Goal: Task Accomplishment & Management: Use online tool/utility

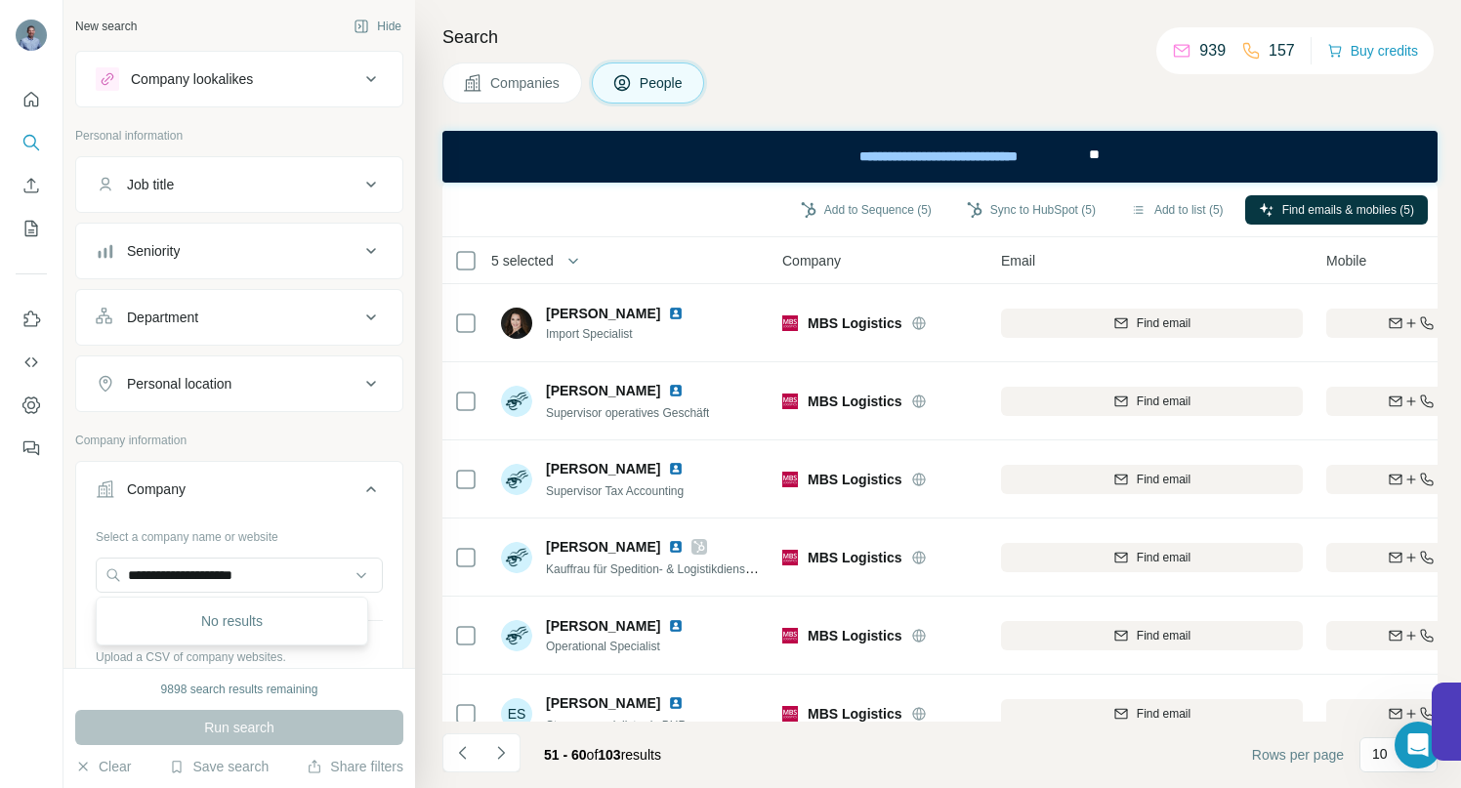
scroll to position [344, 0]
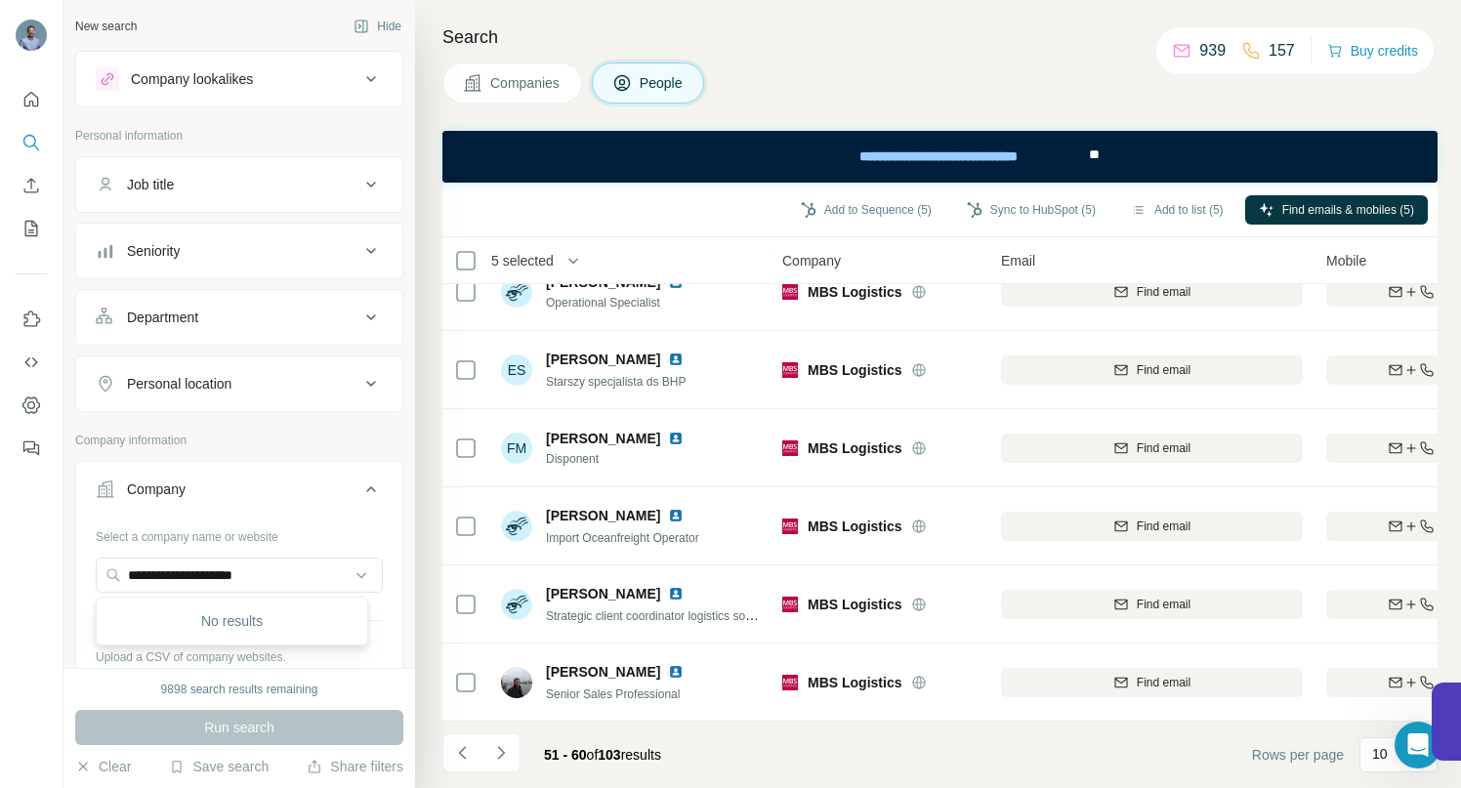
drag, startPoint x: 335, startPoint y: 577, endPoint x: 87, endPoint y: 572, distance: 248.2
click at [90, 573] on div "**********" at bounding box center [239, 636] width 326 height 230
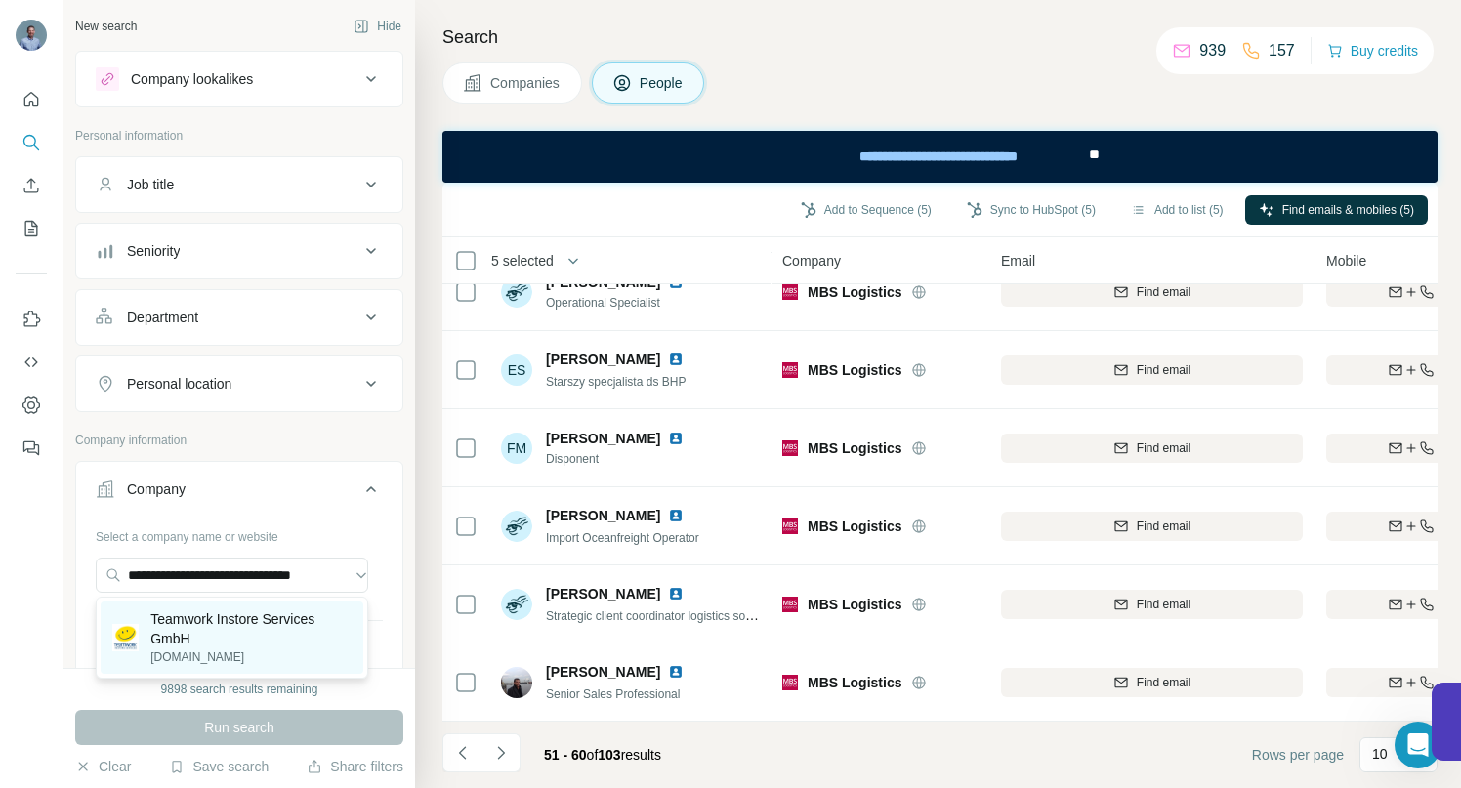
type input "**********"
click at [251, 613] on p "Teamwork Instore Services GmbH" at bounding box center [250, 629] width 201 height 39
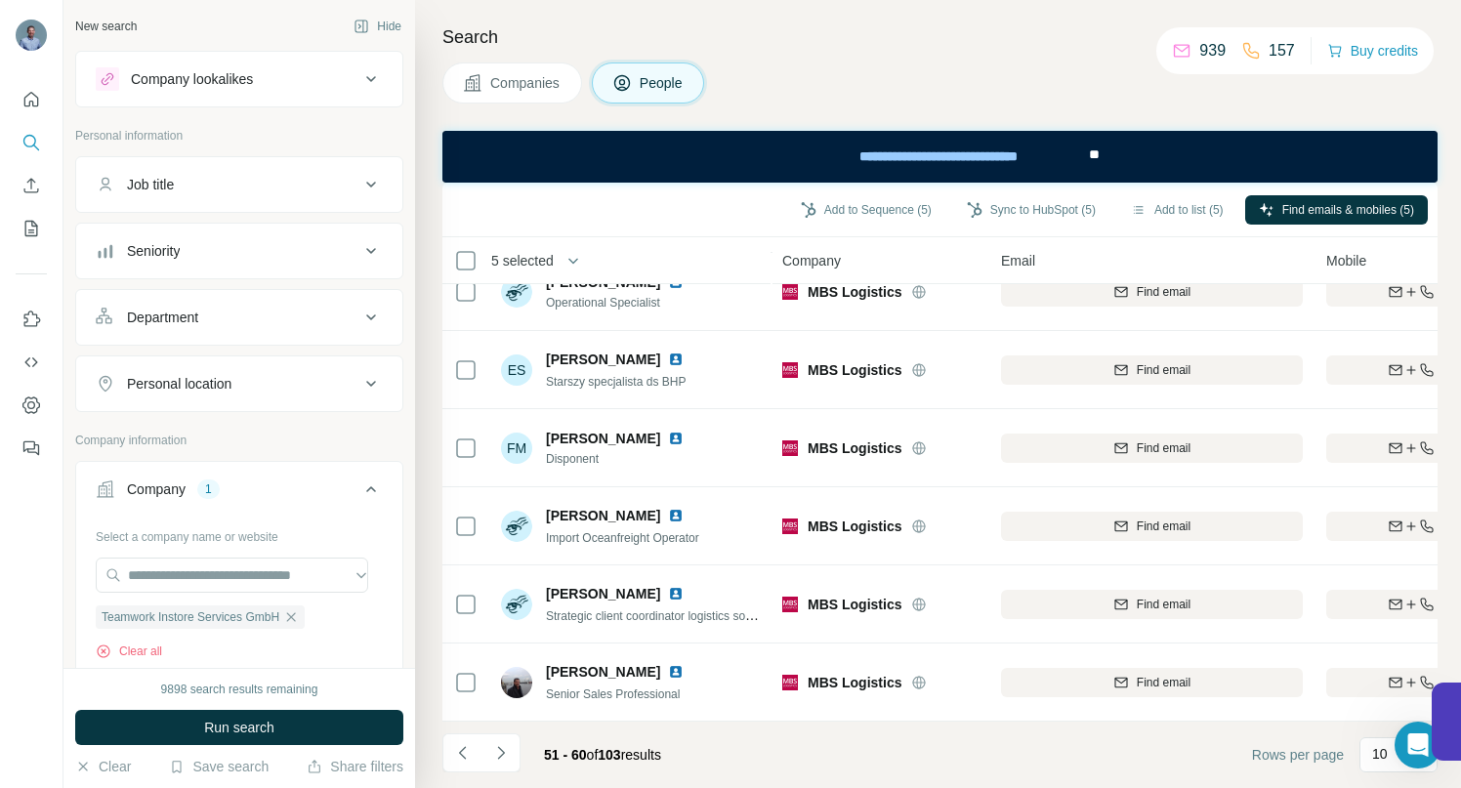
click at [245, 735] on span "Run search" at bounding box center [239, 728] width 70 height 20
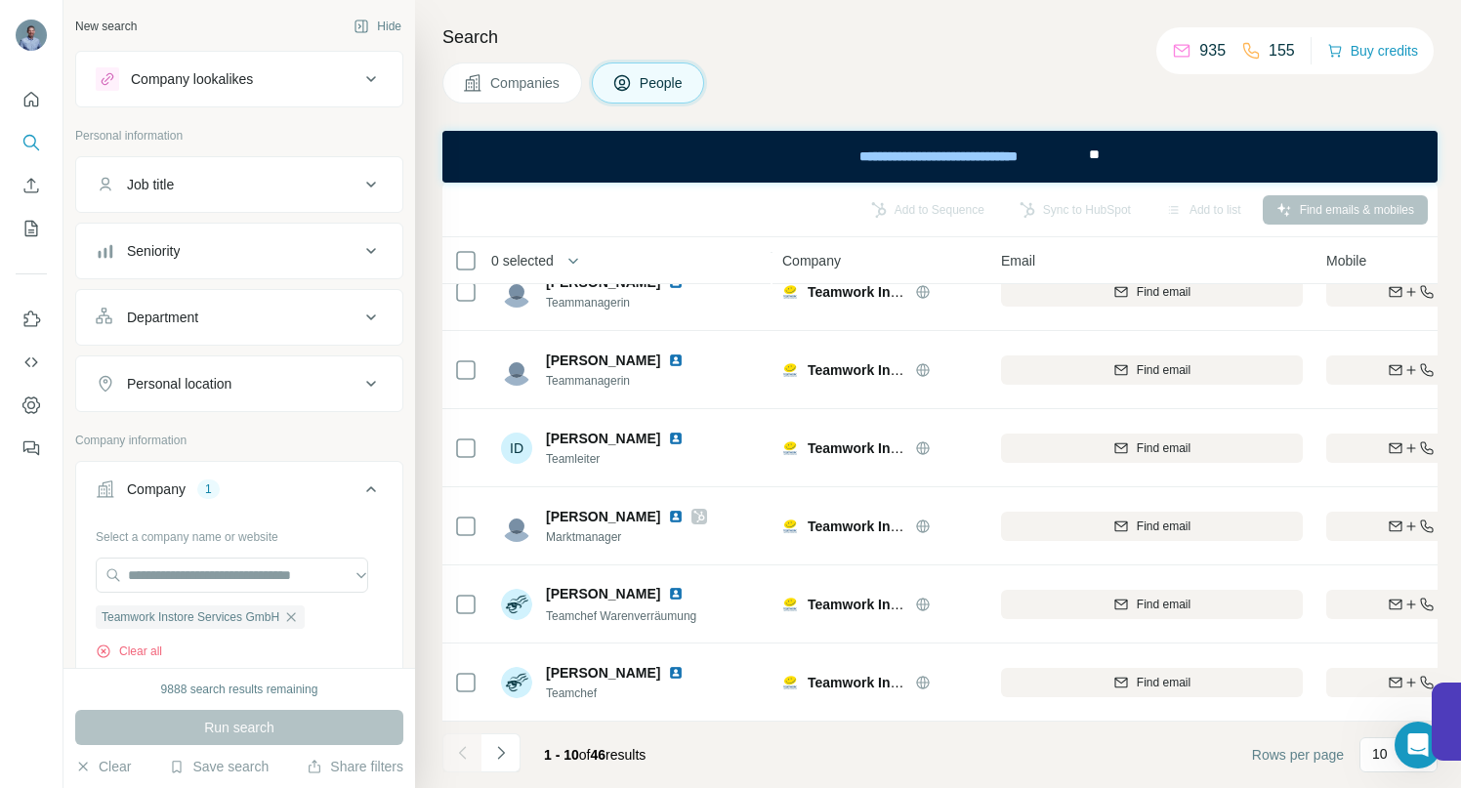
click at [522, 82] on span "Companies" at bounding box center [525, 83] width 71 height 20
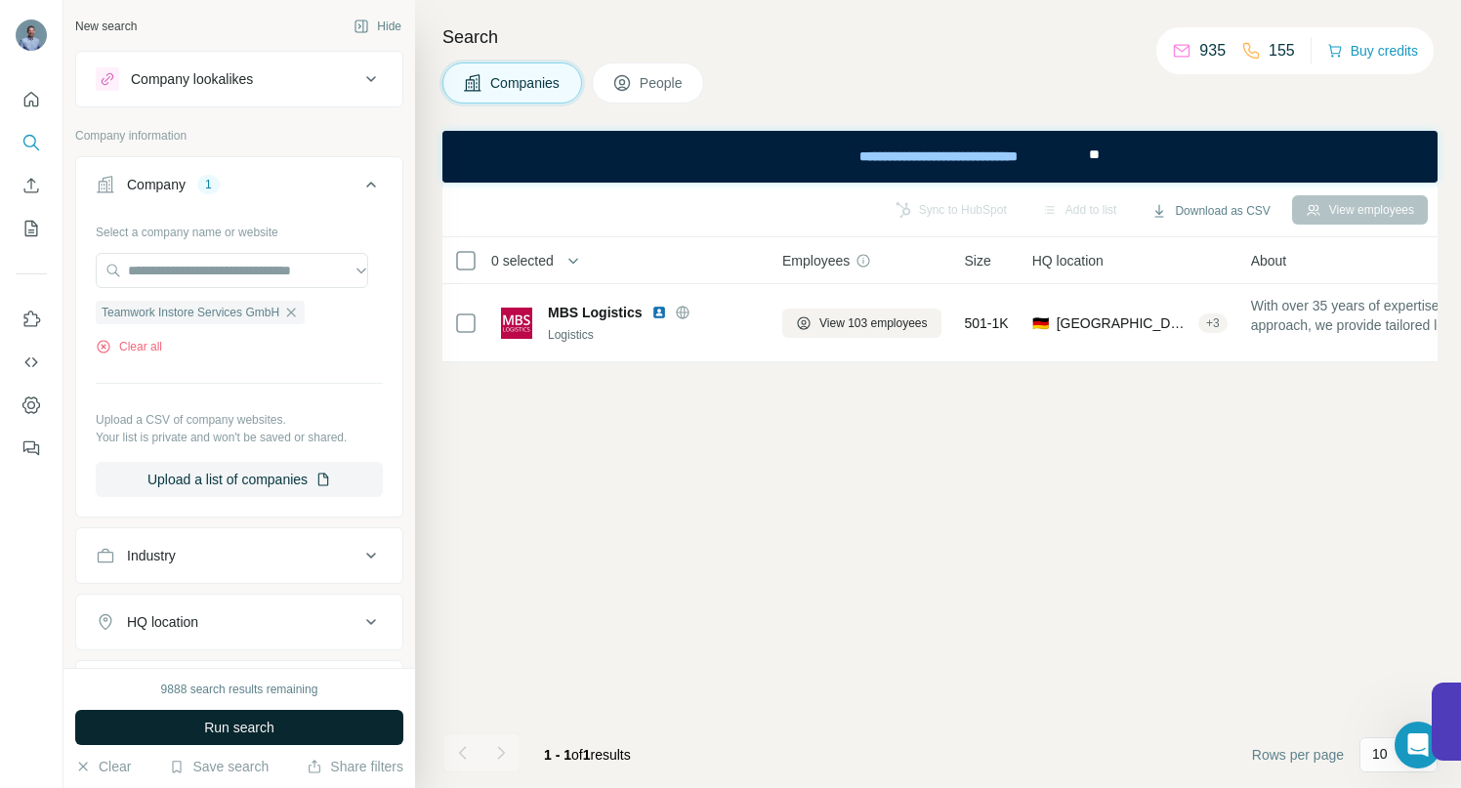
click at [317, 729] on button "Run search" at bounding box center [239, 727] width 328 height 35
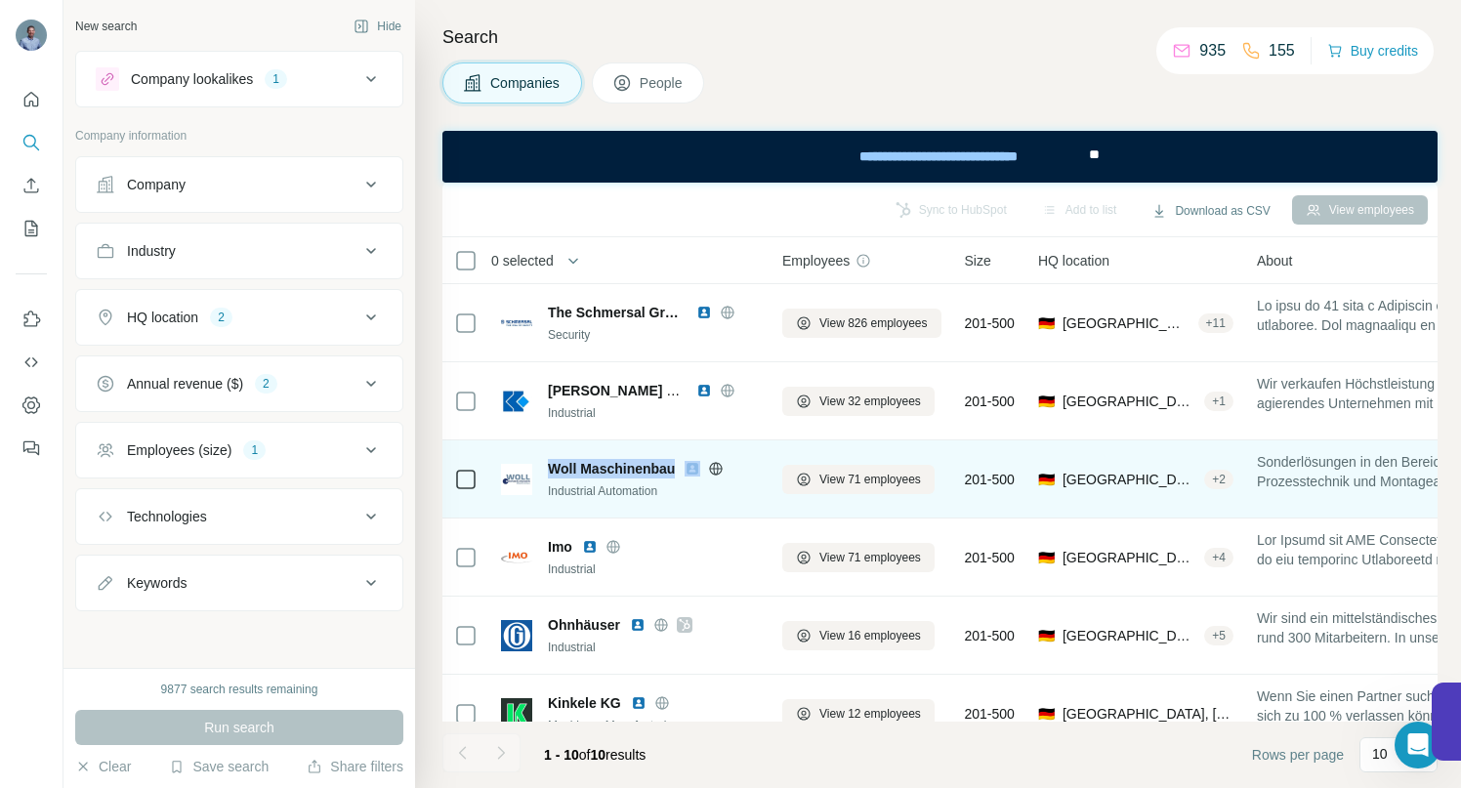
drag, startPoint x: 684, startPoint y: 469, endPoint x: 550, endPoint y: 477, distance: 134.1
click at [550, 477] on div "Woll Maschinenbau" at bounding box center [653, 469] width 211 height 20
copy span "Woll Maschinenbau"
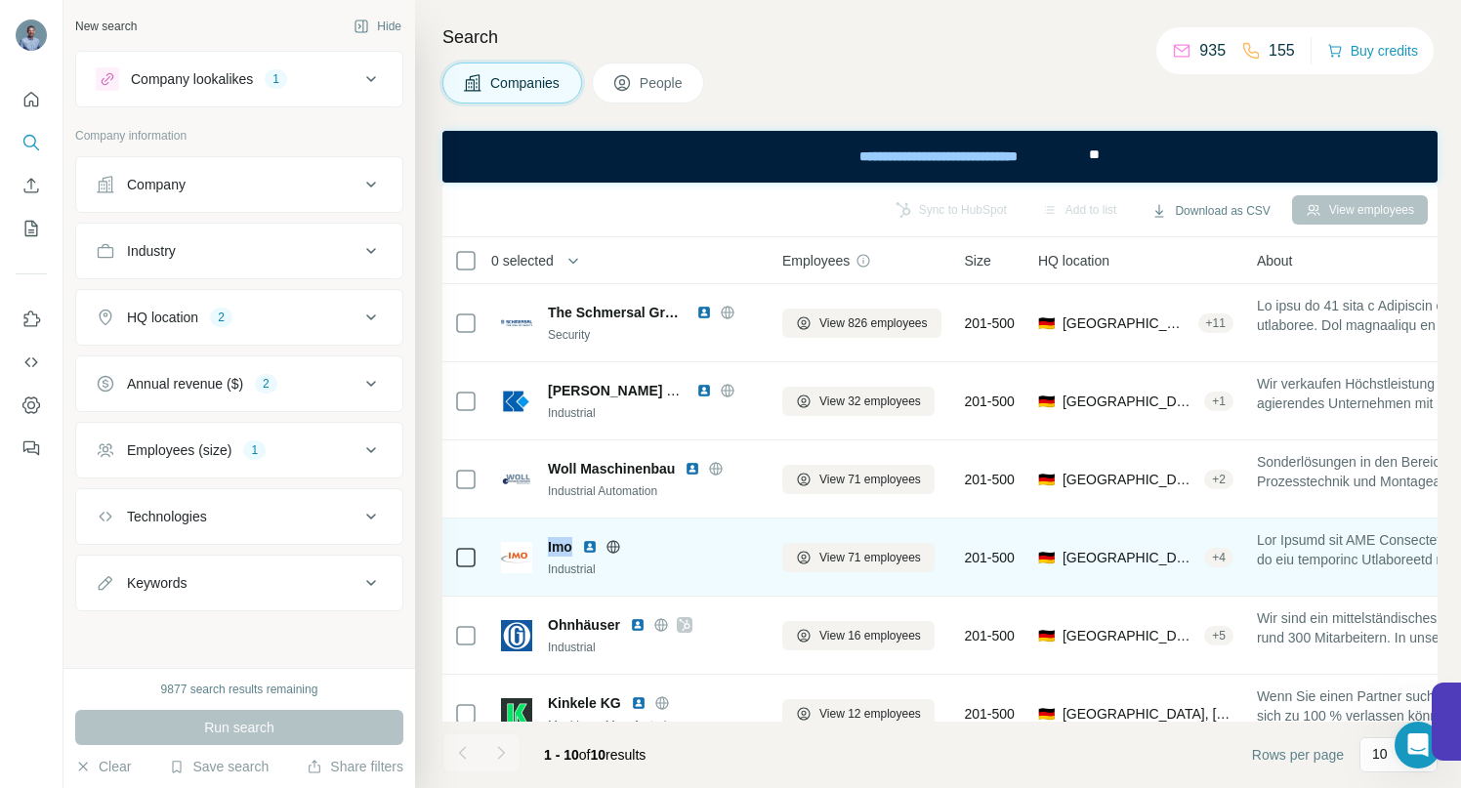
drag, startPoint x: 548, startPoint y: 549, endPoint x: 574, endPoint y: 546, distance: 26.5
click at [574, 546] on div "Imo" at bounding box center [653, 547] width 211 height 20
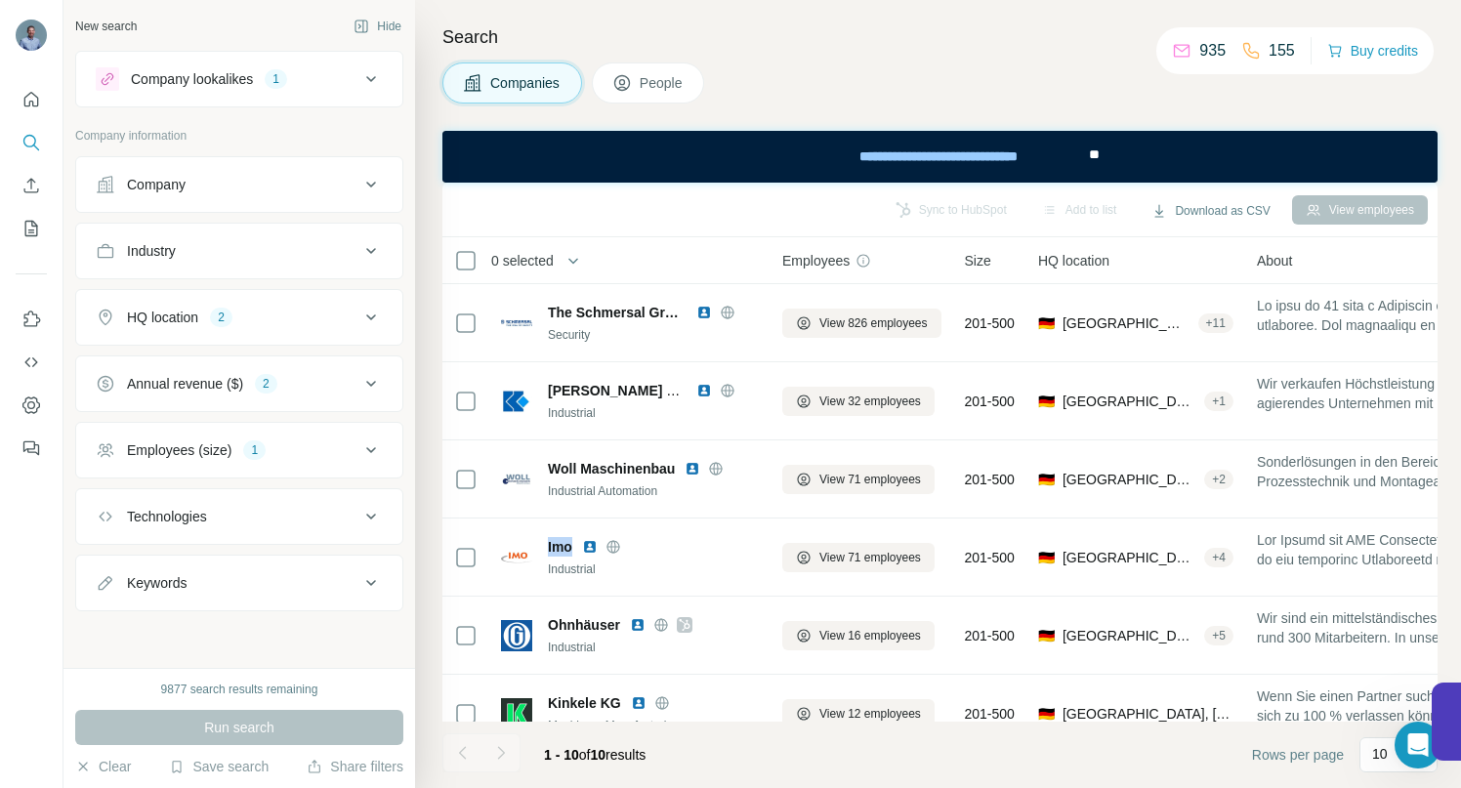
copy span "Imo"
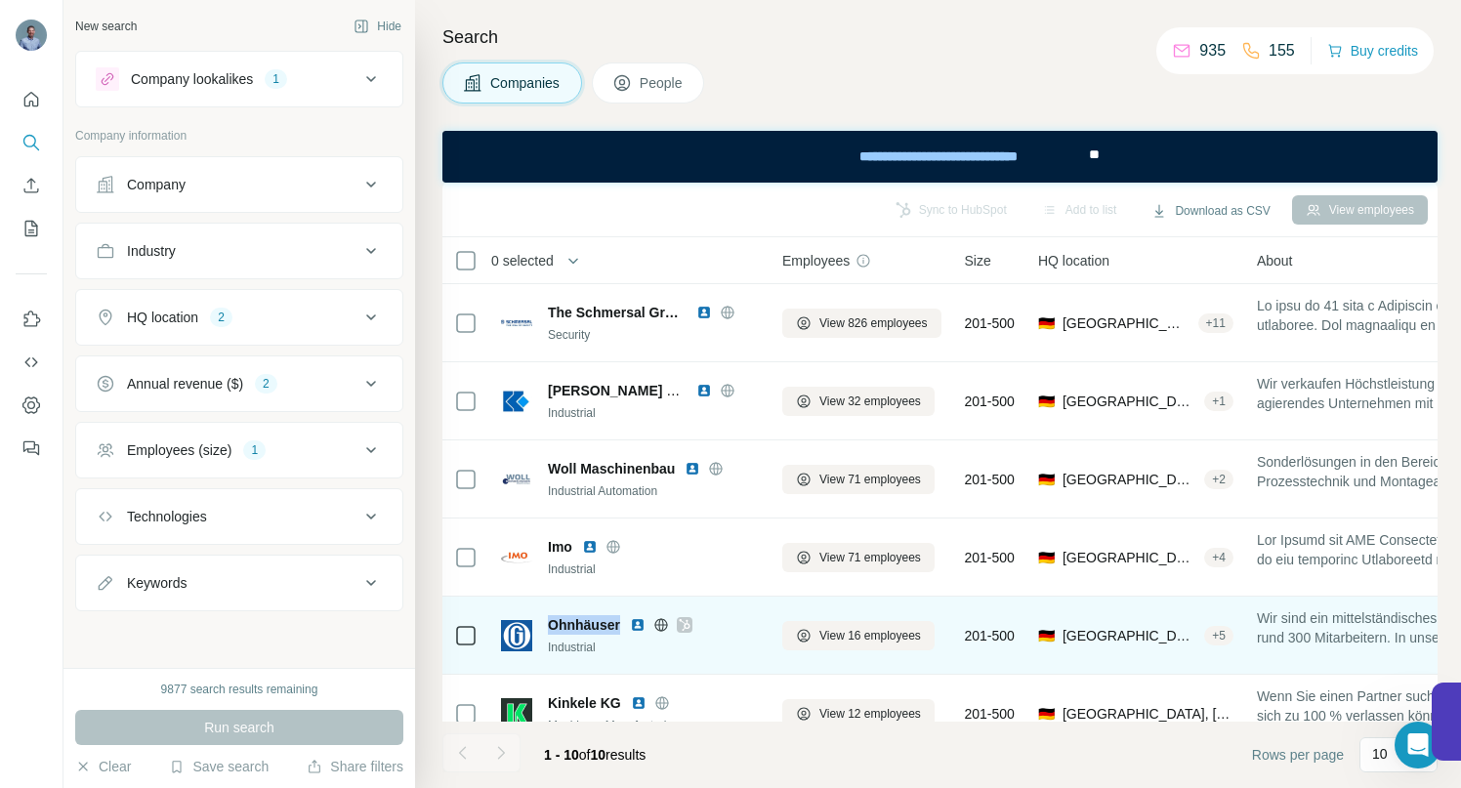
drag, startPoint x: 542, startPoint y: 620, endPoint x: 621, endPoint y: 628, distance: 79.5
click at [621, 628] on div "Ohnhäuser Industrial" at bounding box center [630, 635] width 258 height 41
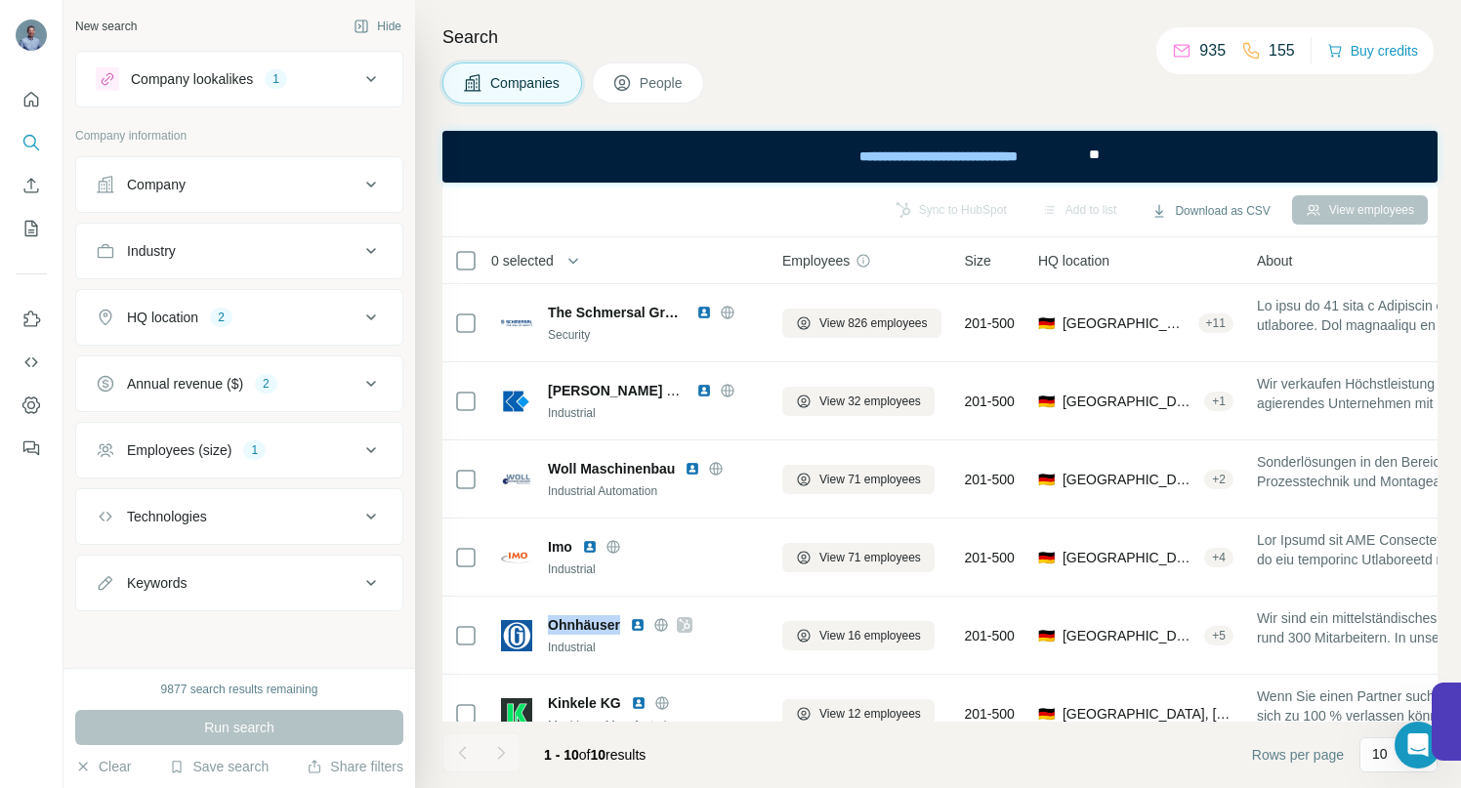
copy span "Ohnhäuser"
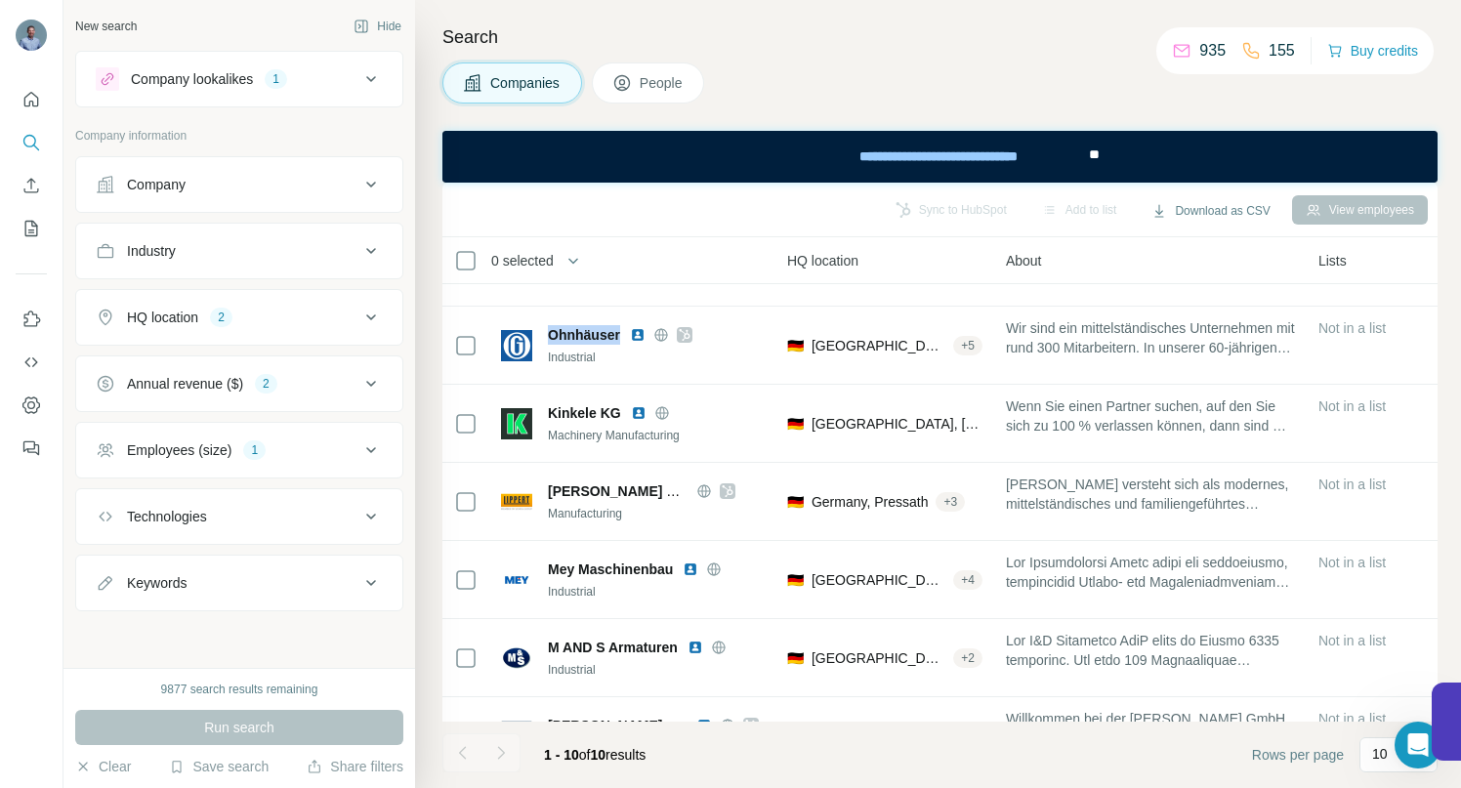
scroll to position [290, 0]
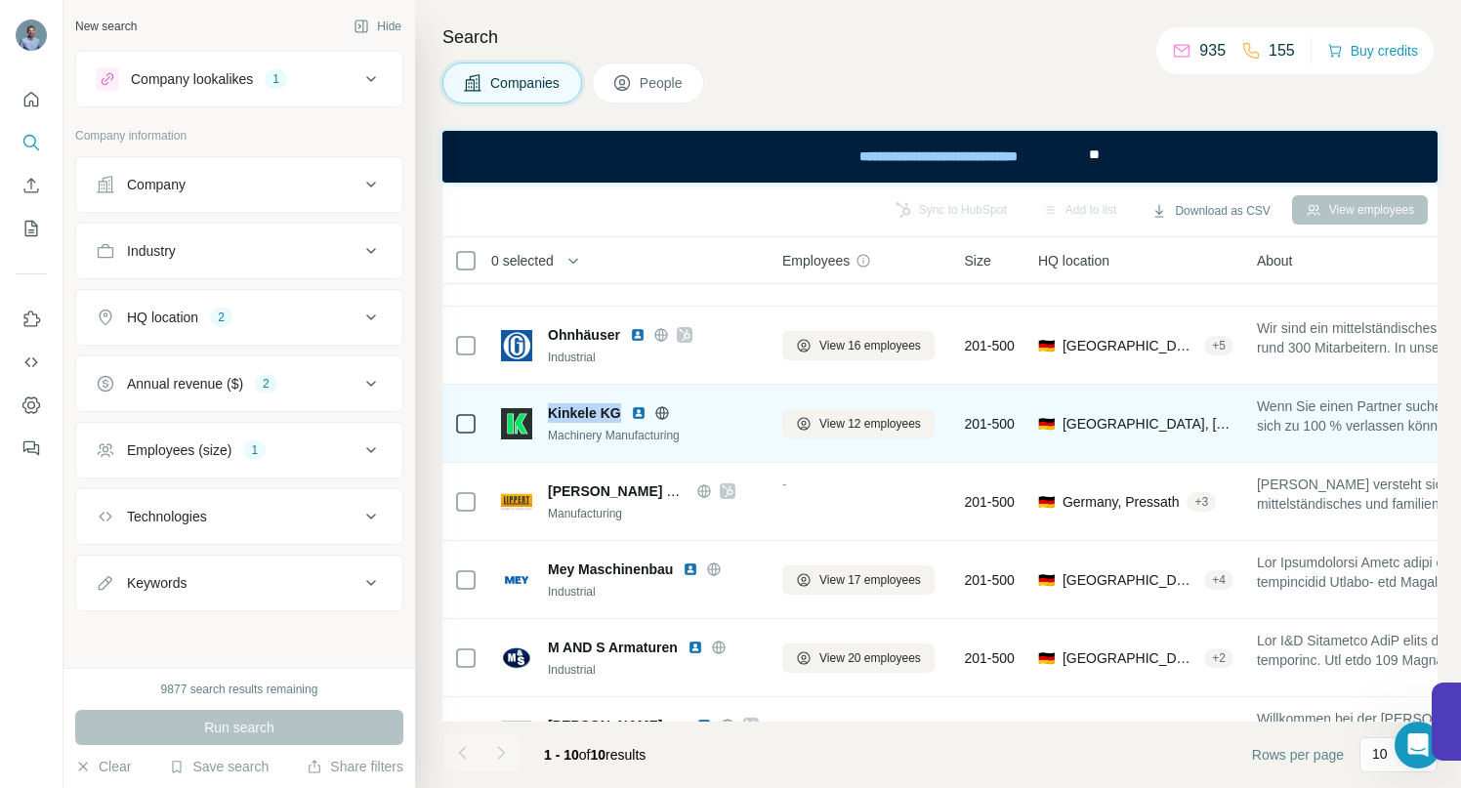
drag, startPoint x: 552, startPoint y: 412, endPoint x: 618, endPoint y: 409, distance: 66.5
click at [618, 409] on span "Kinkele KG" at bounding box center [584, 413] width 73 height 20
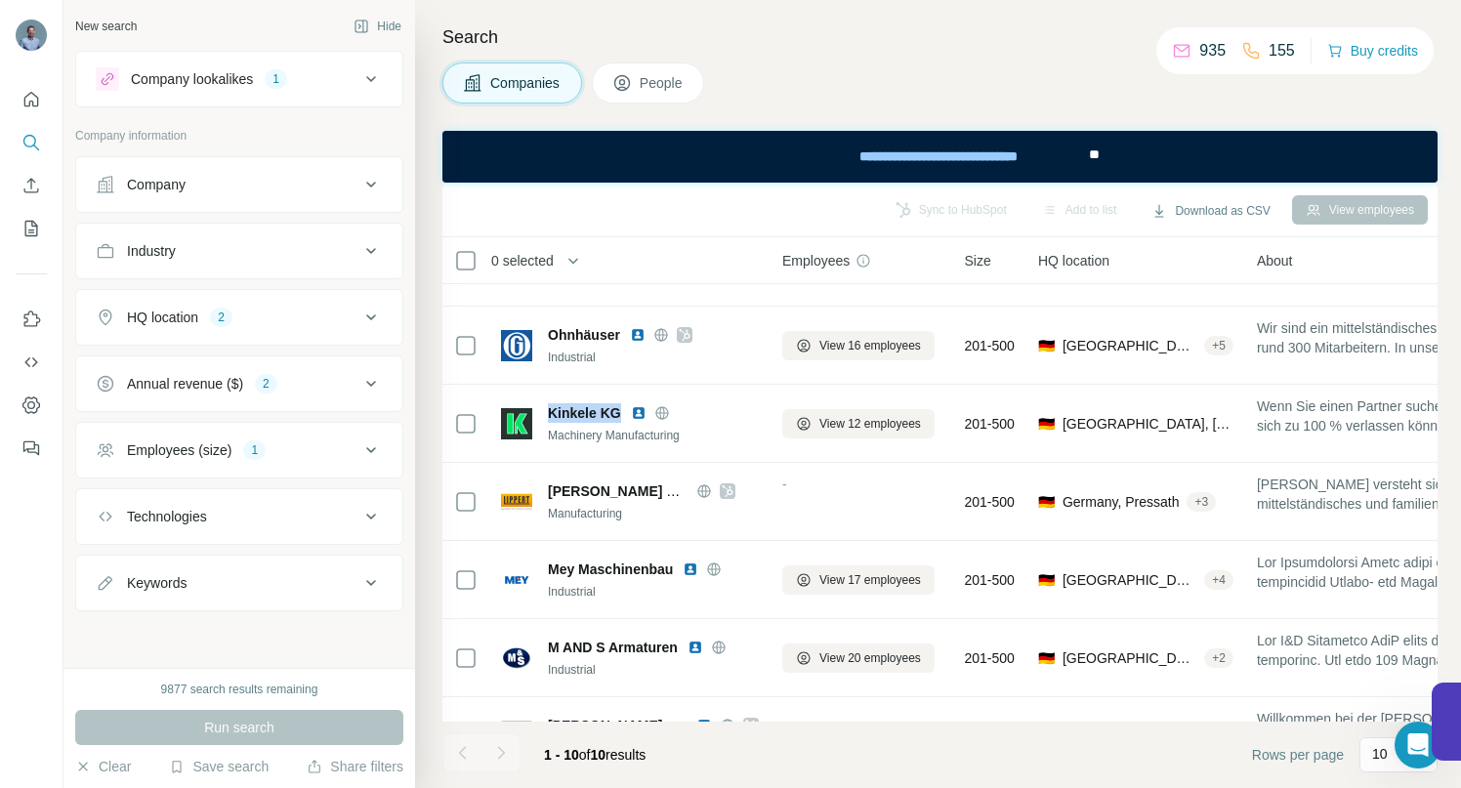
copy span "Kinkele KG"
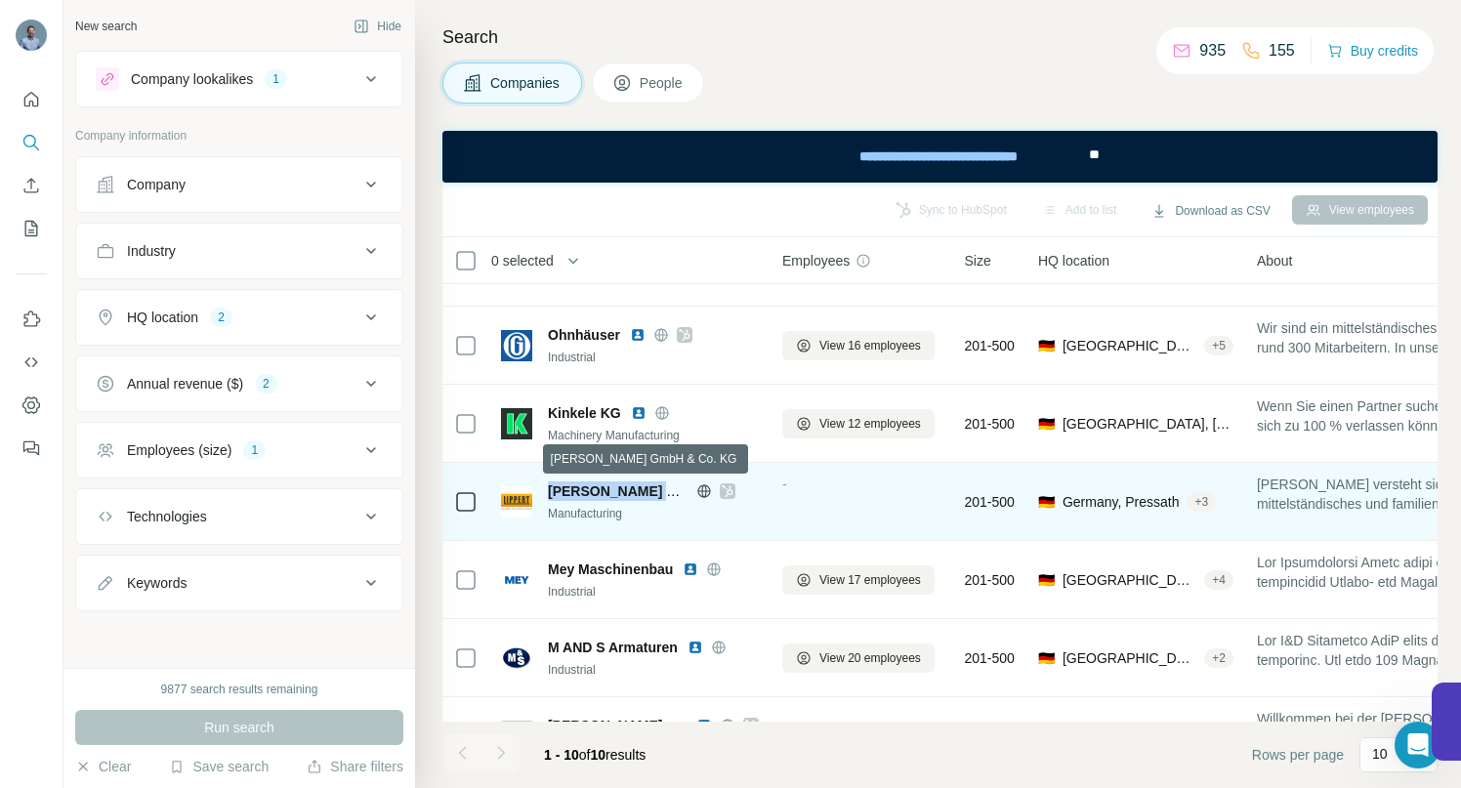
drag, startPoint x: 549, startPoint y: 492, endPoint x: 671, endPoint y: 493, distance: 122.1
click at [671, 493] on span "Lippert GmbH & Co. KG" at bounding box center [660, 492] width 224 height 16
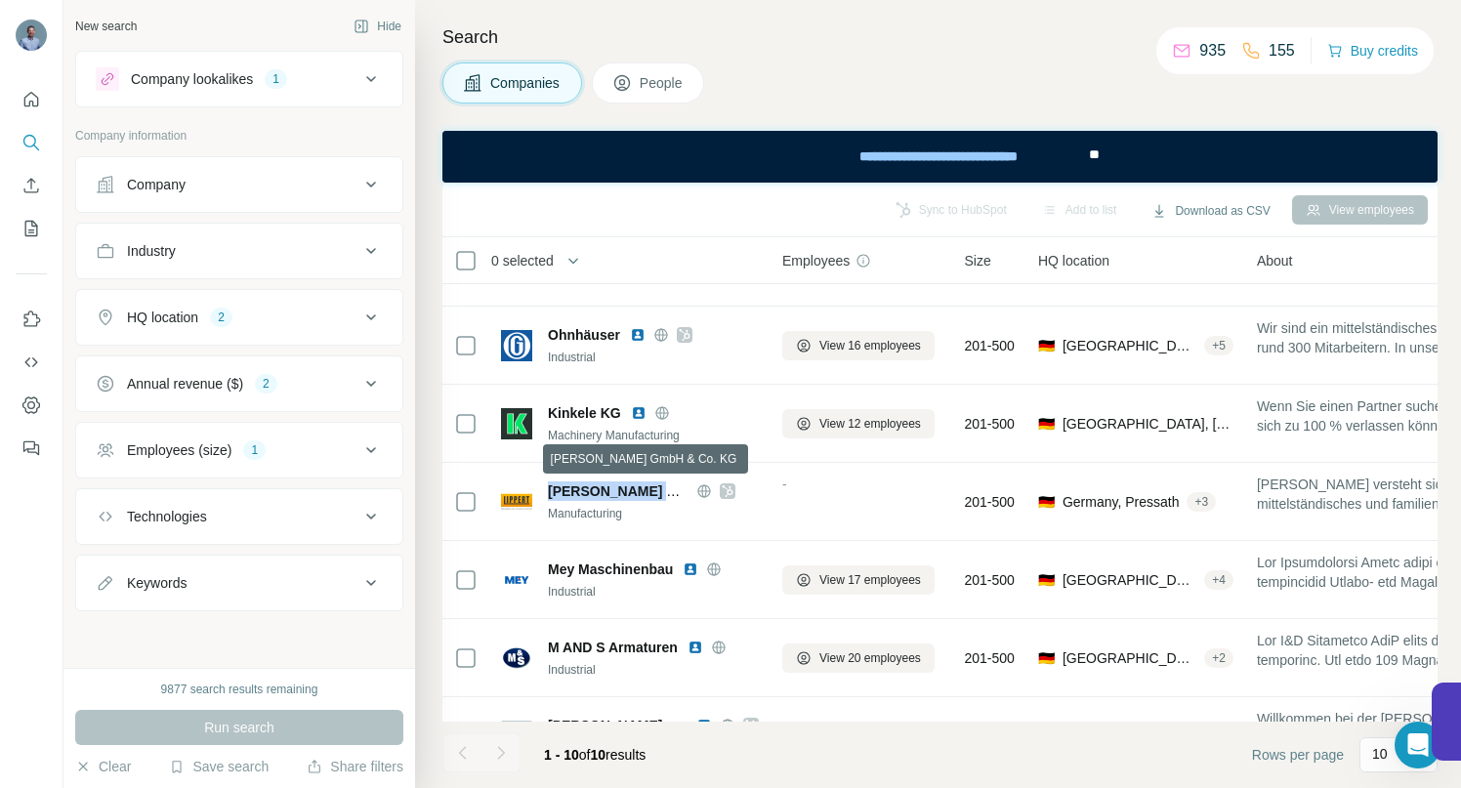
copy span "Lippert GmbH & Co"
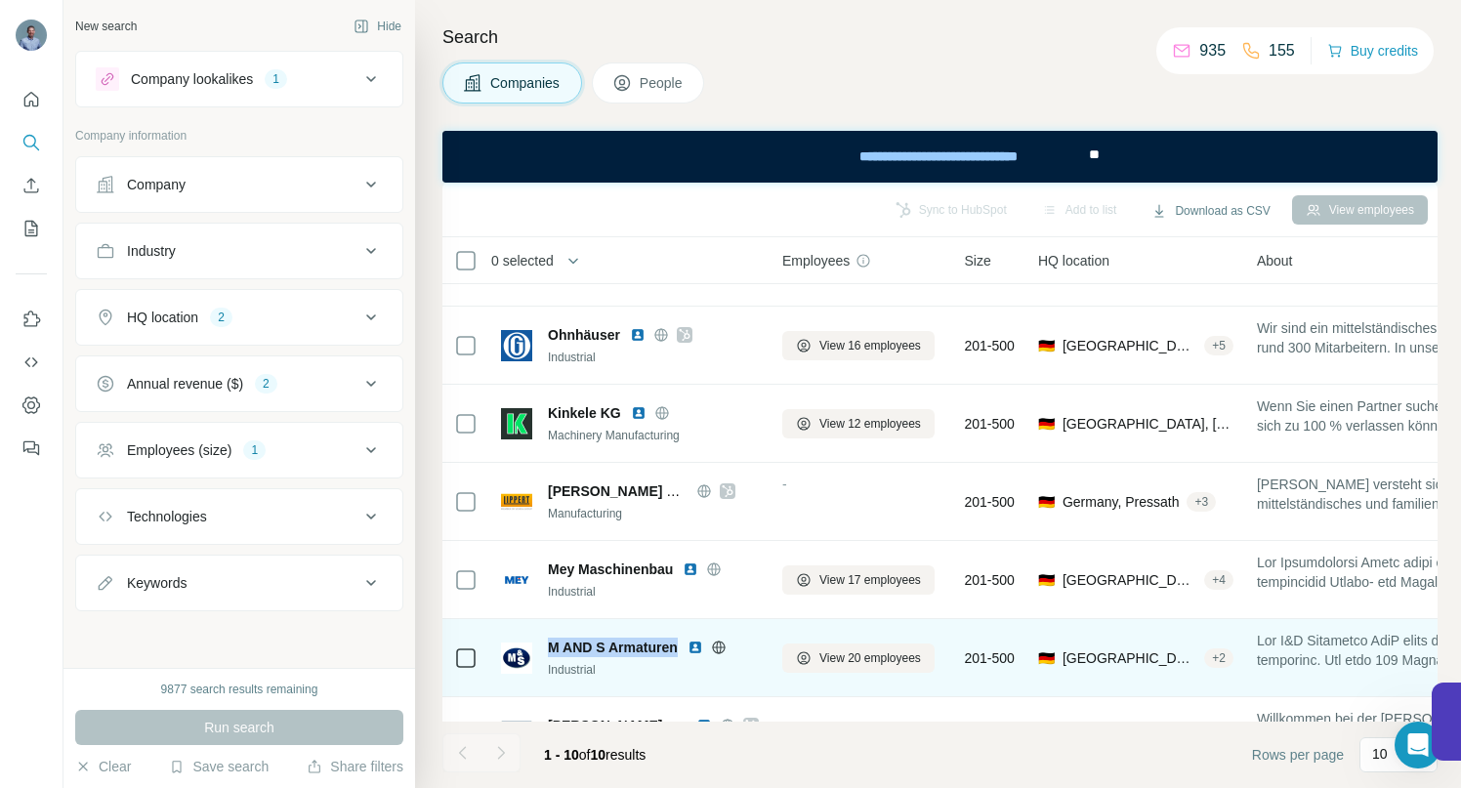
drag, startPoint x: 549, startPoint y: 649, endPoint x: 681, endPoint y: 647, distance: 131.9
click at [681, 647] on div "M AND S Armaturen" at bounding box center [653, 648] width 211 height 20
copy span "M AND S Armaturen"
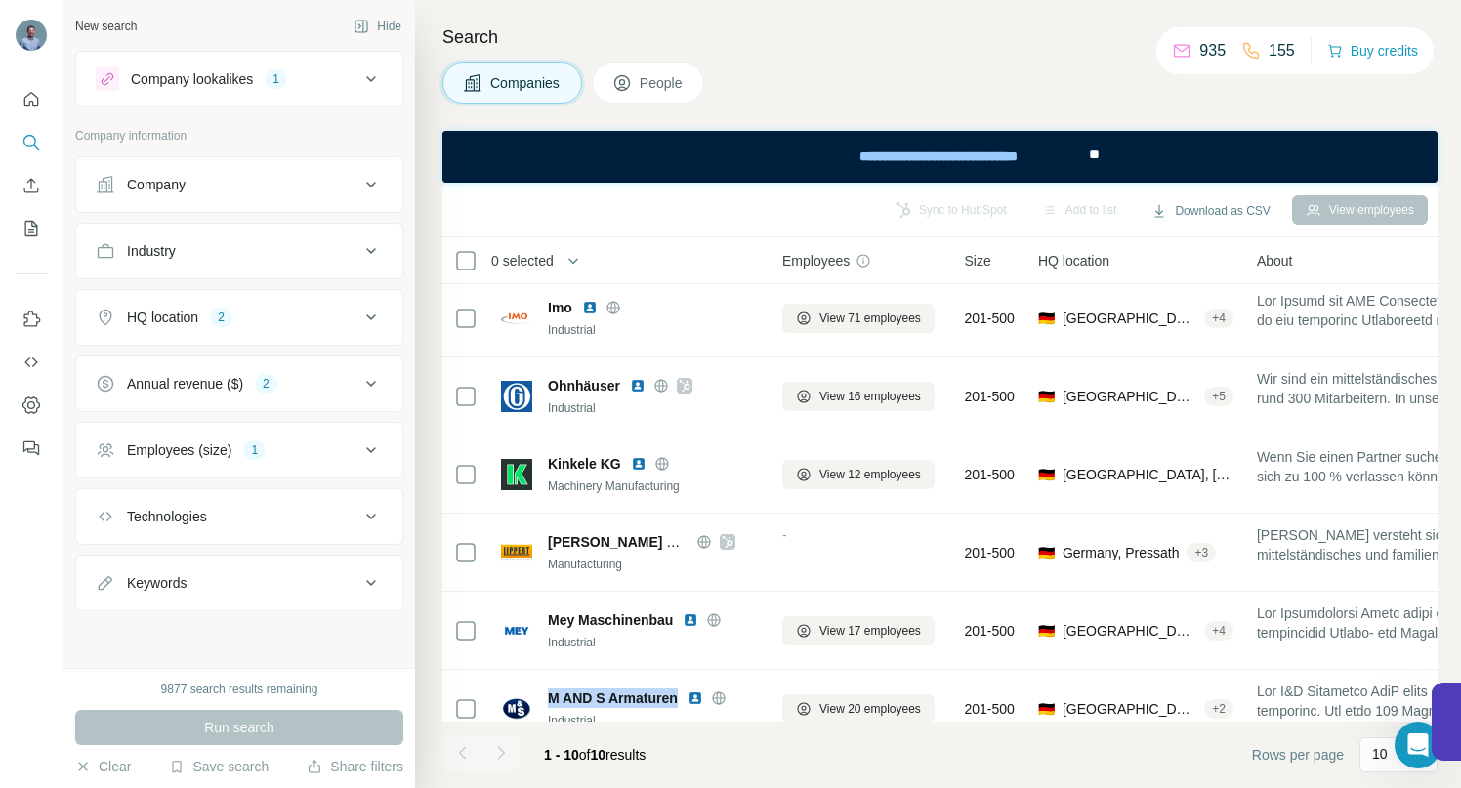
scroll to position [0, 0]
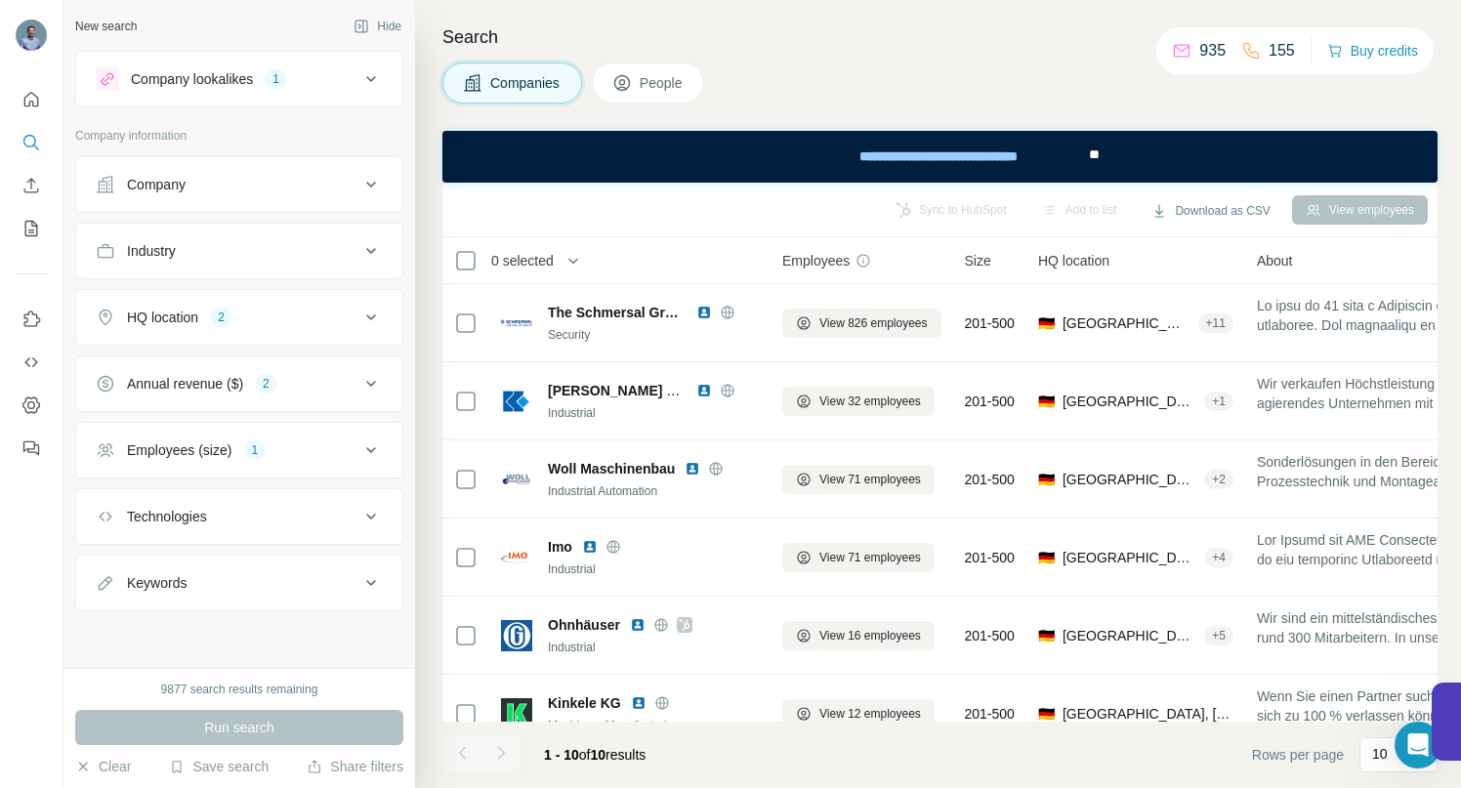
click at [364, 74] on icon at bounding box center [371, 78] width 23 height 23
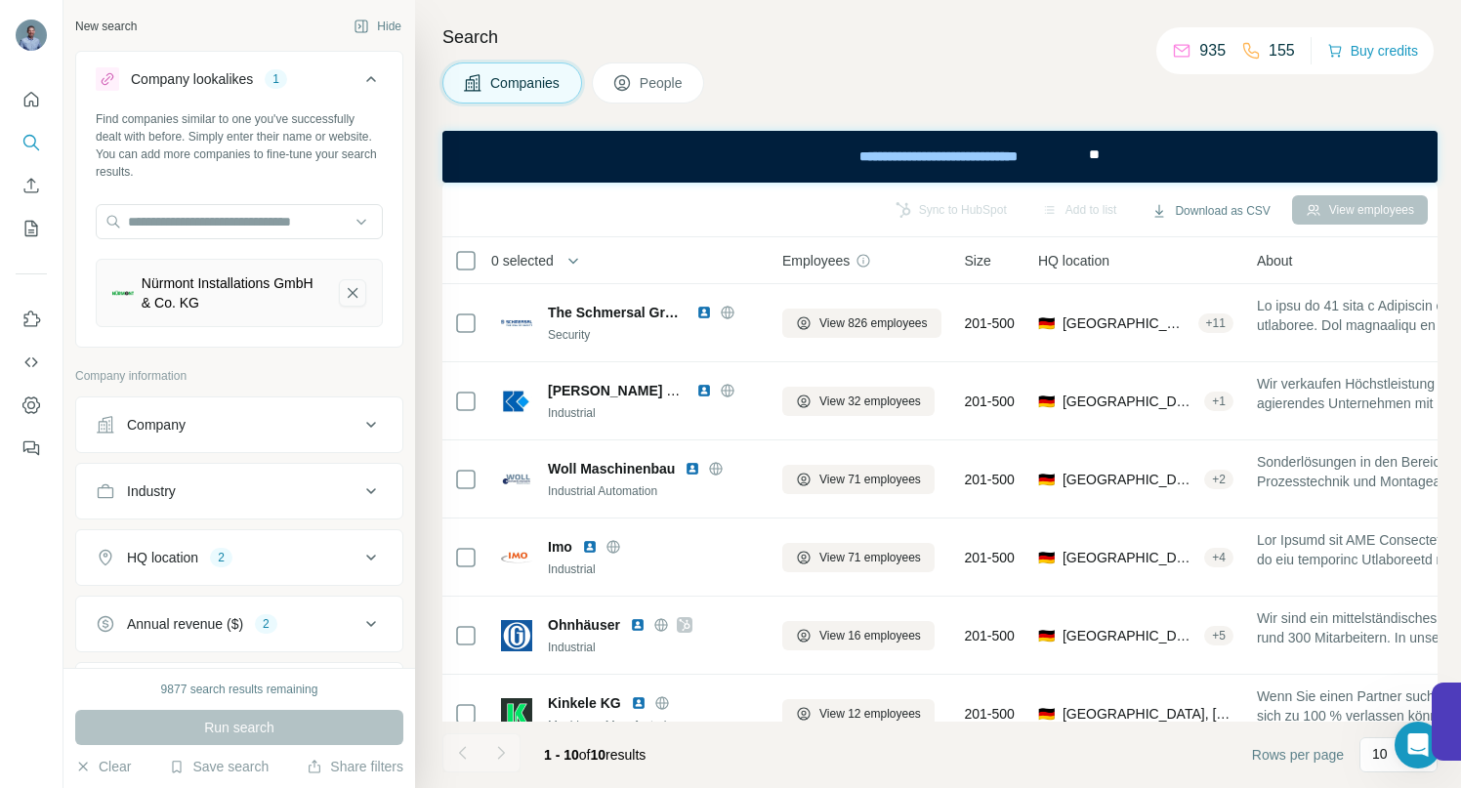
click at [344, 298] on icon "Nürmont Installations GmbH & Co. KG-remove-button" at bounding box center [353, 293] width 18 height 20
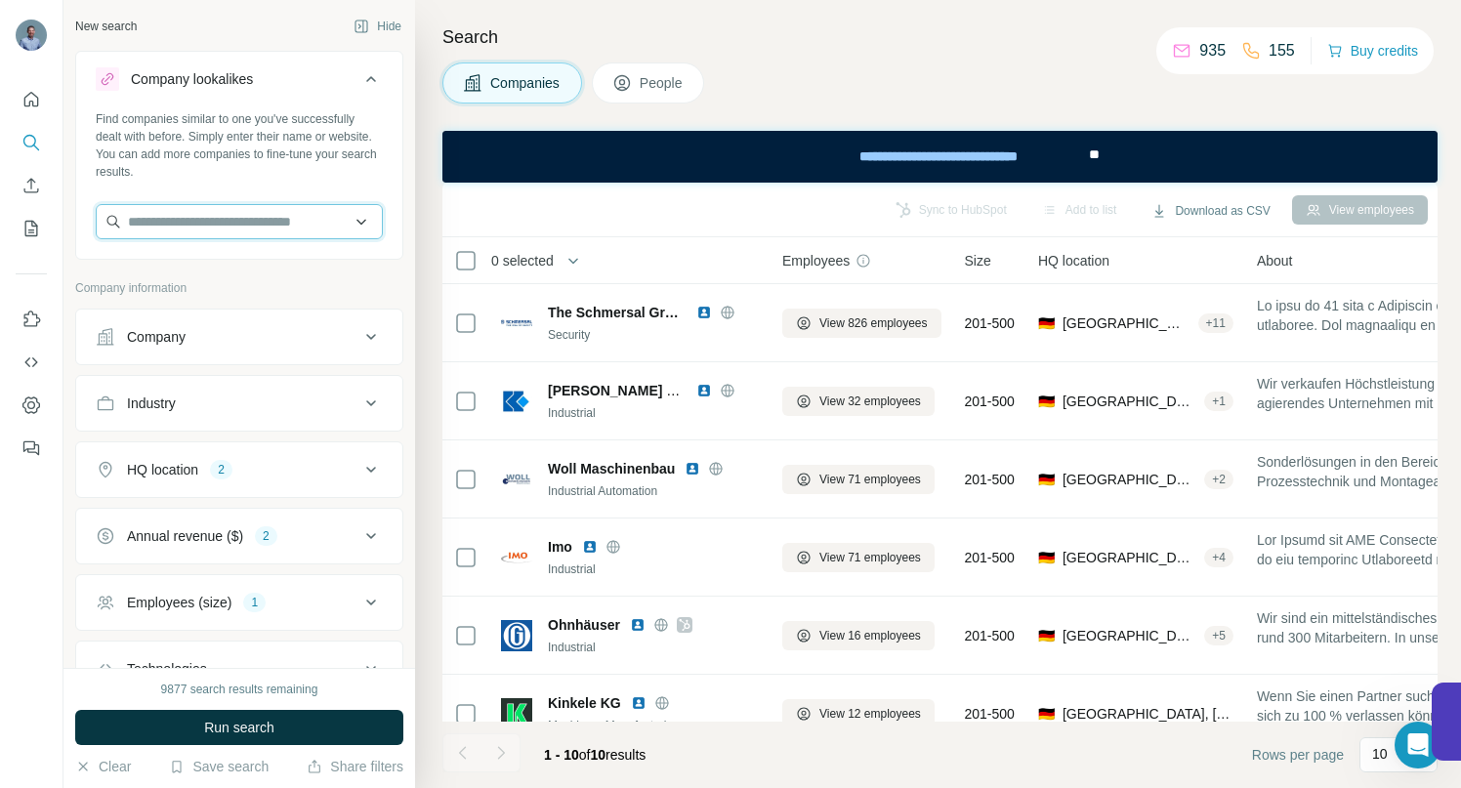
click at [201, 220] on input "text" at bounding box center [239, 221] width 287 height 35
paste input "**********"
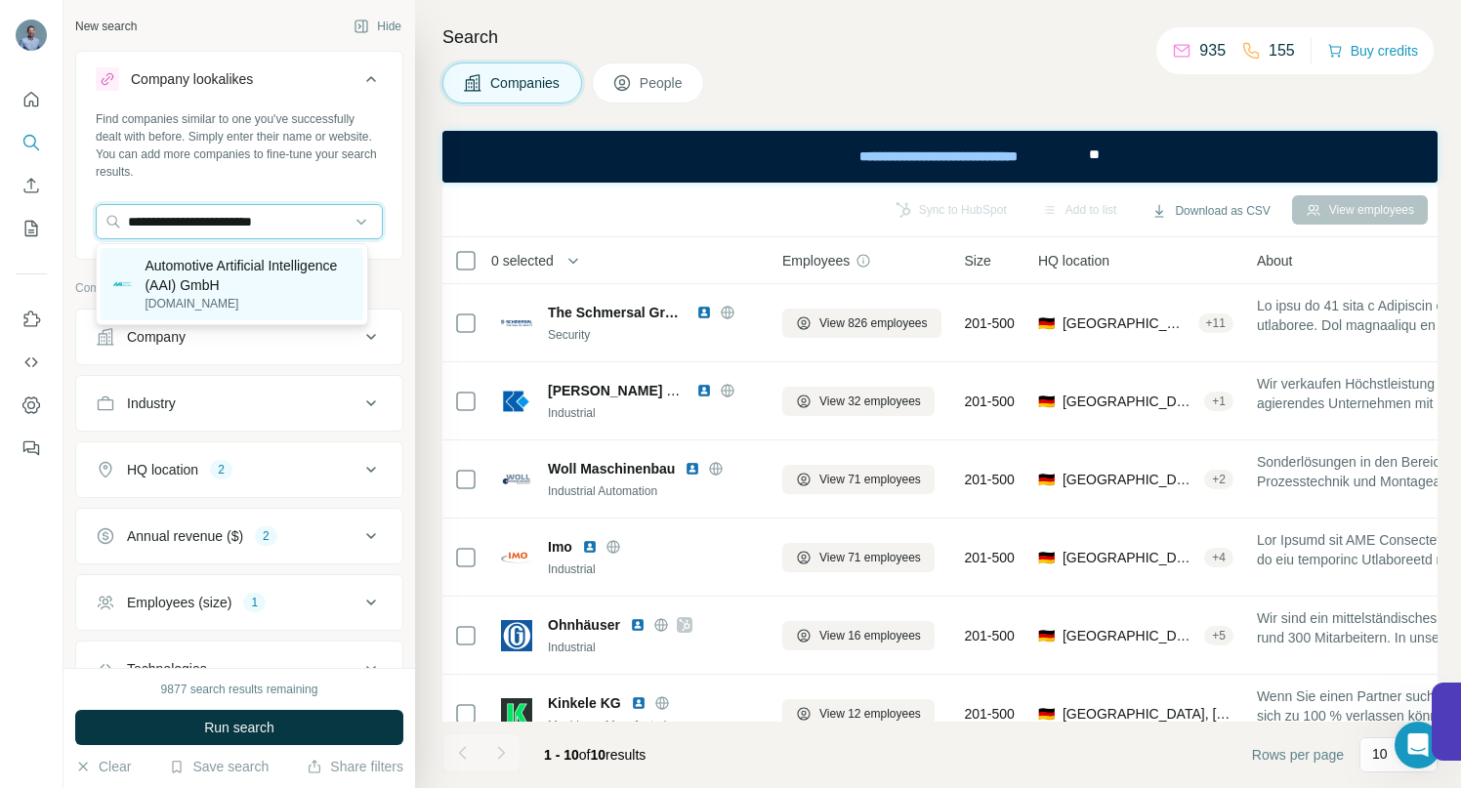
type input "**********"
click at [206, 282] on p "Automotive Artificial Intelligence (AAI) GmbH" at bounding box center [248, 275] width 207 height 39
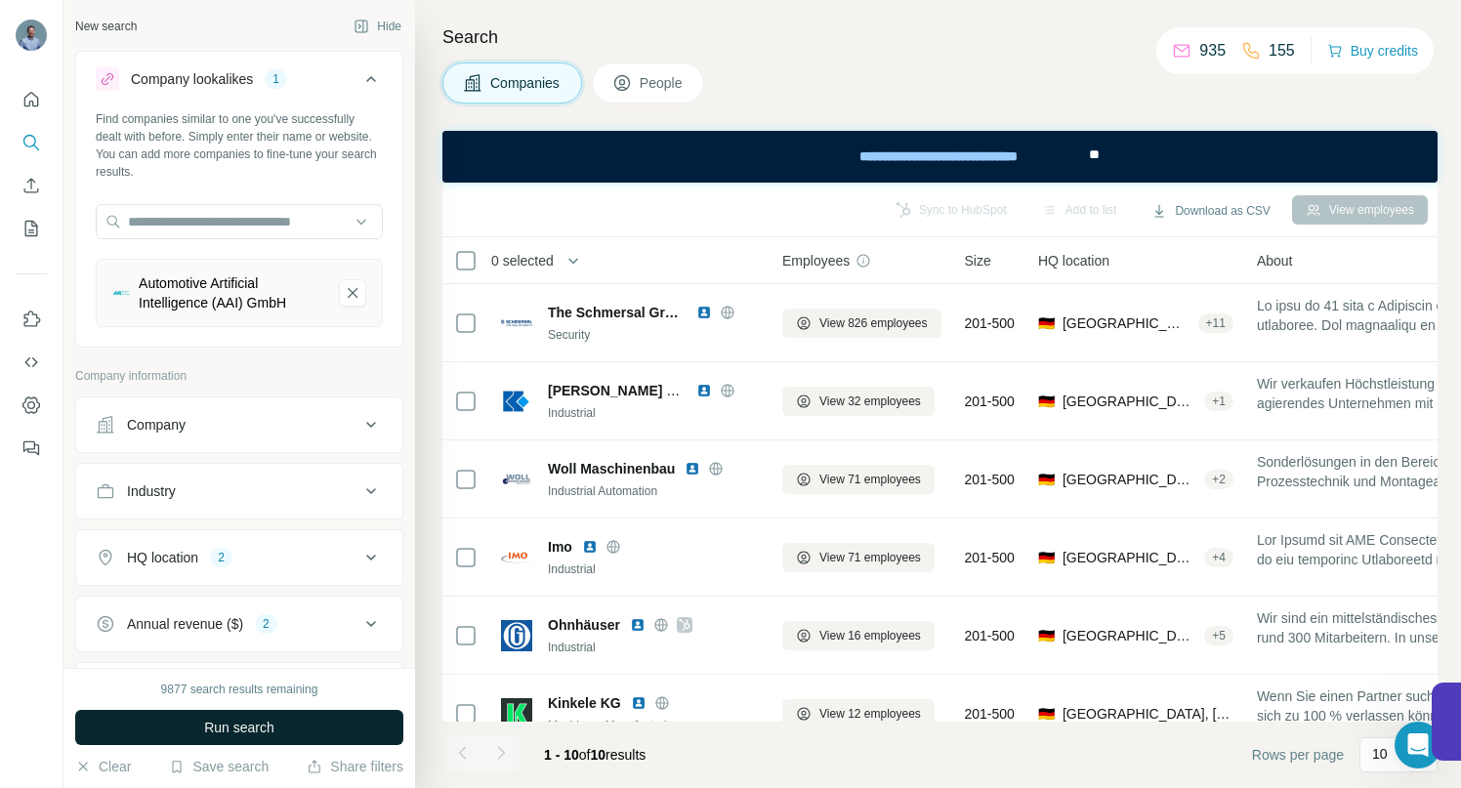
click at [216, 720] on span "Run search" at bounding box center [239, 728] width 70 height 20
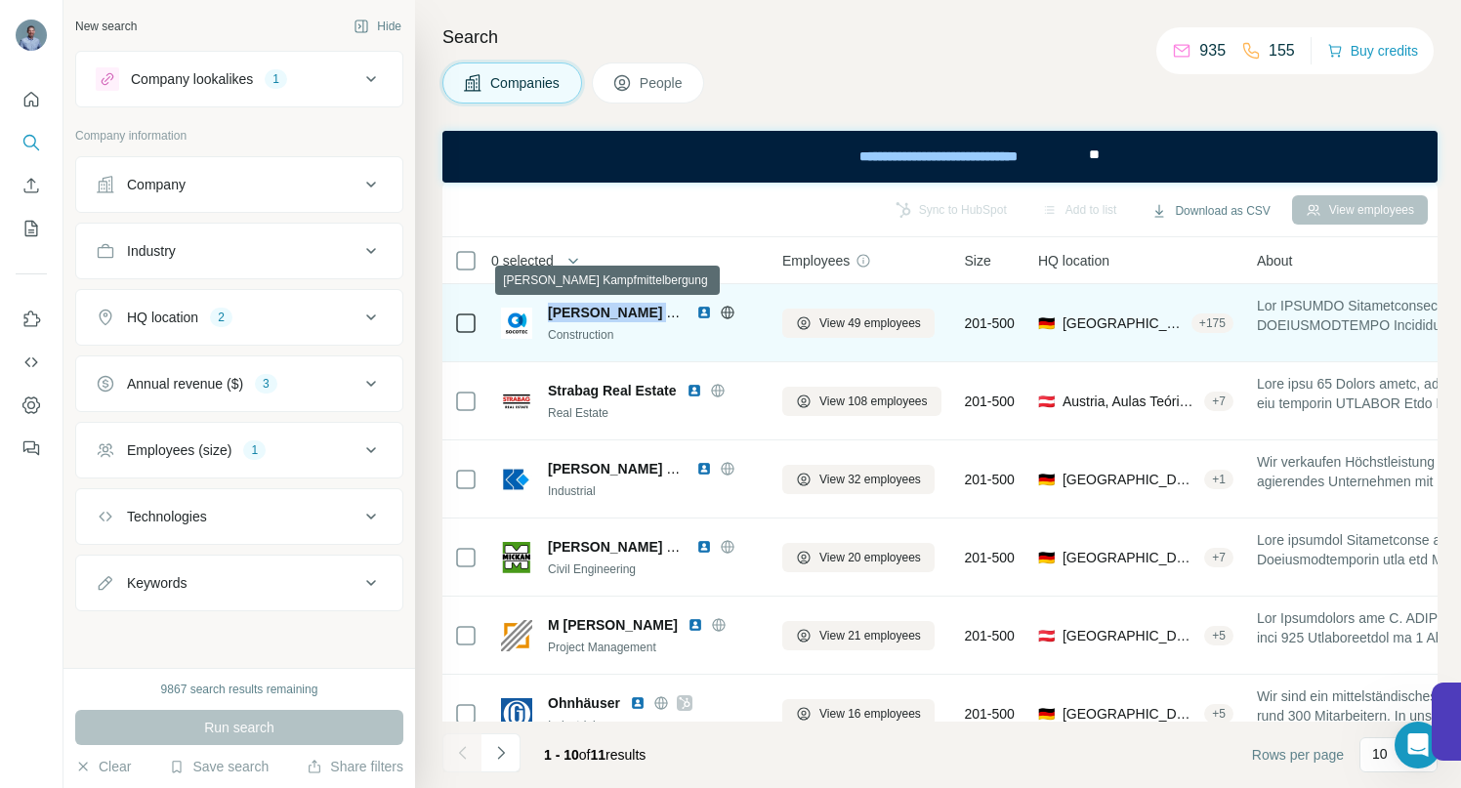
drag, startPoint x: 550, startPoint y: 314, endPoint x: 673, endPoint y: 314, distance: 123.1
click at [673, 314] on span "SCHOLLENBERGER Kampfmittelbergung" at bounding box center [674, 313] width 252 height 16
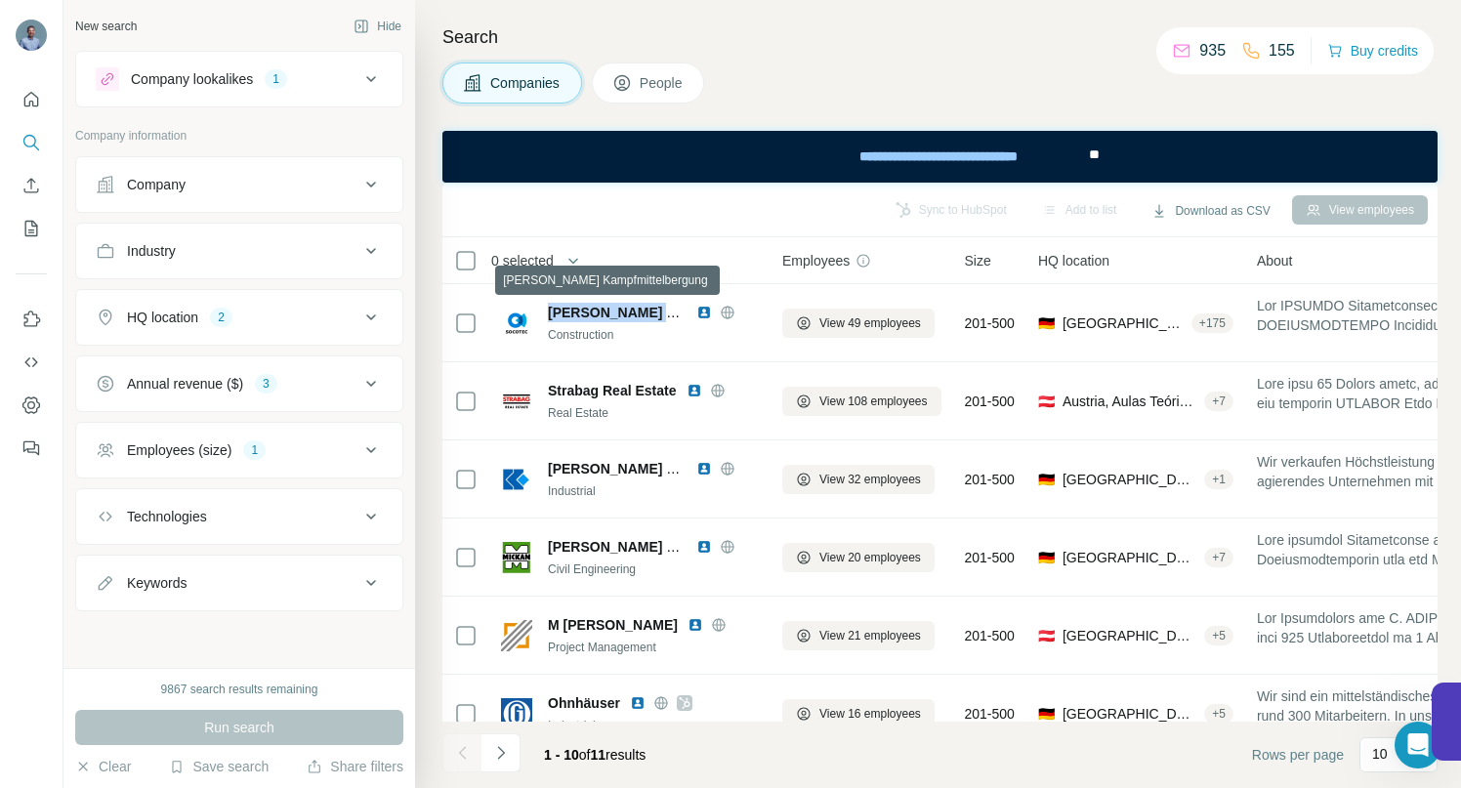
copy span "SCHOLLENBERGER"
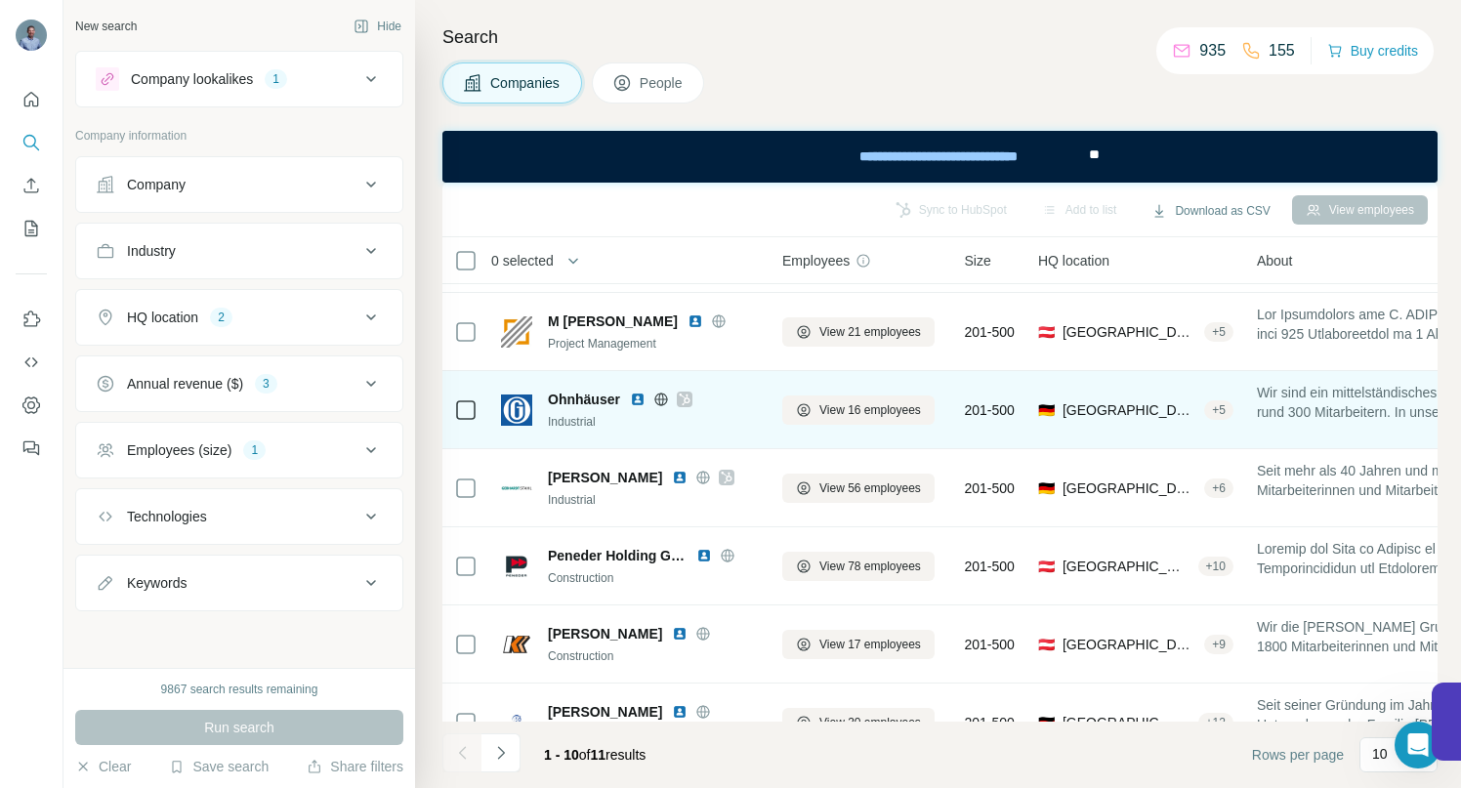
scroll to position [355, 0]
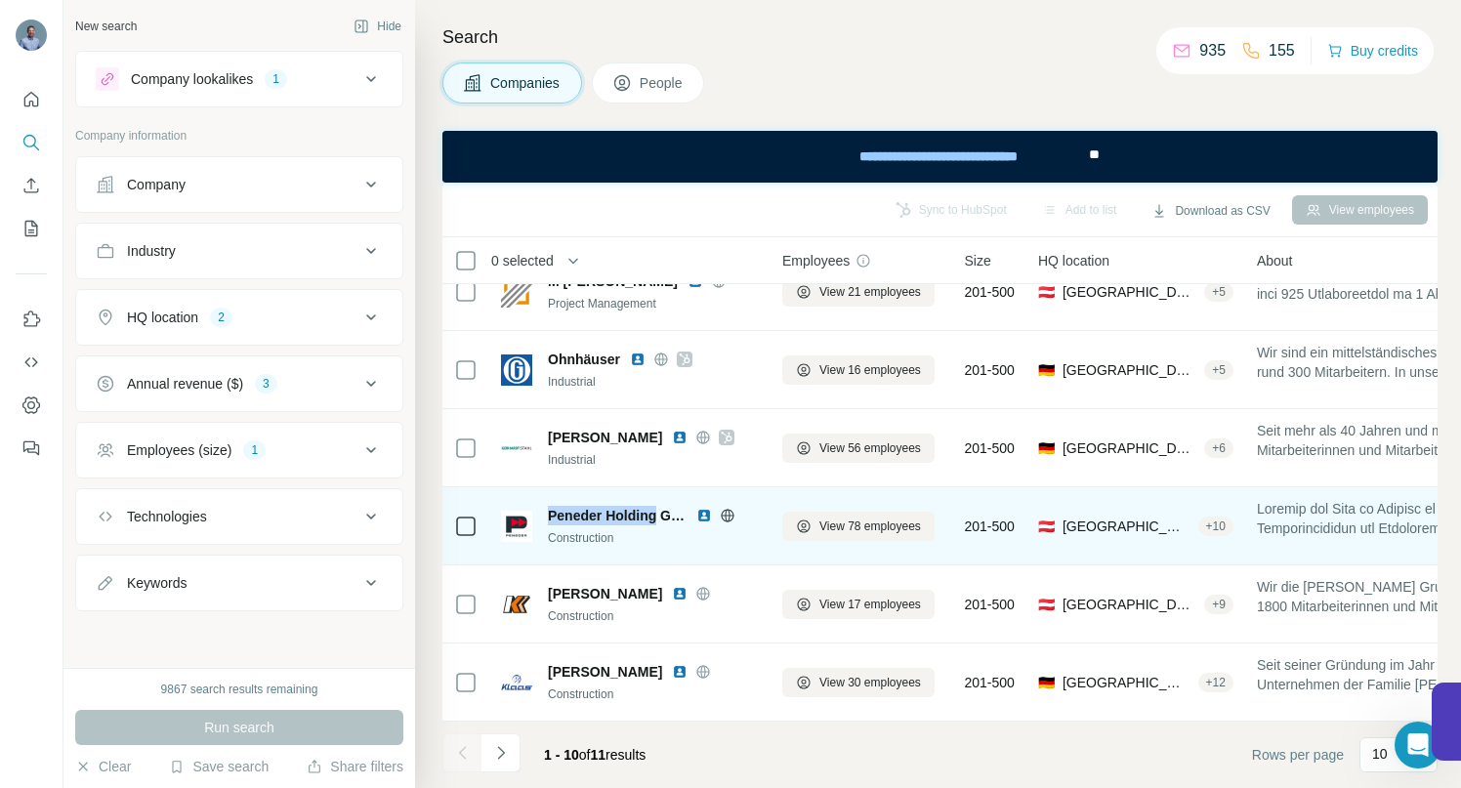
drag, startPoint x: 549, startPoint y: 501, endPoint x: 657, endPoint y: 503, distance: 108.5
click at [657, 506] on span "Peneder Holding GmbH" at bounding box center [617, 516] width 139 height 20
copy span "Peneder Holding"
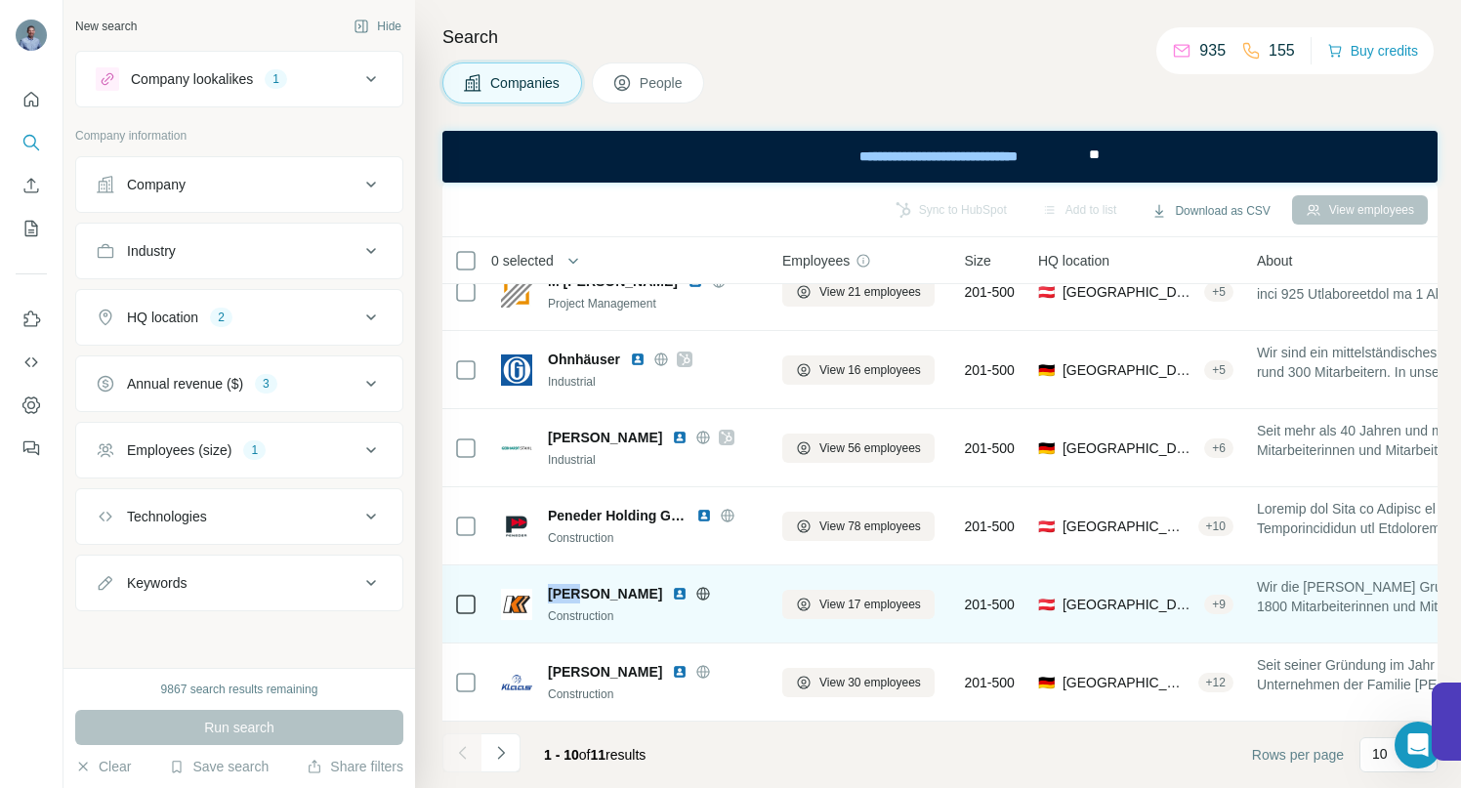
drag, startPoint x: 550, startPoint y: 581, endPoint x: 581, endPoint y: 579, distance: 31.3
click at [581, 584] on span "Kuhn" at bounding box center [605, 594] width 114 height 20
copy span "Kuhn"
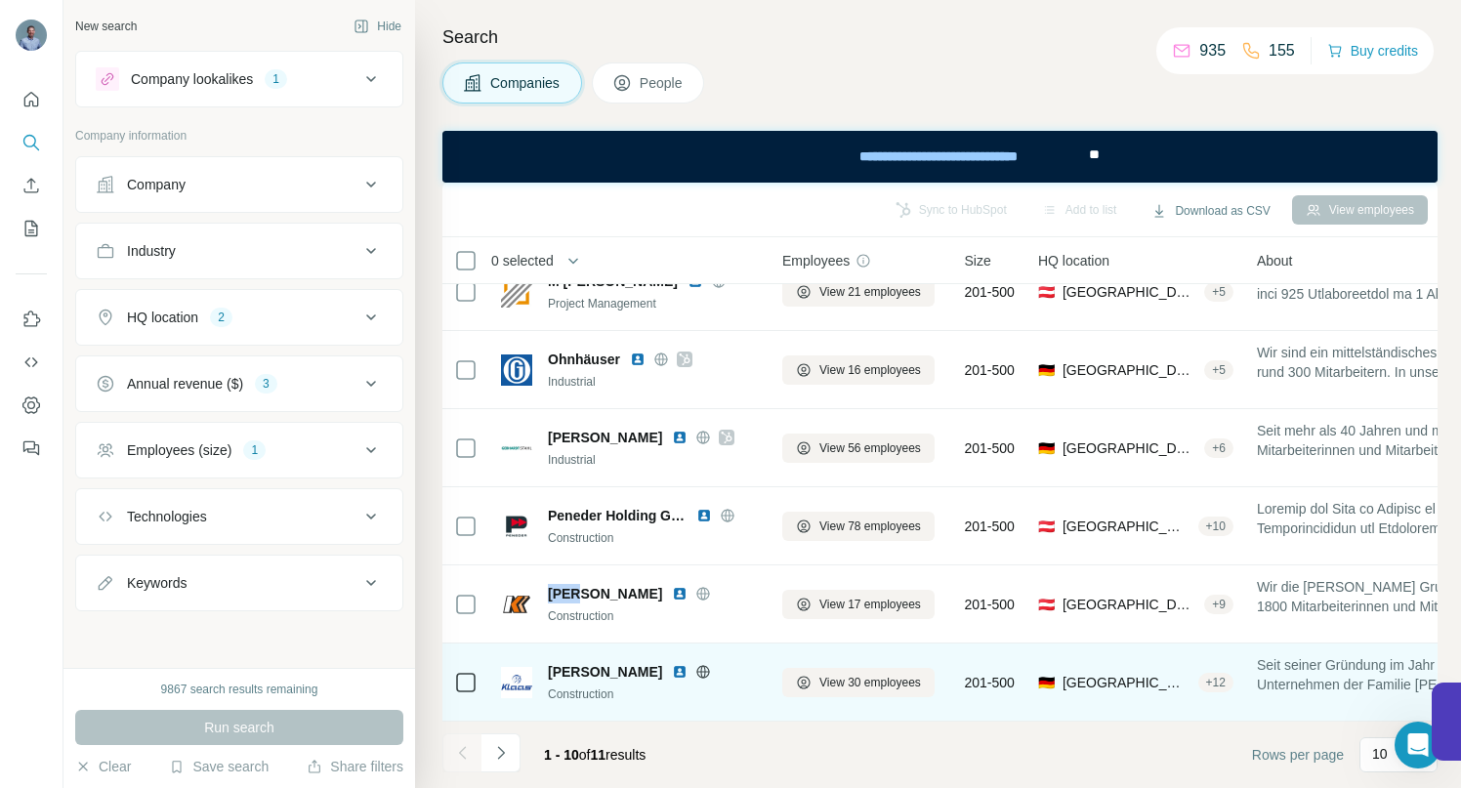
drag, startPoint x: 550, startPoint y: 659, endPoint x: 671, endPoint y: 665, distance: 121.3
click at [671, 665] on div "Klaas Alu-Kranbau" at bounding box center [653, 672] width 211 height 20
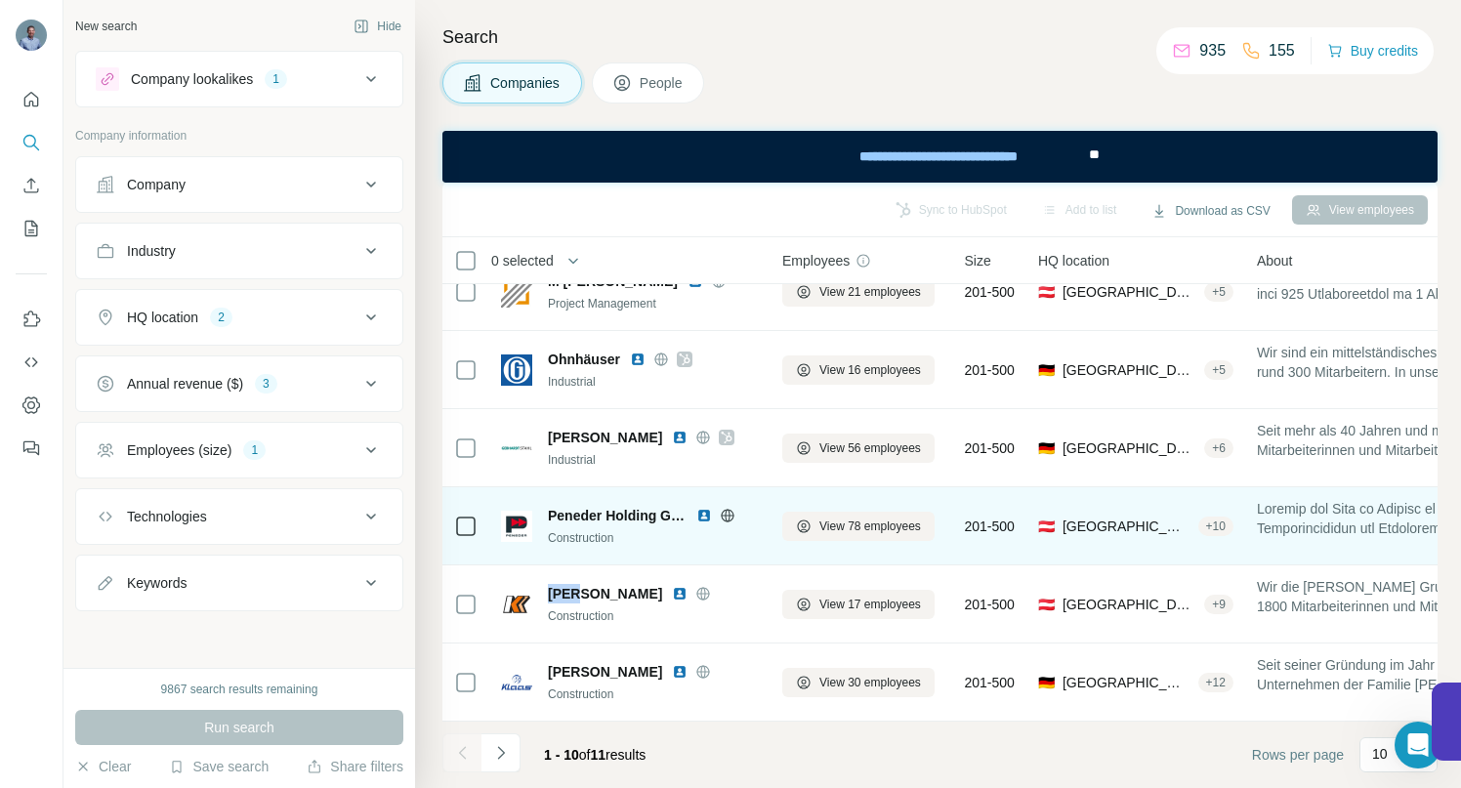
copy span "Klaas Alu-Kranbau"
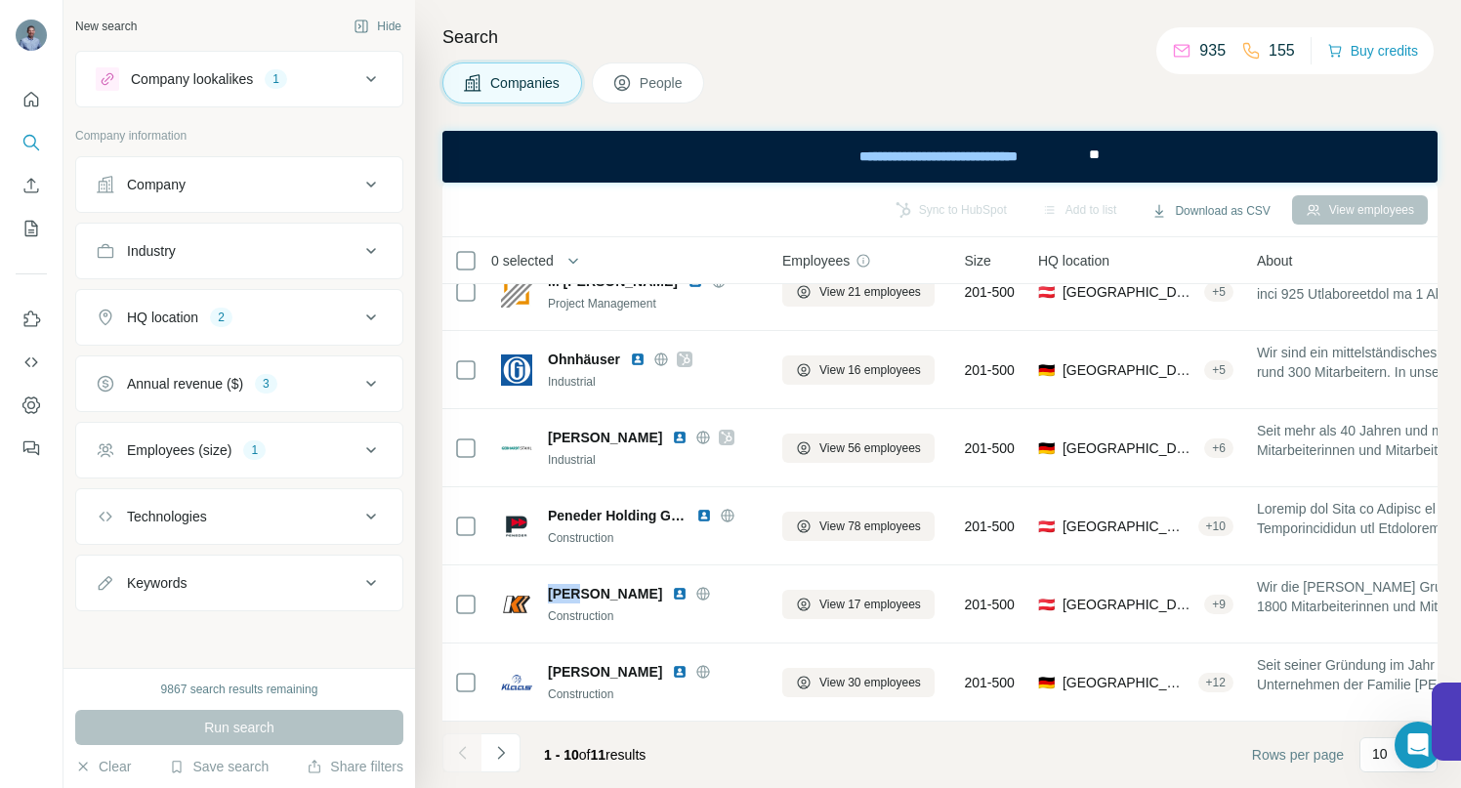
click at [371, 79] on icon at bounding box center [371, 78] width 23 height 23
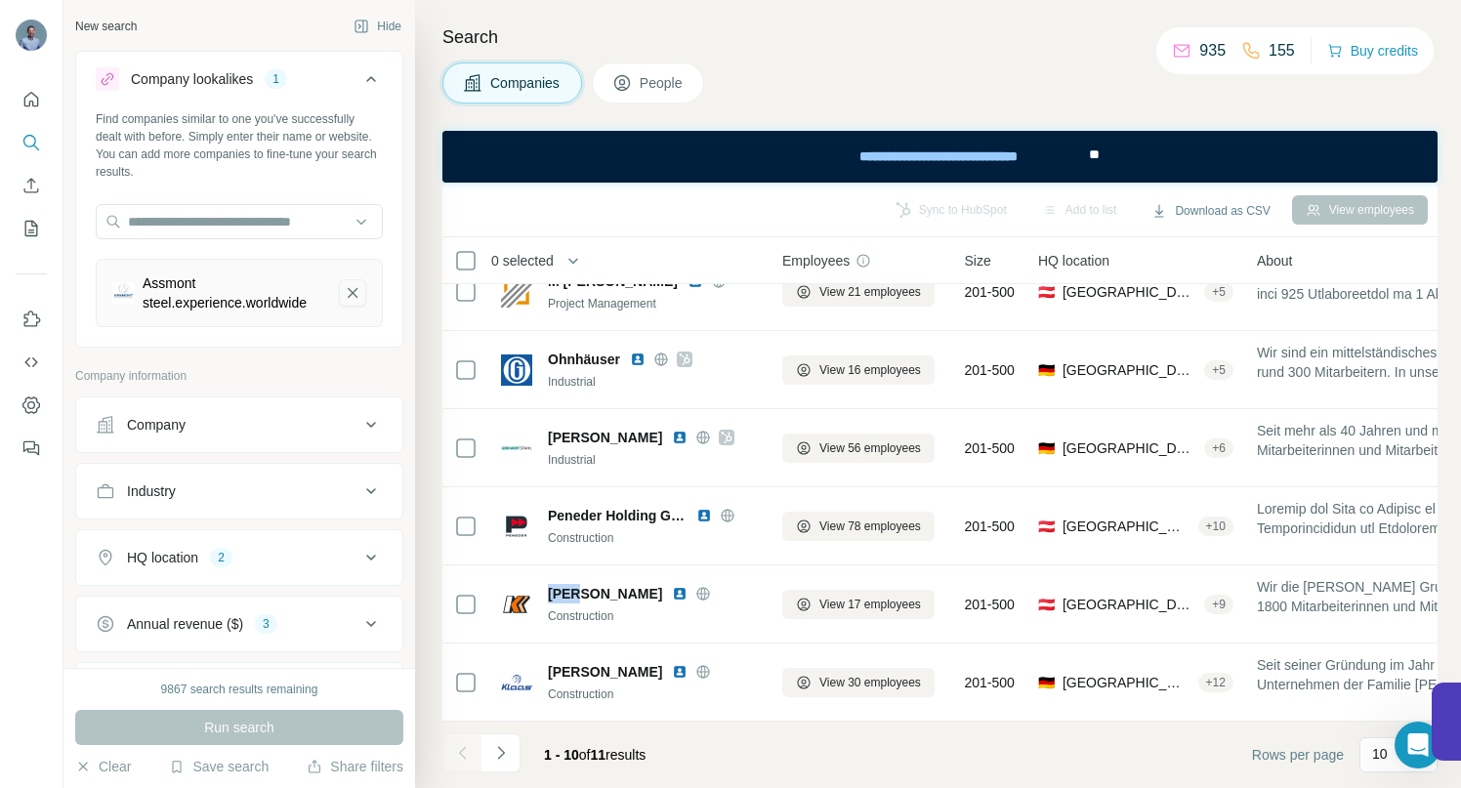
click at [356, 290] on icon "Assmont steel.experience.worldwide-remove-button" at bounding box center [353, 293] width 18 height 20
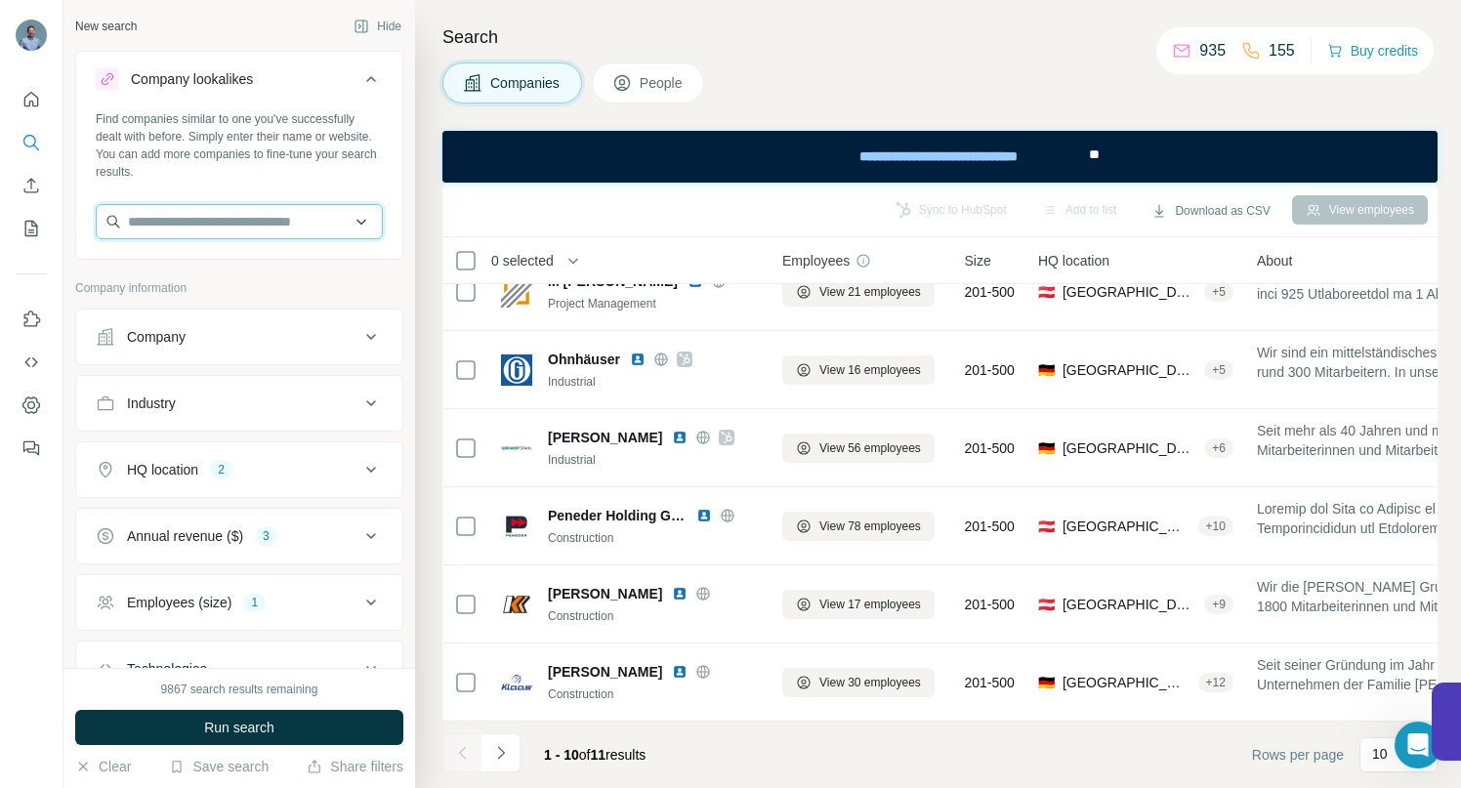
click at [244, 218] on input "text" at bounding box center [239, 221] width 287 height 35
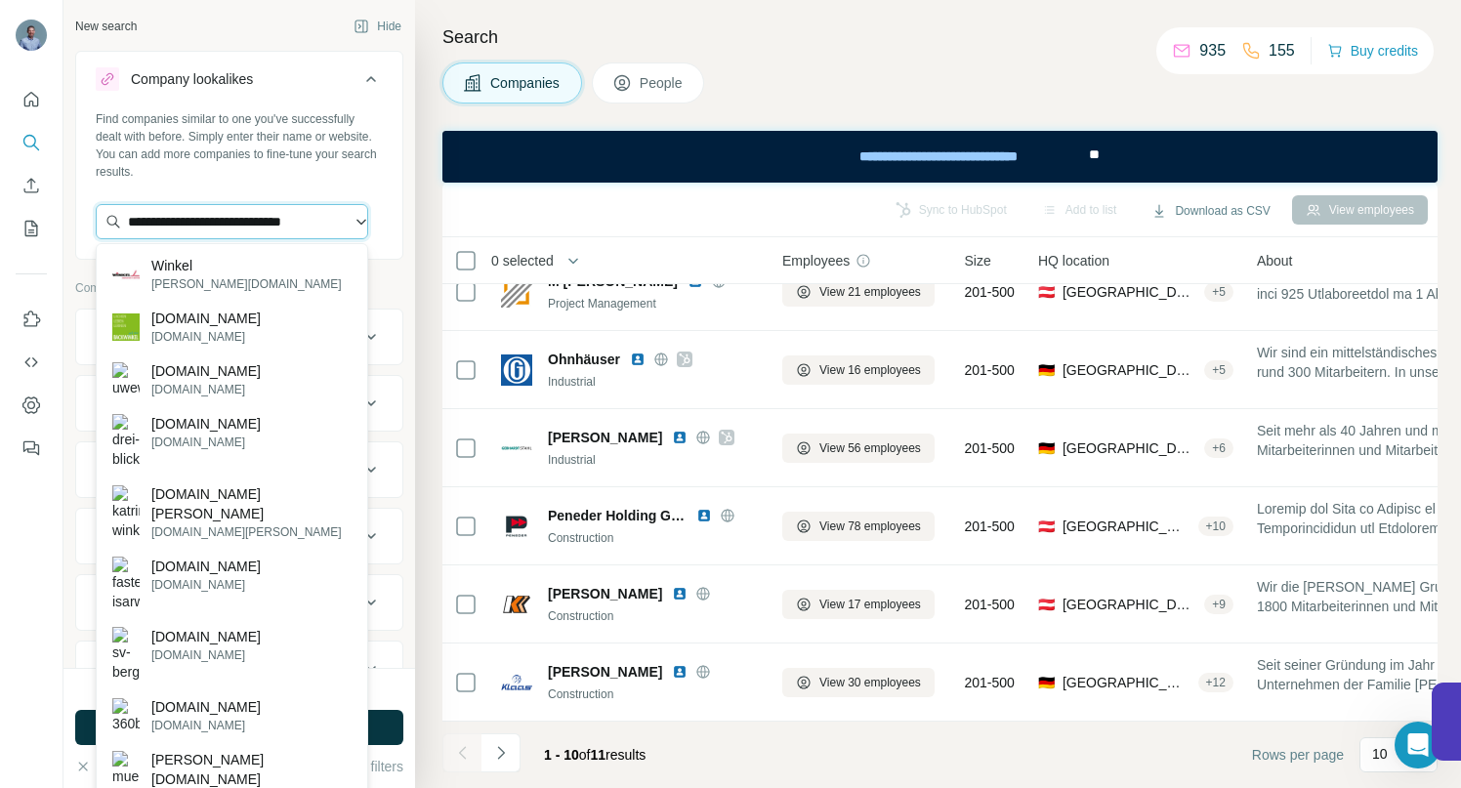
type input "**********"
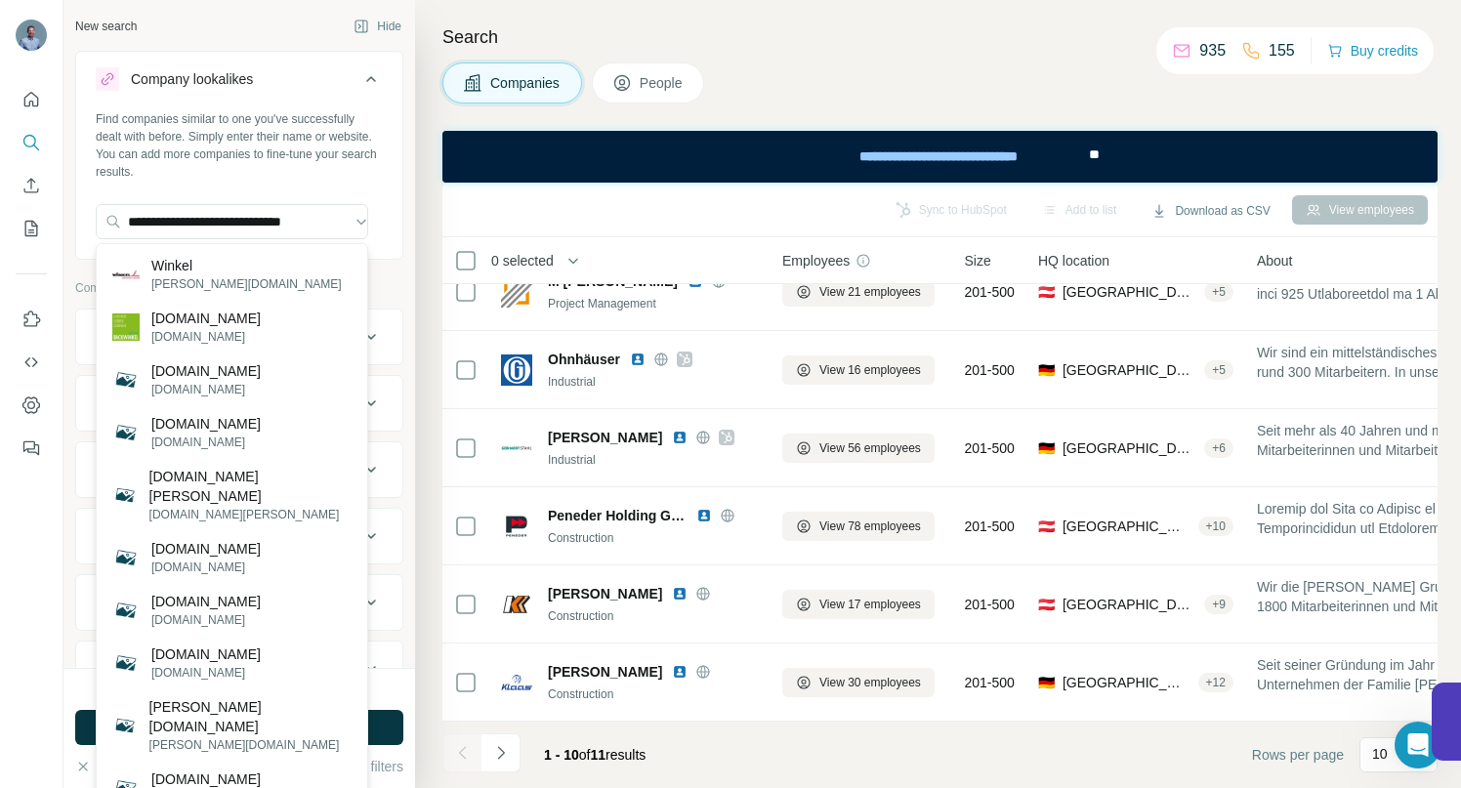
scroll to position [0, 0]
click at [179, 266] on p "Winkel" at bounding box center [246, 266] width 190 height 20
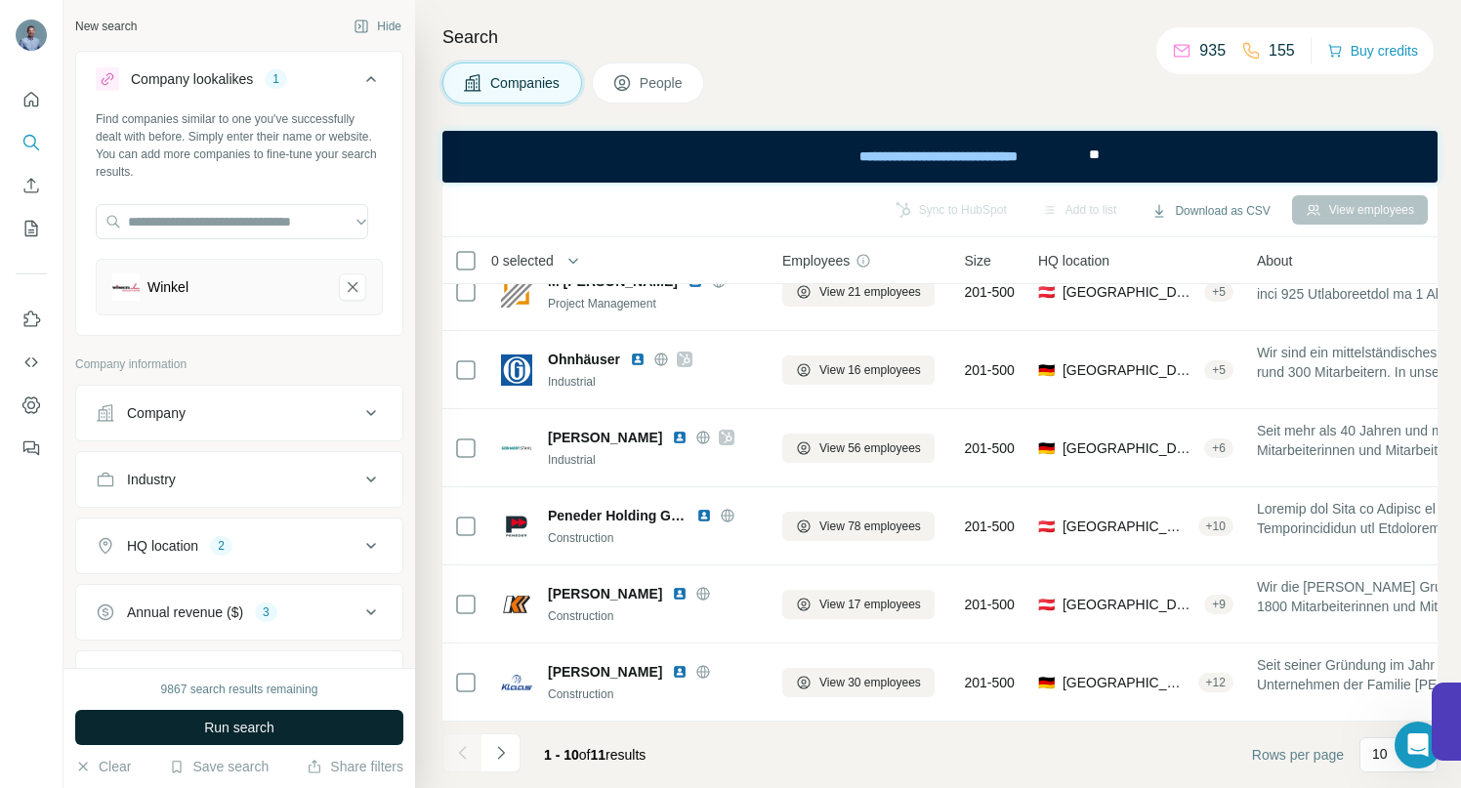
click at [262, 728] on span "Run search" at bounding box center [239, 728] width 70 height 20
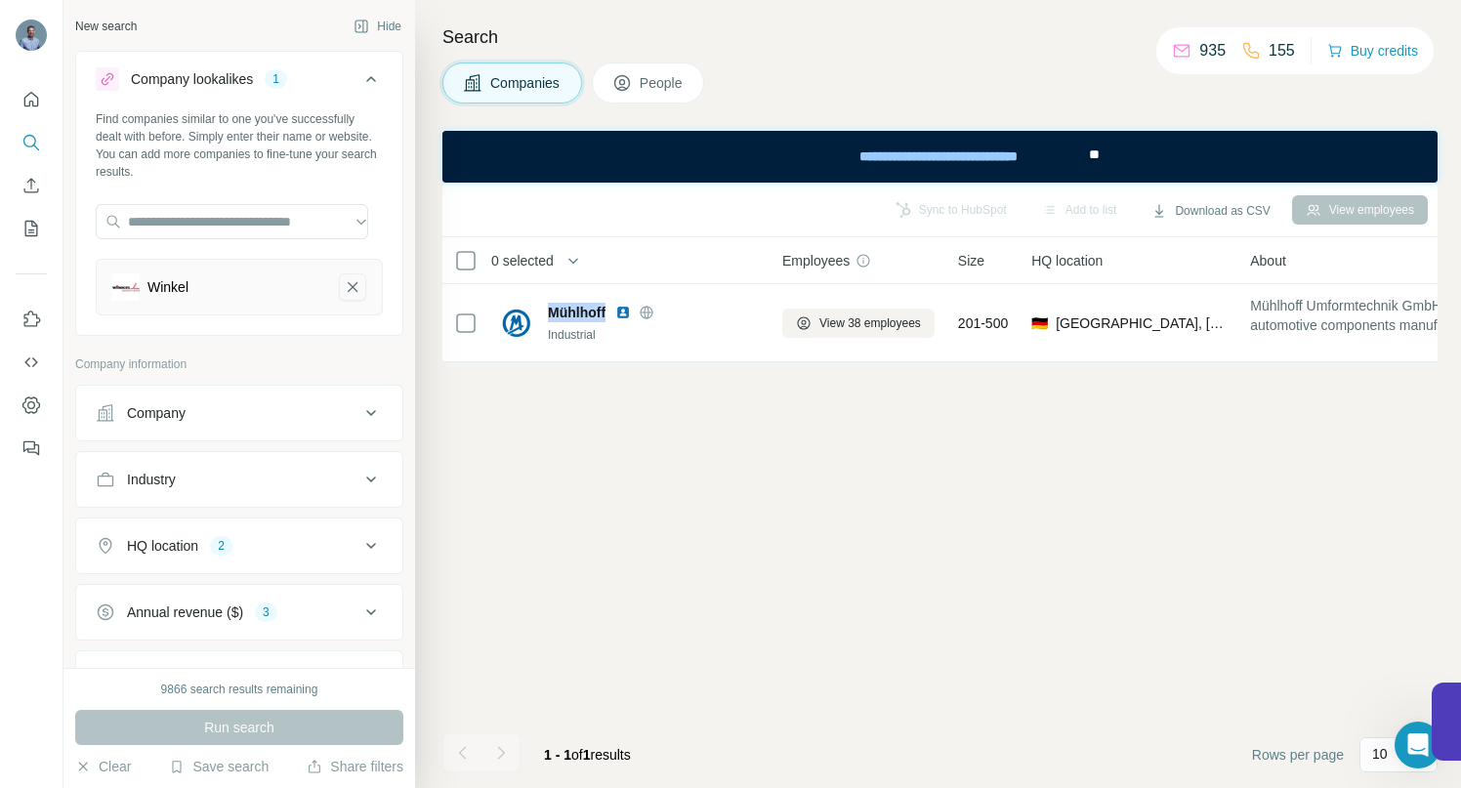
click at [344, 289] on icon "Winkel-remove-button" at bounding box center [353, 287] width 18 height 20
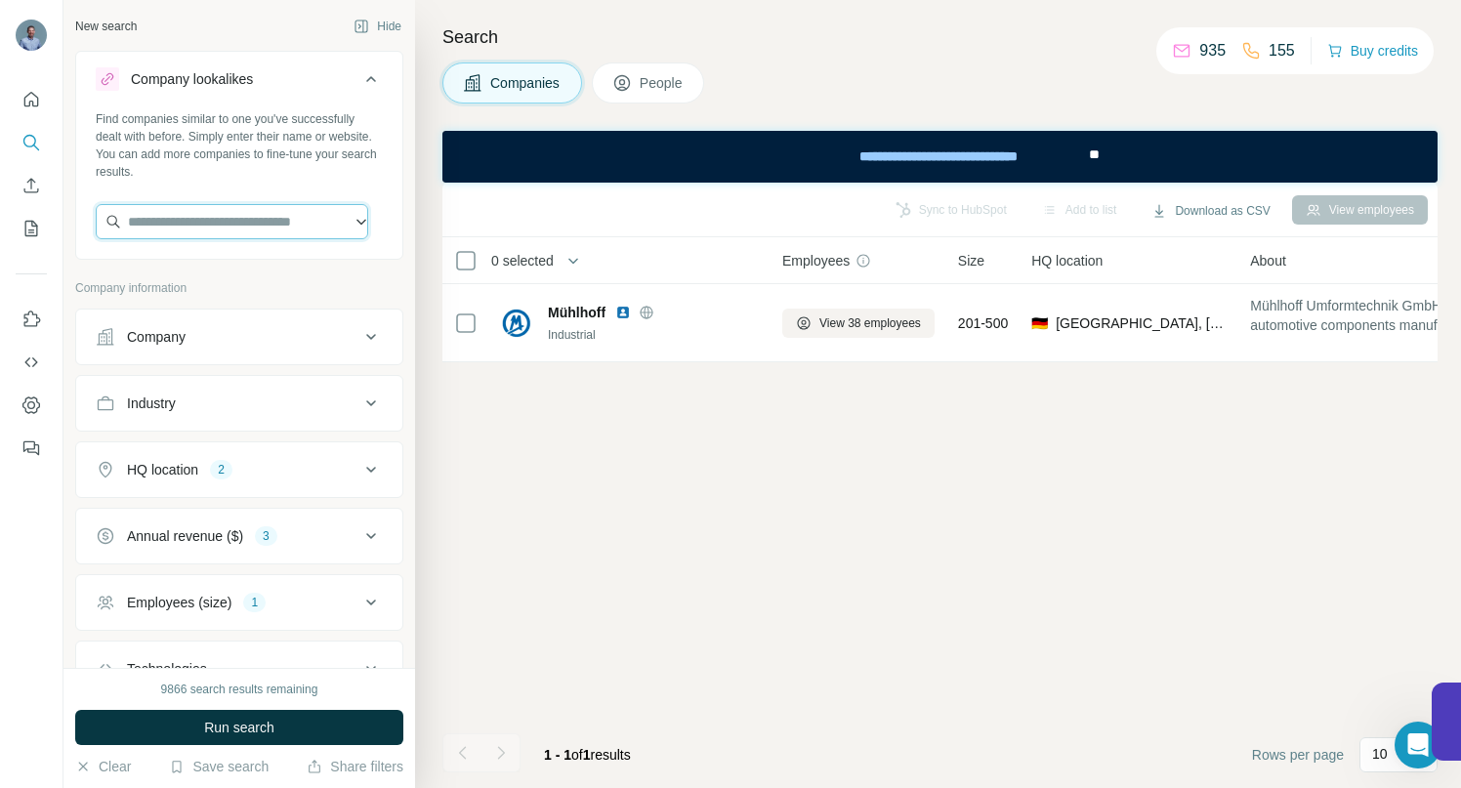
click at [241, 215] on input "text" at bounding box center [232, 221] width 273 height 35
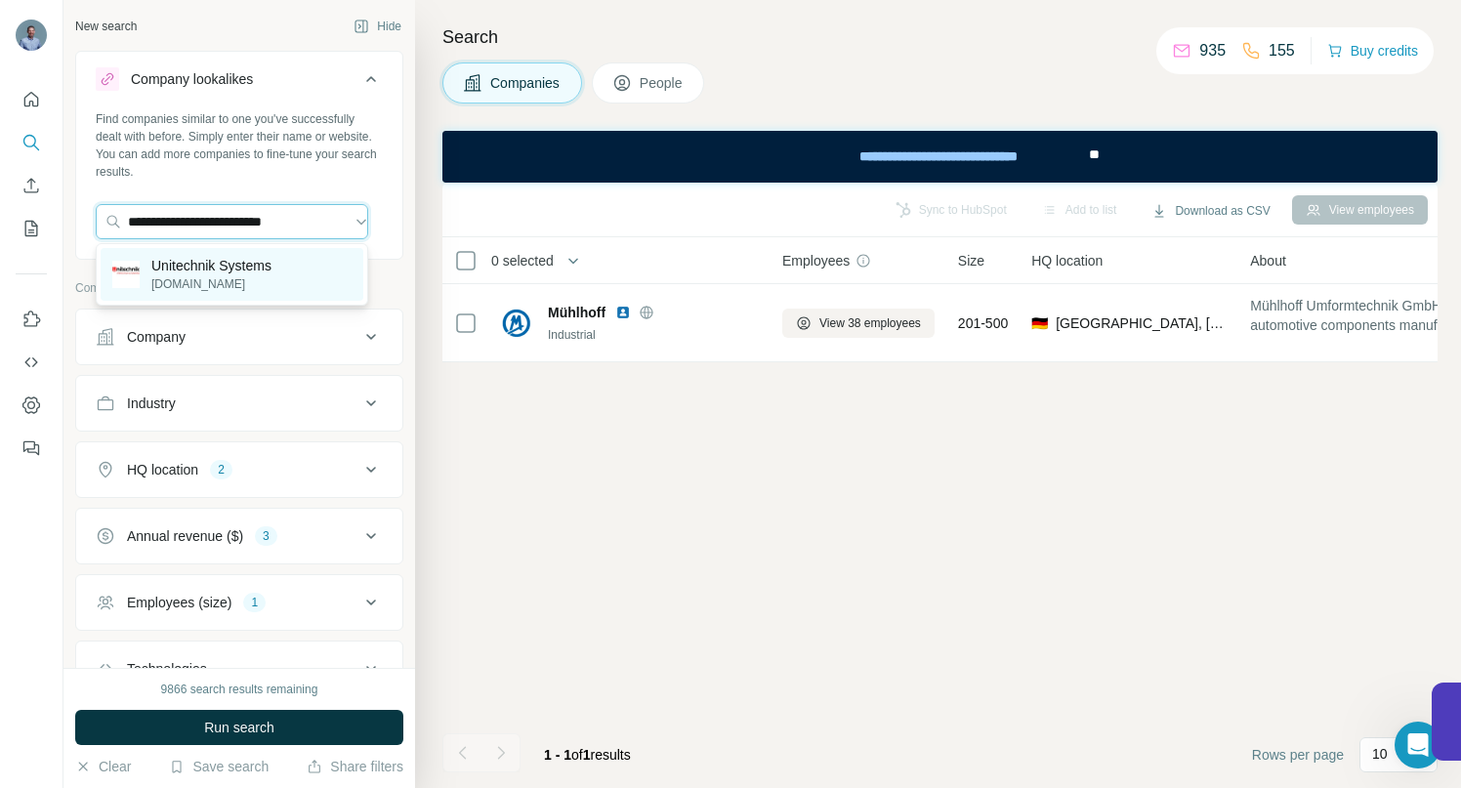
type input "**********"
click at [213, 274] on p "Unitechnik Systems" at bounding box center [211, 266] width 120 height 20
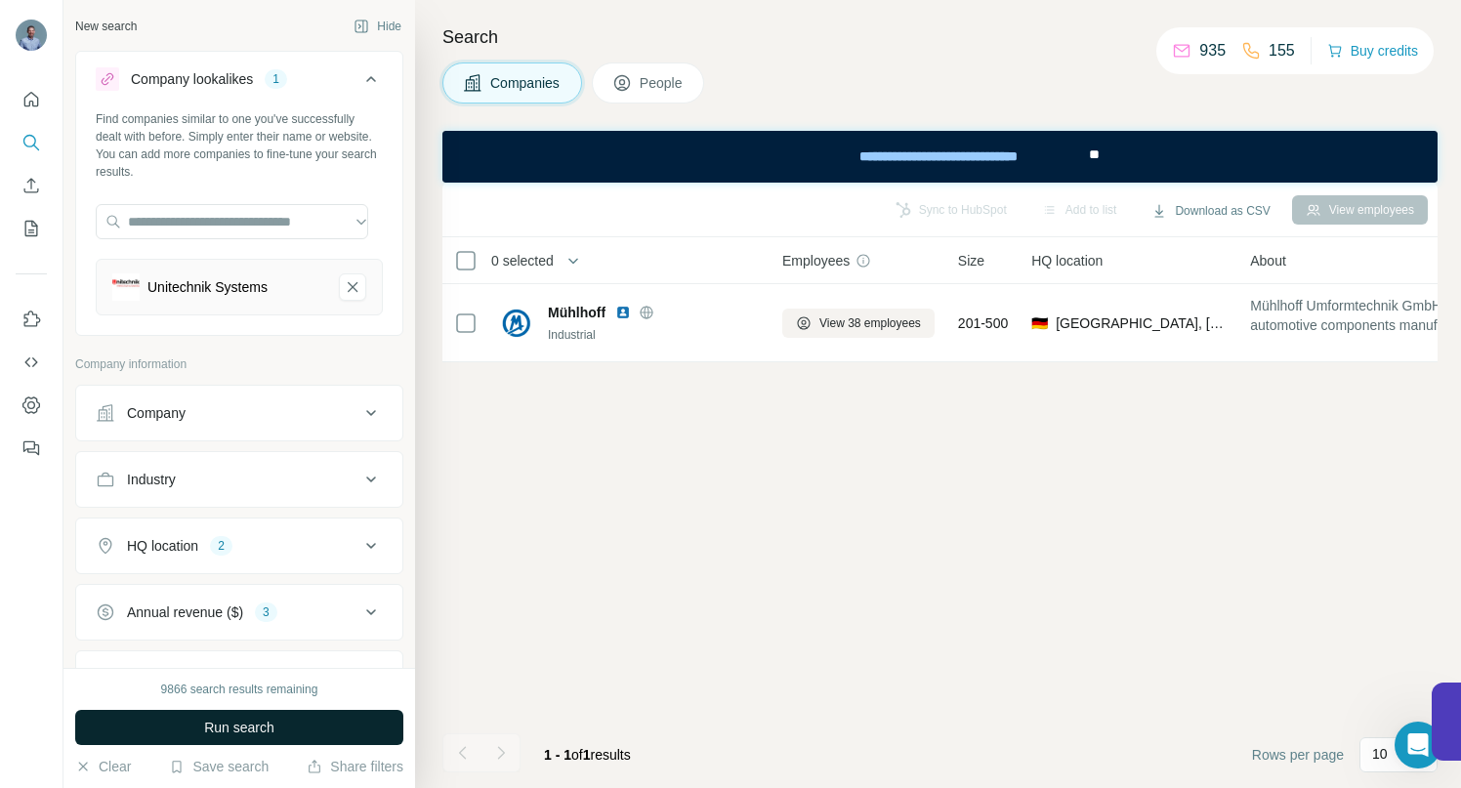
click at [253, 724] on span "Run search" at bounding box center [239, 728] width 70 height 20
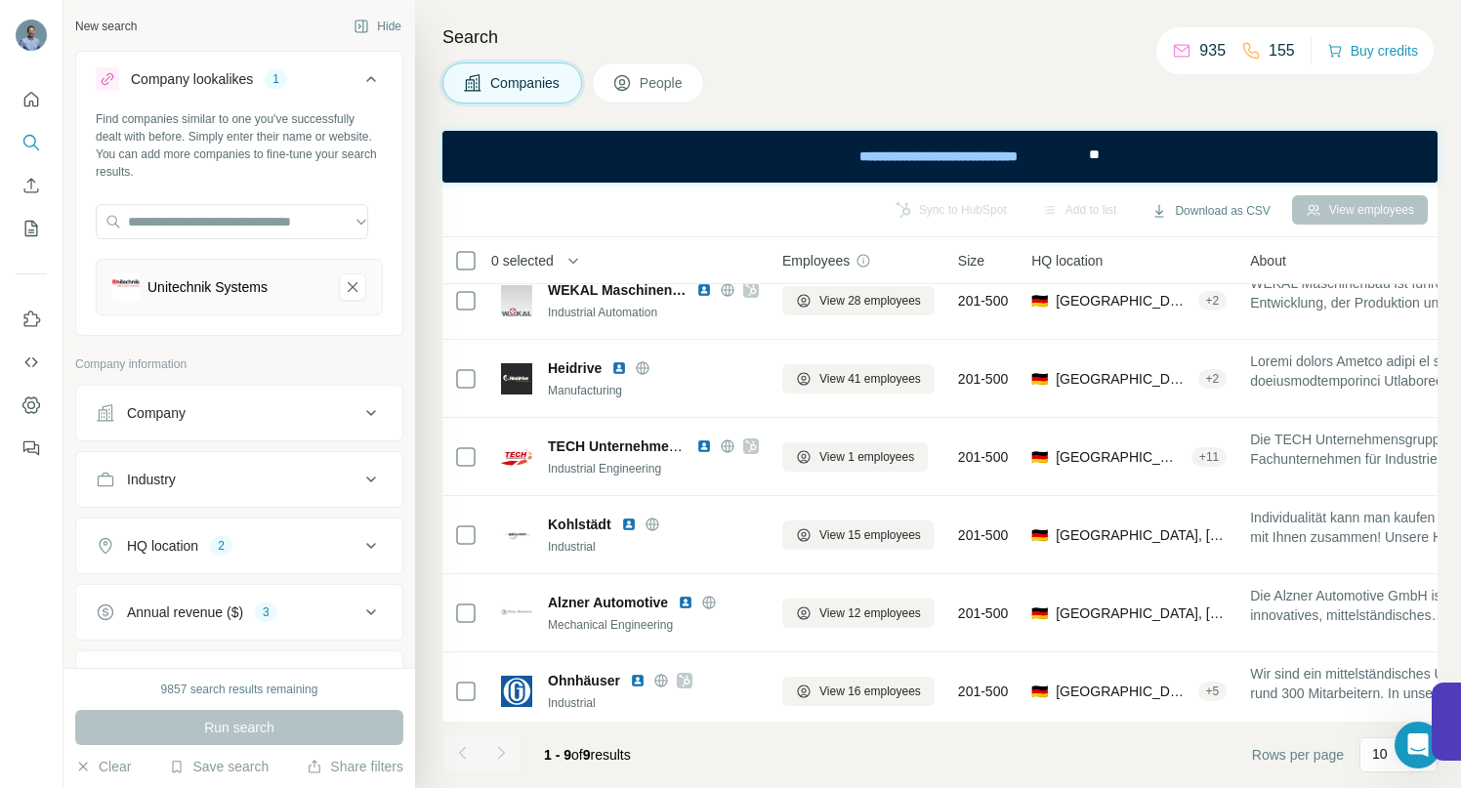
scroll to position [276, 0]
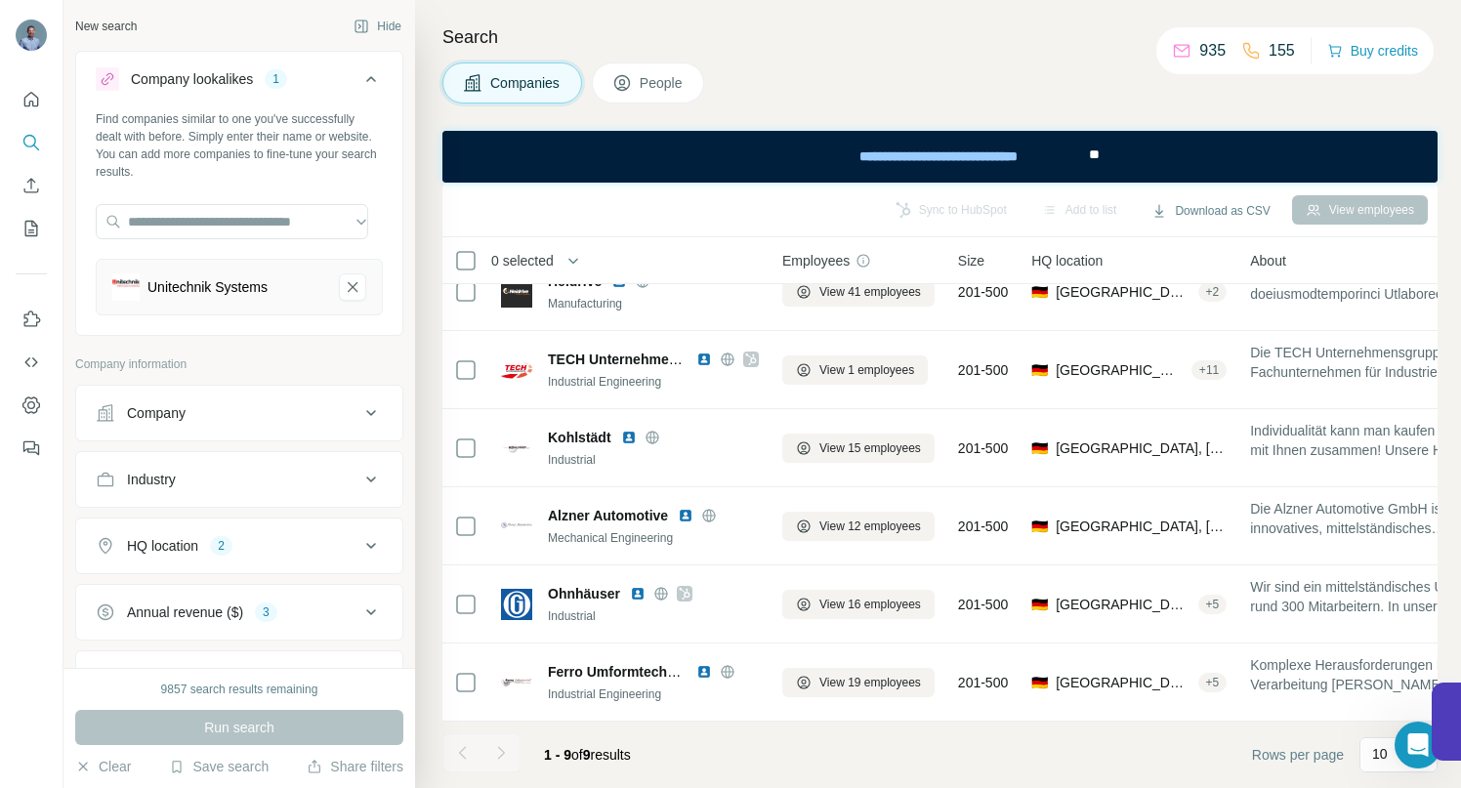
click at [360, 548] on icon at bounding box center [371, 545] width 23 height 23
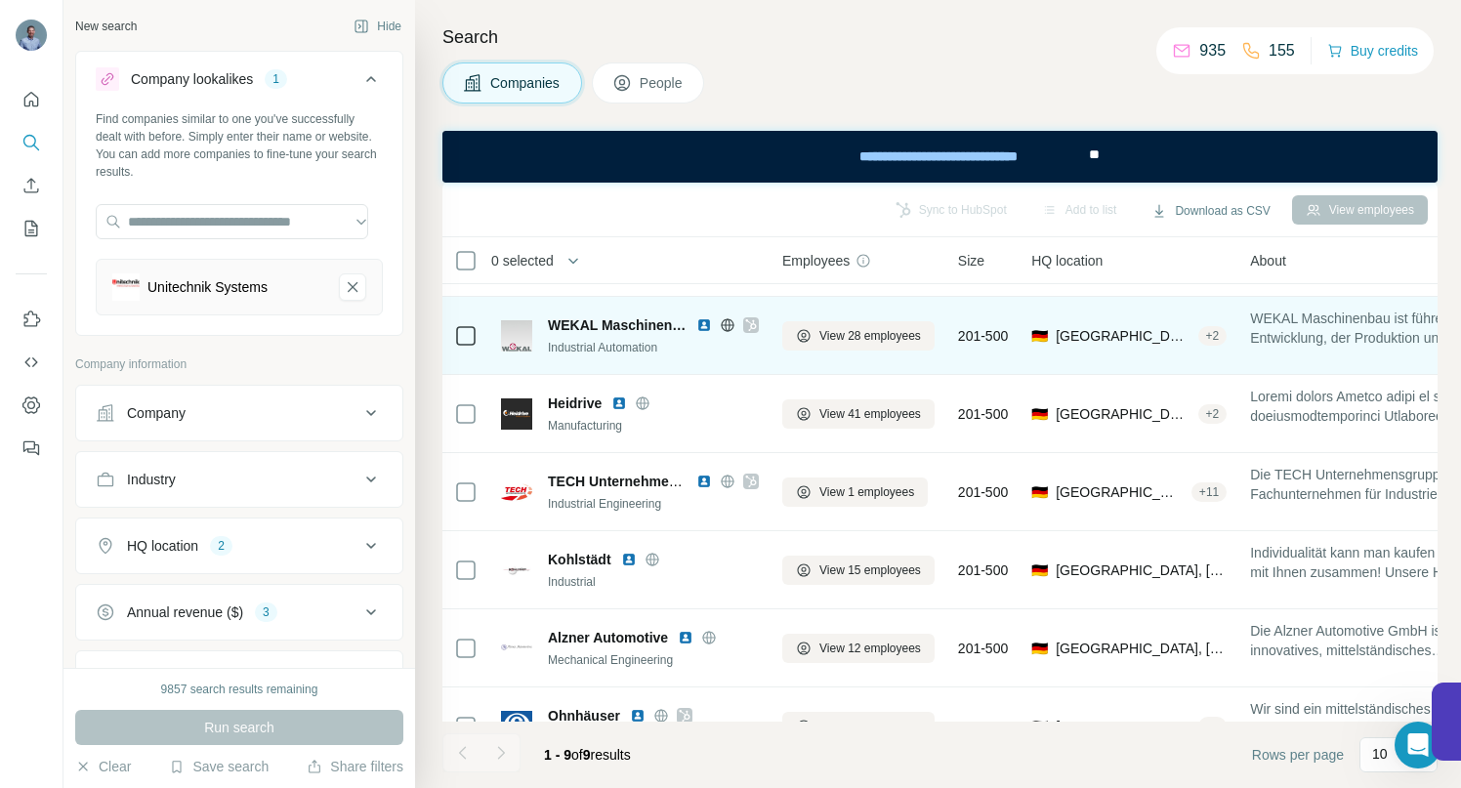
scroll to position [0, 0]
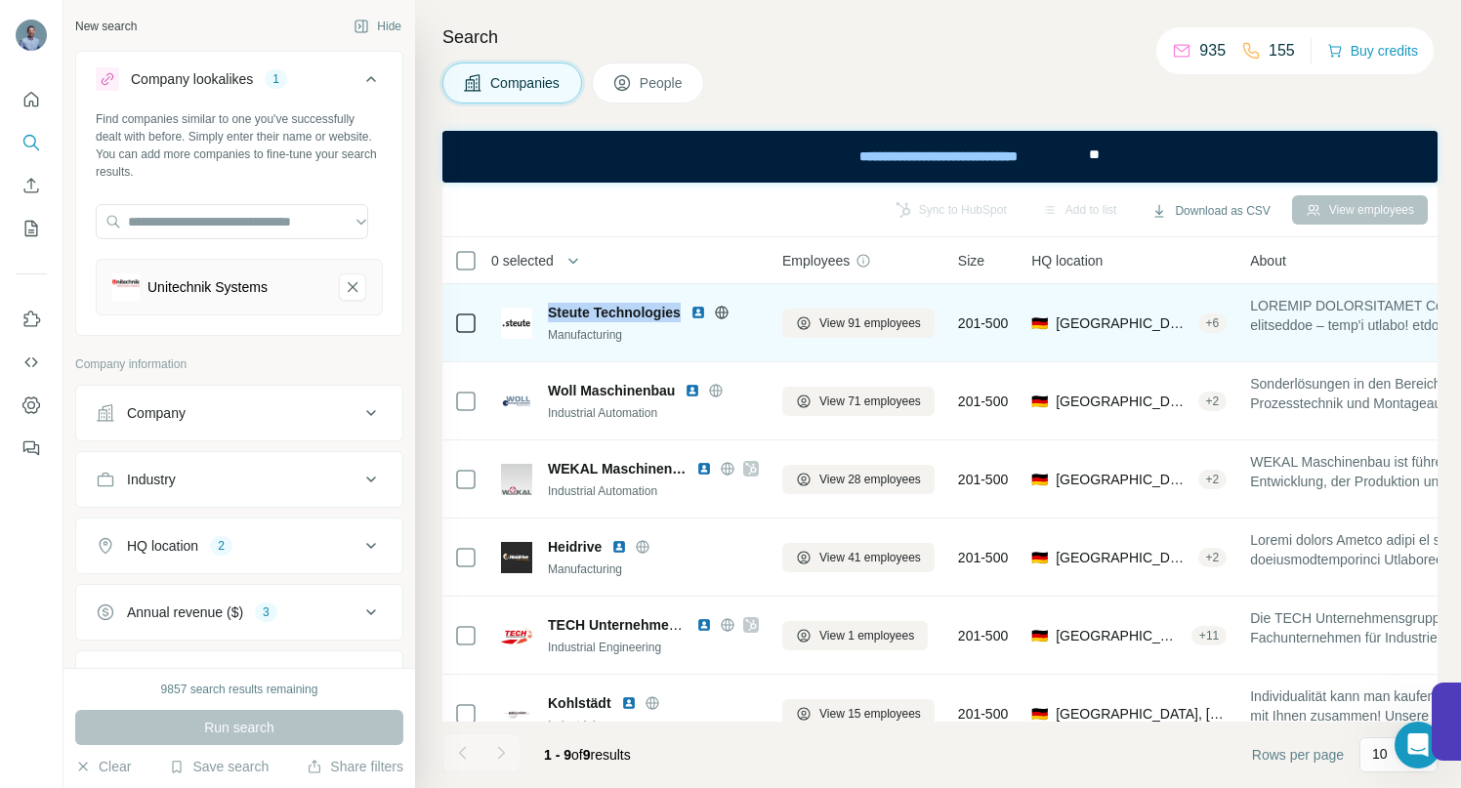
drag, startPoint x: 548, startPoint y: 306, endPoint x: 683, endPoint y: 304, distance: 134.8
click at [681, 304] on span "Steute Technologies" at bounding box center [614, 313] width 133 height 20
copy span "Steute Technologies"
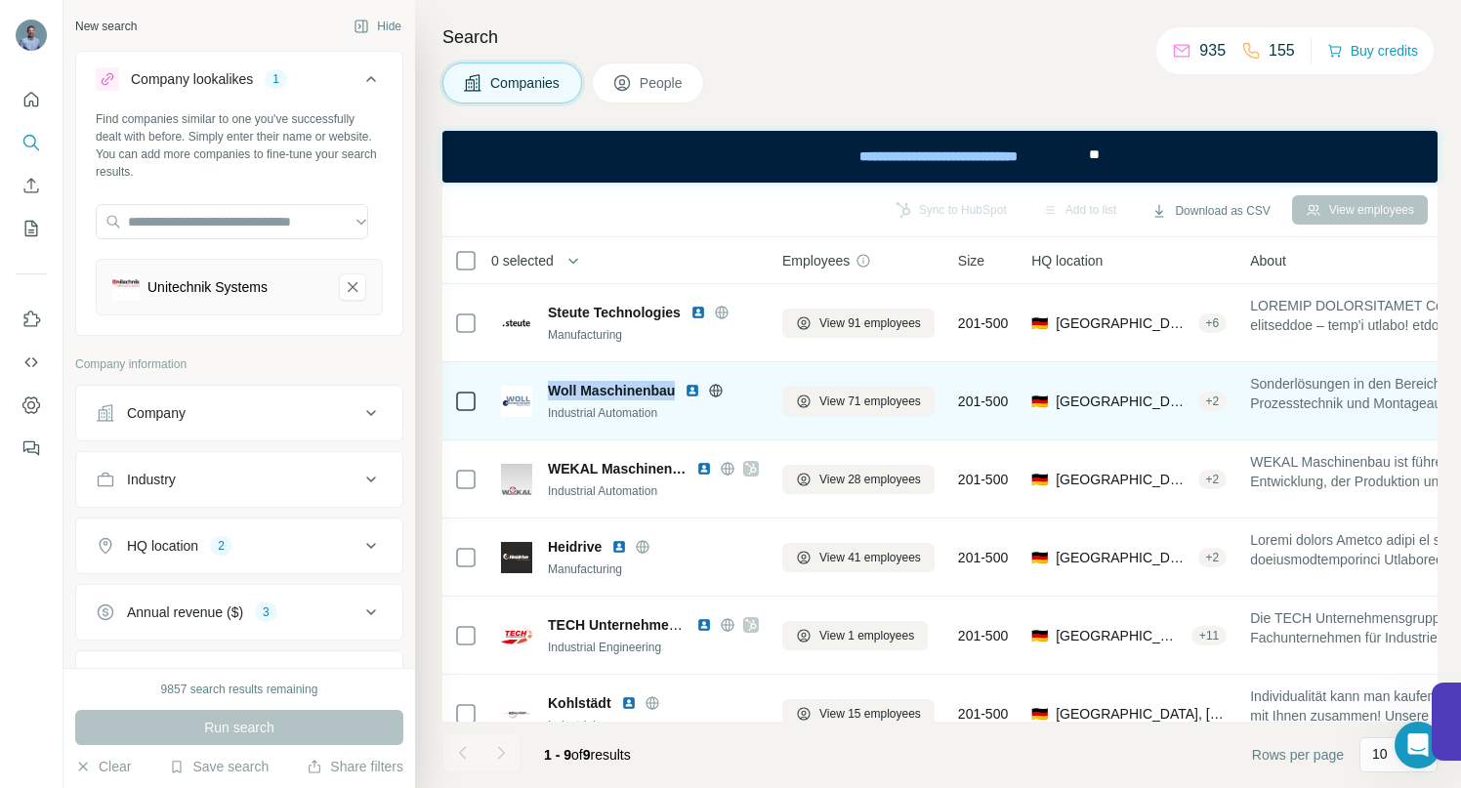
drag, startPoint x: 550, startPoint y: 391, endPoint x: 676, endPoint y: 384, distance: 126.2
click at [675, 384] on span "Woll Maschinenbau" at bounding box center [611, 391] width 127 height 20
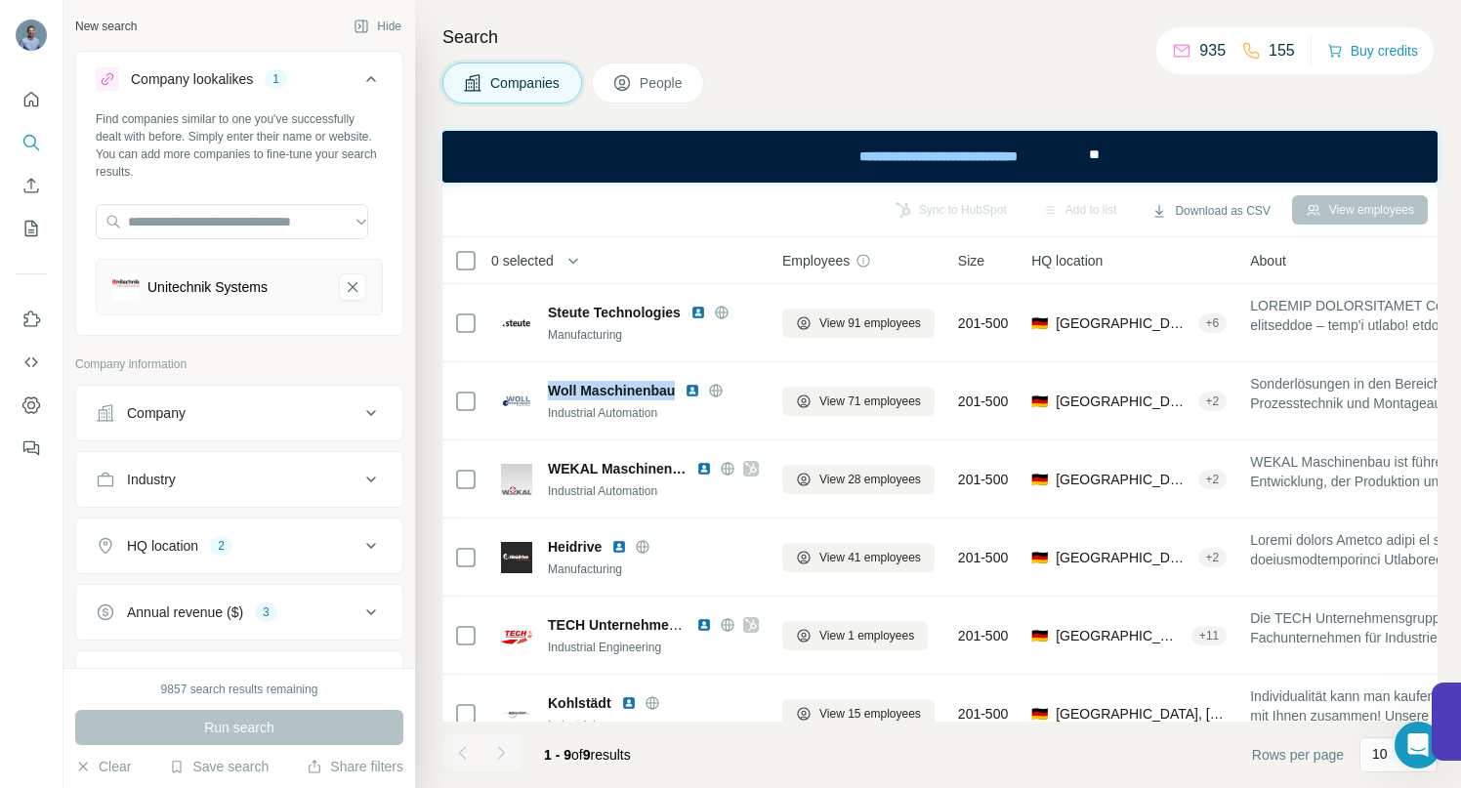
copy span "Woll Maschinenbau"
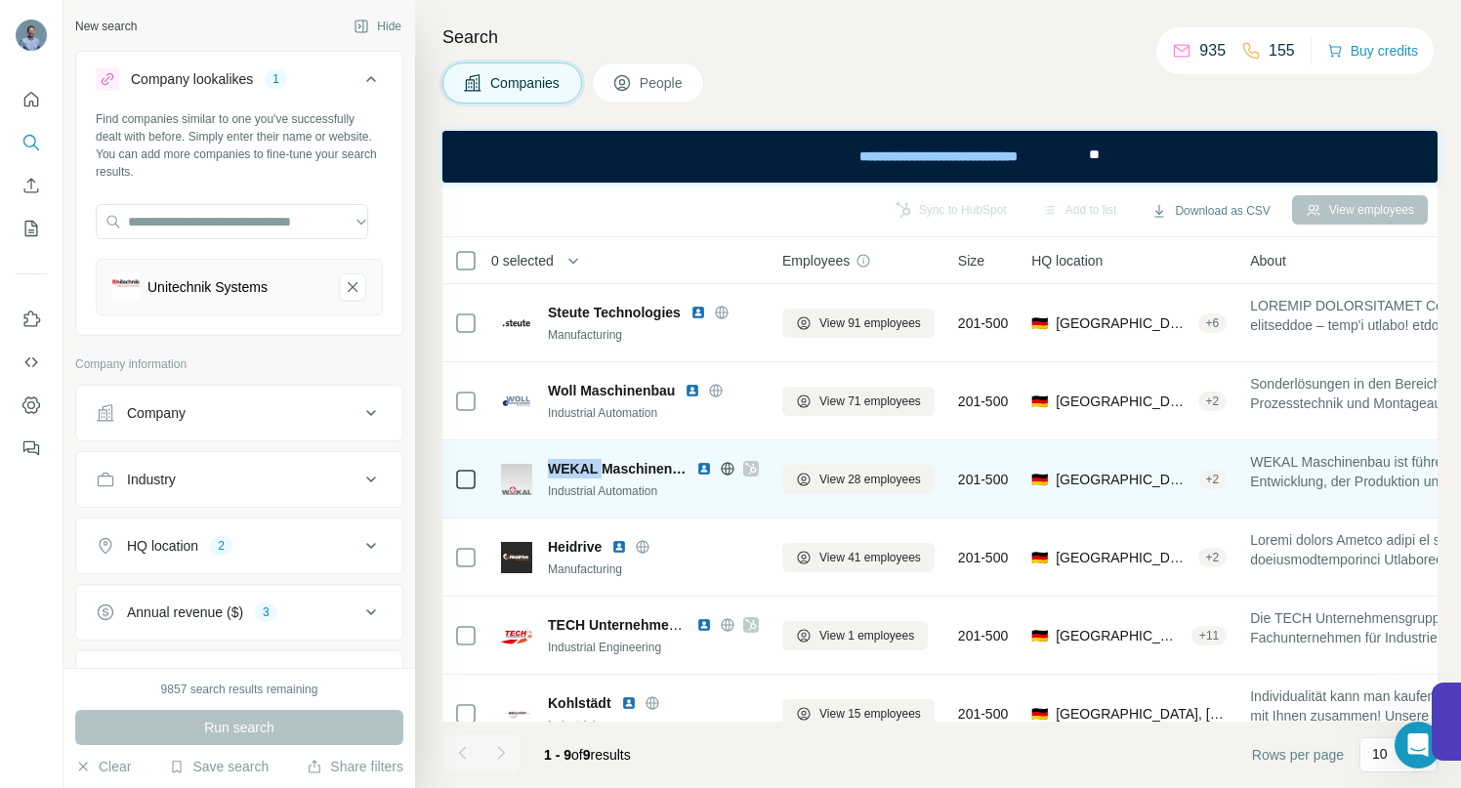
drag, startPoint x: 550, startPoint y: 469, endPoint x: 602, endPoint y: 470, distance: 51.8
click at [602, 470] on span "WEKAL Maschinenbau" at bounding box center [617, 469] width 139 height 20
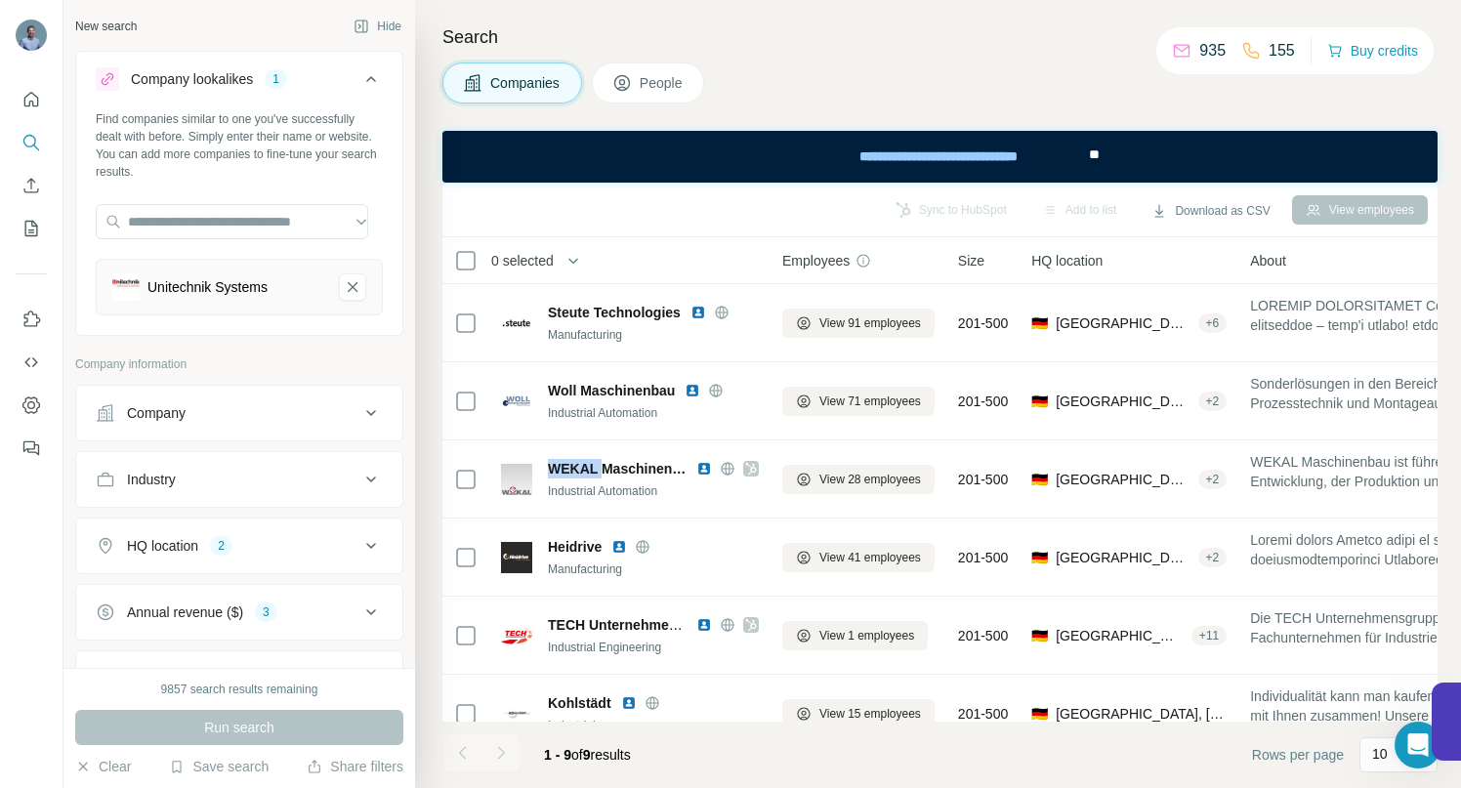
copy span "WEKAL"
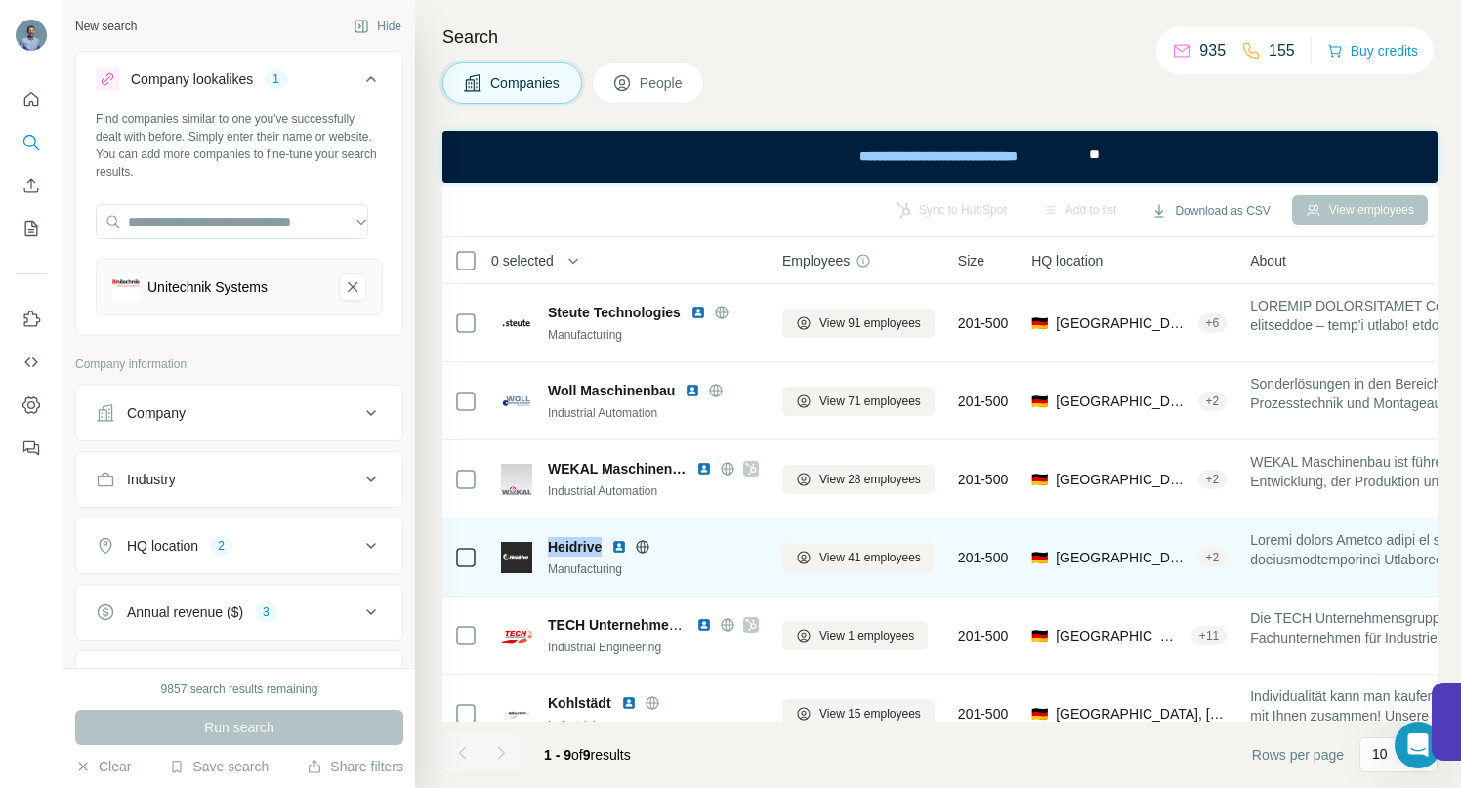
drag, startPoint x: 551, startPoint y: 546, endPoint x: 604, endPoint y: 542, distance: 52.9
click at [604, 542] on div "Heidrive" at bounding box center [653, 547] width 211 height 20
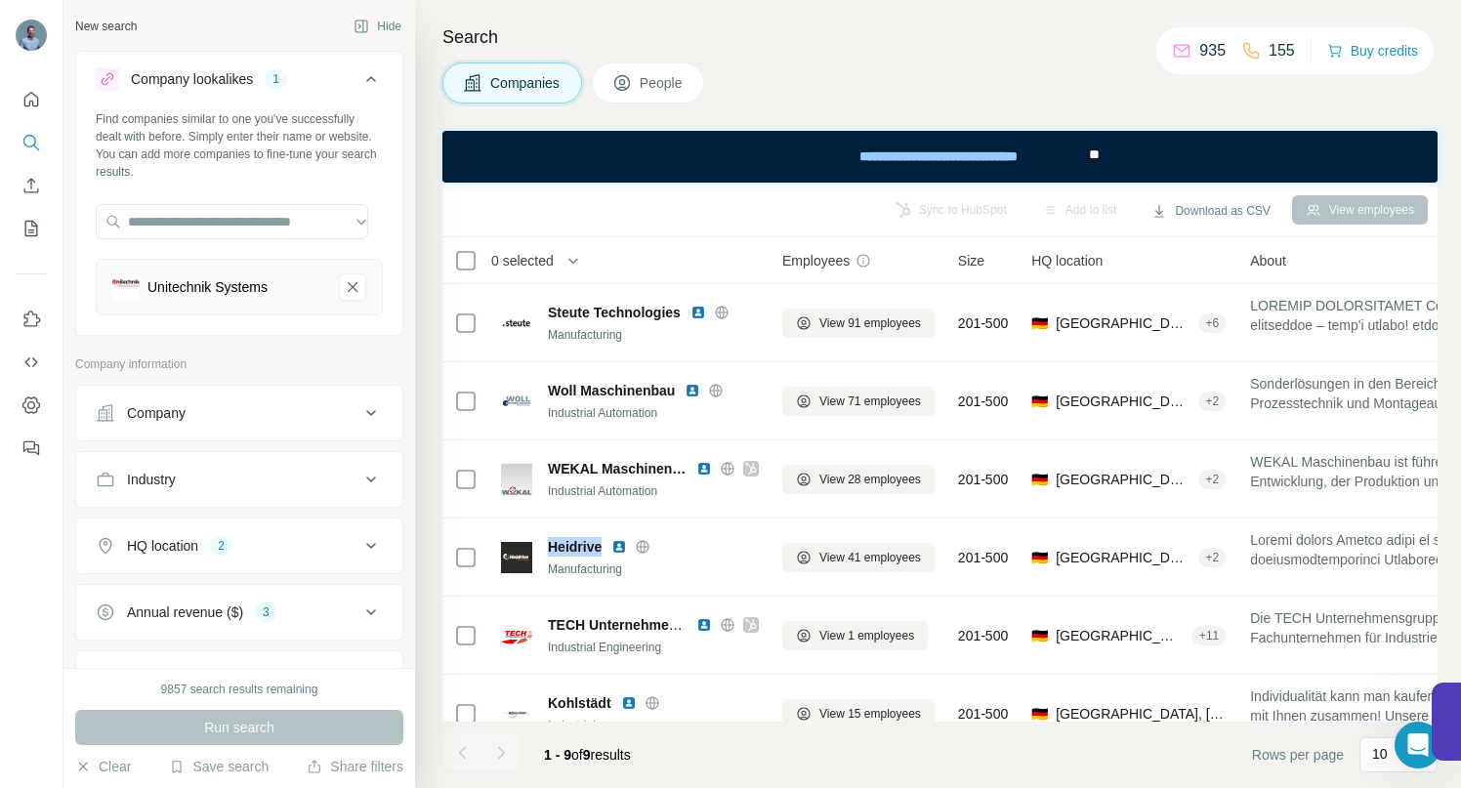
copy span "Heidrive"
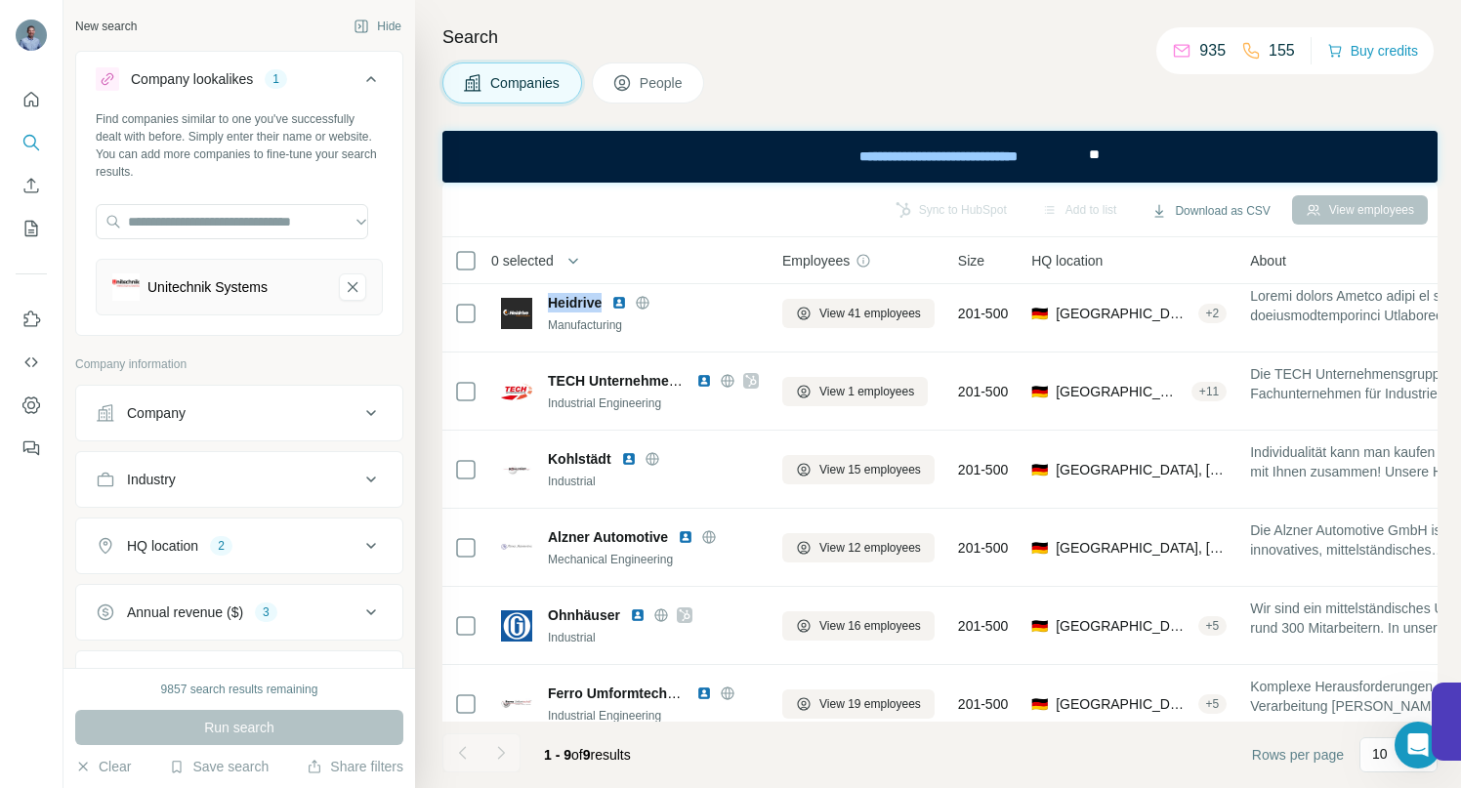
scroll to position [258, 0]
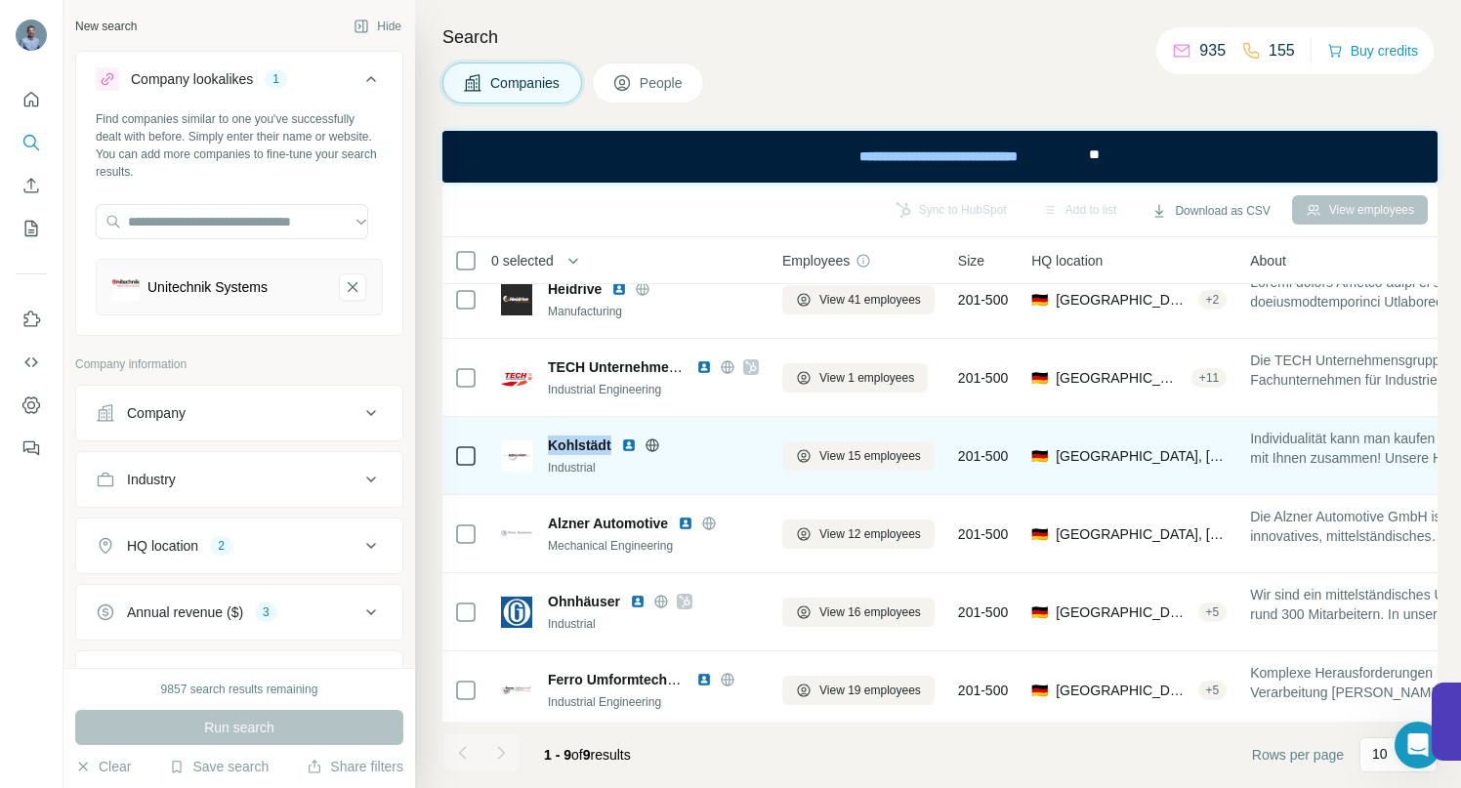
drag, startPoint x: 550, startPoint y: 444, endPoint x: 612, endPoint y: 446, distance: 61.6
click at [612, 446] on div "Kohlstädt" at bounding box center [653, 446] width 211 height 20
copy span "Kohlstädt"
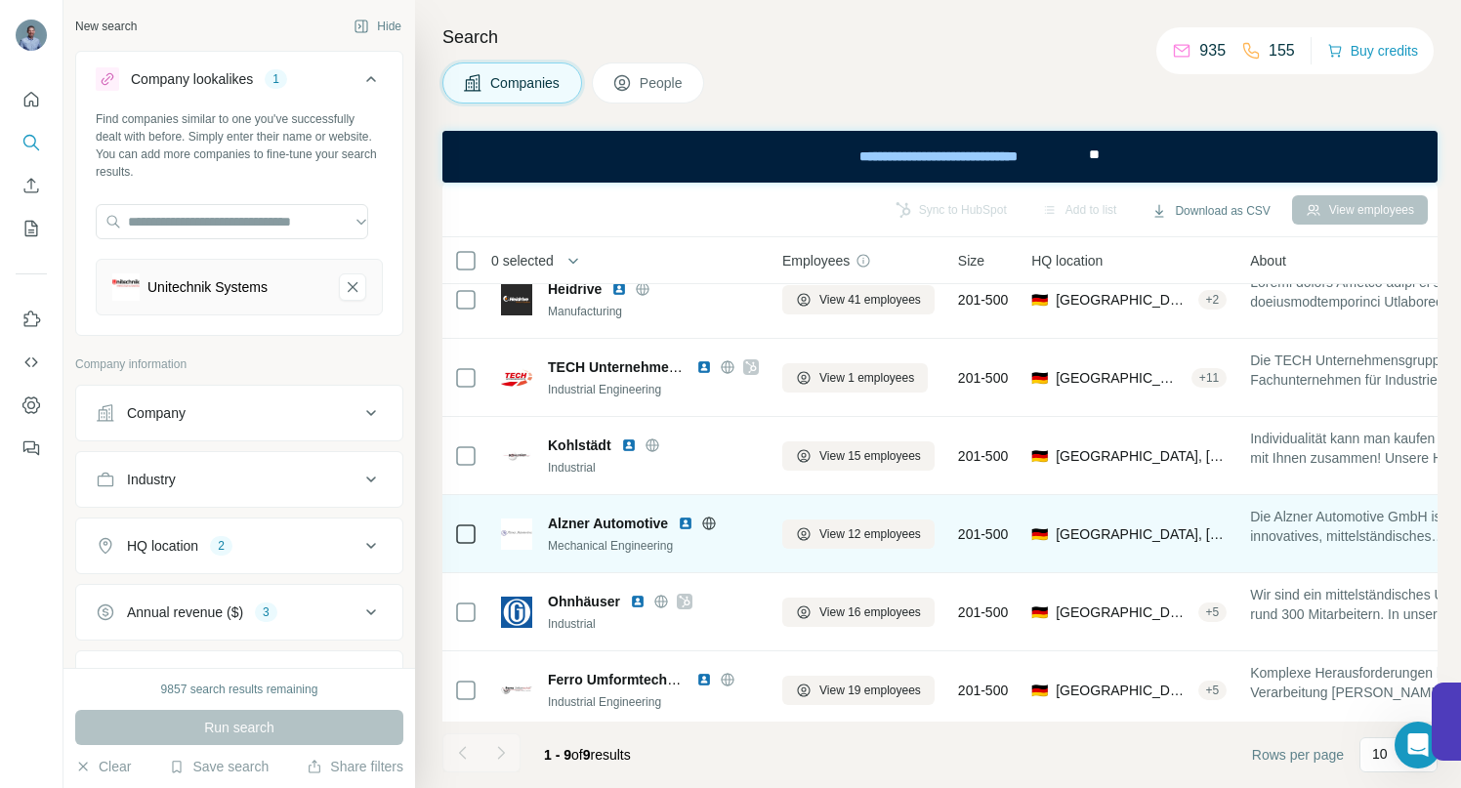
drag, startPoint x: 553, startPoint y: 520, endPoint x: 638, endPoint y: 523, distance: 85.0
click at [638, 523] on span "Alzner Automotive" at bounding box center [608, 524] width 120 height 20
drag, startPoint x: 676, startPoint y: 522, endPoint x: 549, endPoint y: 524, distance: 127.0
click at [549, 524] on div "Alzner Automotive" at bounding box center [653, 524] width 211 height 20
copy span "Alzner Automotive"
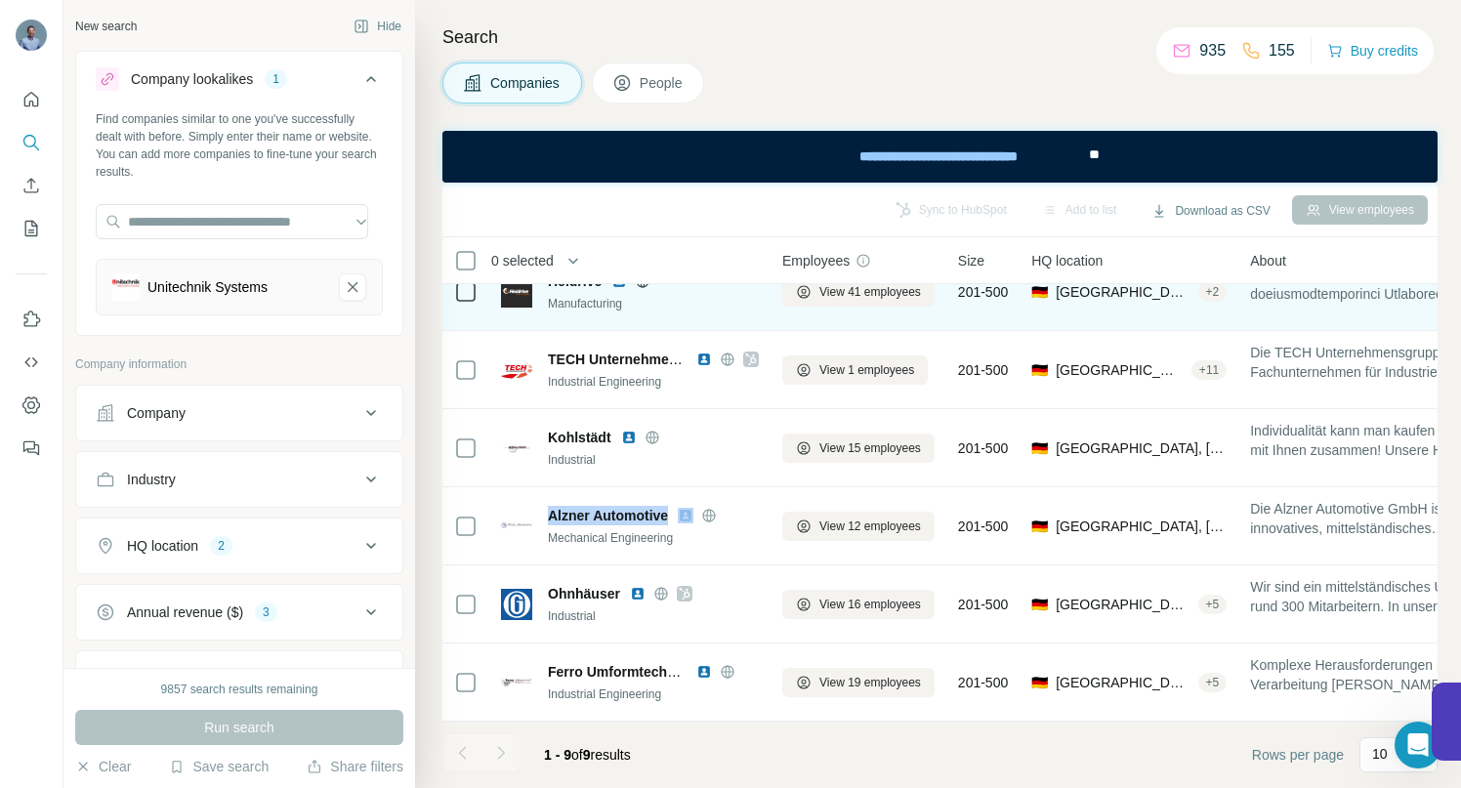
scroll to position [276, 0]
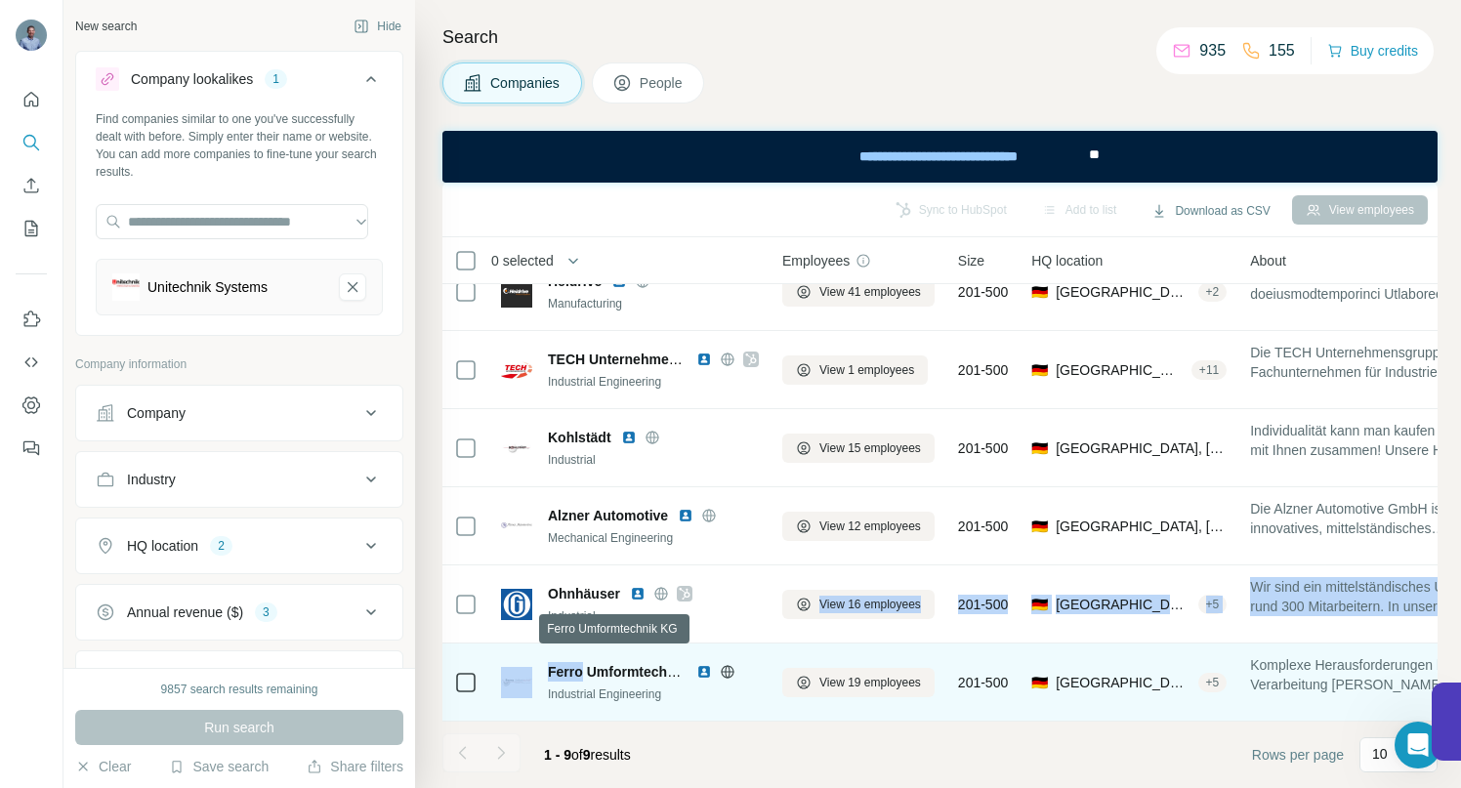
drag, startPoint x: 550, startPoint y: 659, endPoint x: 583, endPoint y: 664, distance: 33.6
click at [583, 664] on span "Ferro Umformtechnik KG" at bounding box center [629, 672] width 163 height 16
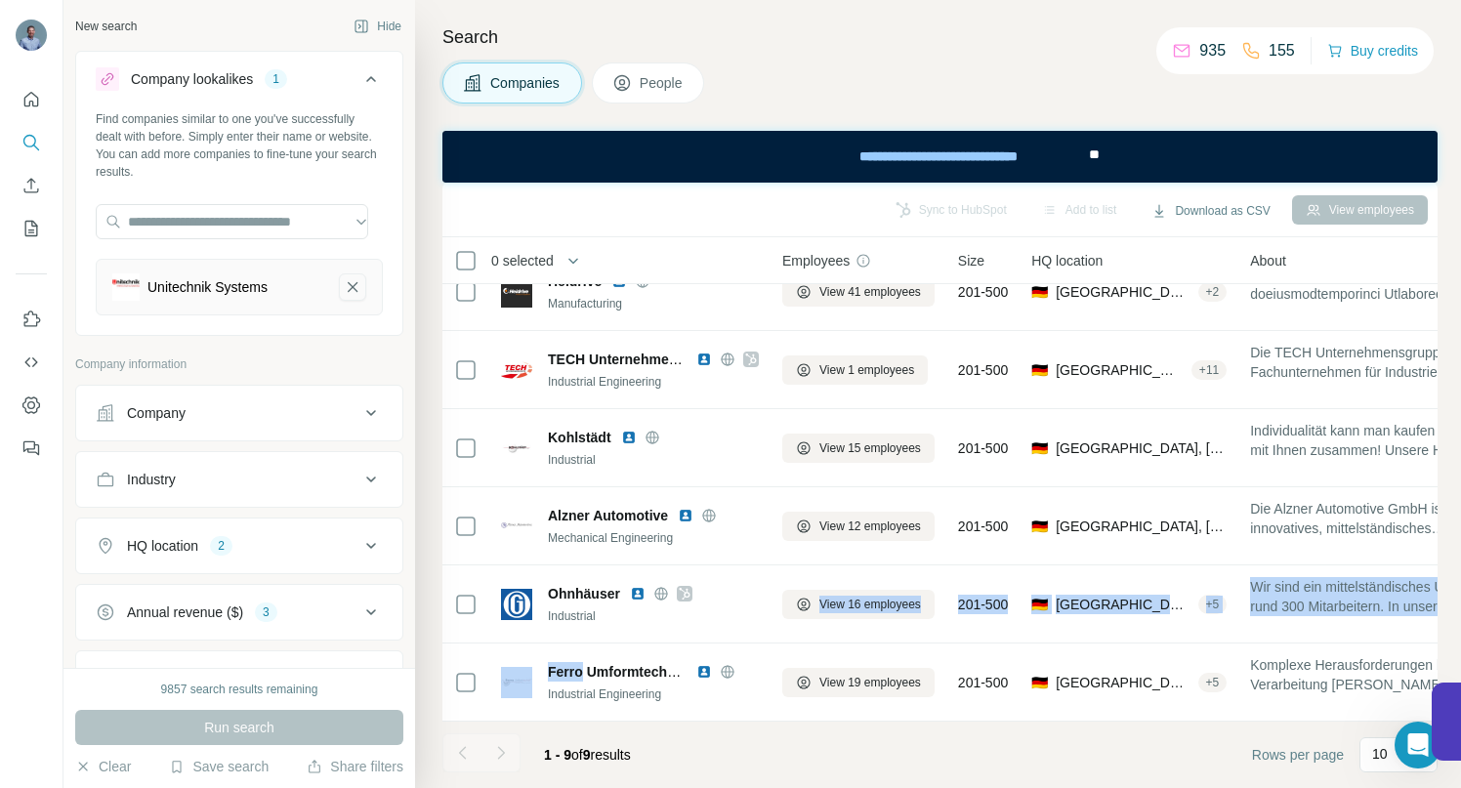
click at [344, 287] on icon "Unitechnik Systems-remove-button" at bounding box center [353, 287] width 18 height 20
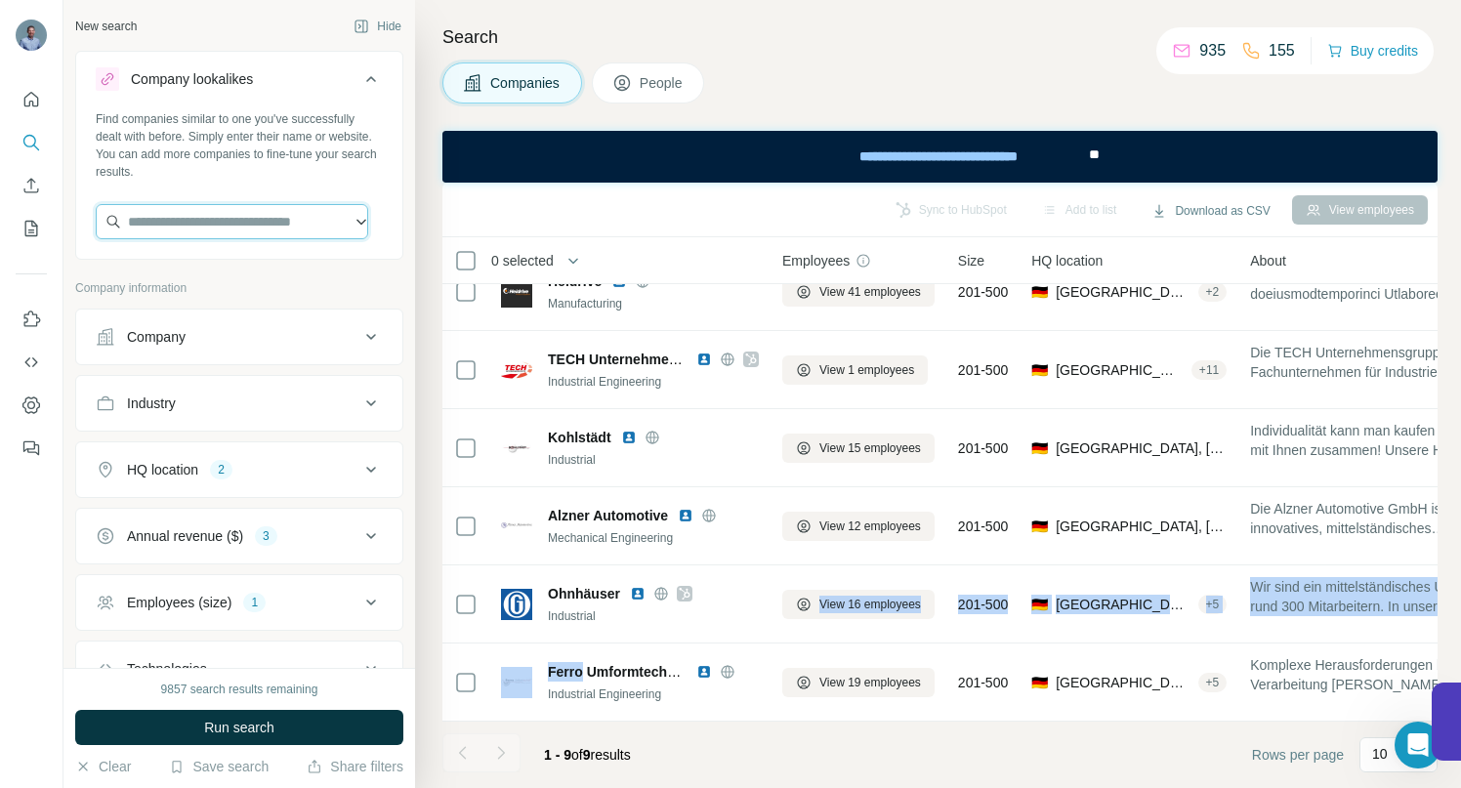
click at [201, 217] on input "text" at bounding box center [232, 221] width 273 height 35
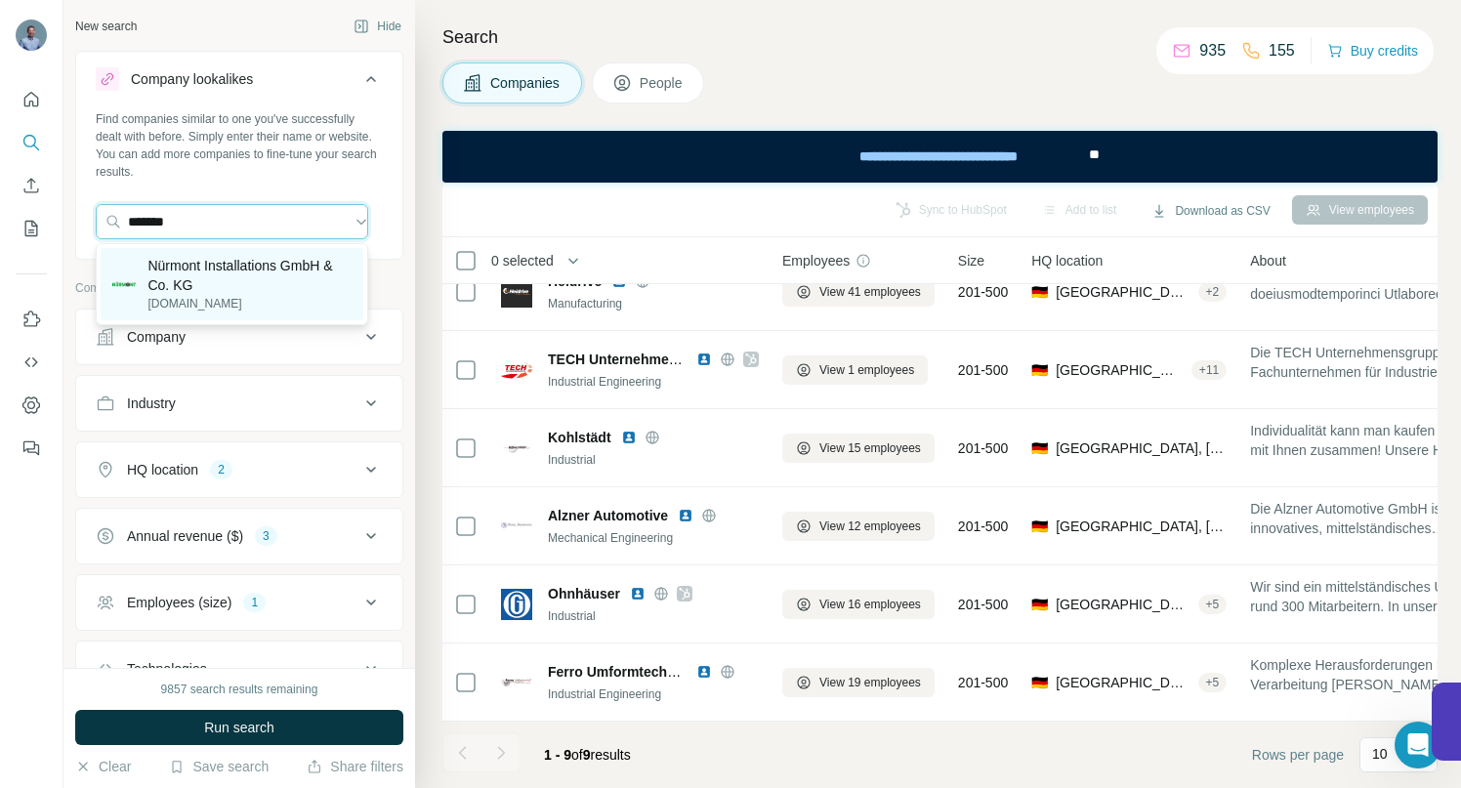
type input "*******"
click at [291, 263] on p "Nürmont Installations GmbH & Co. KG" at bounding box center [250, 275] width 204 height 39
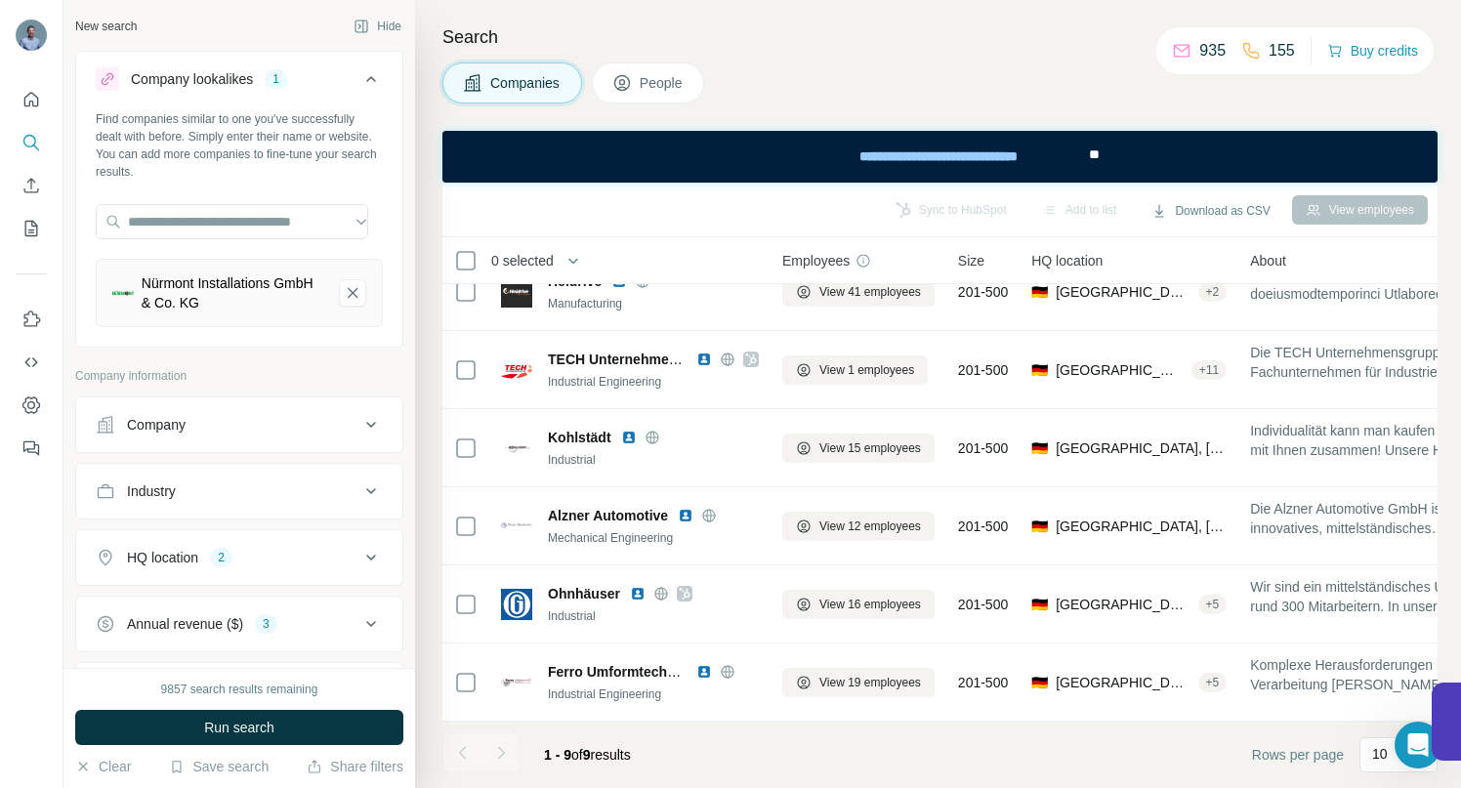
click at [236, 729] on span "Run search" at bounding box center [239, 728] width 70 height 20
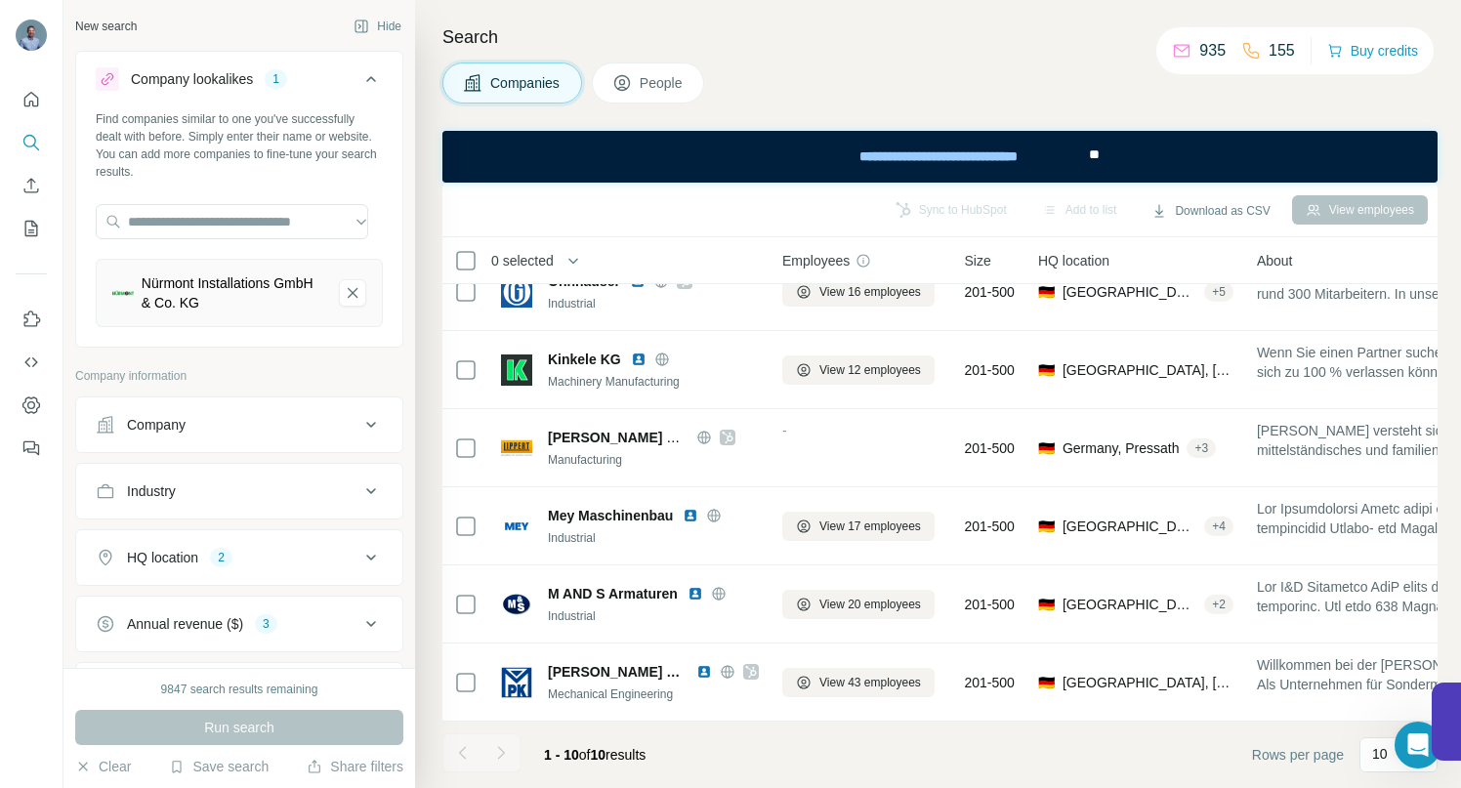
scroll to position [355, 0]
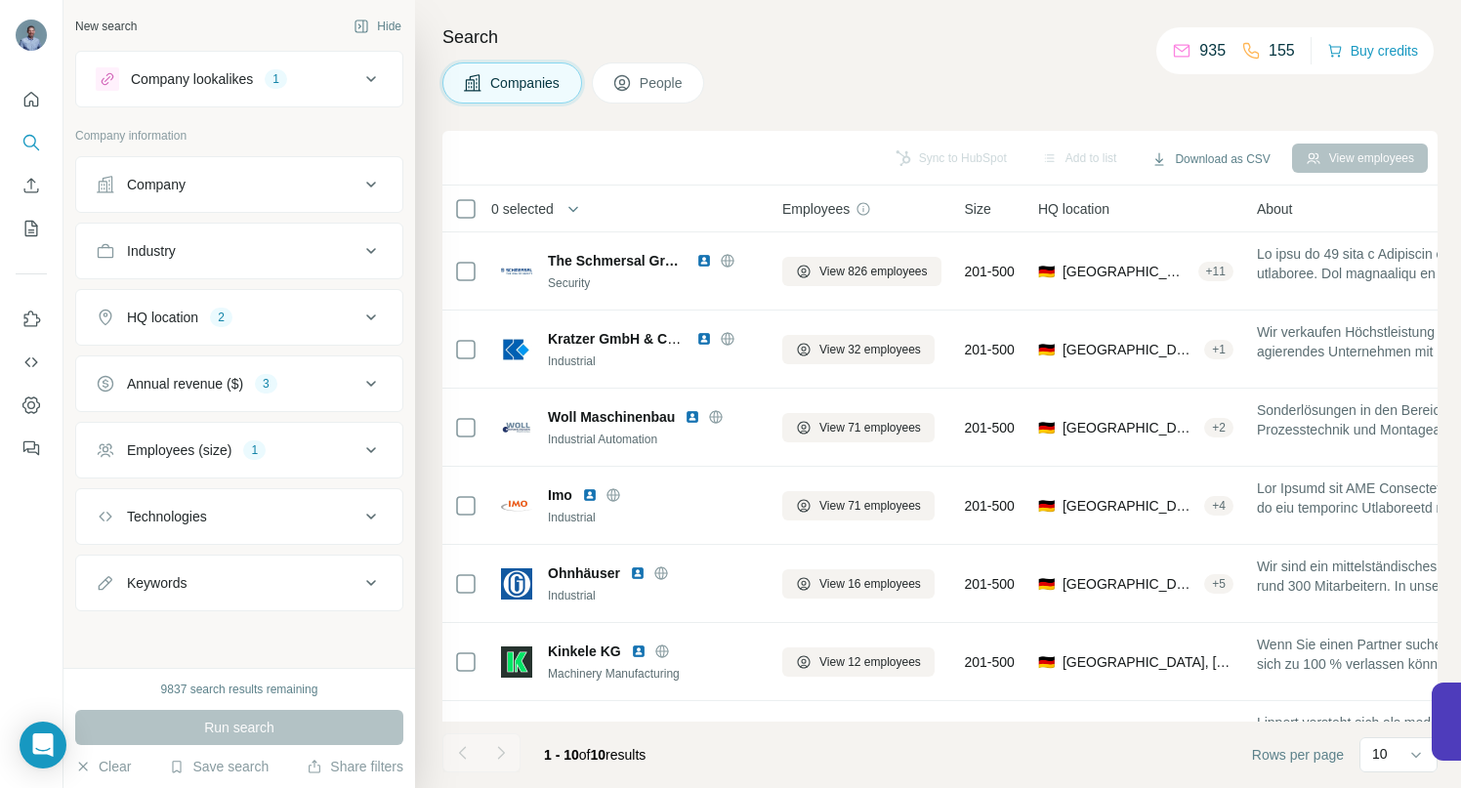
click at [374, 83] on icon at bounding box center [371, 78] width 23 height 23
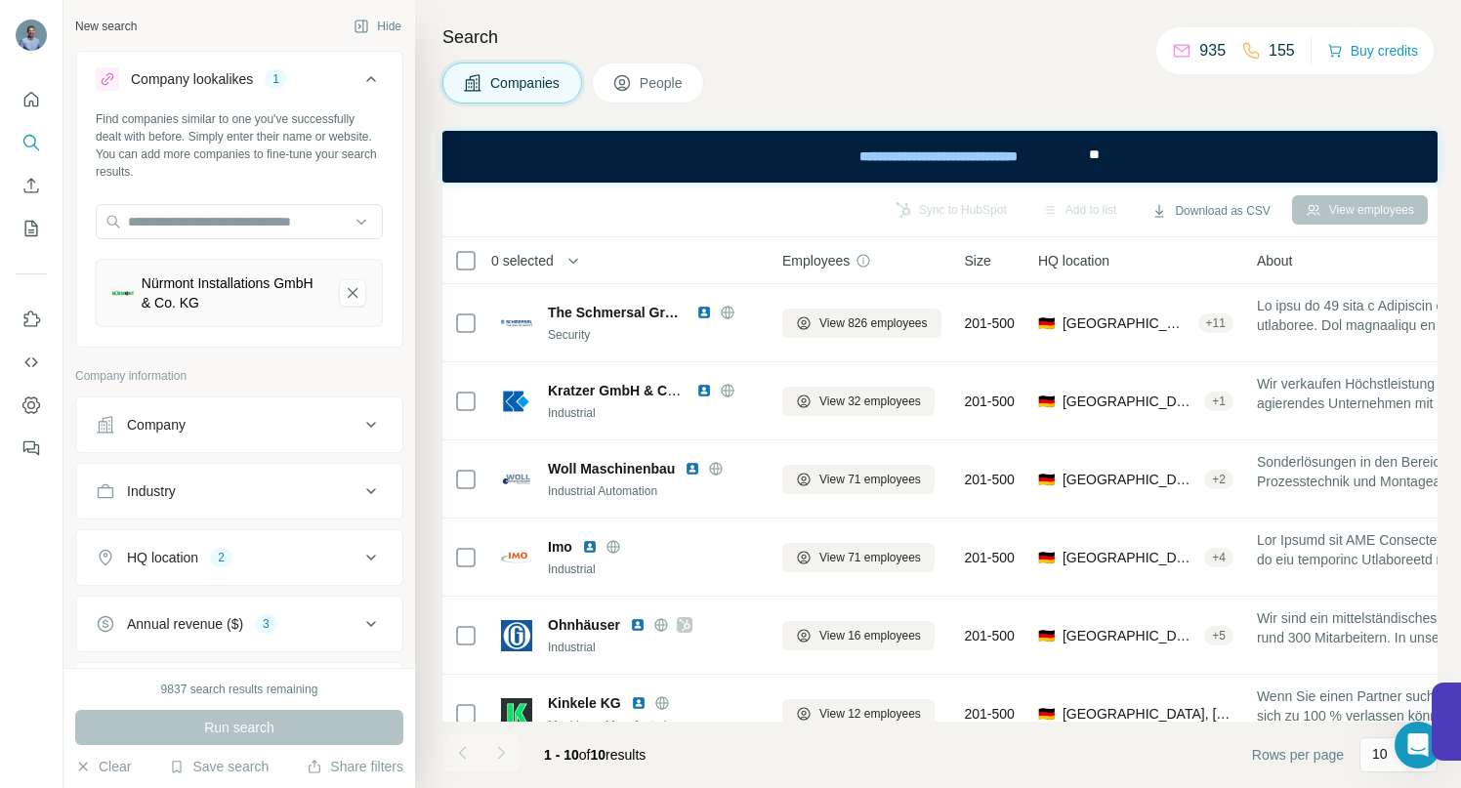
click at [776, 52] on div "Search Companies People Sync to HubSpot Add to list Download as CSV View employ…" at bounding box center [938, 394] width 1046 height 788
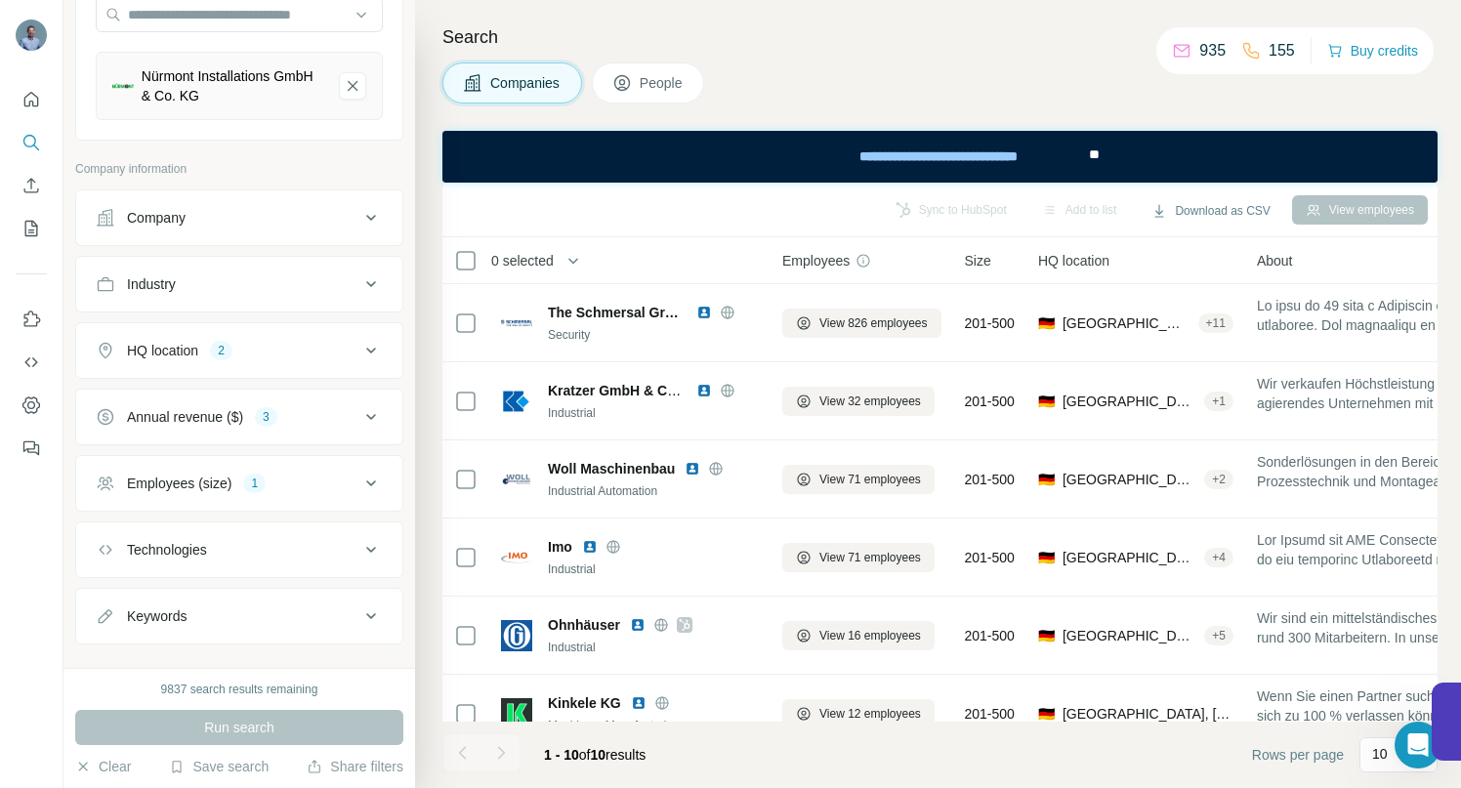
scroll to position [238, 0]
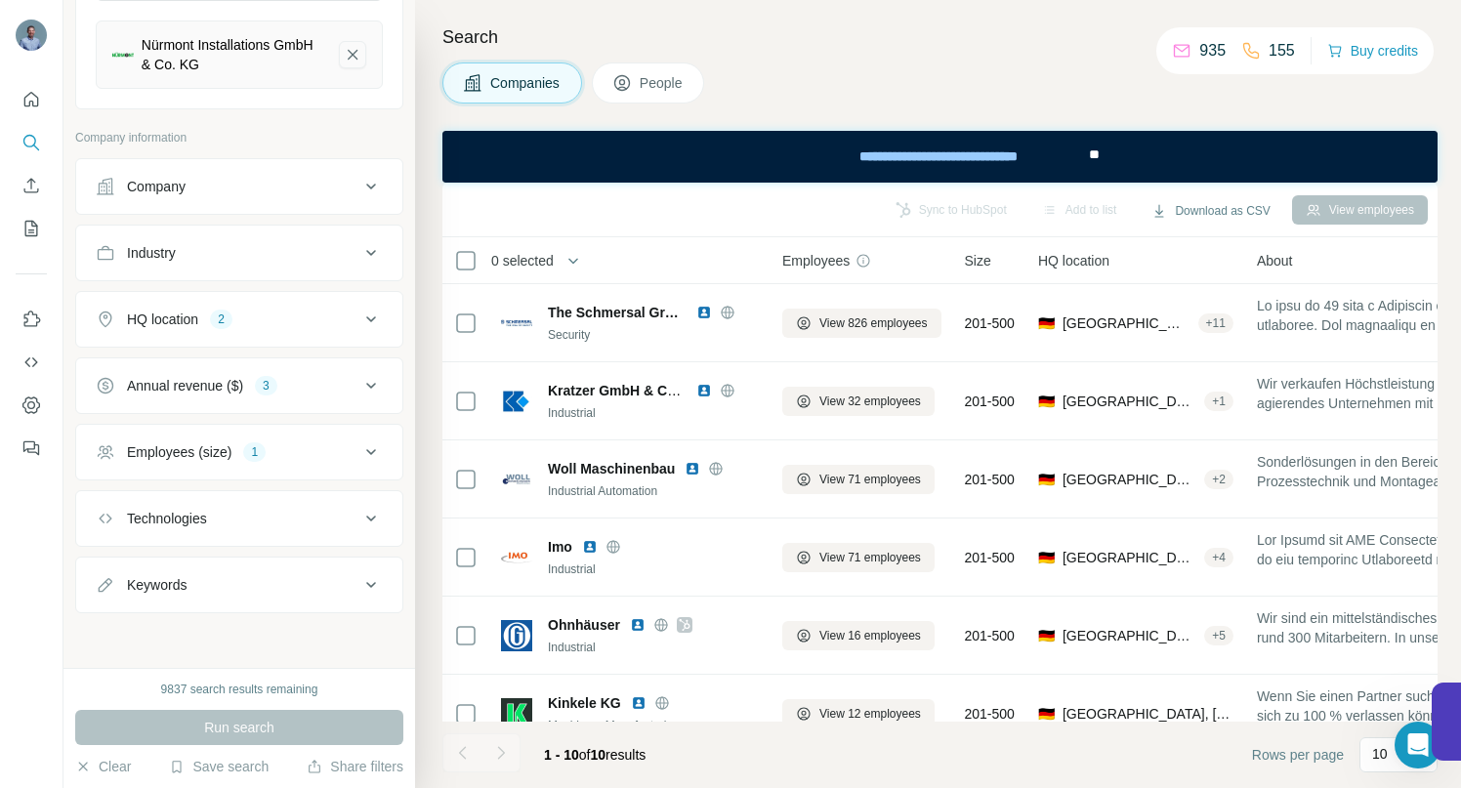
click at [344, 56] on icon "Nürmont Installations GmbH & Co. KG-remove-button" at bounding box center [353, 55] width 18 height 20
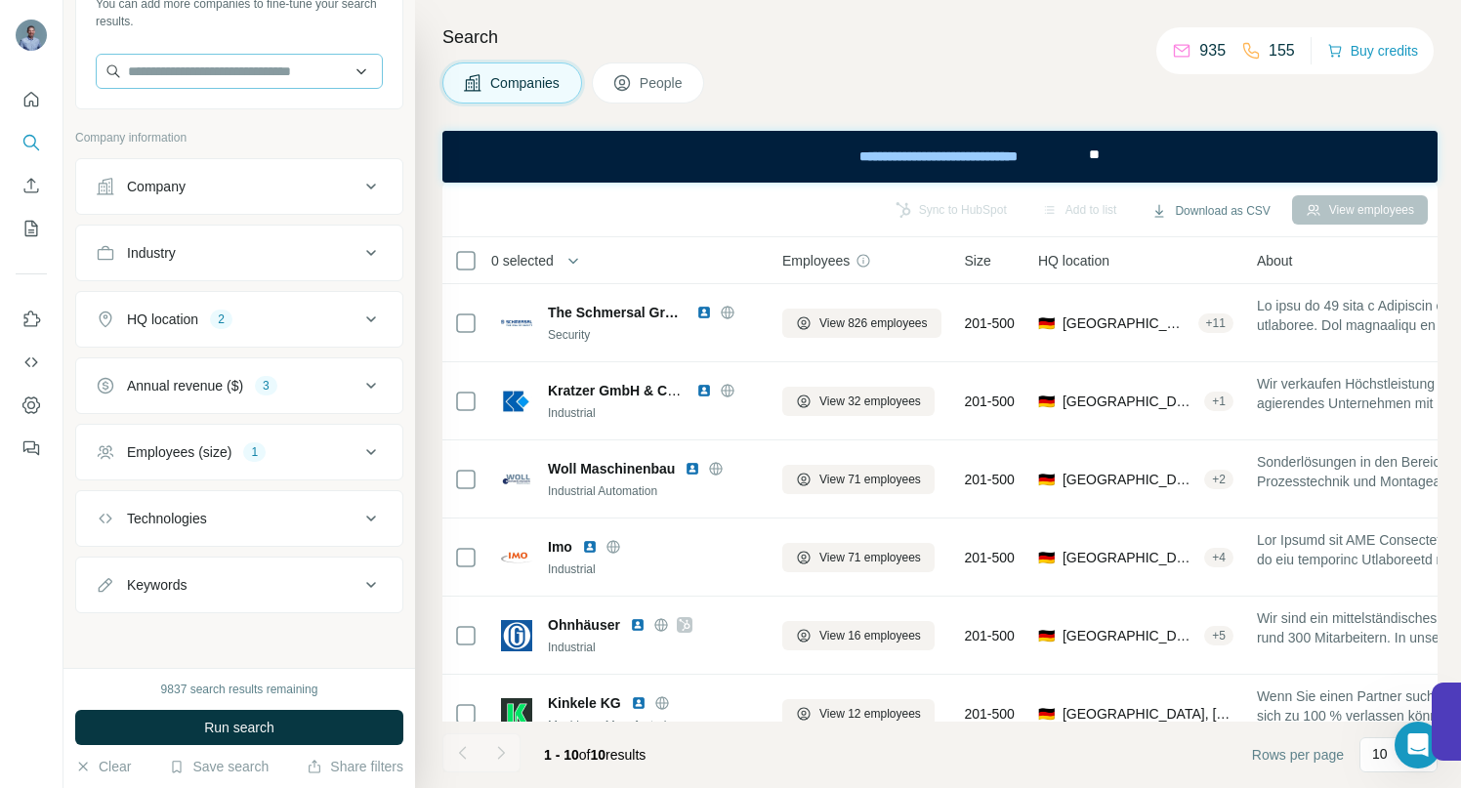
scroll to position [150, 0]
click at [285, 71] on input "text" at bounding box center [239, 71] width 287 height 35
paste input "**********"
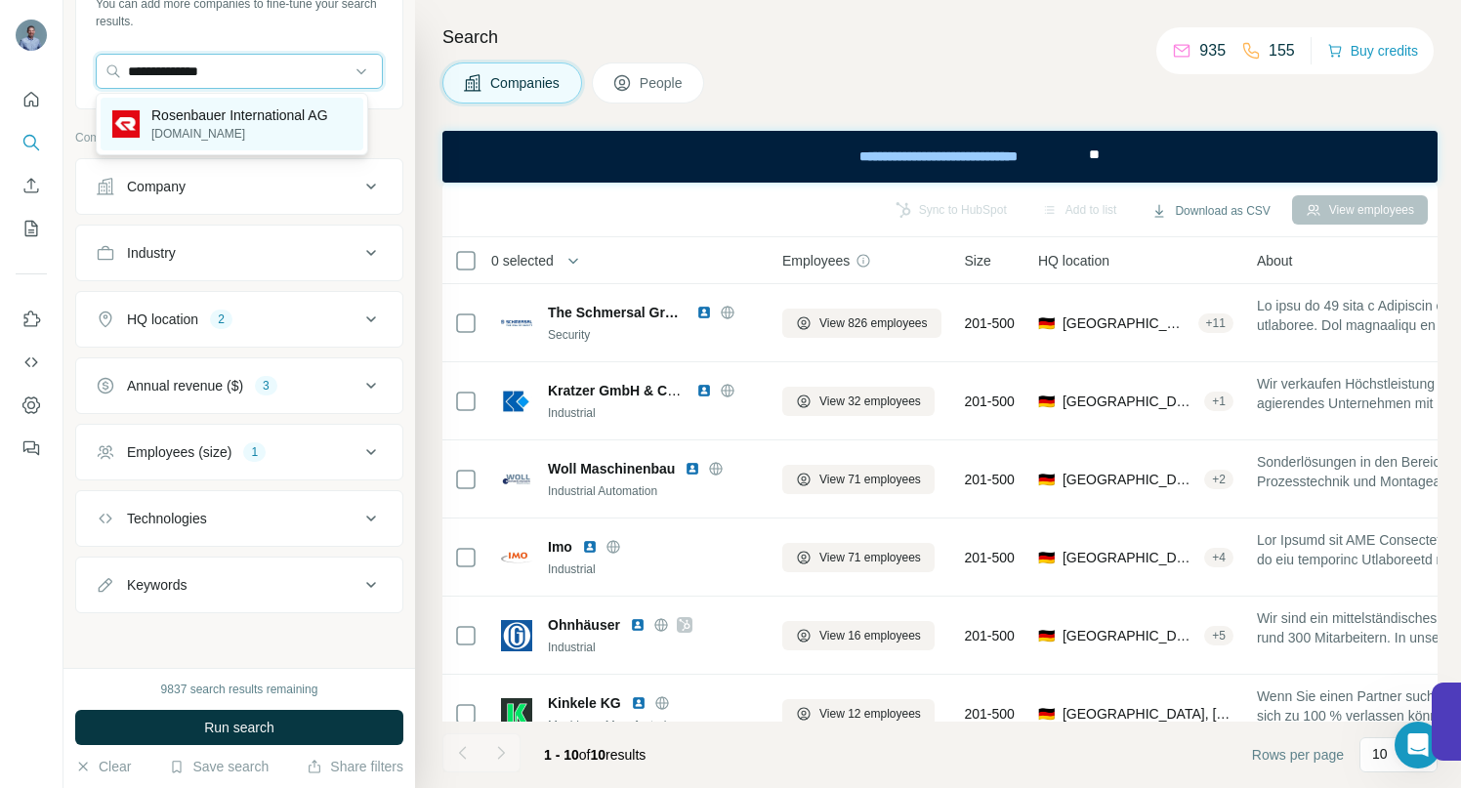
type input "**********"
click at [245, 108] on p "Rosenbauer International AG" at bounding box center [239, 116] width 177 height 20
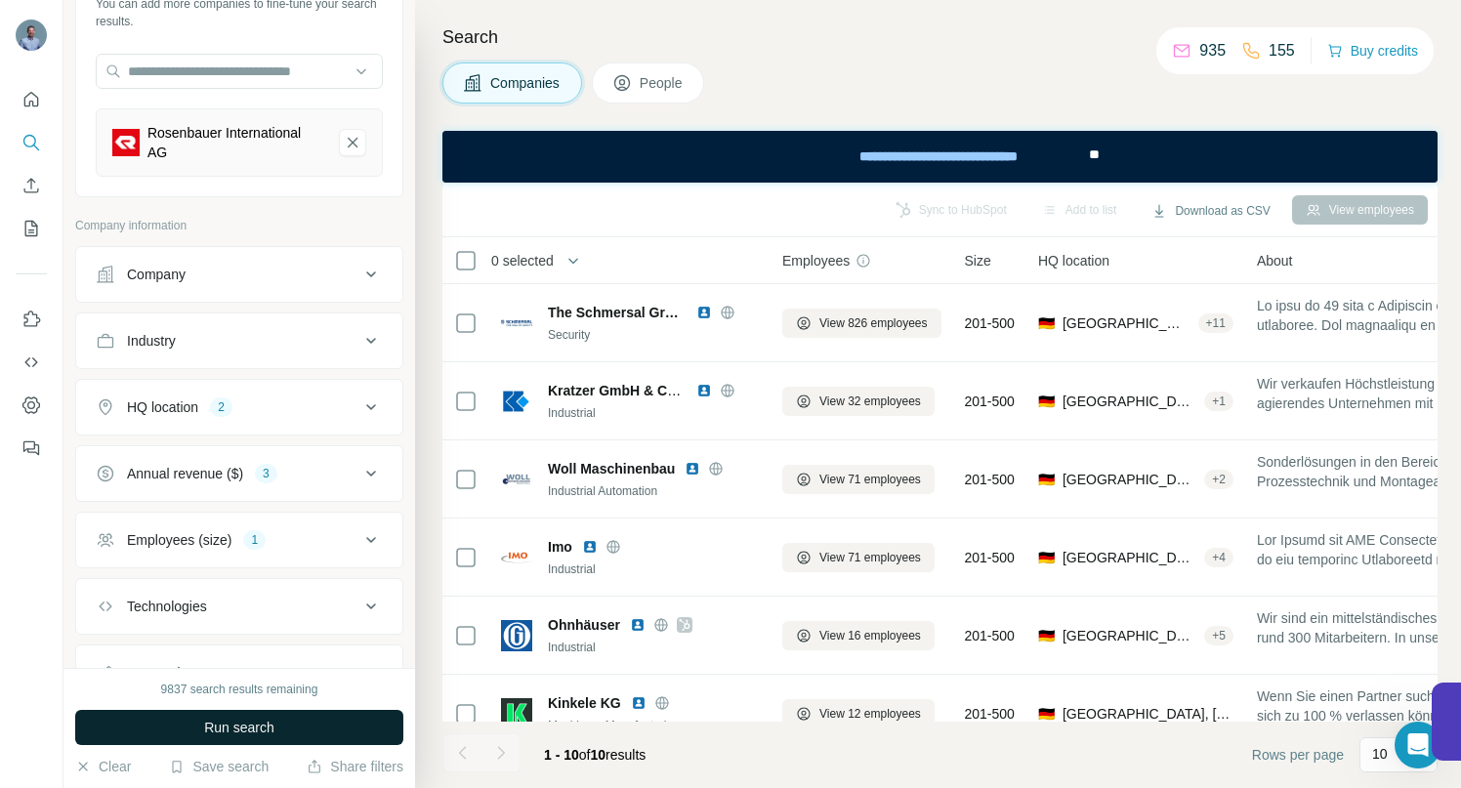
click at [205, 729] on span "Run search" at bounding box center [239, 728] width 70 height 20
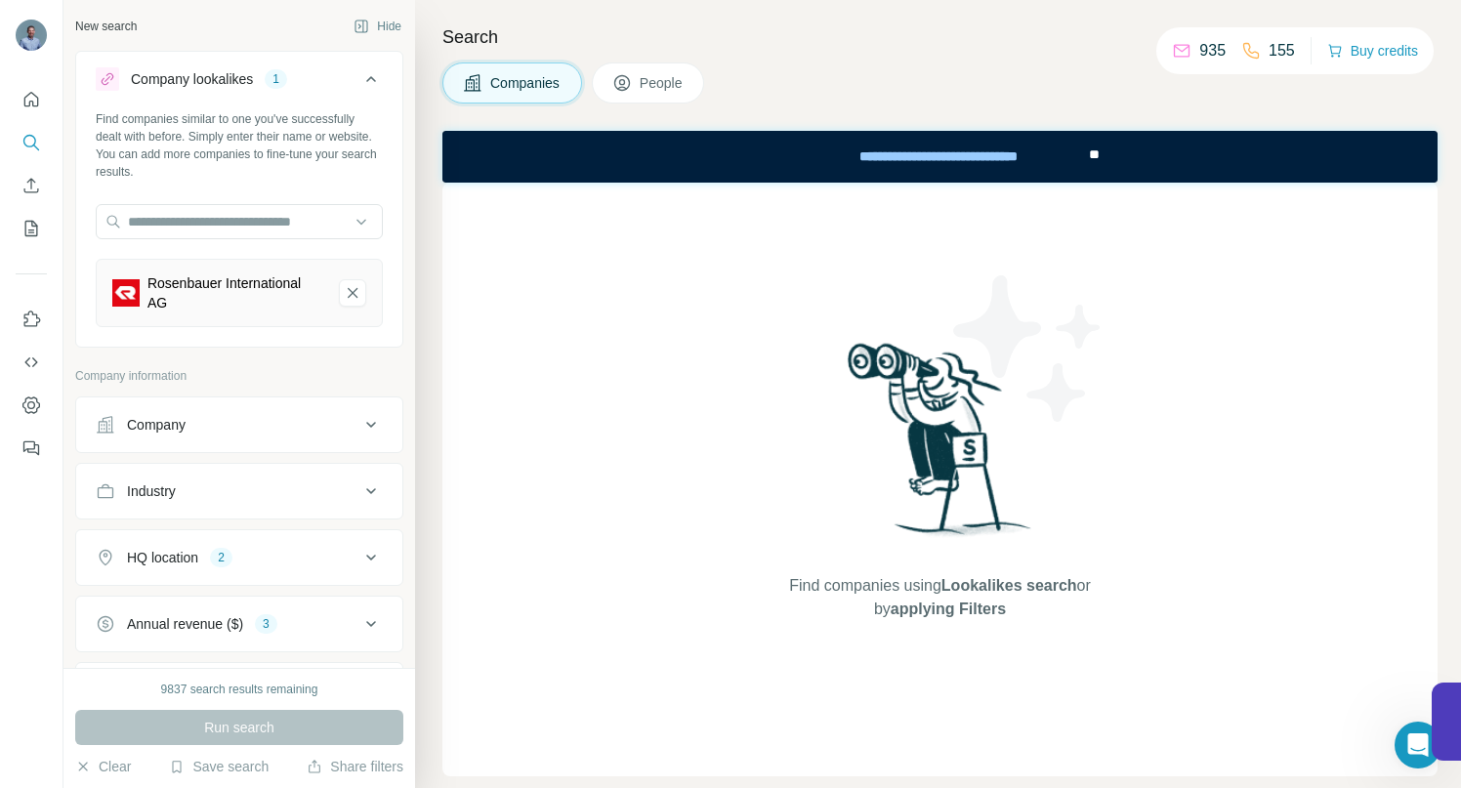
click at [210, 285] on div "Rosenbauer International AG" at bounding box center [236, 293] width 176 height 39
click at [216, 724] on div "Run search" at bounding box center [239, 727] width 328 height 35
click at [348, 297] on icon "Rosenbauer International AG-remove-button" at bounding box center [353, 293] width 10 height 10
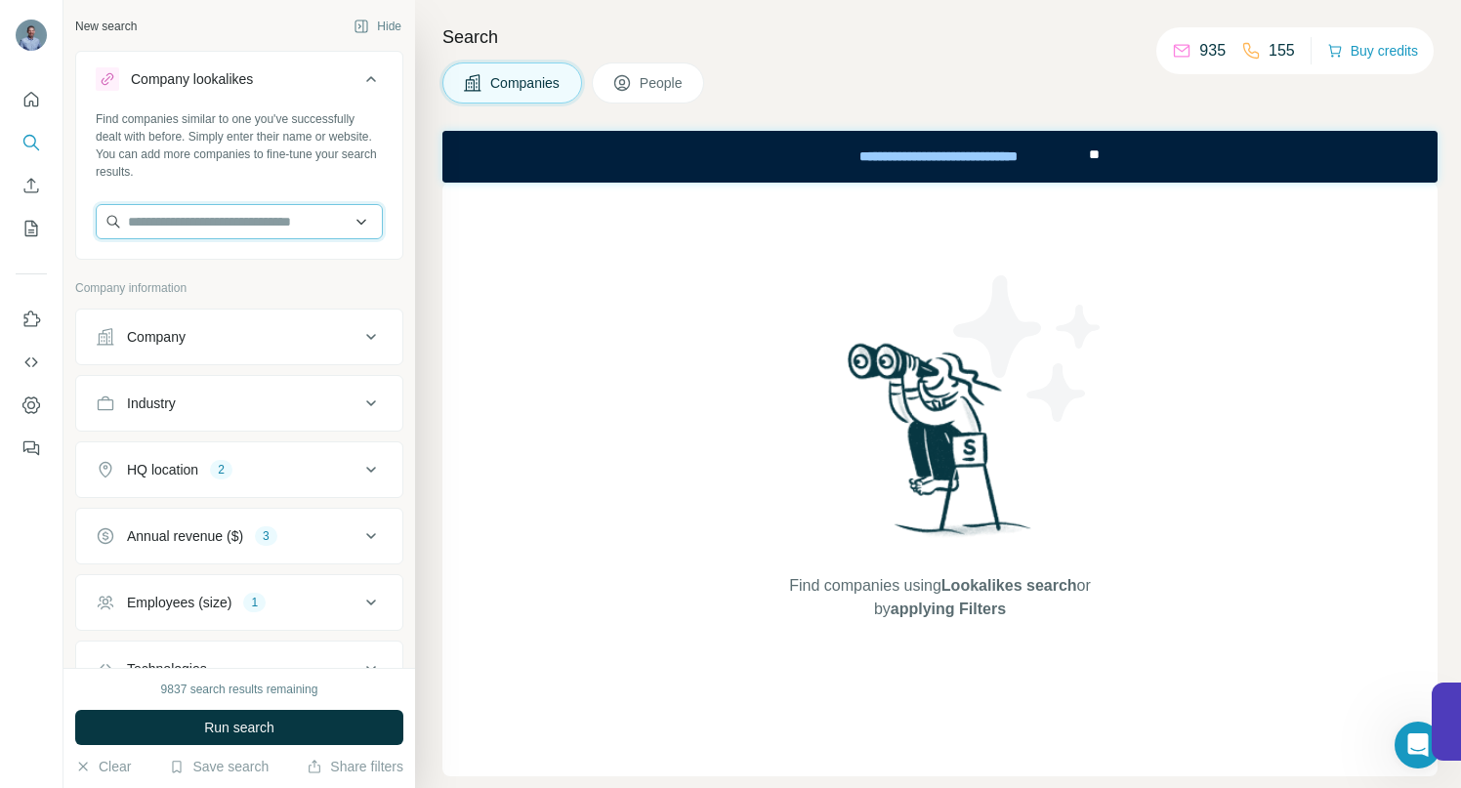
click at [170, 220] on input "text" at bounding box center [239, 221] width 287 height 35
paste input "**********"
drag, startPoint x: 331, startPoint y: 224, endPoint x: 67, endPoint y: 215, distance: 263.9
click at [66, 216] on div "**********" at bounding box center [239, 334] width 352 height 668
paste input "******"
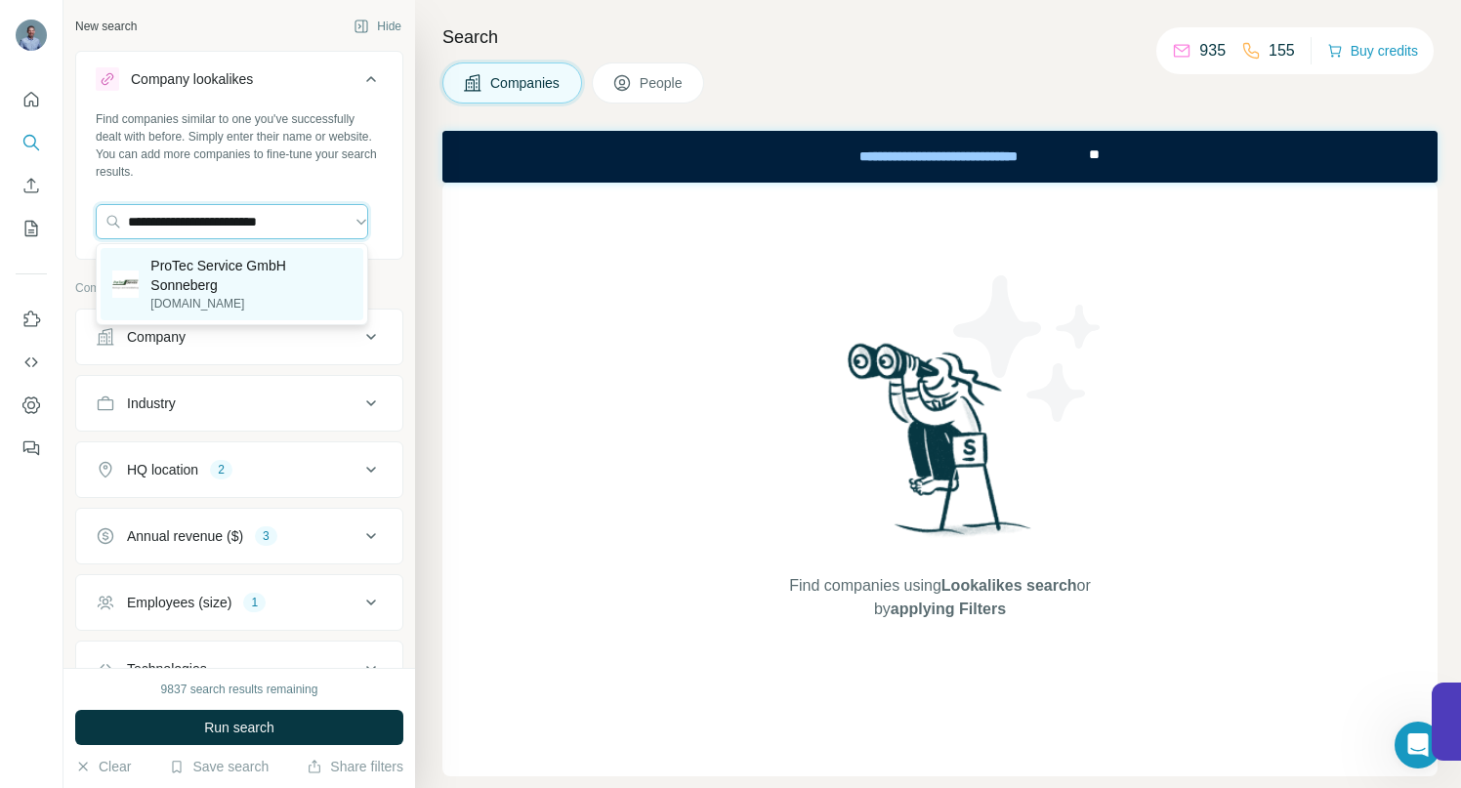
type input "**********"
click at [182, 274] on p "ProTec Service GmbH Sonneberg" at bounding box center [250, 275] width 201 height 39
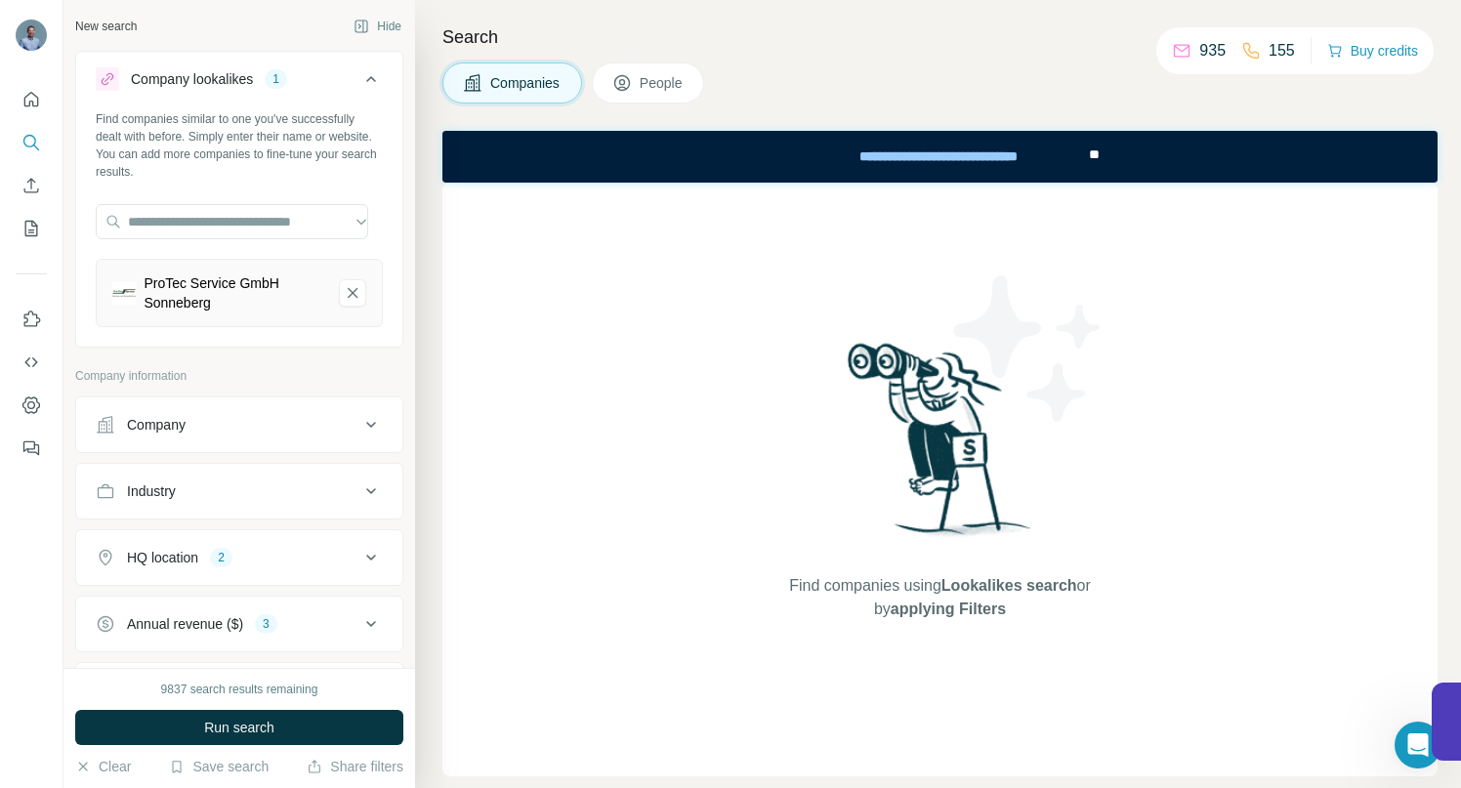
click at [233, 730] on span "Run search" at bounding box center [239, 728] width 70 height 20
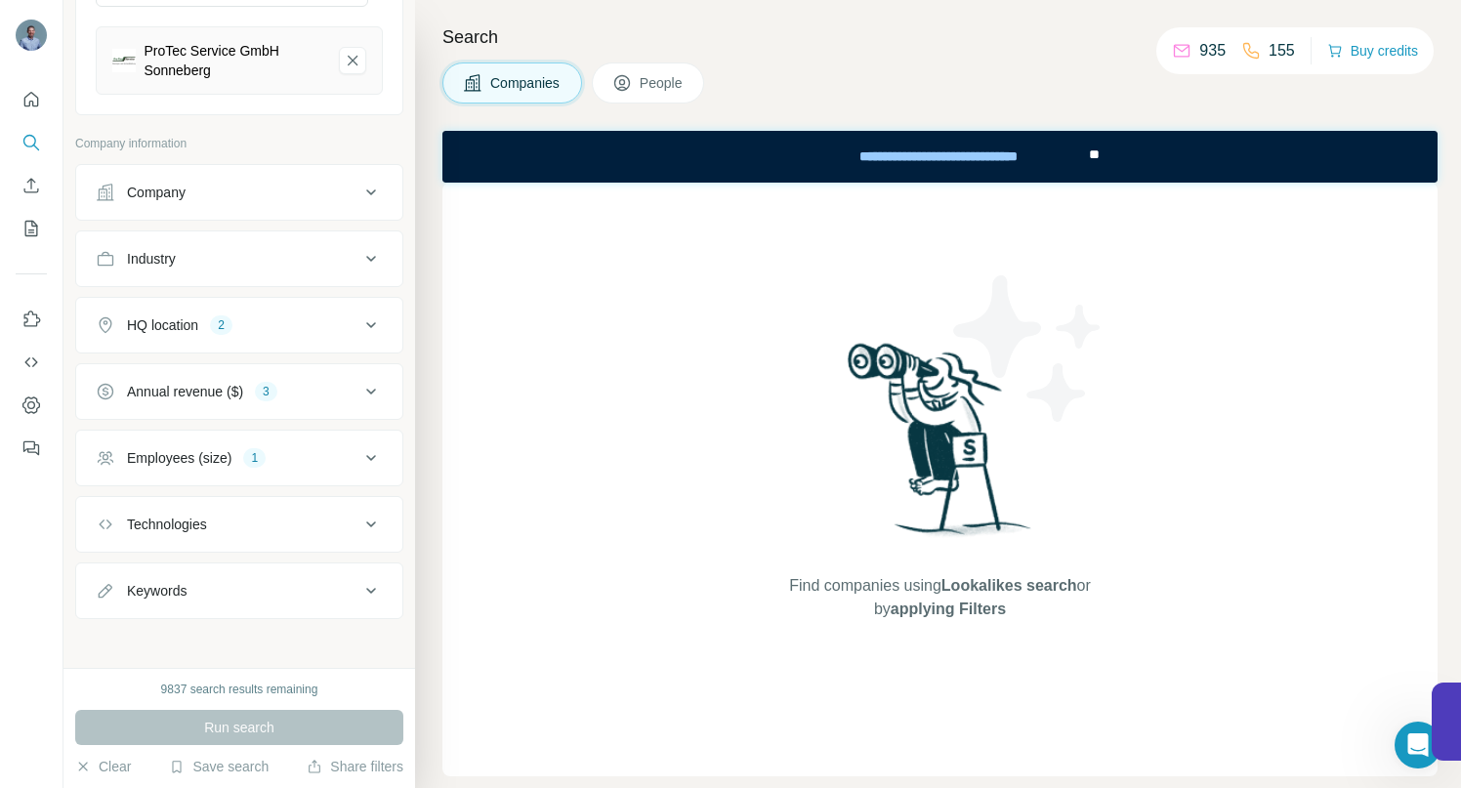
scroll to position [238, 0]
click at [360, 448] on icon at bounding box center [371, 452] width 23 height 23
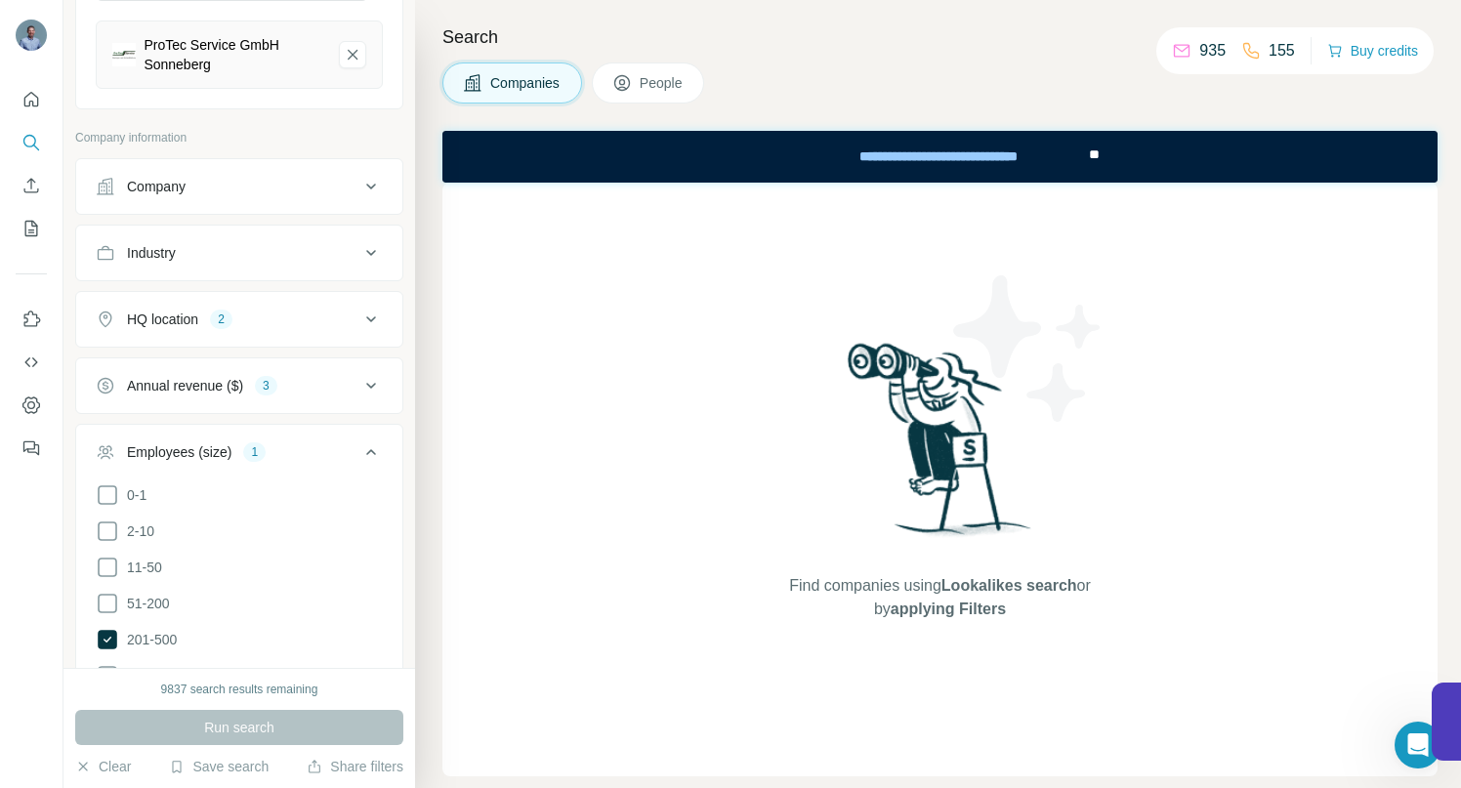
click at [360, 448] on icon at bounding box center [371, 452] width 23 height 23
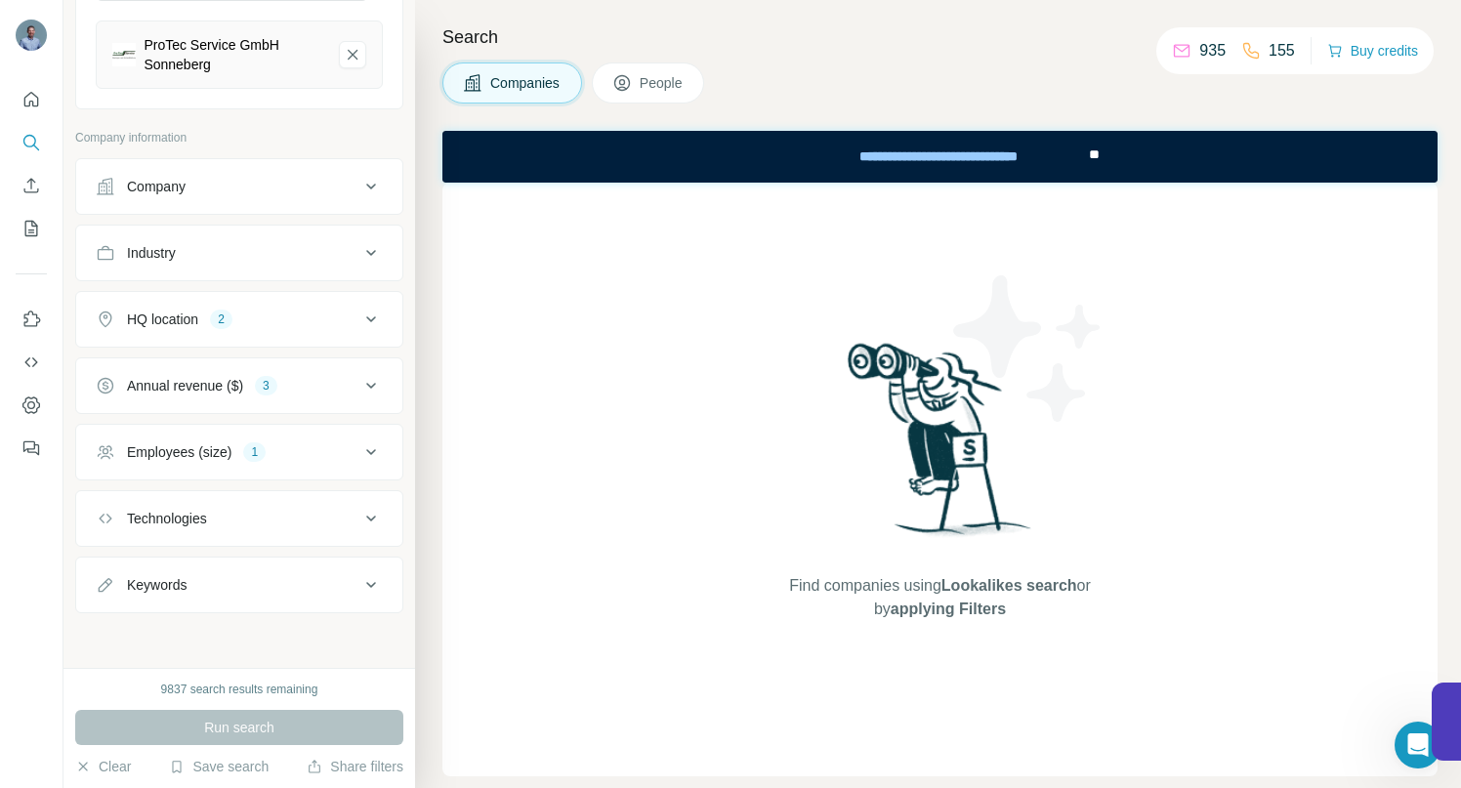
click at [366, 383] on icon at bounding box center [371, 386] width 10 height 6
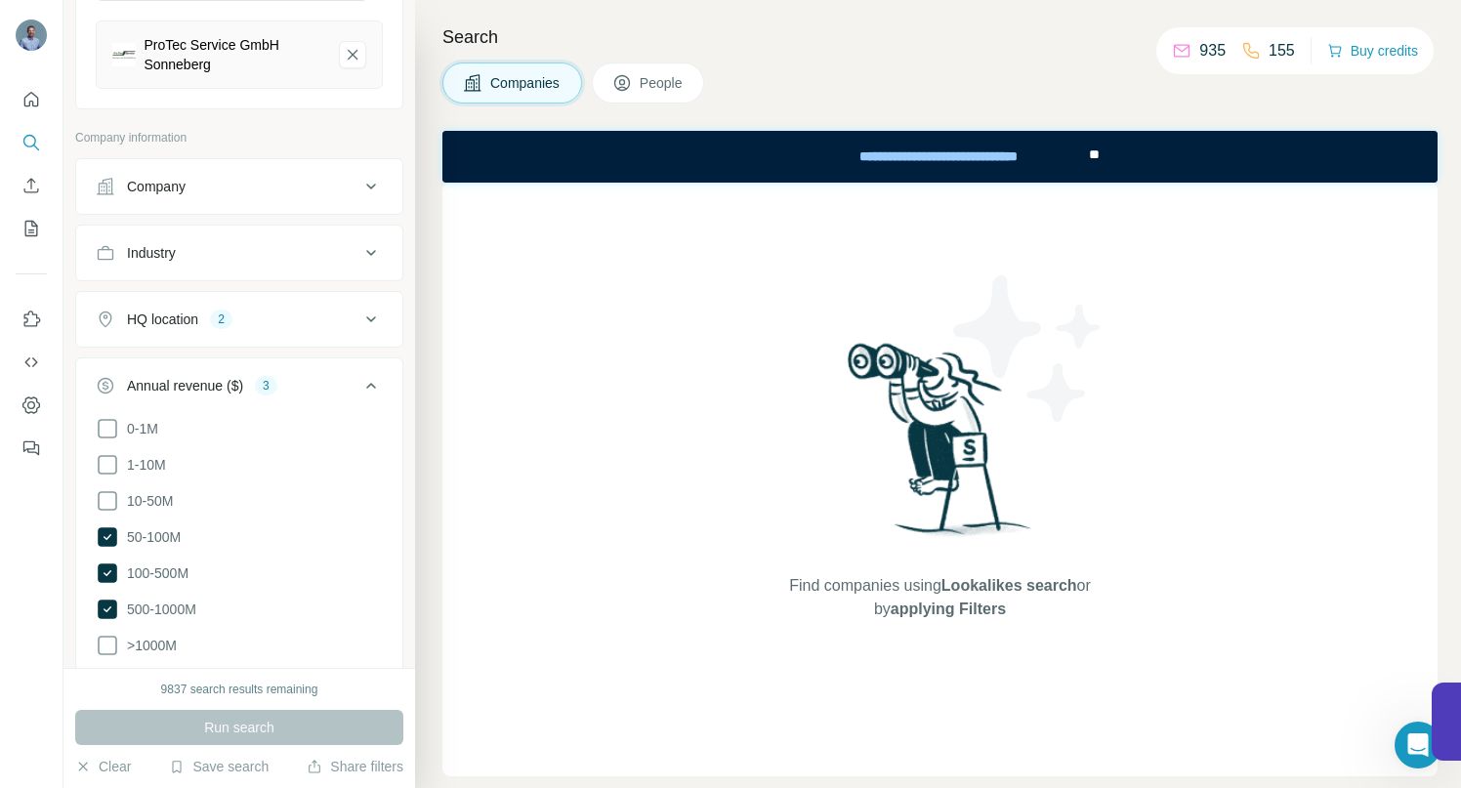
click at [360, 383] on icon at bounding box center [371, 385] width 23 height 23
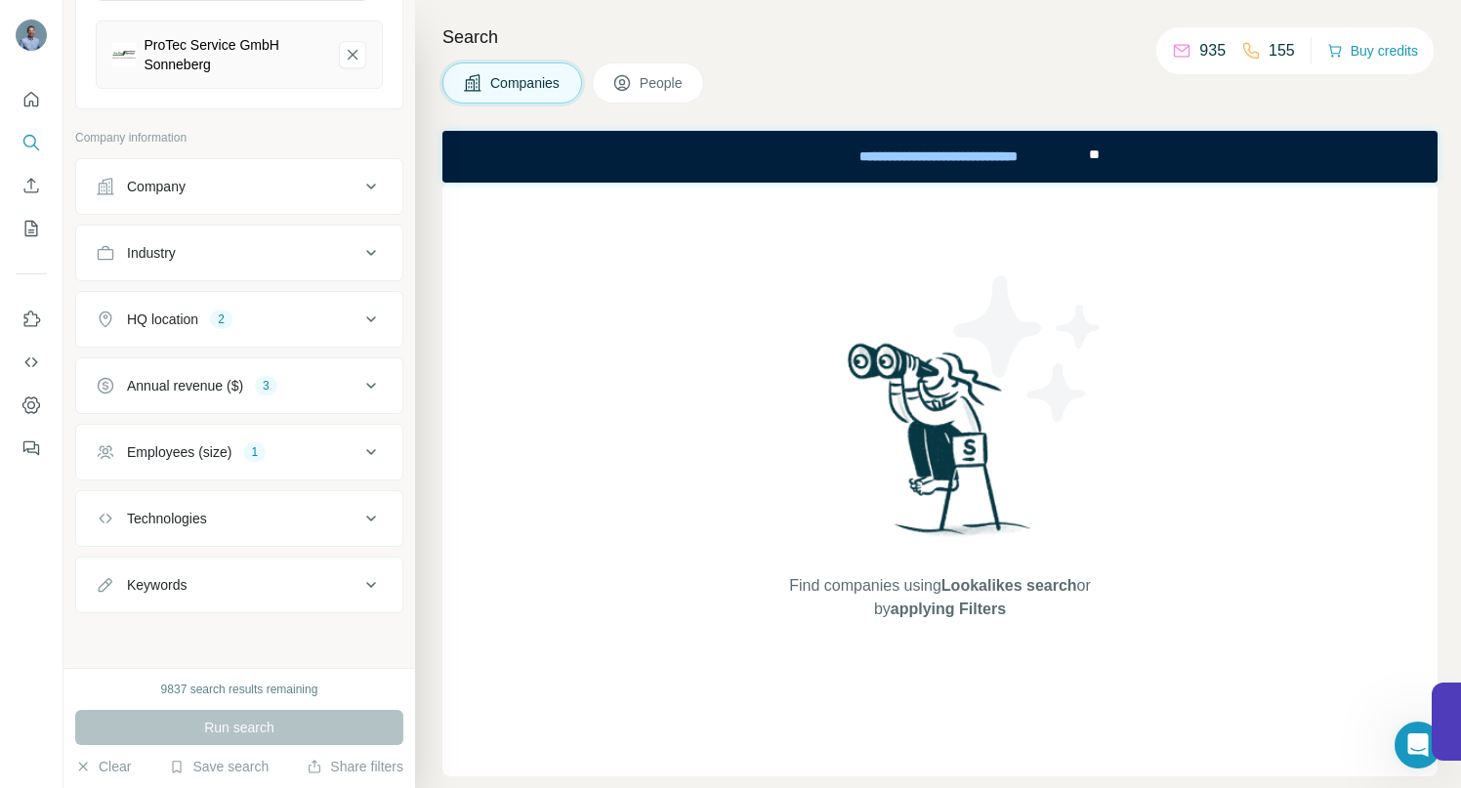
click at [360, 317] on icon at bounding box center [371, 319] width 23 height 23
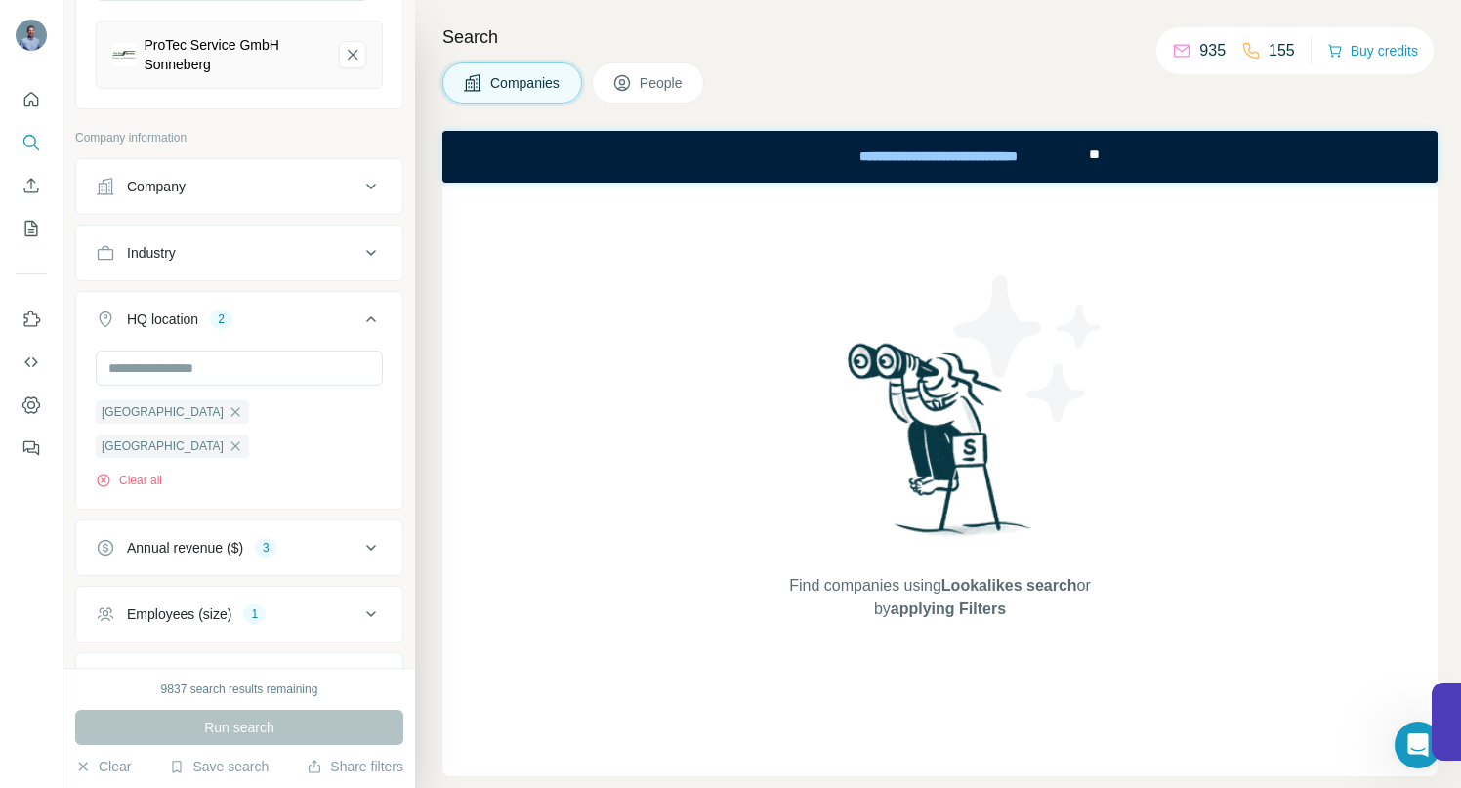
click at [360, 317] on icon at bounding box center [371, 319] width 23 height 23
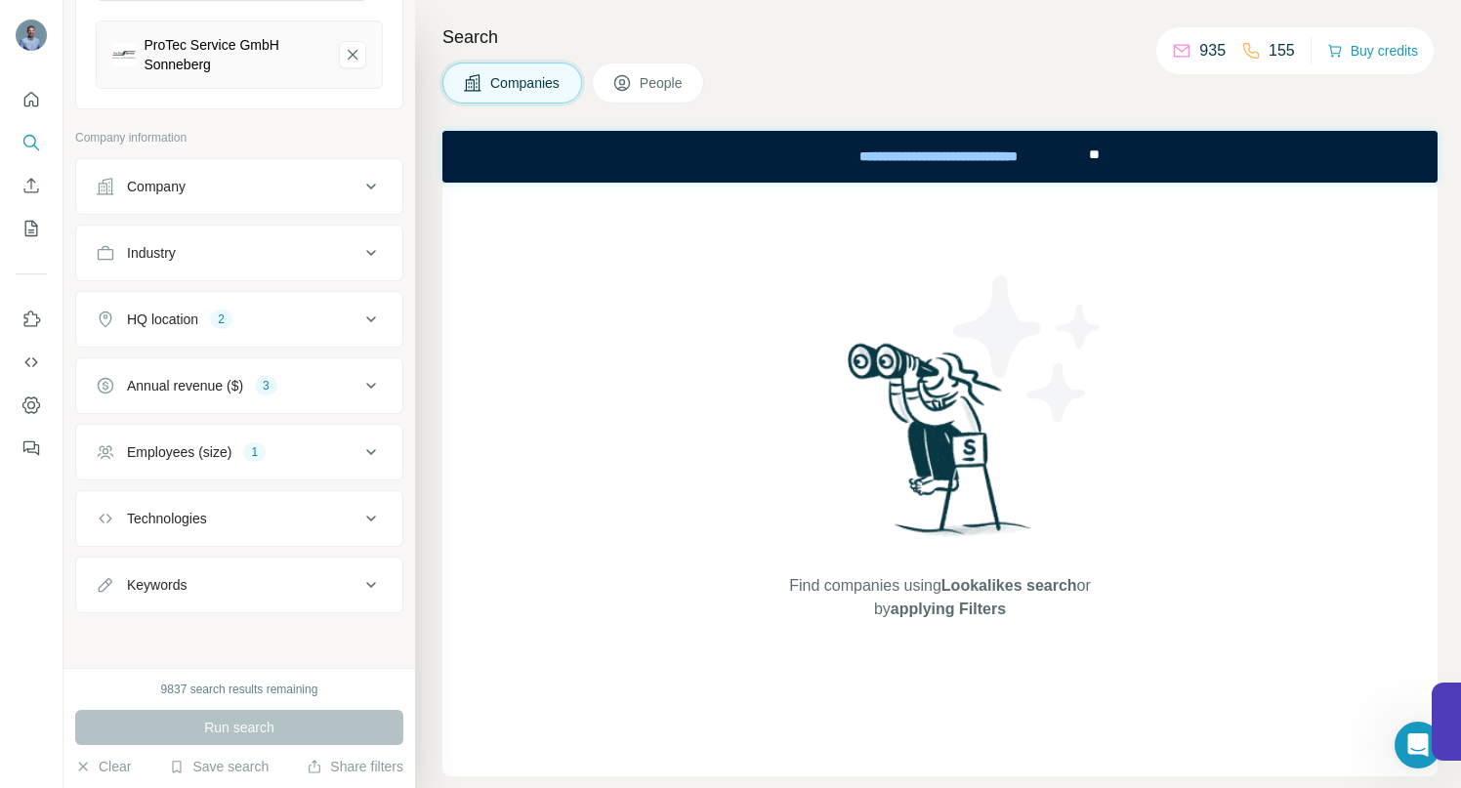
click at [366, 450] on icon at bounding box center [371, 452] width 10 height 6
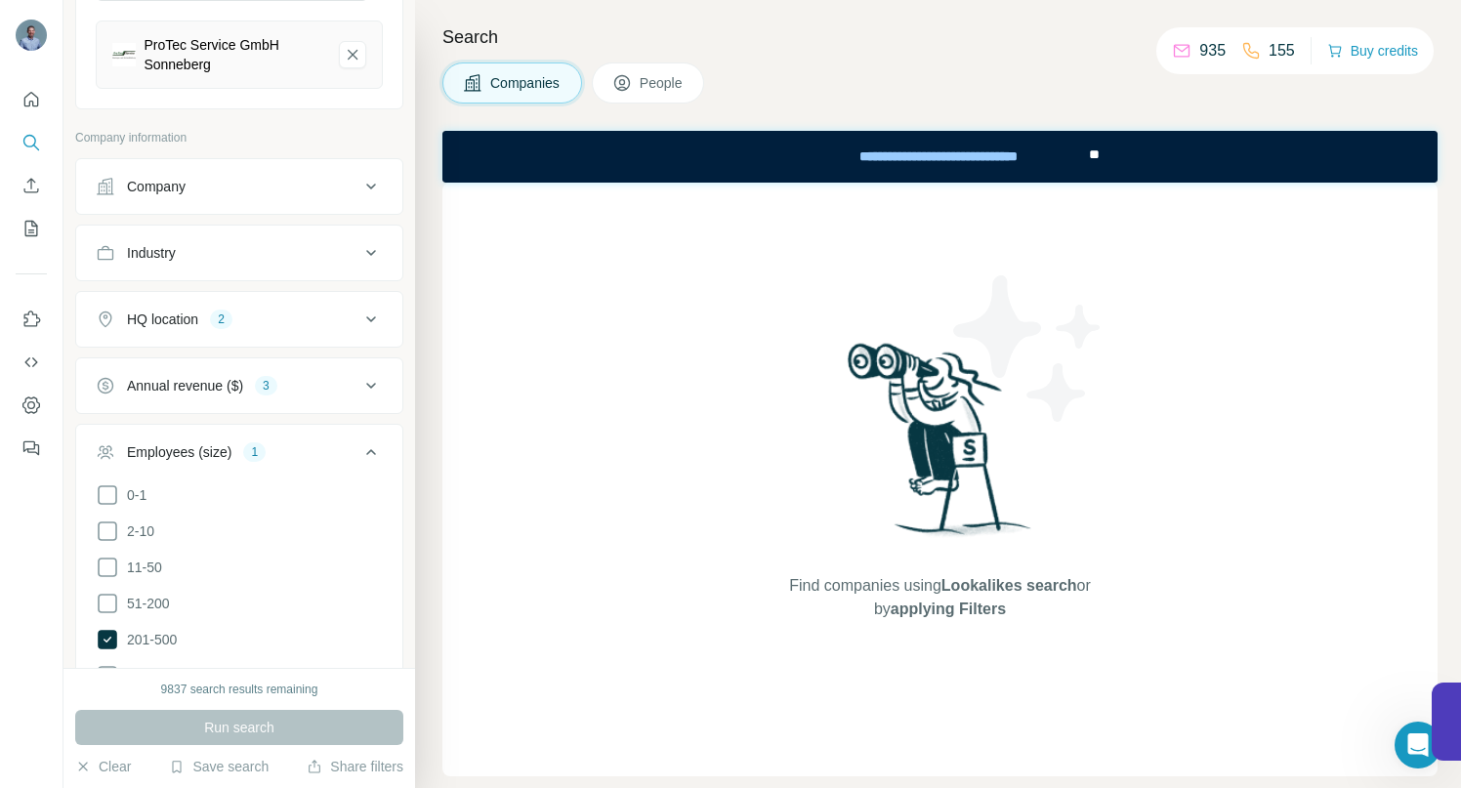
click at [360, 451] on icon at bounding box center [371, 452] width 23 height 23
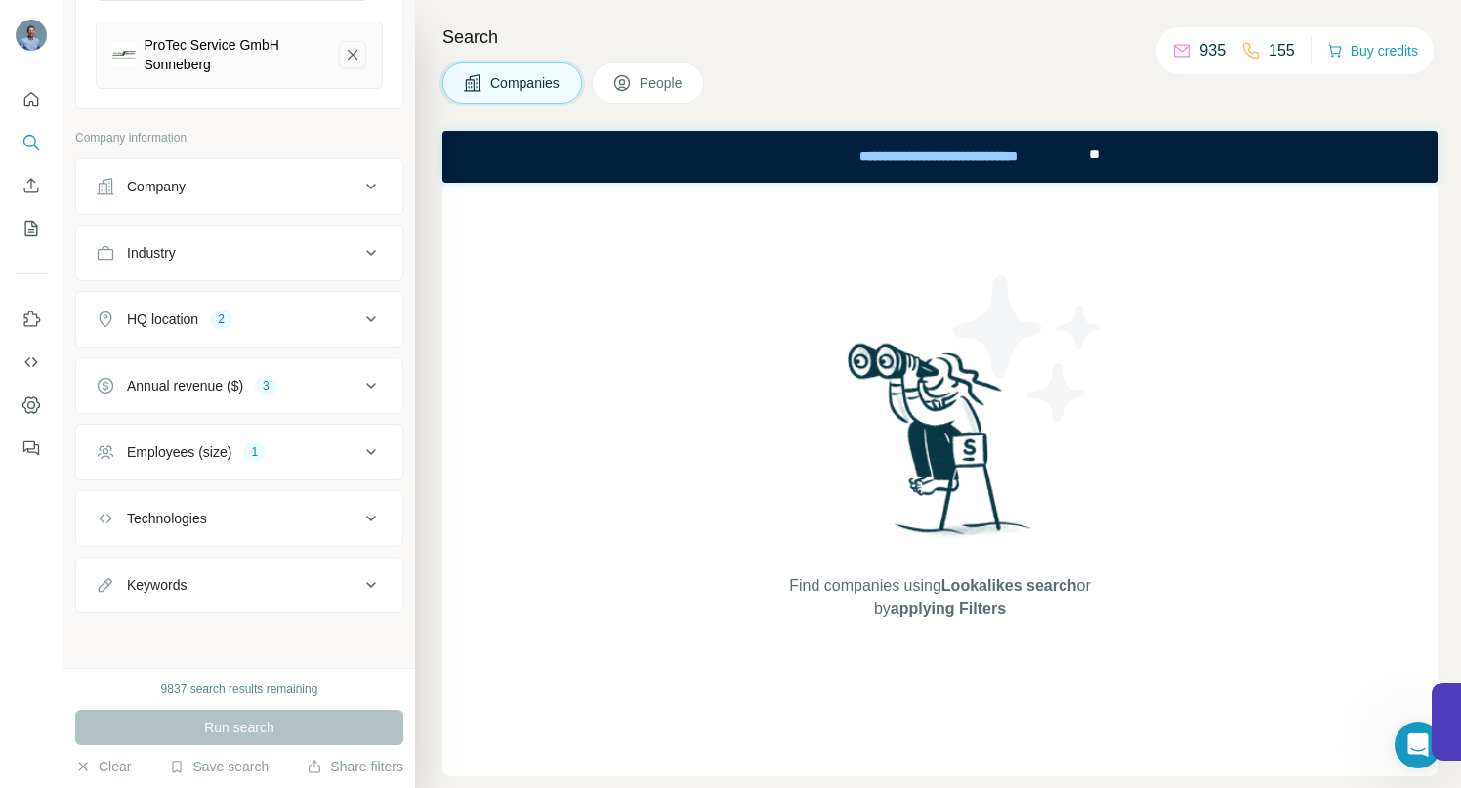
click at [344, 51] on icon "ProTec Service GmbH Sonneberg-remove-button" at bounding box center [353, 55] width 18 height 20
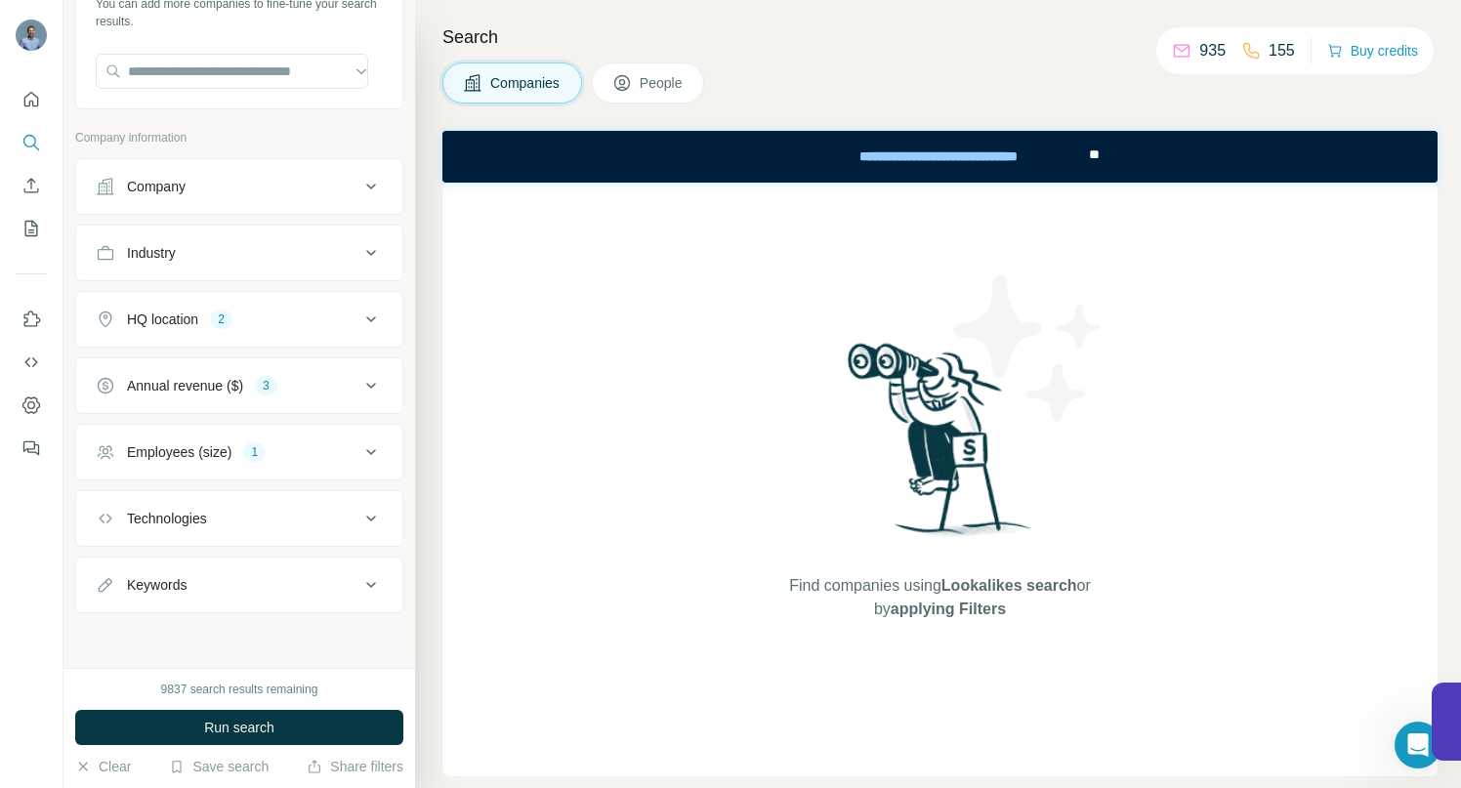
scroll to position [150, 0]
click at [280, 72] on input "text" at bounding box center [232, 71] width 273 height 35
paste input "**********"
type input "*"
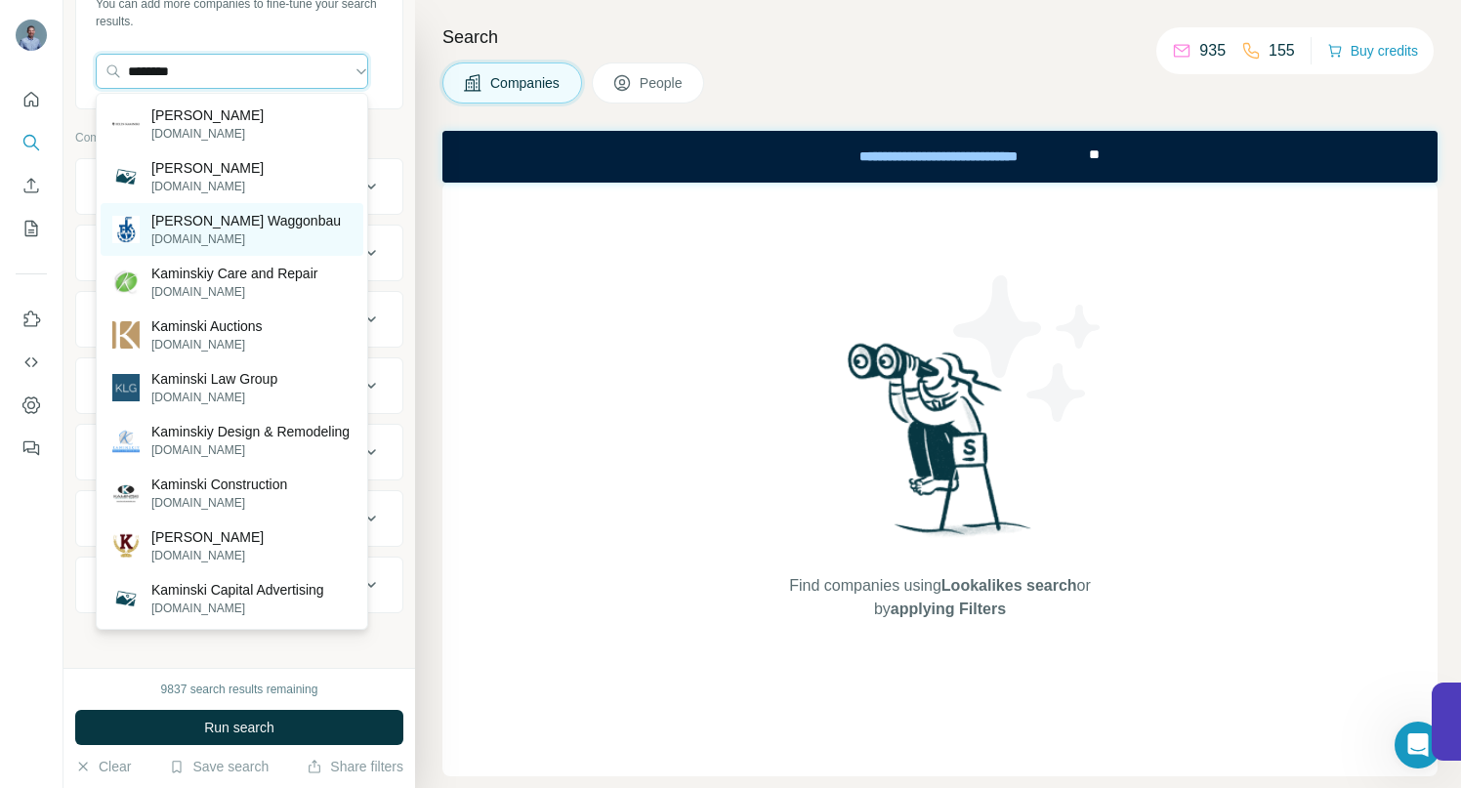
type input "********"
click at [231, 217] on p "Franz Kaminski Waggonbau" at bounding box center [246, 221] width 190 height 20
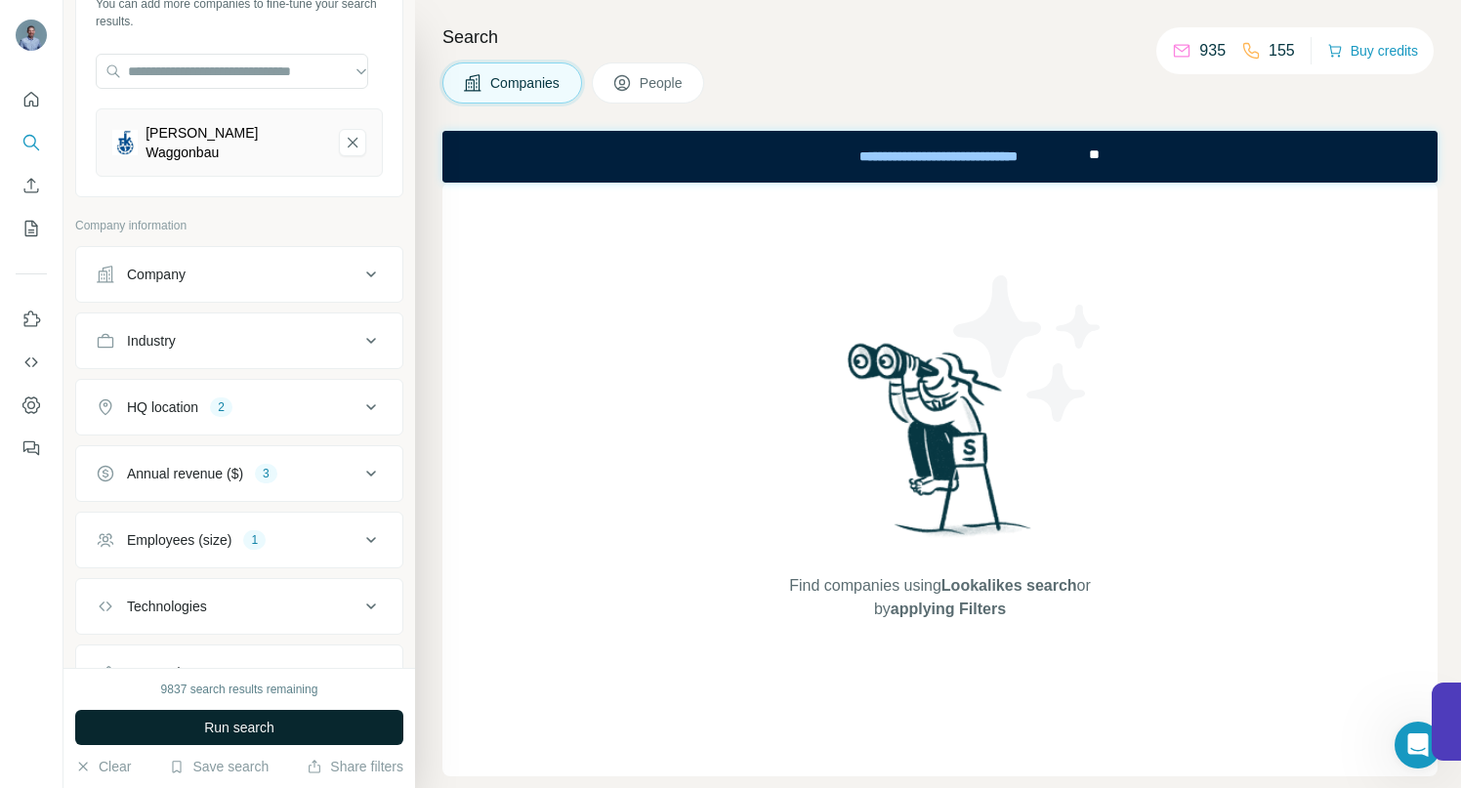
click at [176, 726] on button "Run search" at bounding box center [239, 727] width 328 height 35
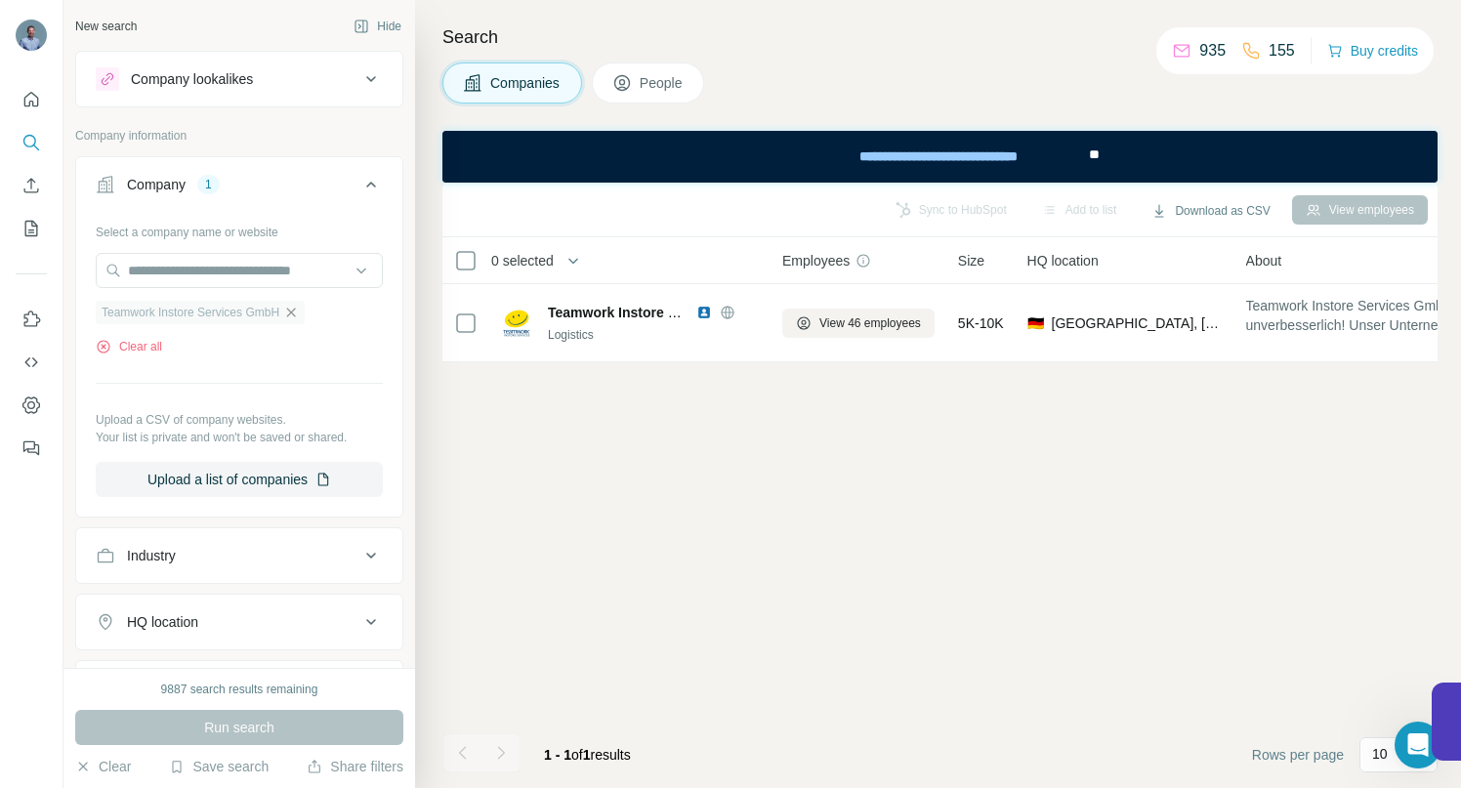
click at [298, 312] on icon "button" at bounding box center [291, 313] width 16 height 16
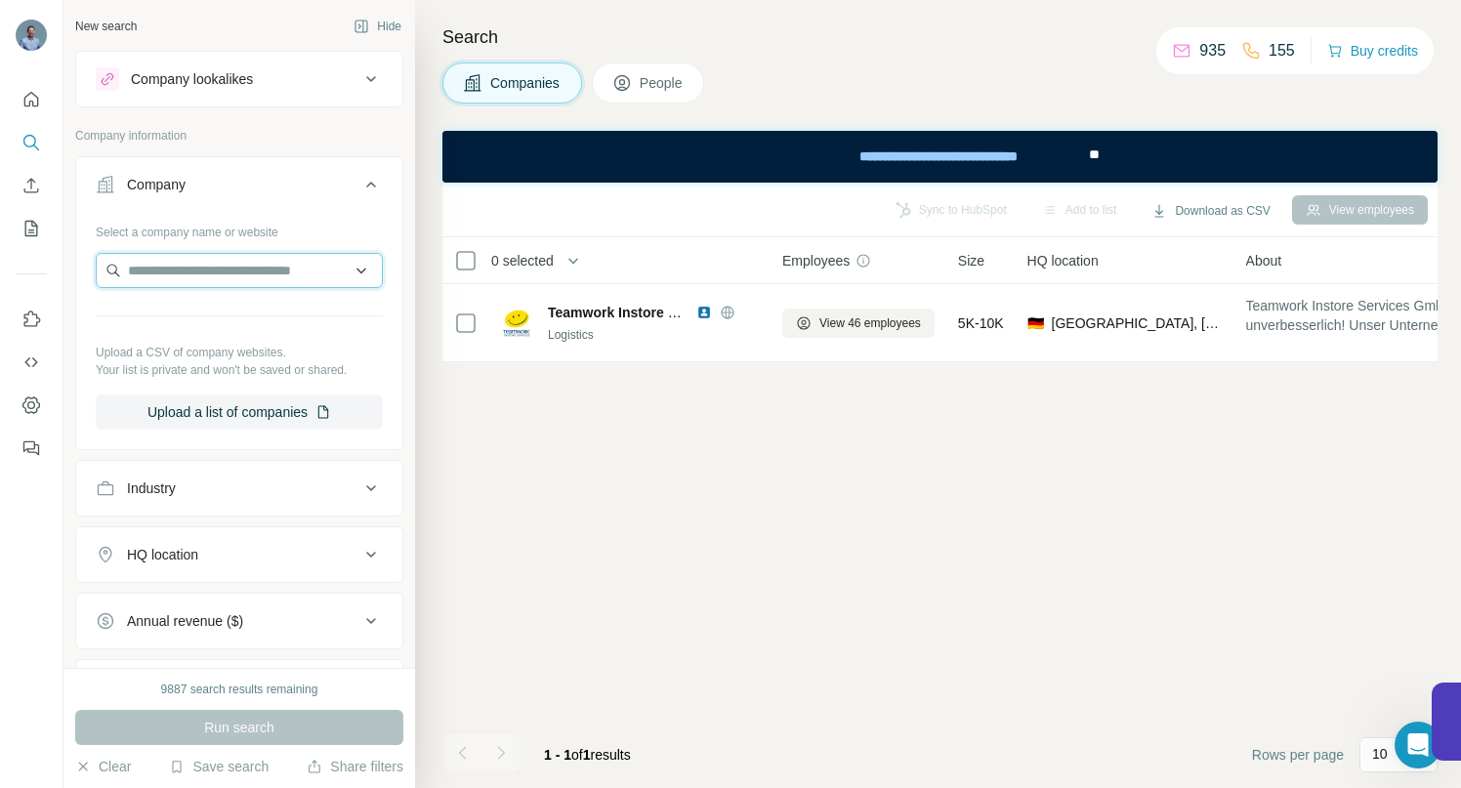
click at [250, 273] on input "text" at bounding box center [239, 270] width 287 height 35
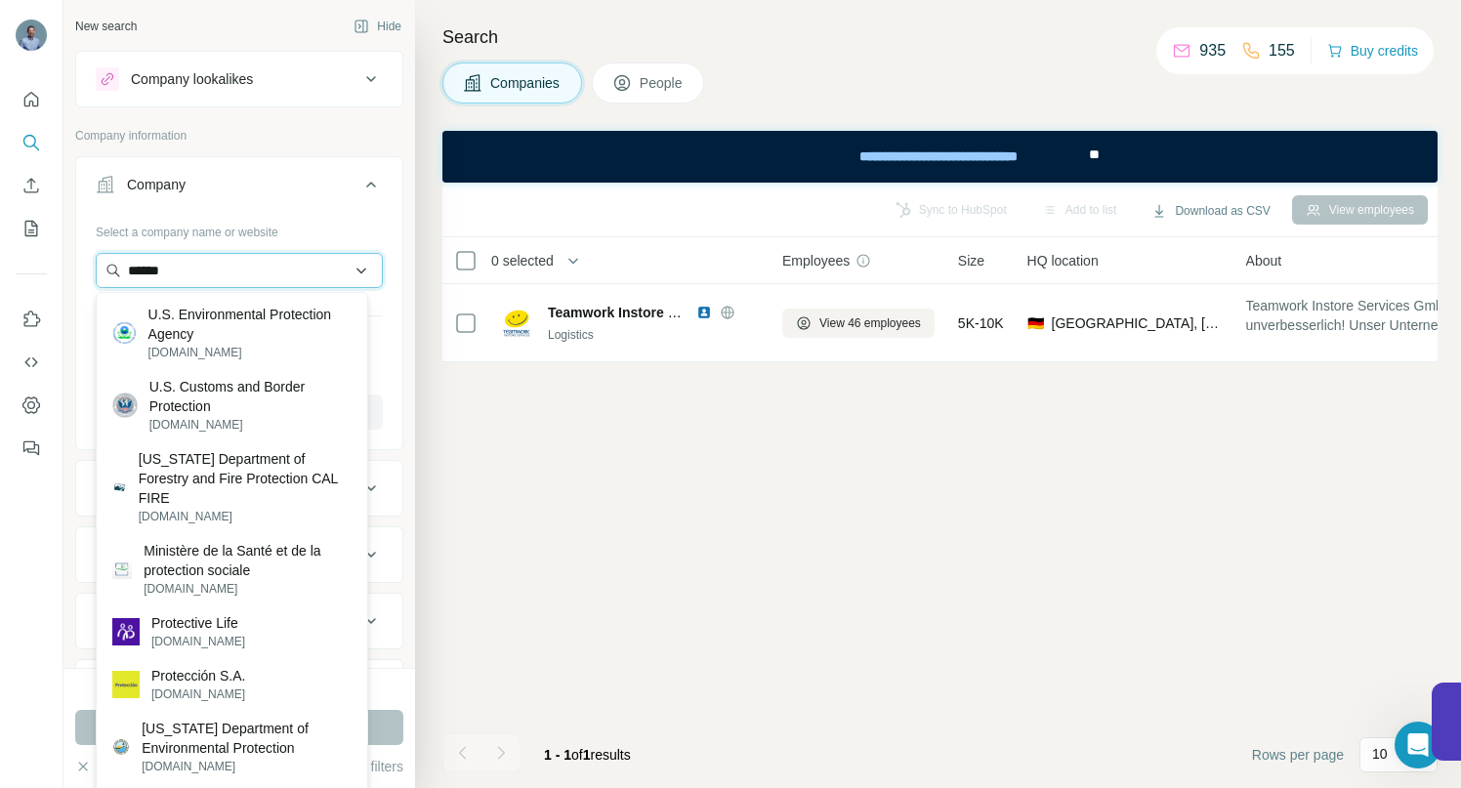
drag, startPoint x: 200, startPoint y: 278, endPoint x: 104, endPoint y: 258, distance: 98.9
click at [104, 258] on input "******" at bounding box center [239, 270] width 287 height 35
paste input "**********"
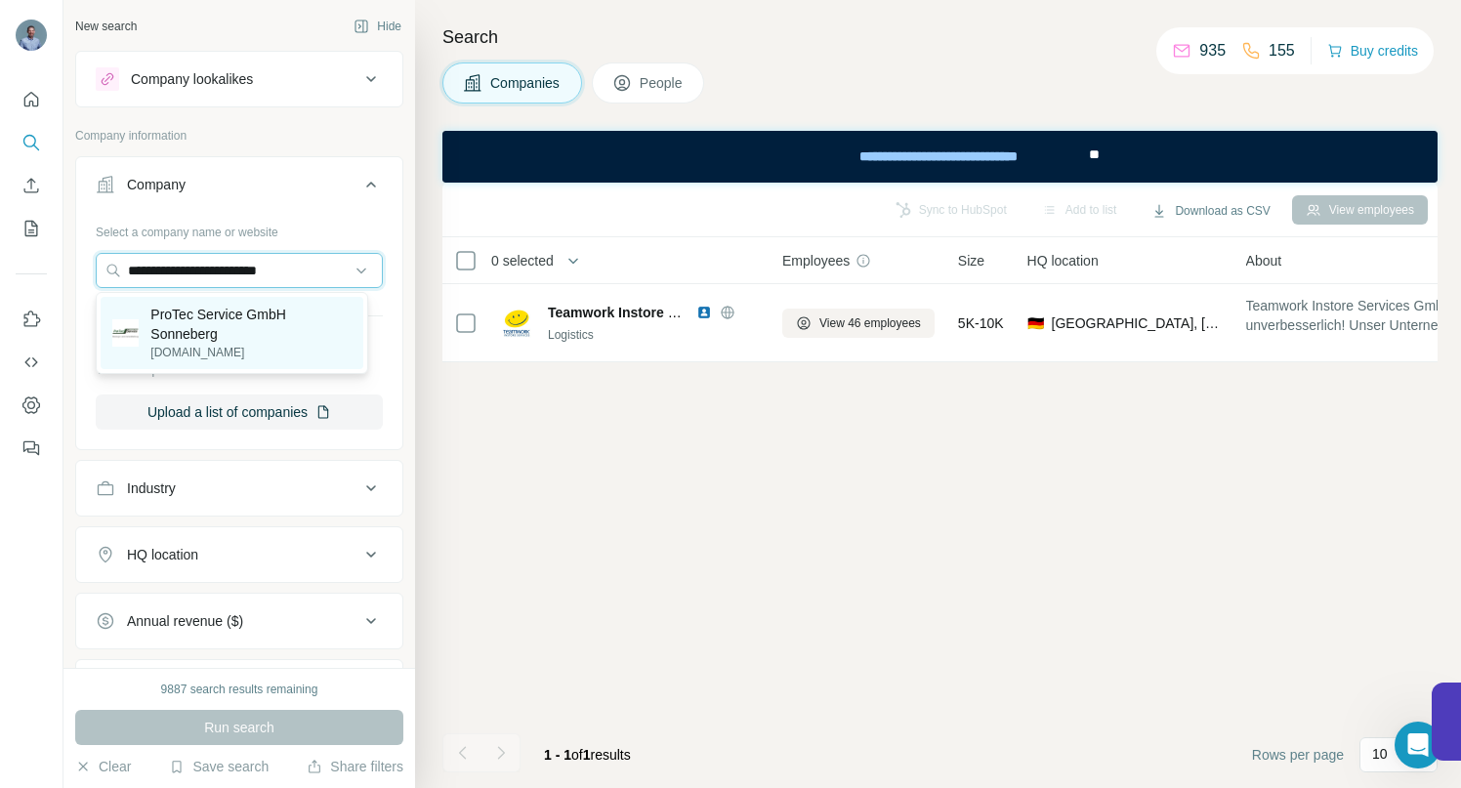
type input "**********"
click at [221, 327] on p "ProTec Service GmbH Sonneberg" at bounding box center [250, 324] width 201 height 39
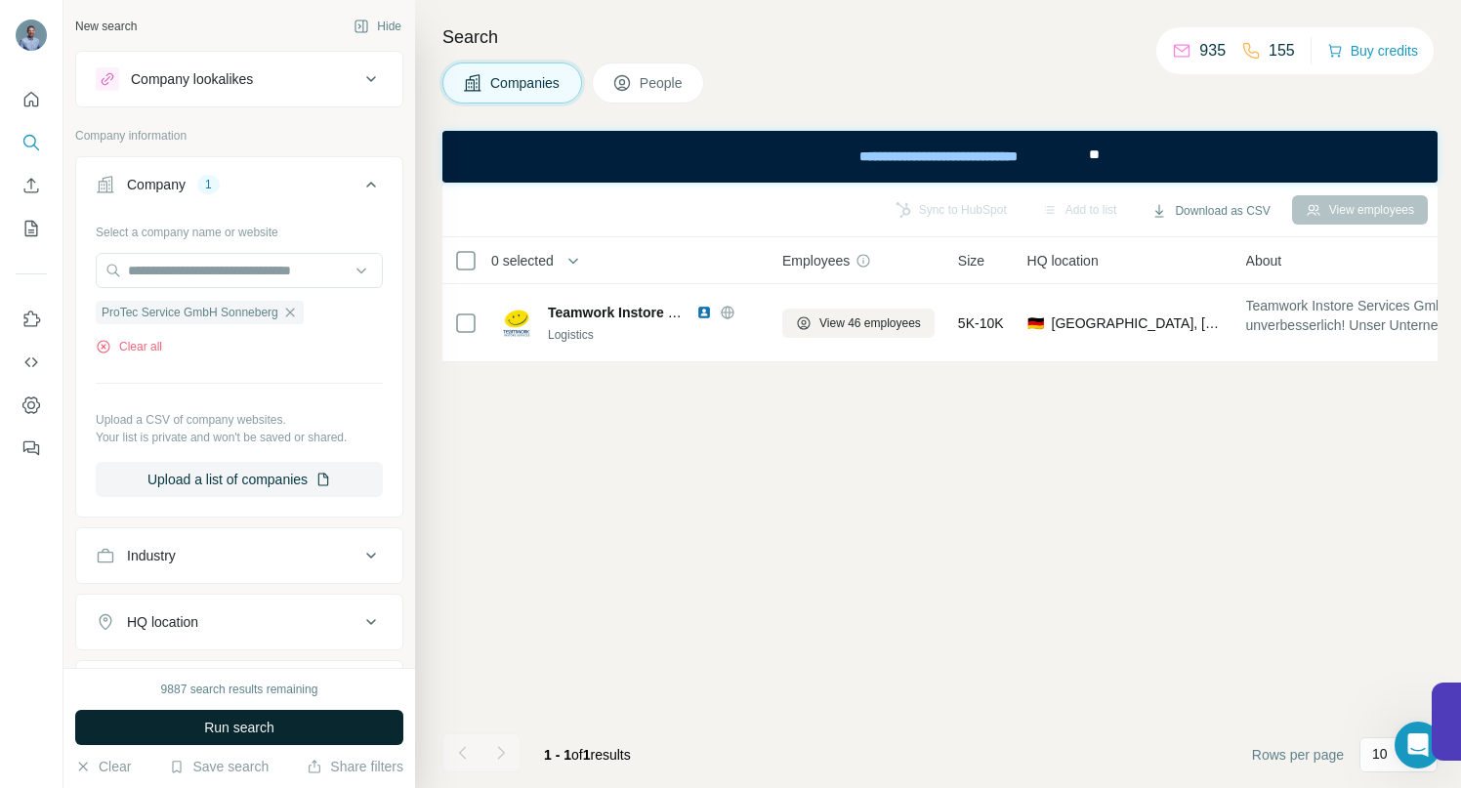
click at [233, 731] on span "Run search" at bounding box center [239, 728] width 70 height 20
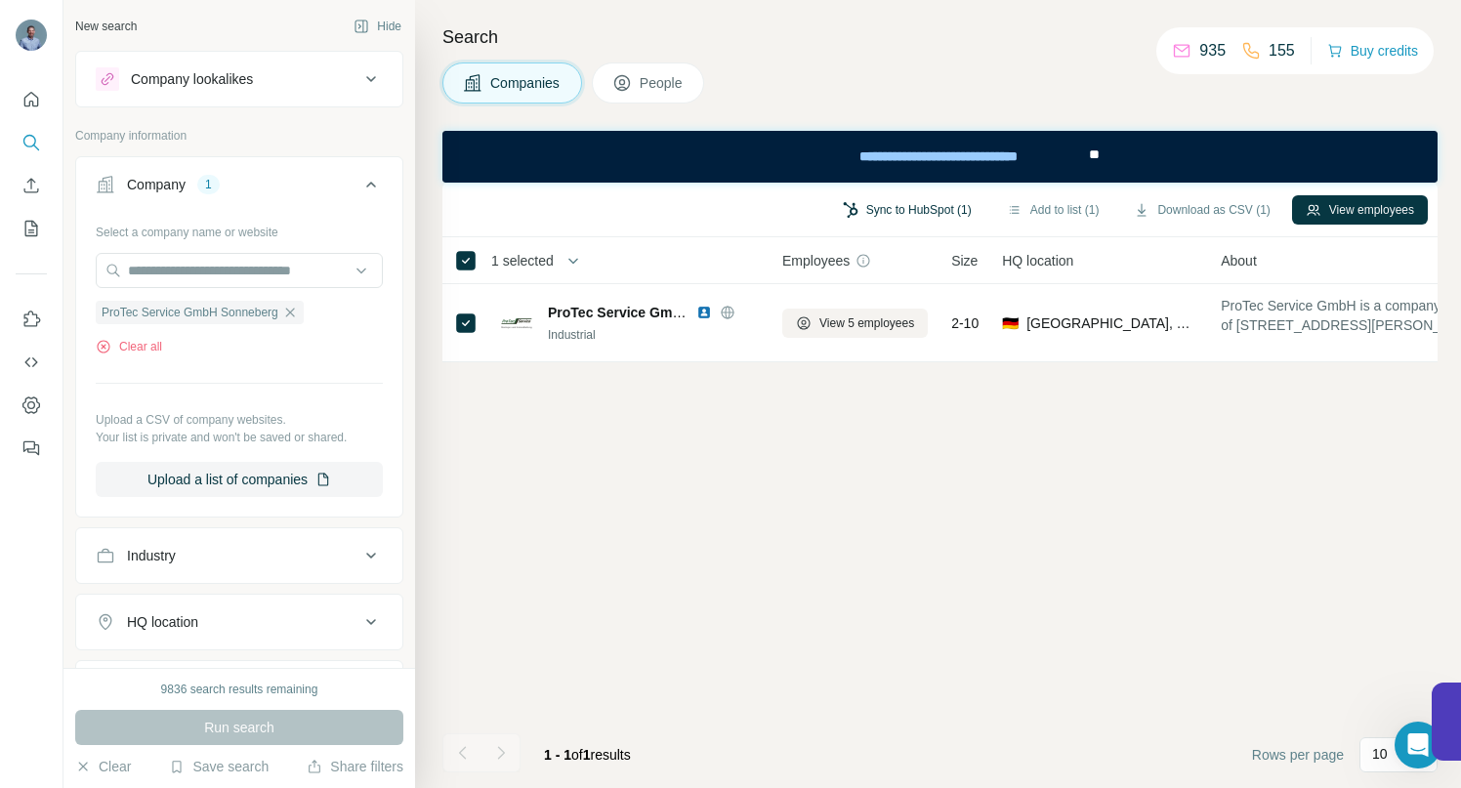
click at [907, 202] on button "Sync to HubSpot (1)" at bounding box center [907, 209] width 156 height 29
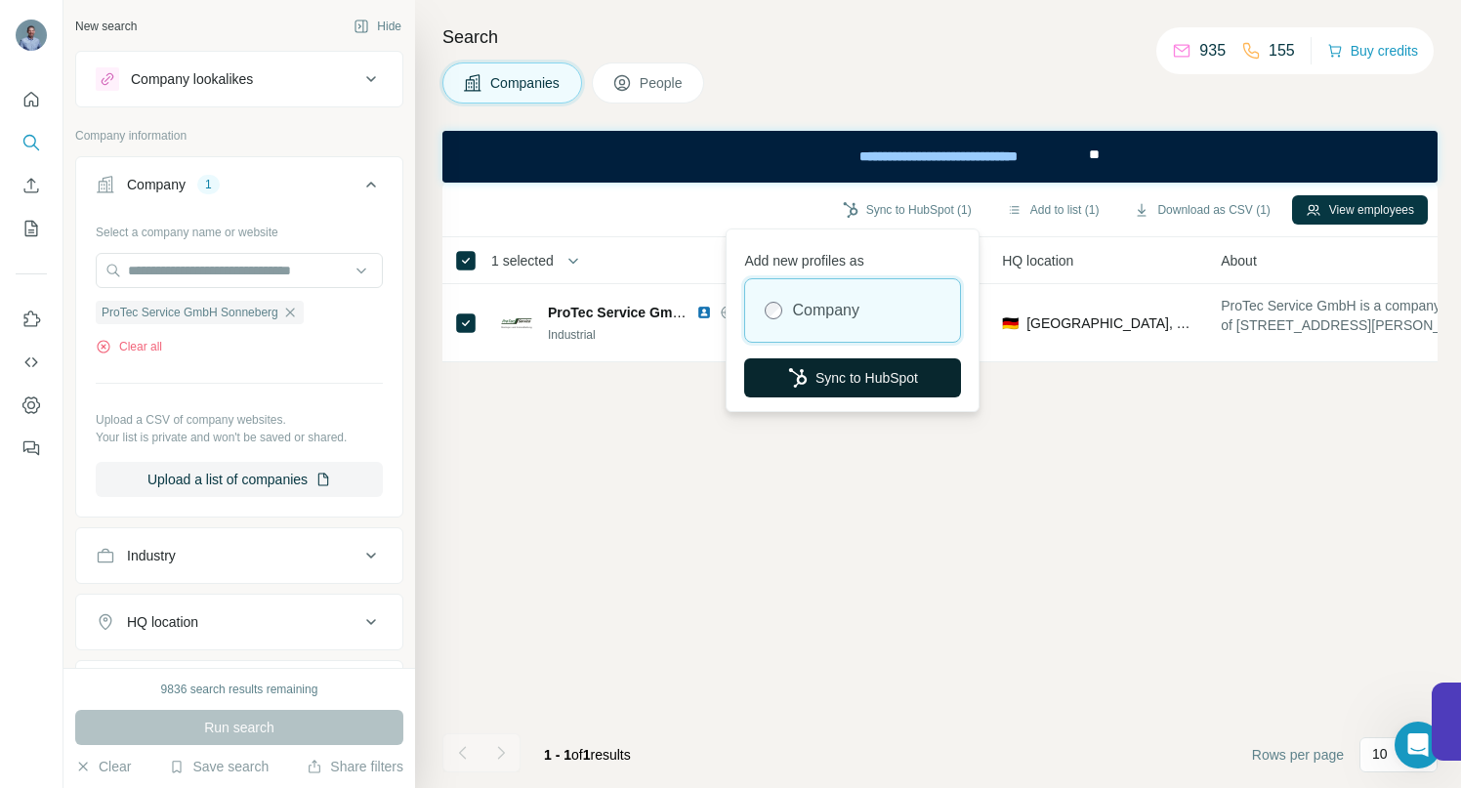
click at [845, 368] on button "Sync to HubSpot" at bounding box center [852, 378] width 217 height 39
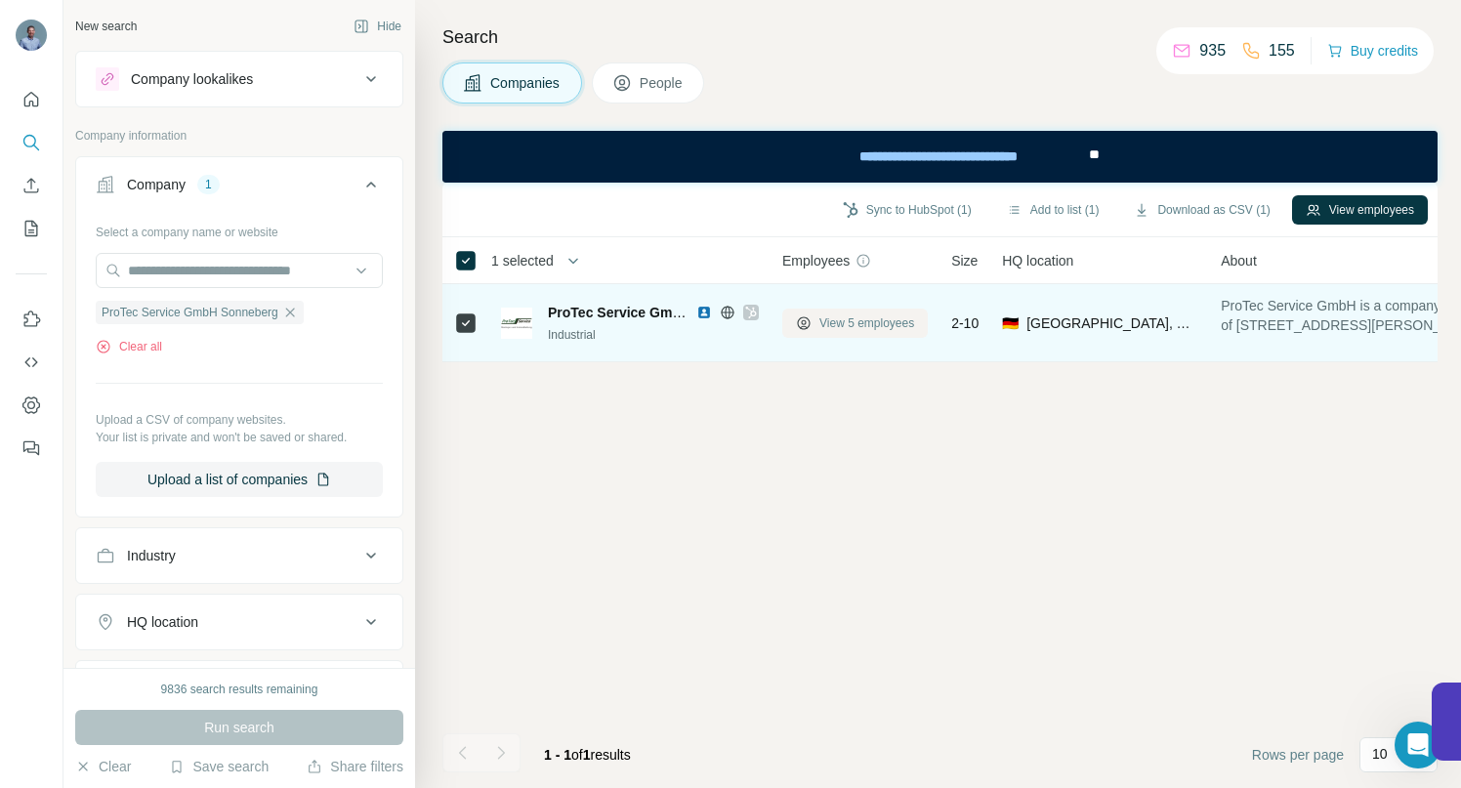
click at [847, 321] on span "View 5 employees" at bounding box center [867, 324] width 95 height 18
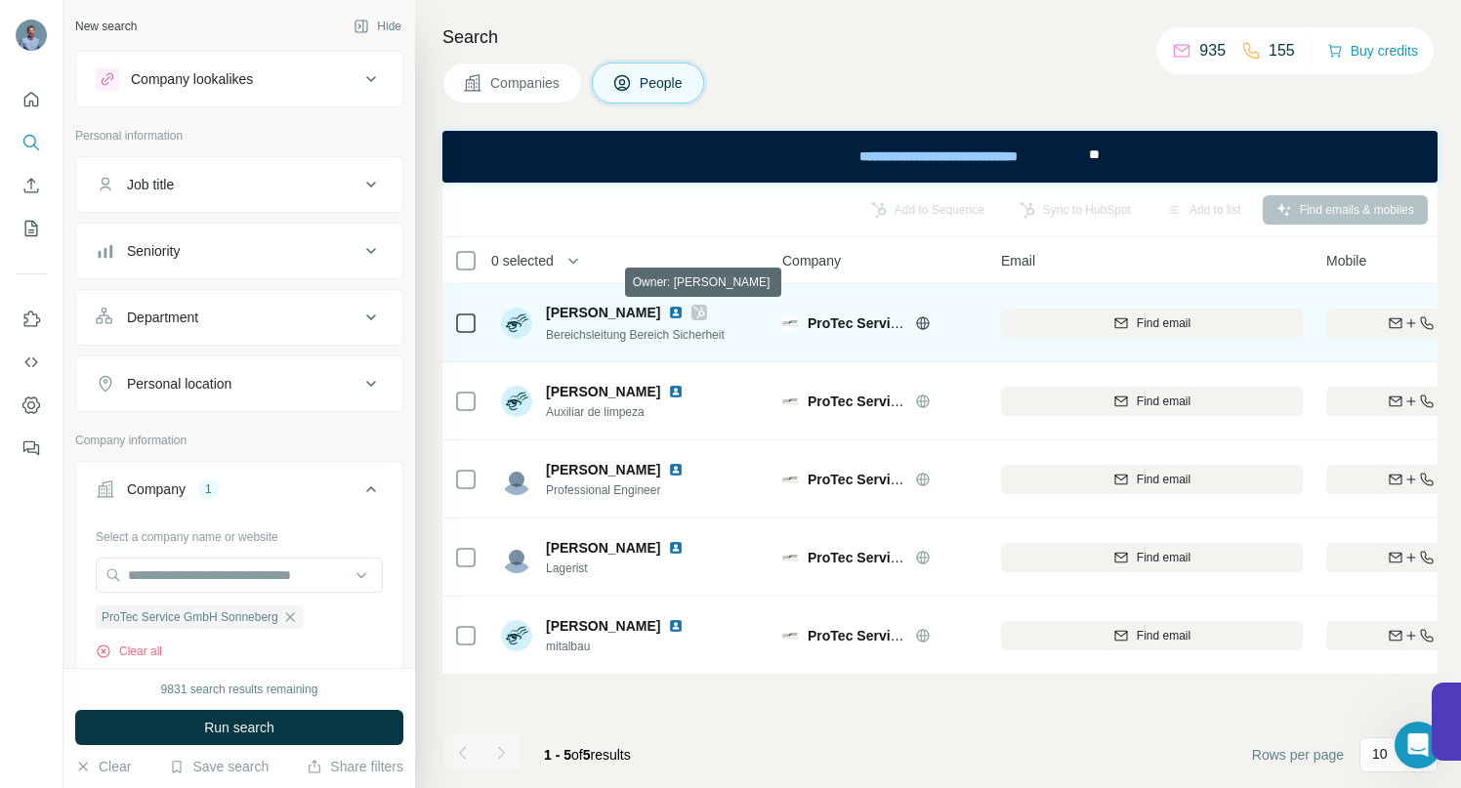
click at [698, 314] on icon at bounding box center [700, 313] width 11 height 12
click at [673, 312] on img at bounding box center [676, 313] width 16 height 16
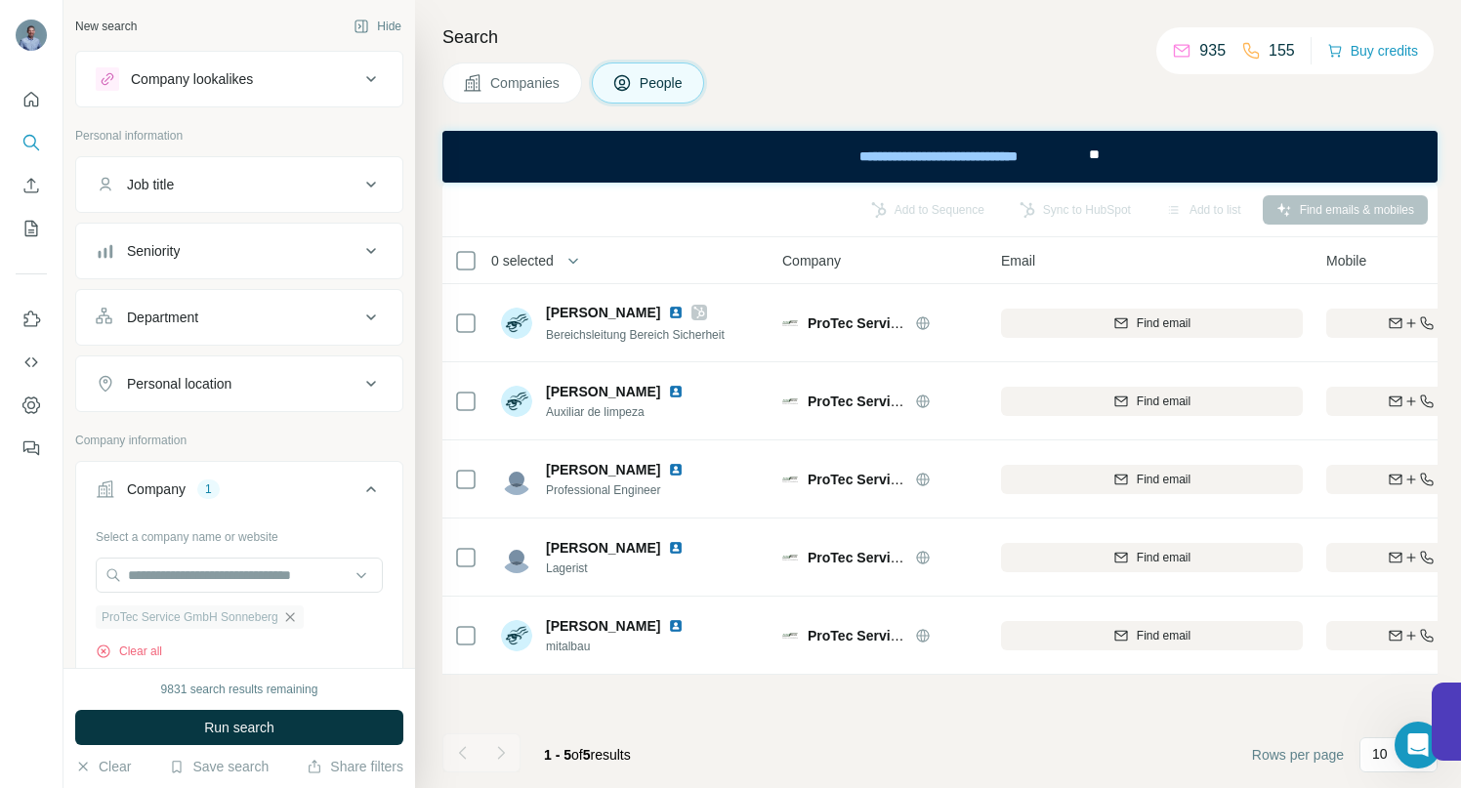
click at [298, 614] on icon "button" at bounding box center [290, 618] width 16 height 16
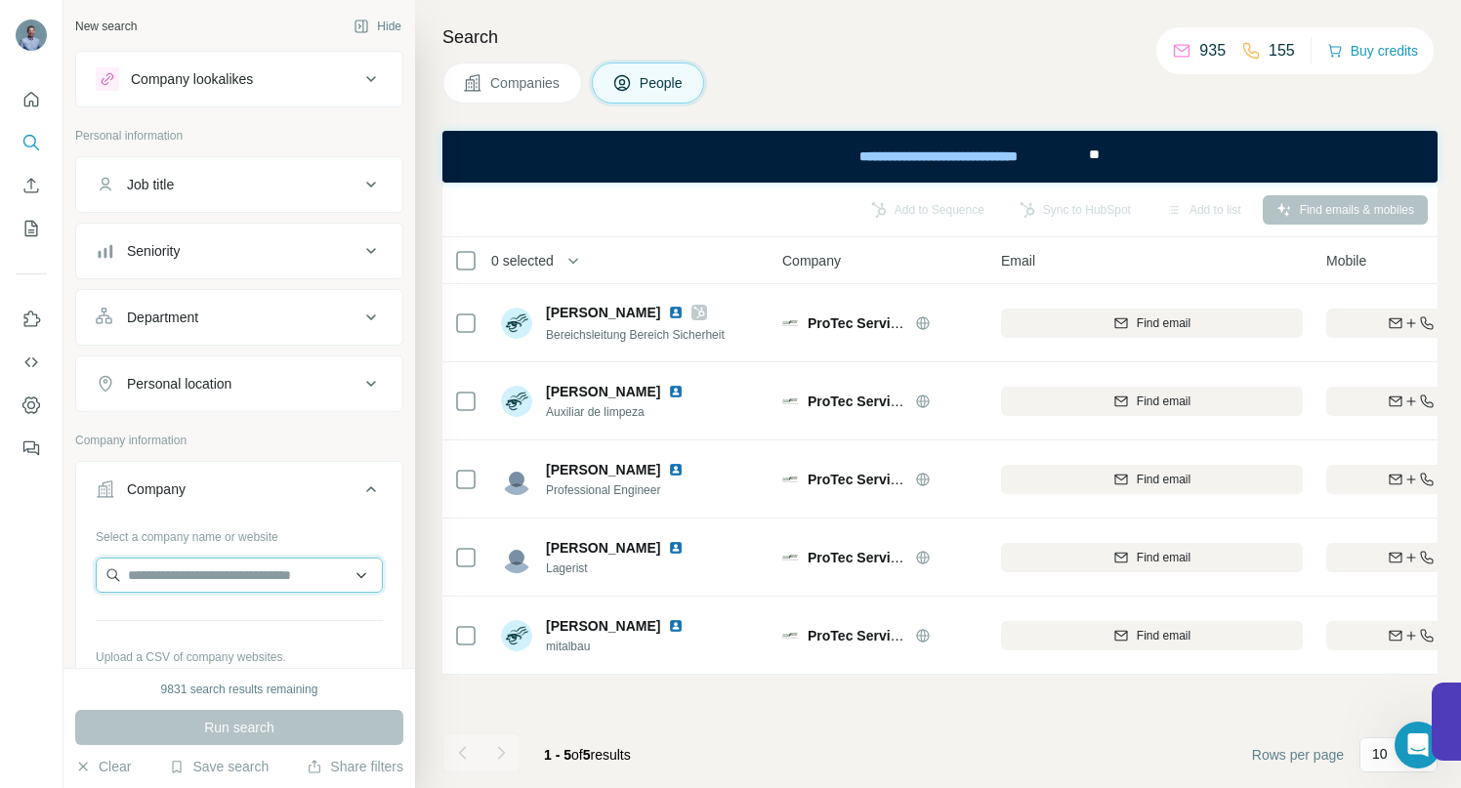
click at [253, 577] on input "text" at bounding box center [239, 575] width 287 height 35
paste input "**********"
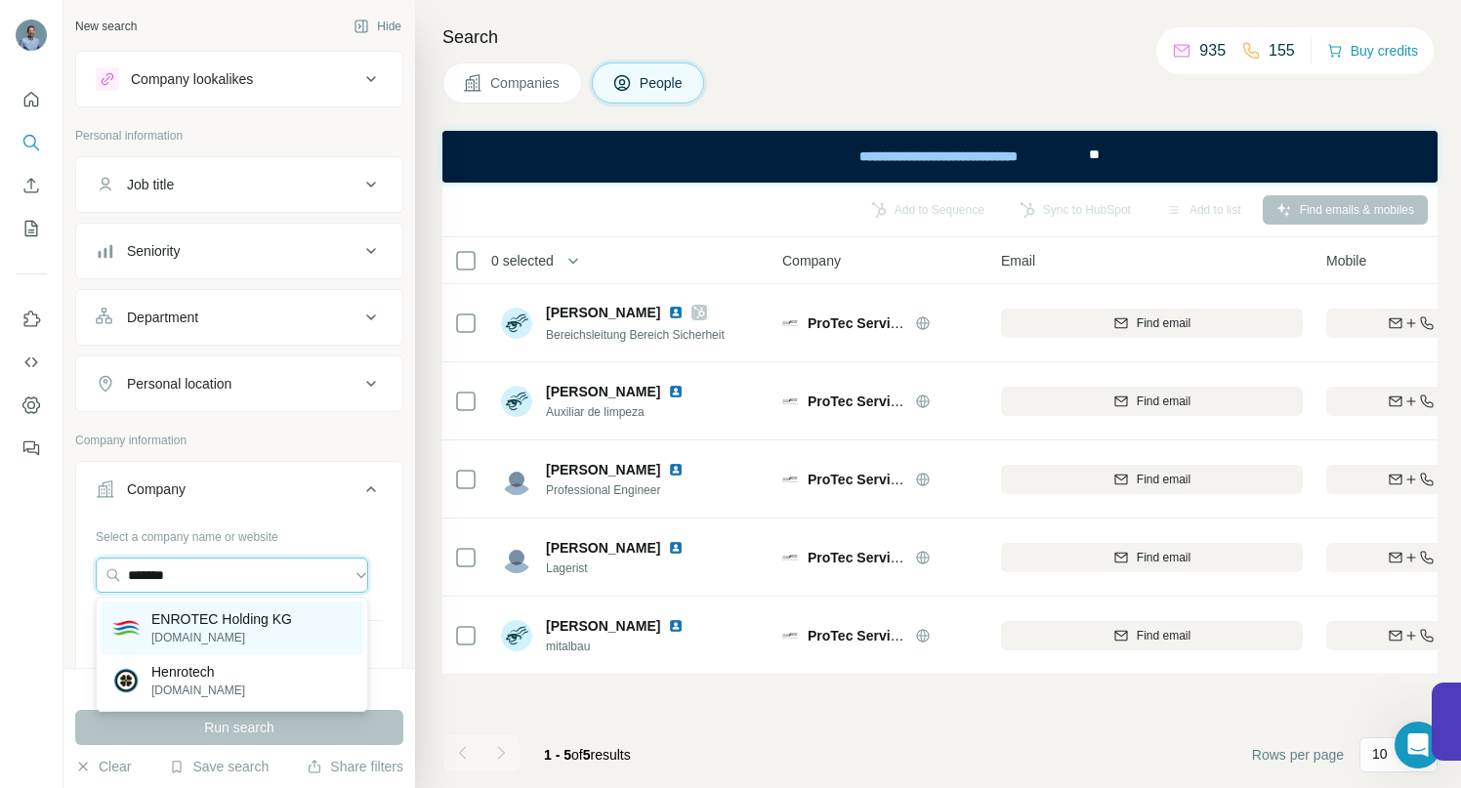
type input "*******"
click at [222, 626] on p "ENROTEC Holding KG" at bounding box center [221, 620] width 141 height 20
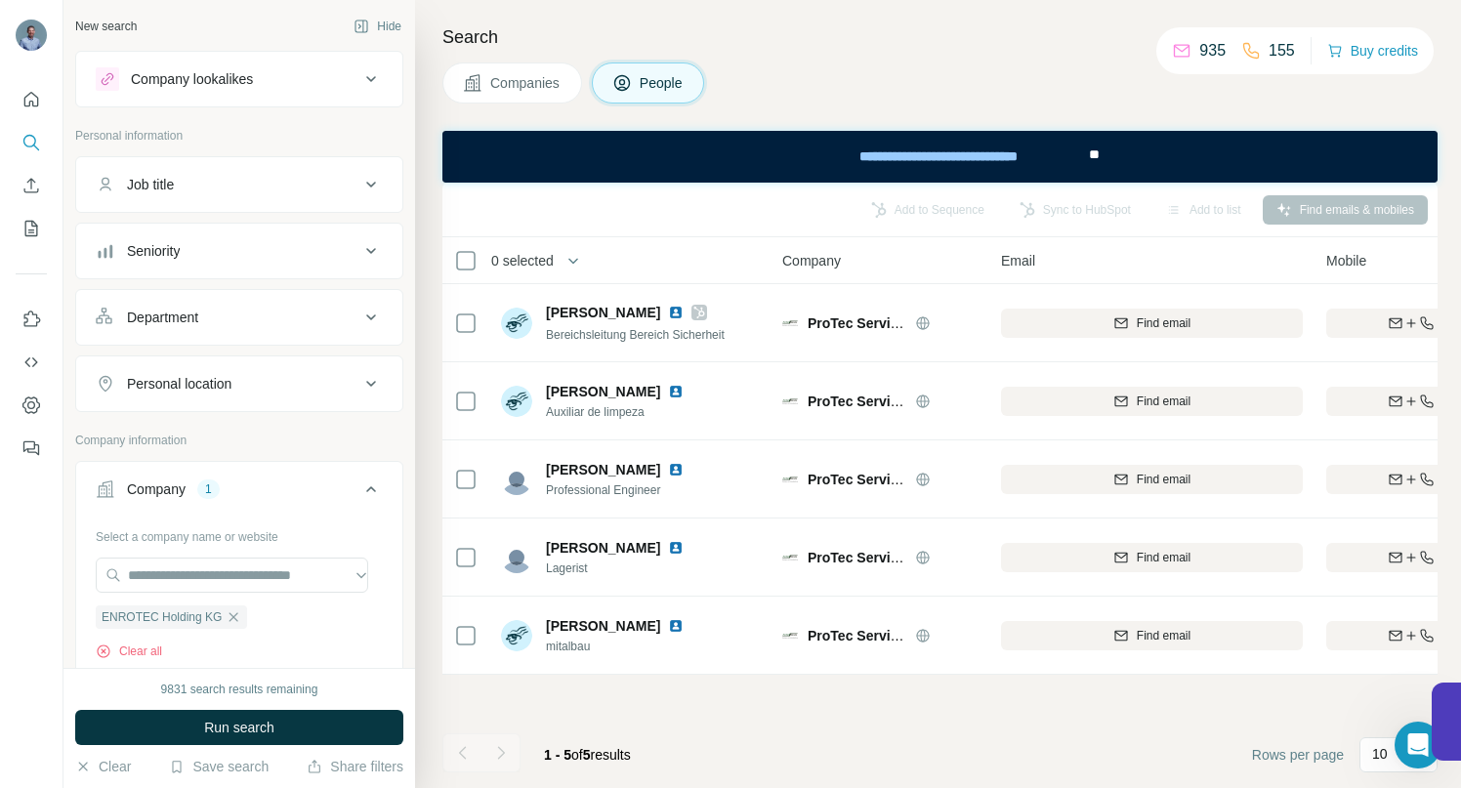
click at [234, 724] on span "Run search" at bounding box center [239, 728] width 70 height 20
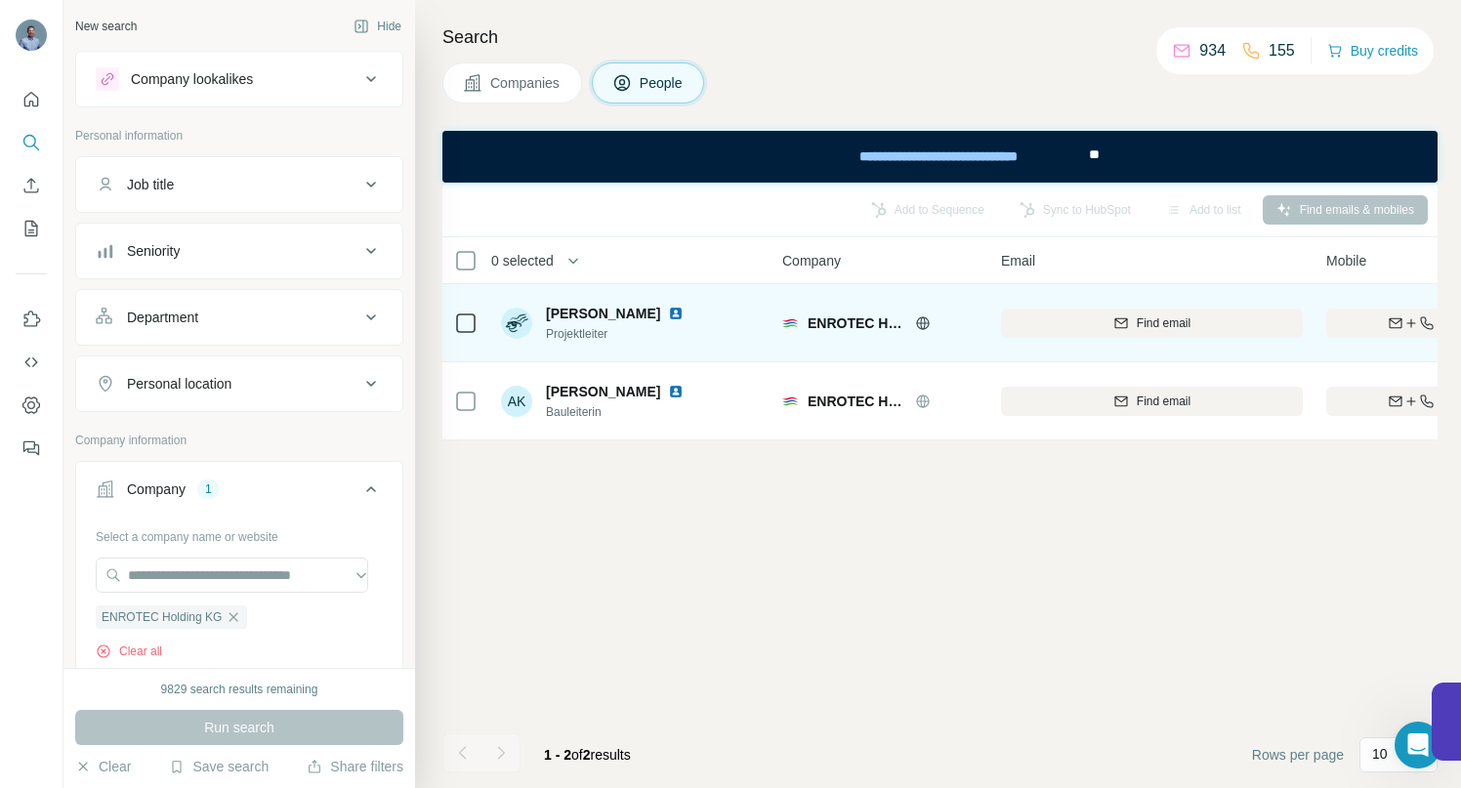
click at [668, 312] on img at bounding box center [676, 314] width 16 height 16
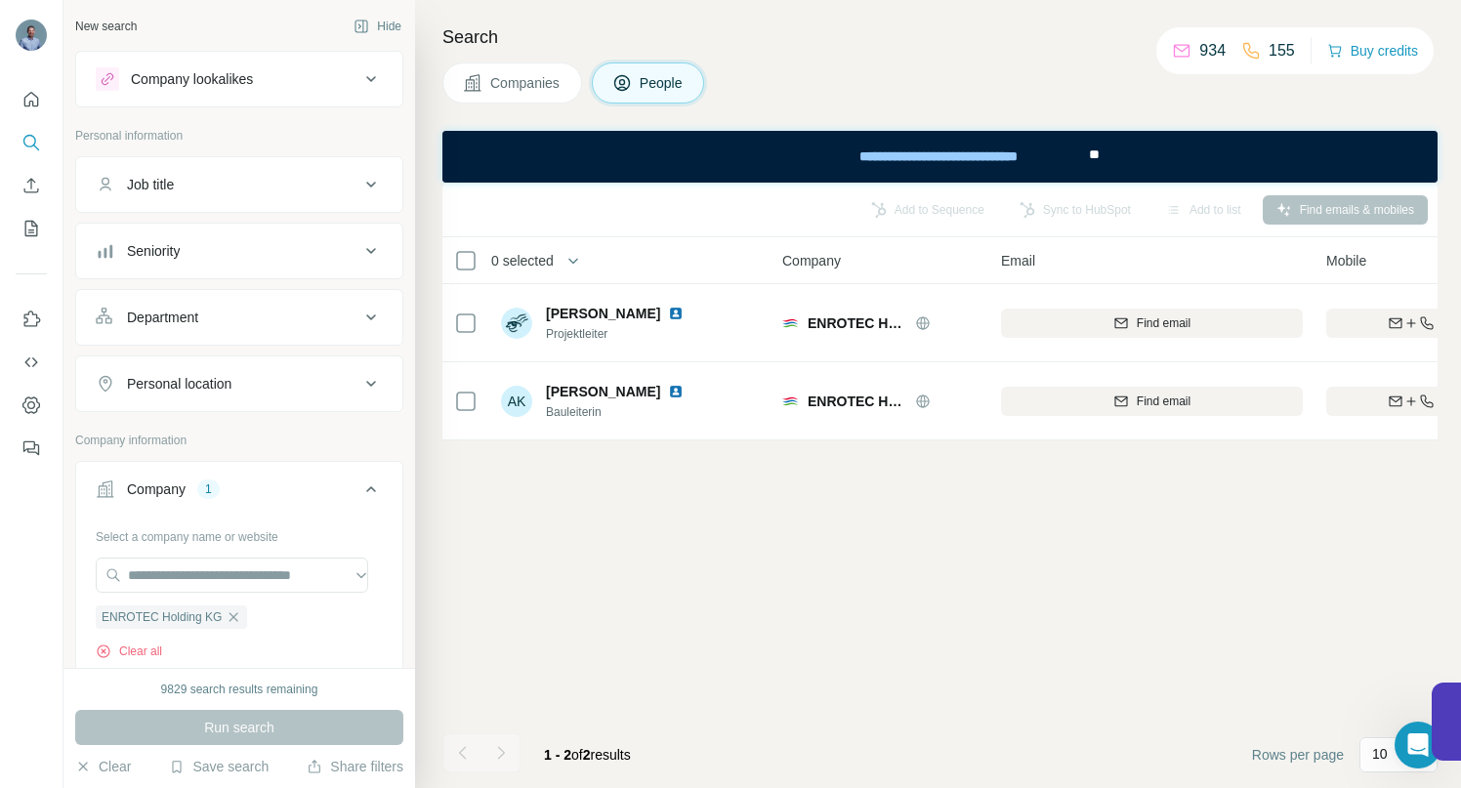
click at [532, 83] on span "Companies" at bounding box center [525, 83] width 71 height 20
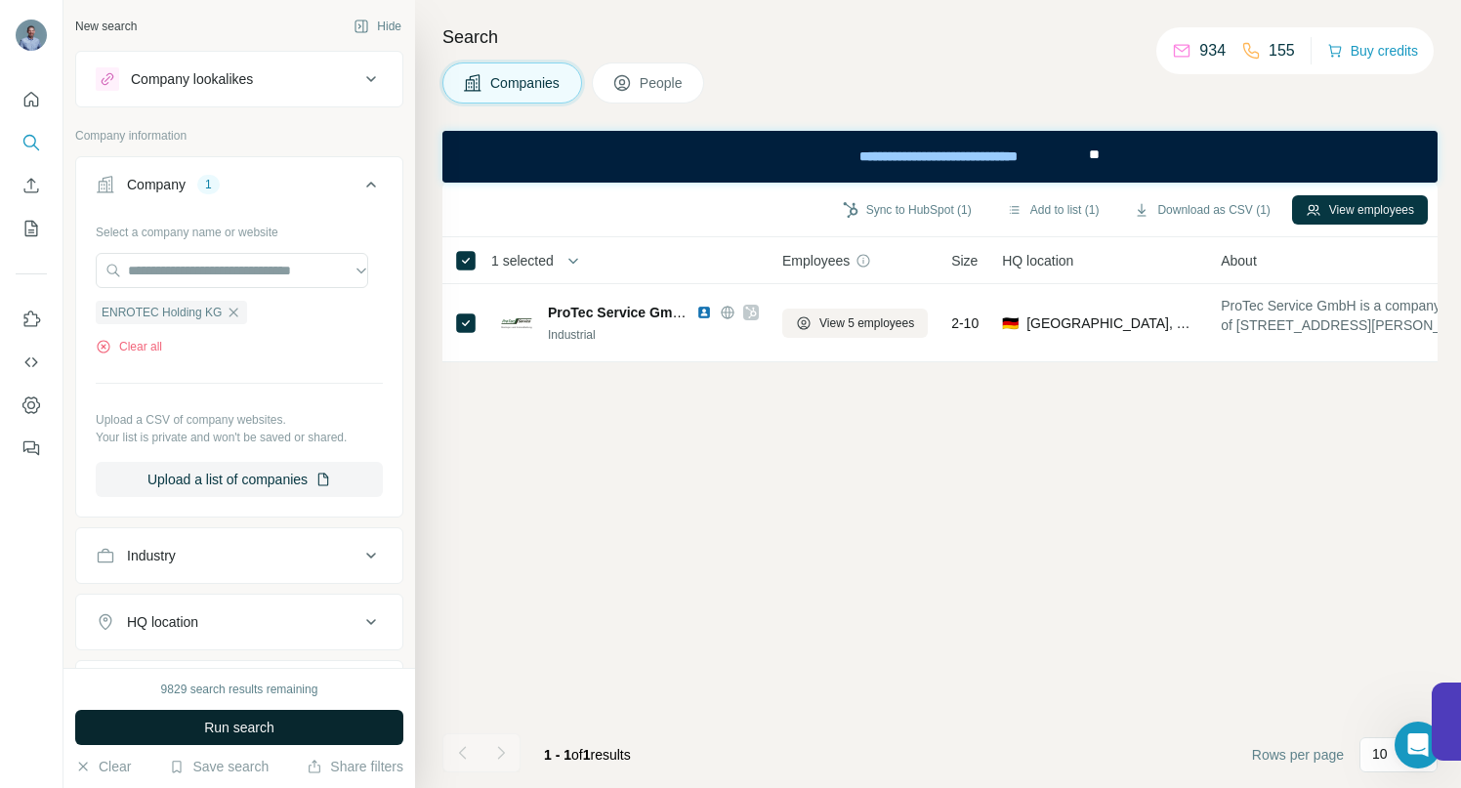
click at [243, 719] on span "Run search" at bounding box center [239, 728] width 70 height 20
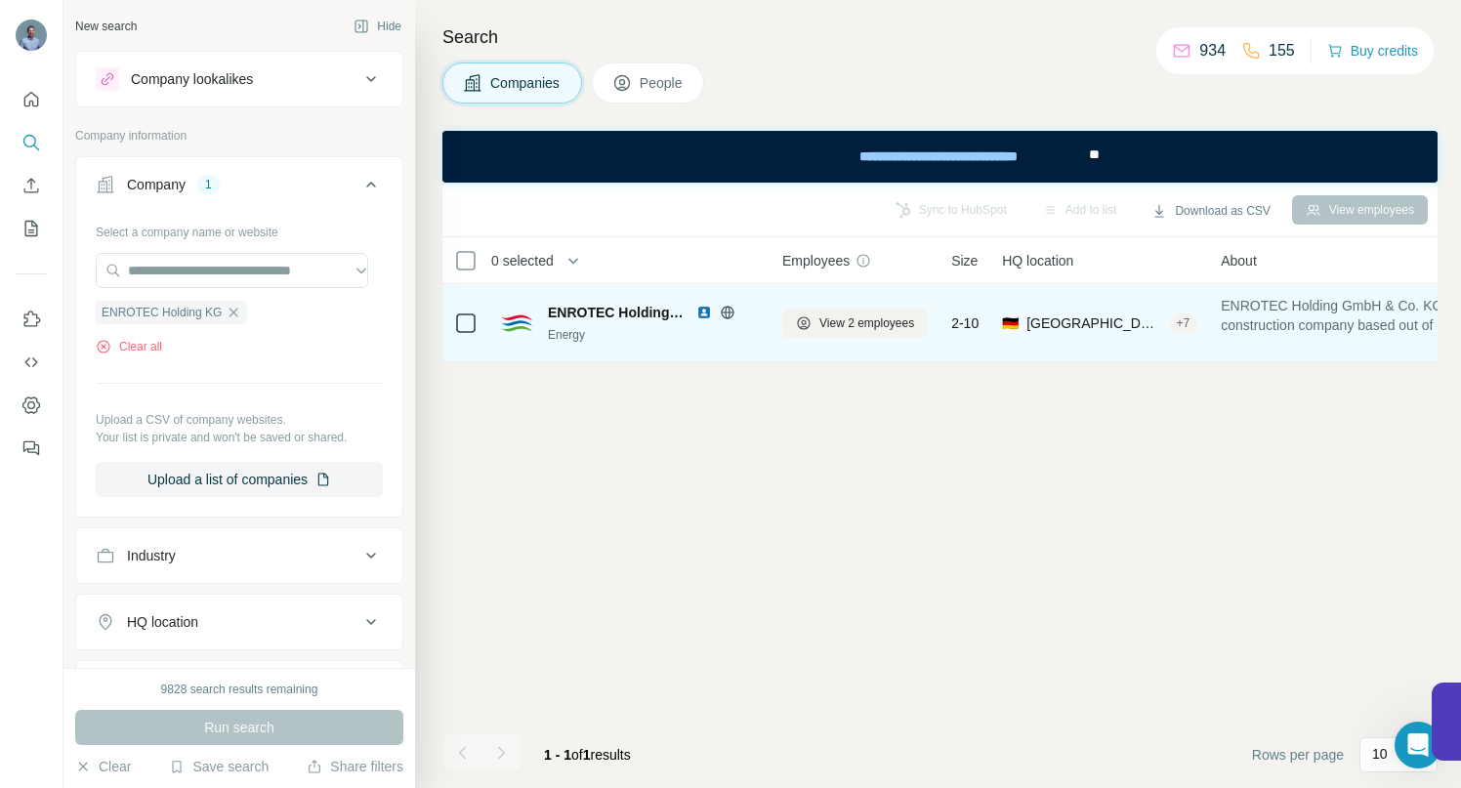
click at [463, 312] on icon at bounding box center [465, 323] width 23 height 23
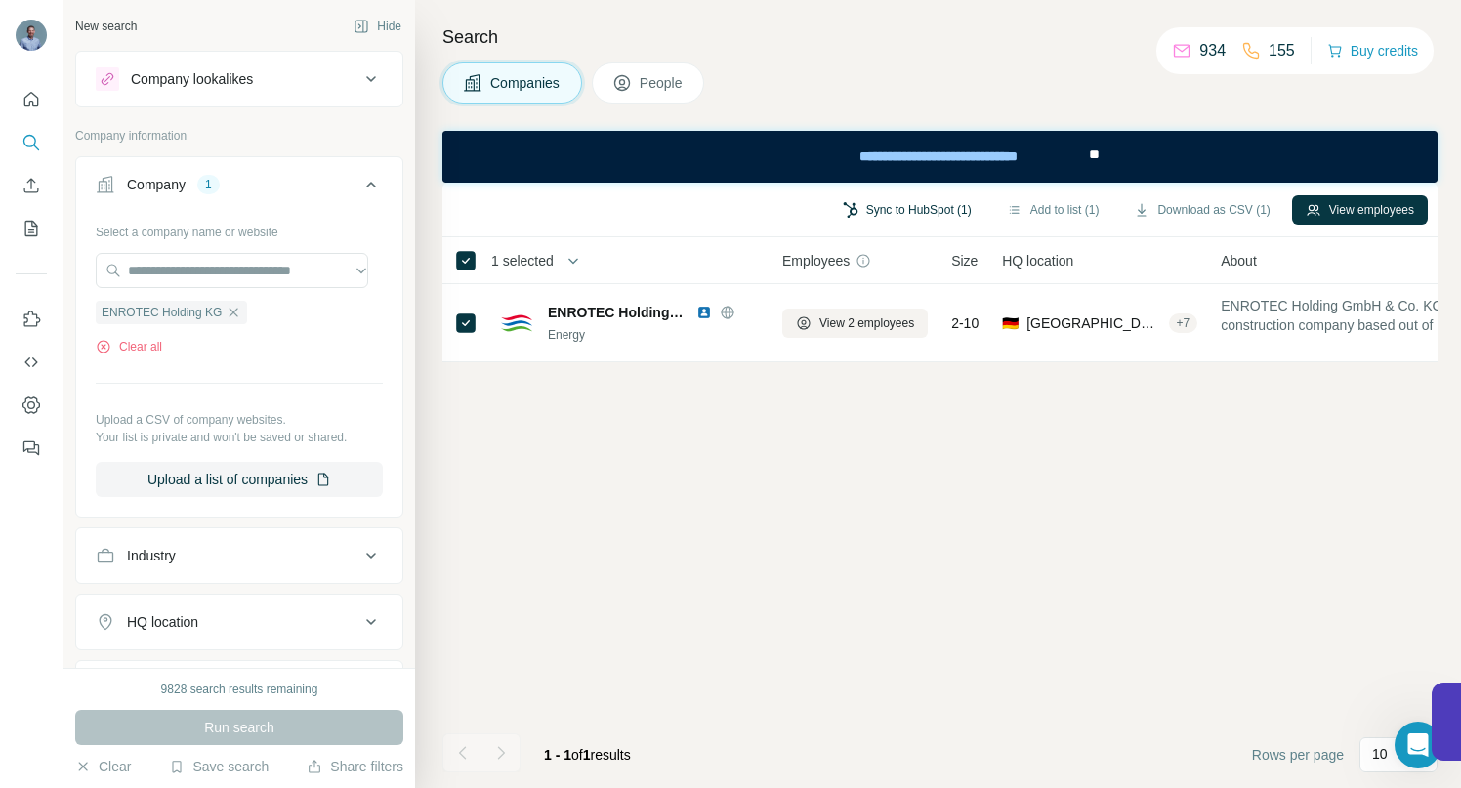
click at [916, 205] on button "Sync to HubSpot (1)" at bounding box center [907, 209] width 156 height 29
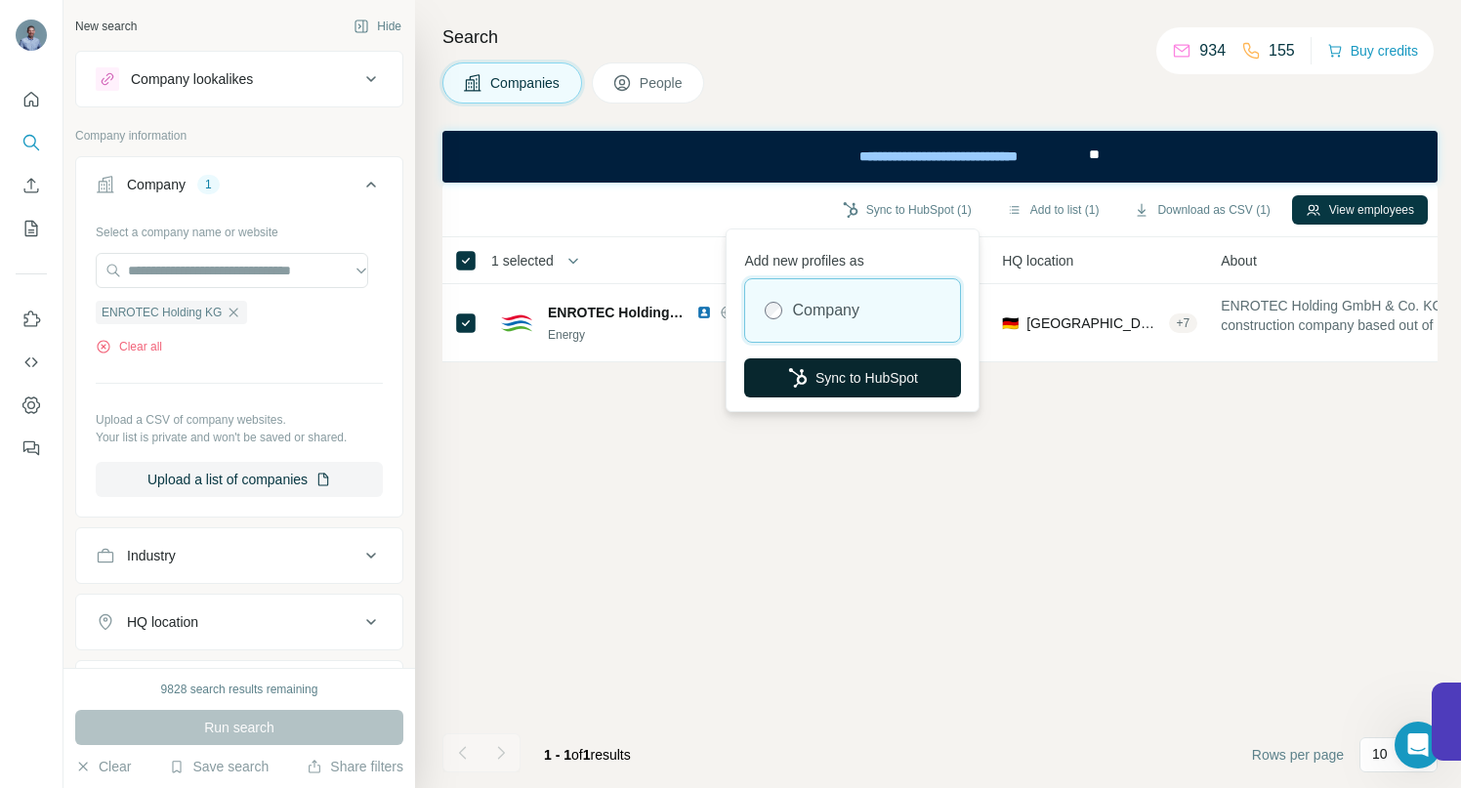
click at [838, 373] on button "Sync to HubSpot" at bounding box center [852, 378] width 217 height 39
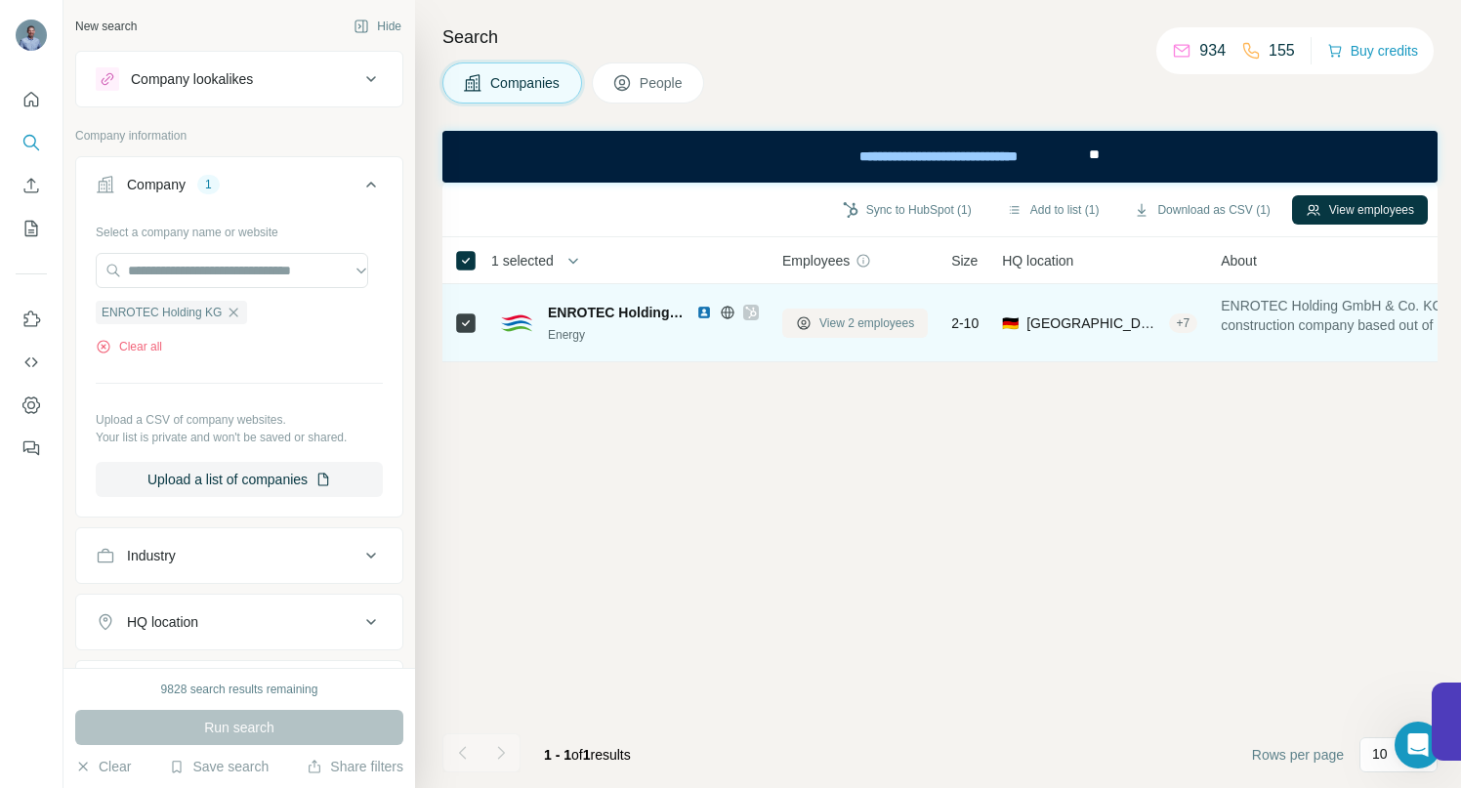
click at [846, 316] on span "View 2 employees" at bounding box center [867, 324] width 95 height 18
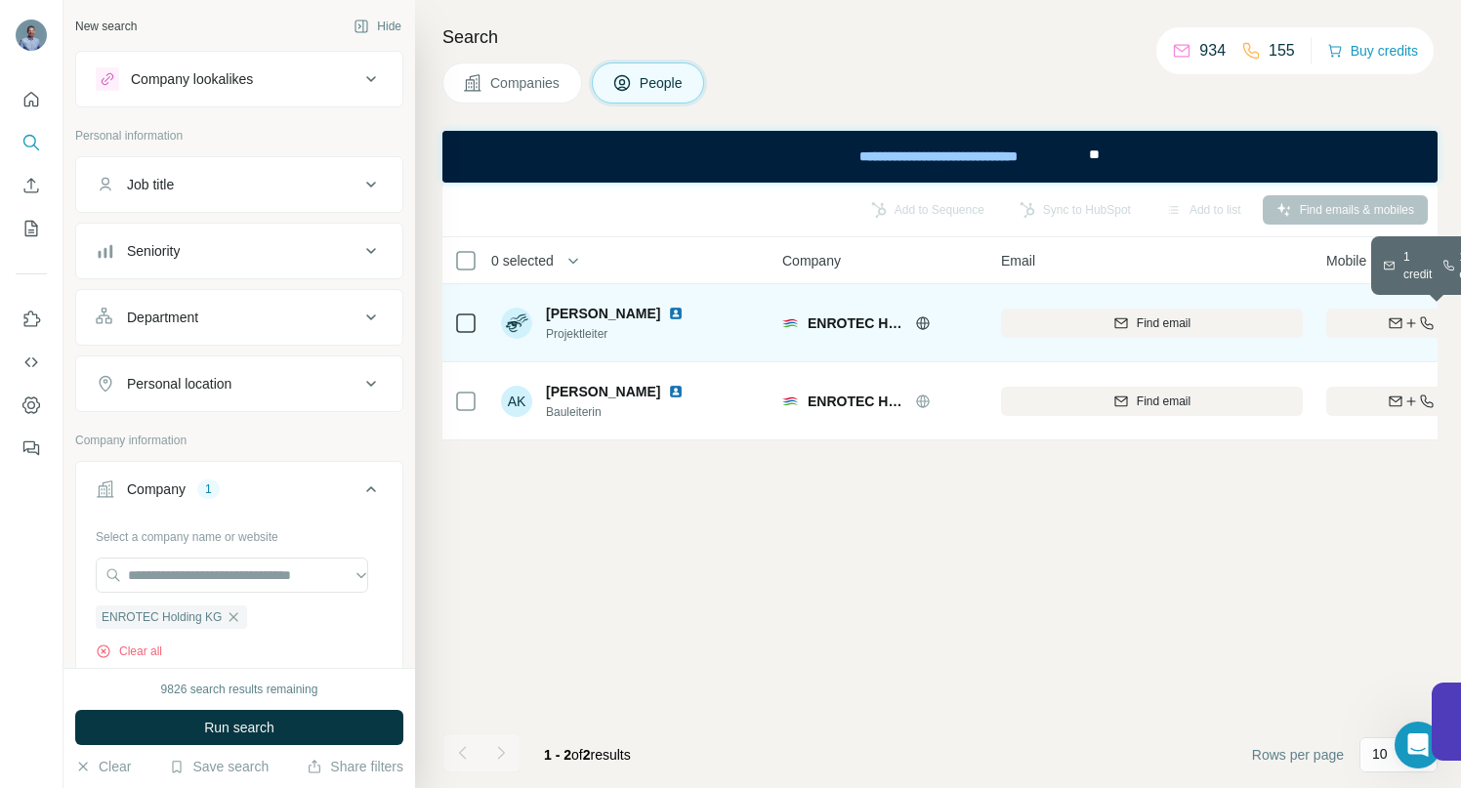
click at [1378, 325] on div "Find both" at bounding box center [1441, 324] width 228 height 18
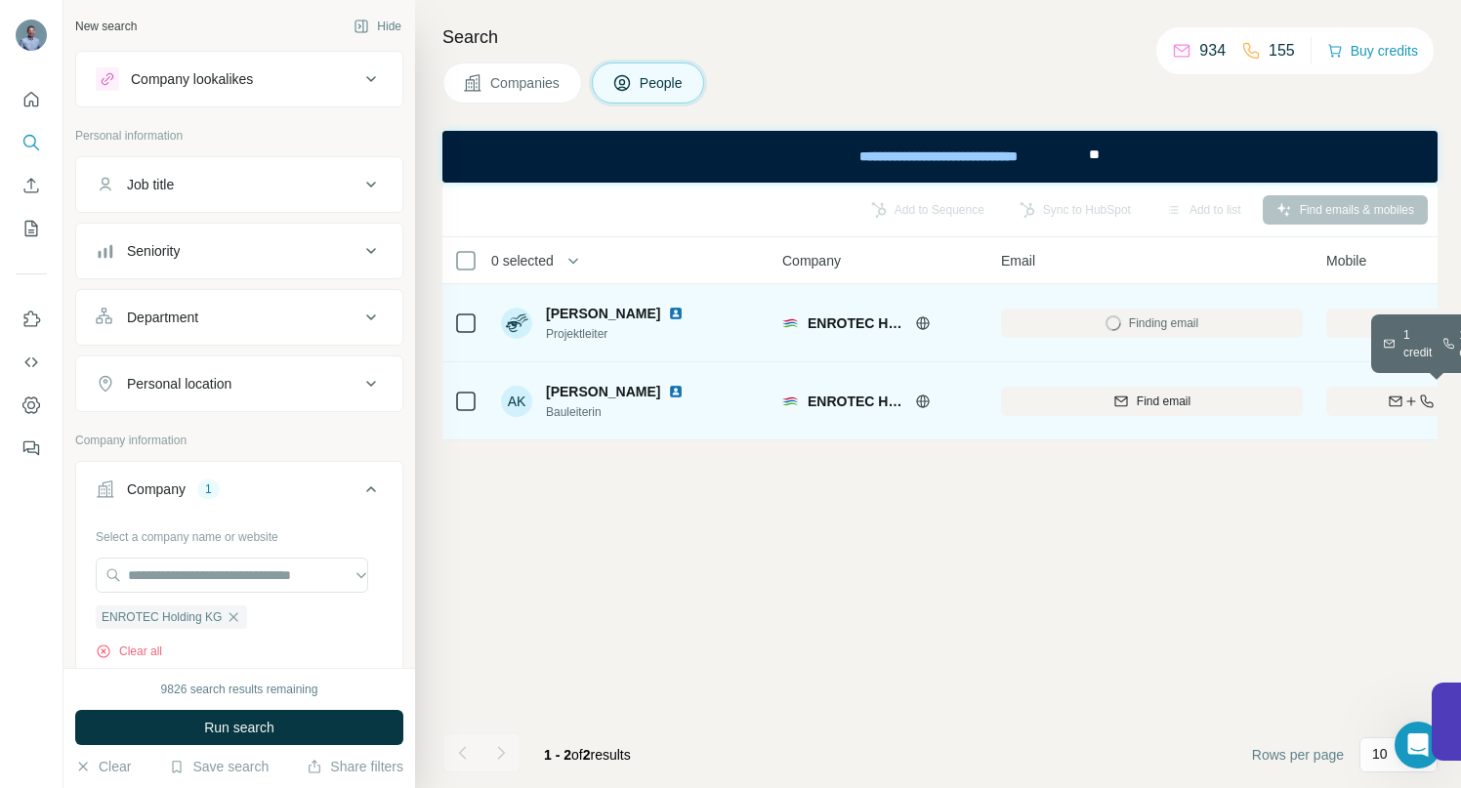
drag, startPoint x: 1349, startPoint y: 399, endPoint x: 1265, endPoint y: 380, distance: 86.0
click at [1348, 399] on div "Find both" at bounding box center [1441, 402] width 228 height 18
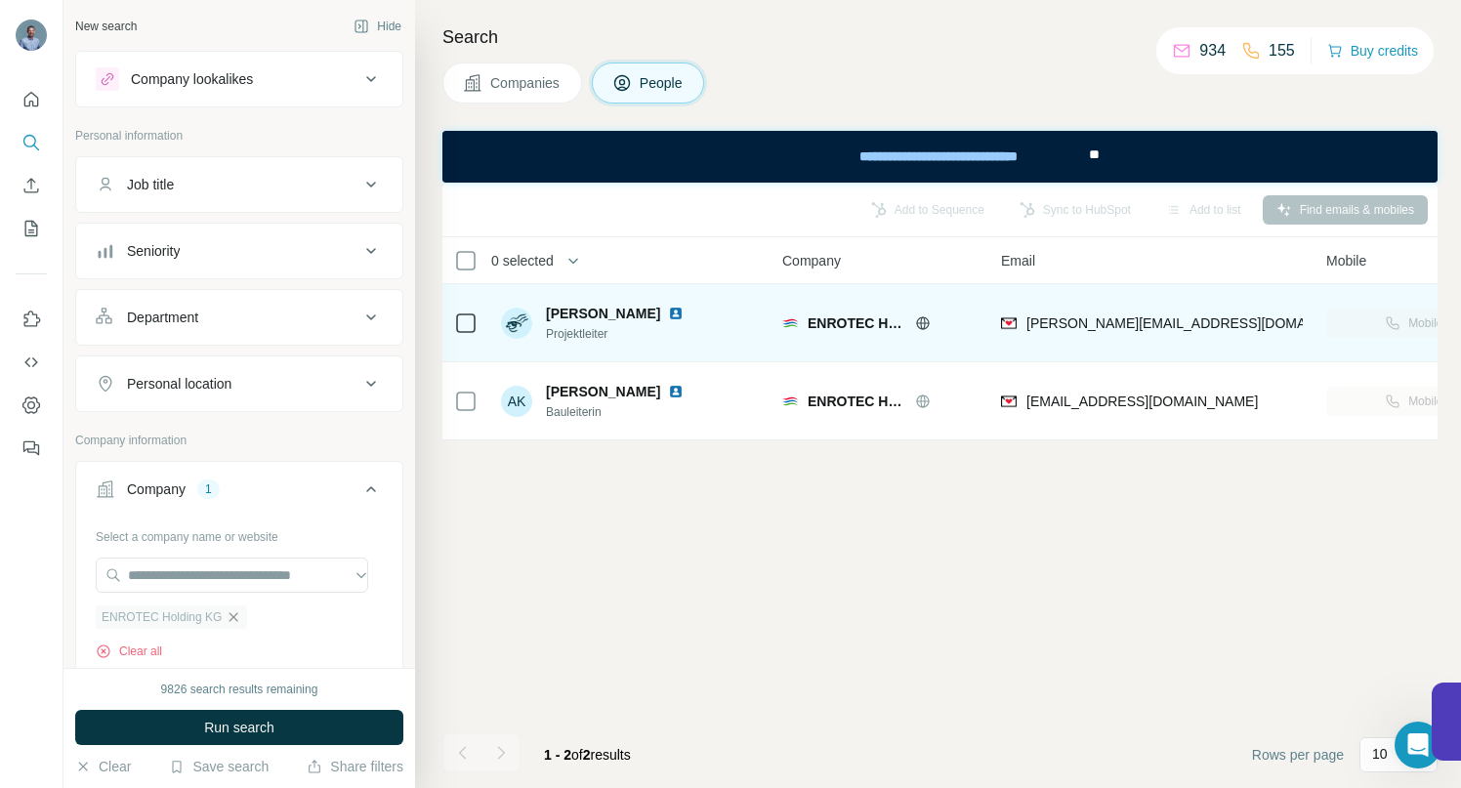
click at [230, 617] on icon "button" at bounding box center [234, 618] width 16 height 16
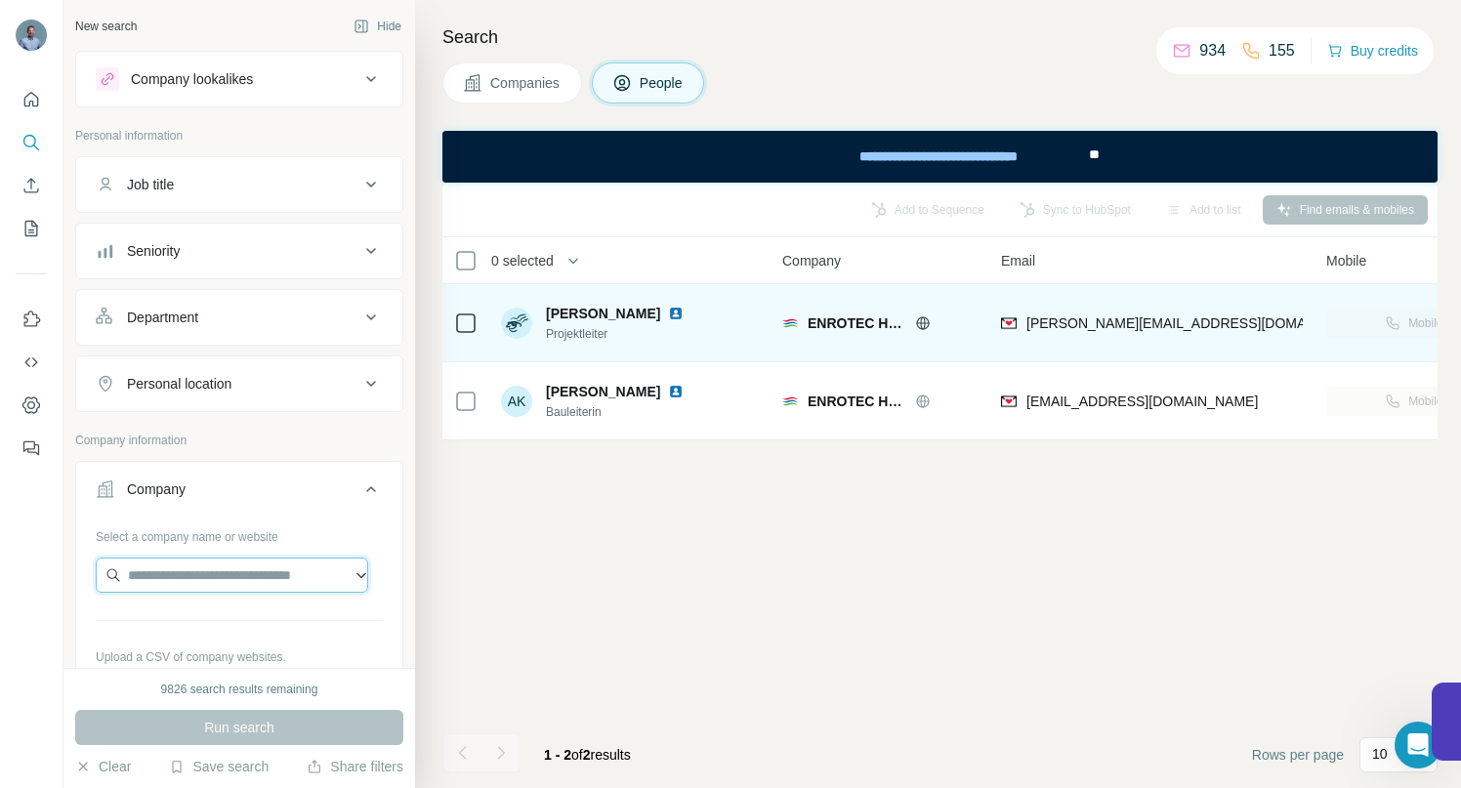
click at [193, 577] on input "text" at bounding box center [232, 575] width 273 height 35
paste input "**********"
drag, startPoint x: 269, startPoint y: 574, endPoint x: 81, endPoint y: 568, distance: 187.7
click at [86, 569] on div "**********" at bounding box center [239, 636] width 326 height 230
paste input "********"
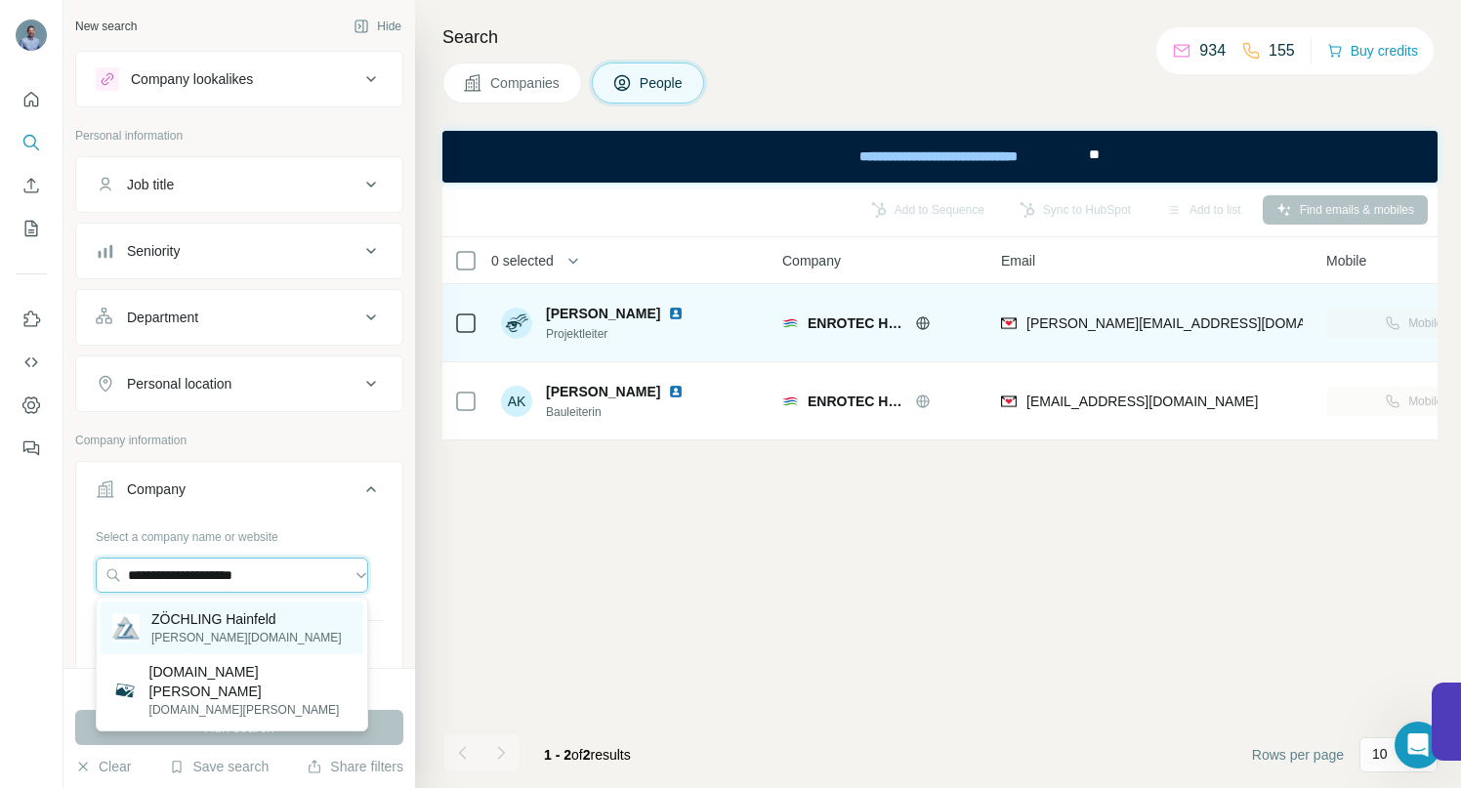
type input "**********"
click at [206, 620] on p "ZÖCHLING Hainfeld" at bounding box center [246, 620] width 190 height 20
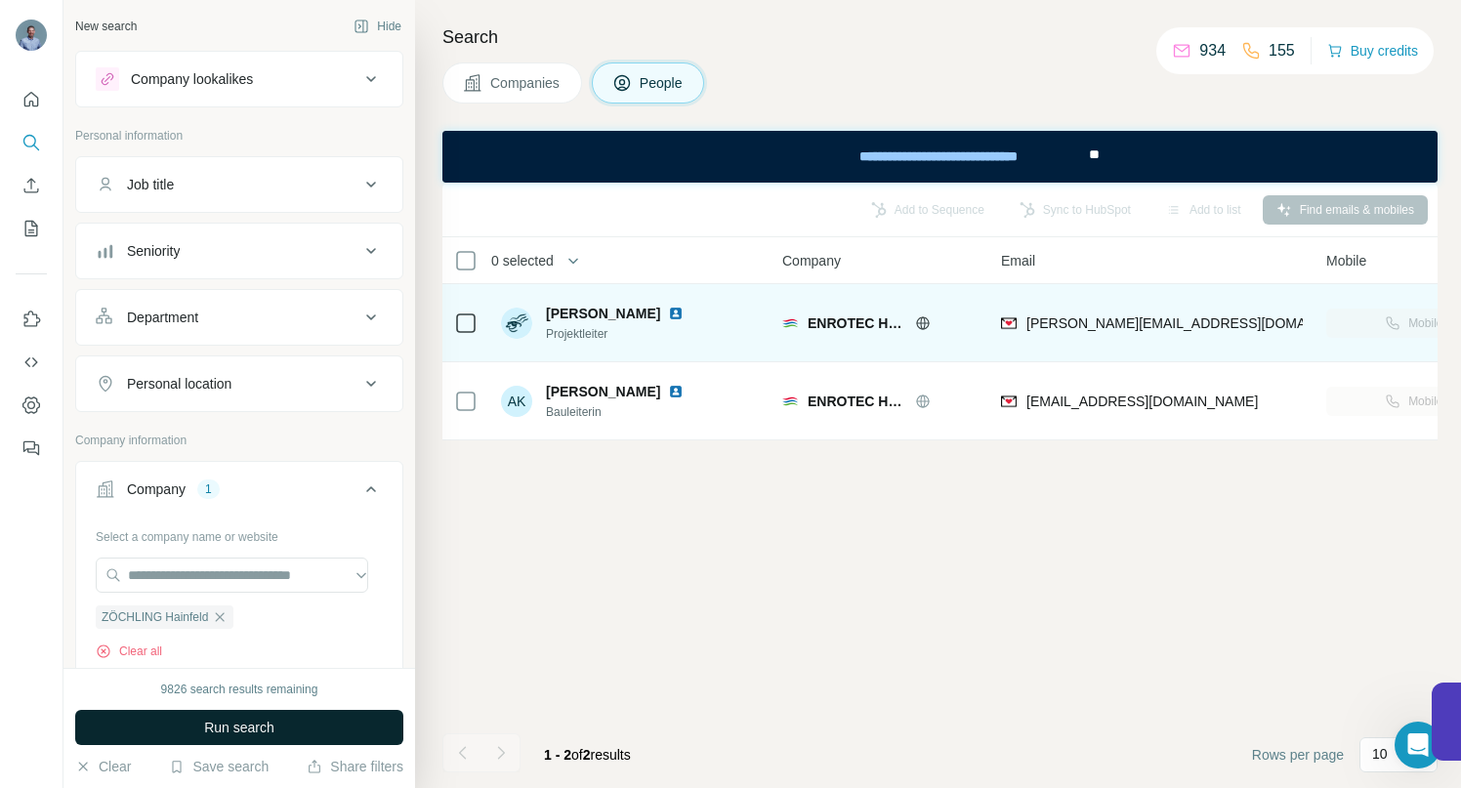
click at [233, 728] on span "Run search" at bounding box center [239, 728] width 70 height 20
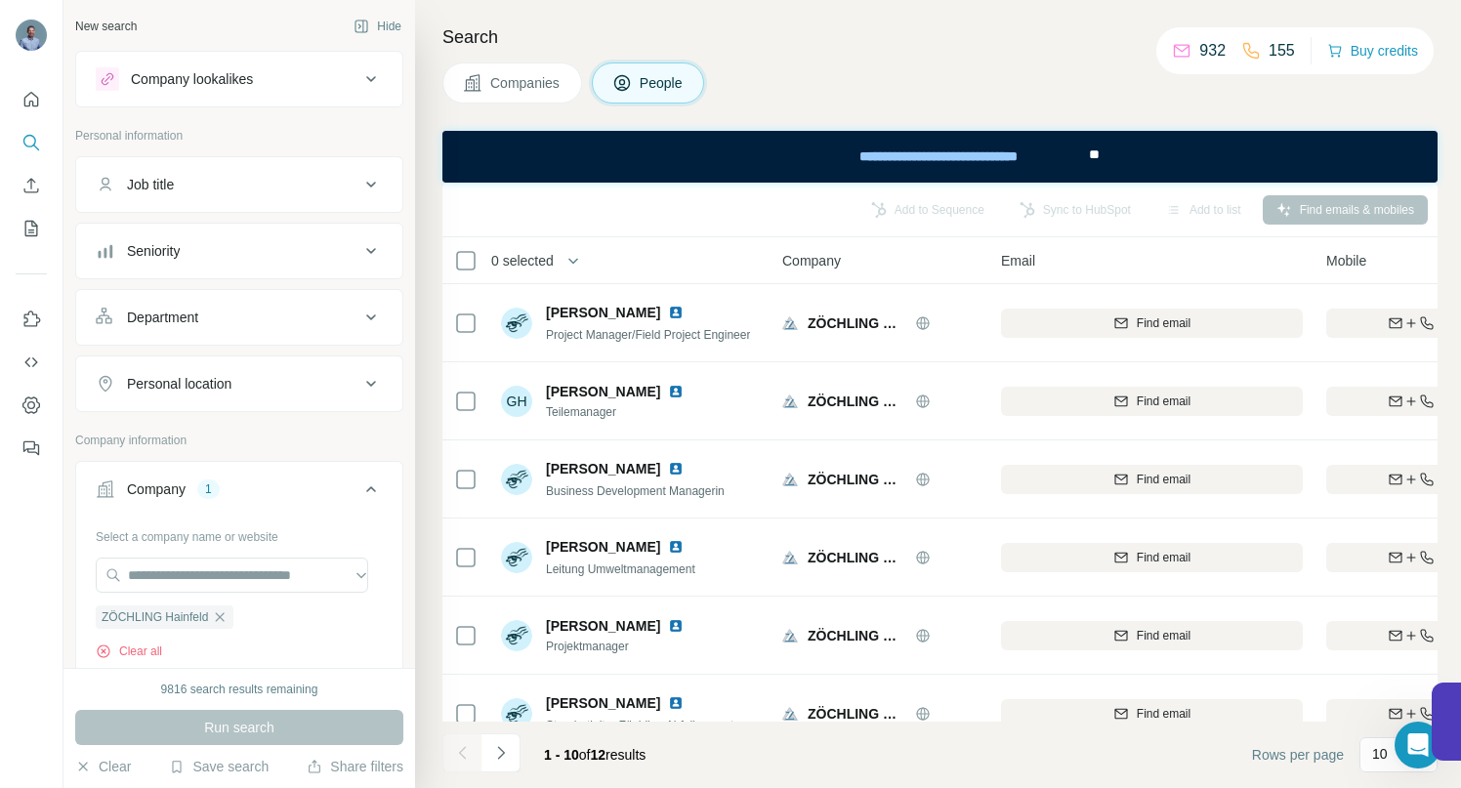
click at [538, 85] on span "Companies" at bounding box center [525, 83] width 71 height 20
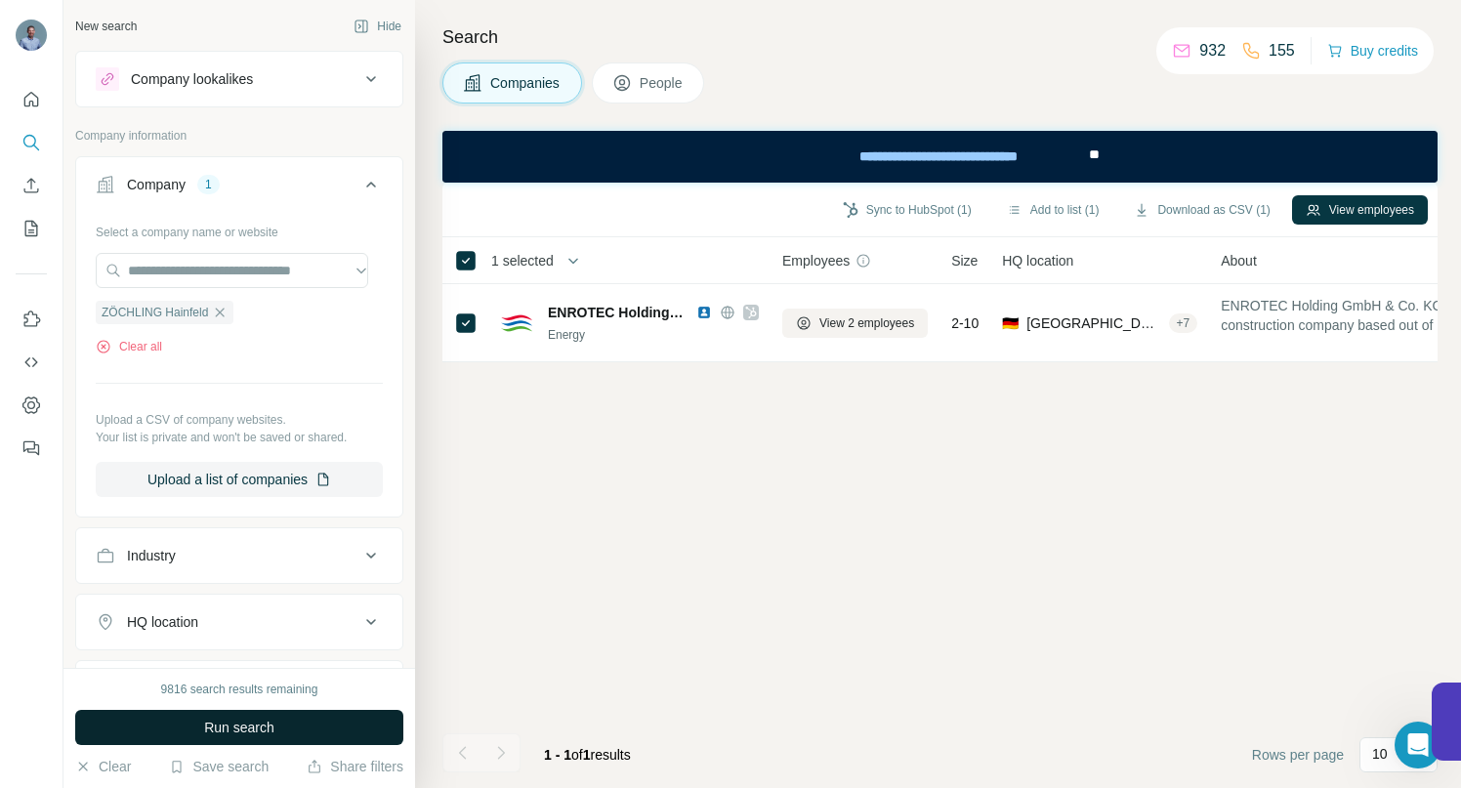
click at [264, 722] on span "Run search" at bounding box center [239, 728] width 70 height 20
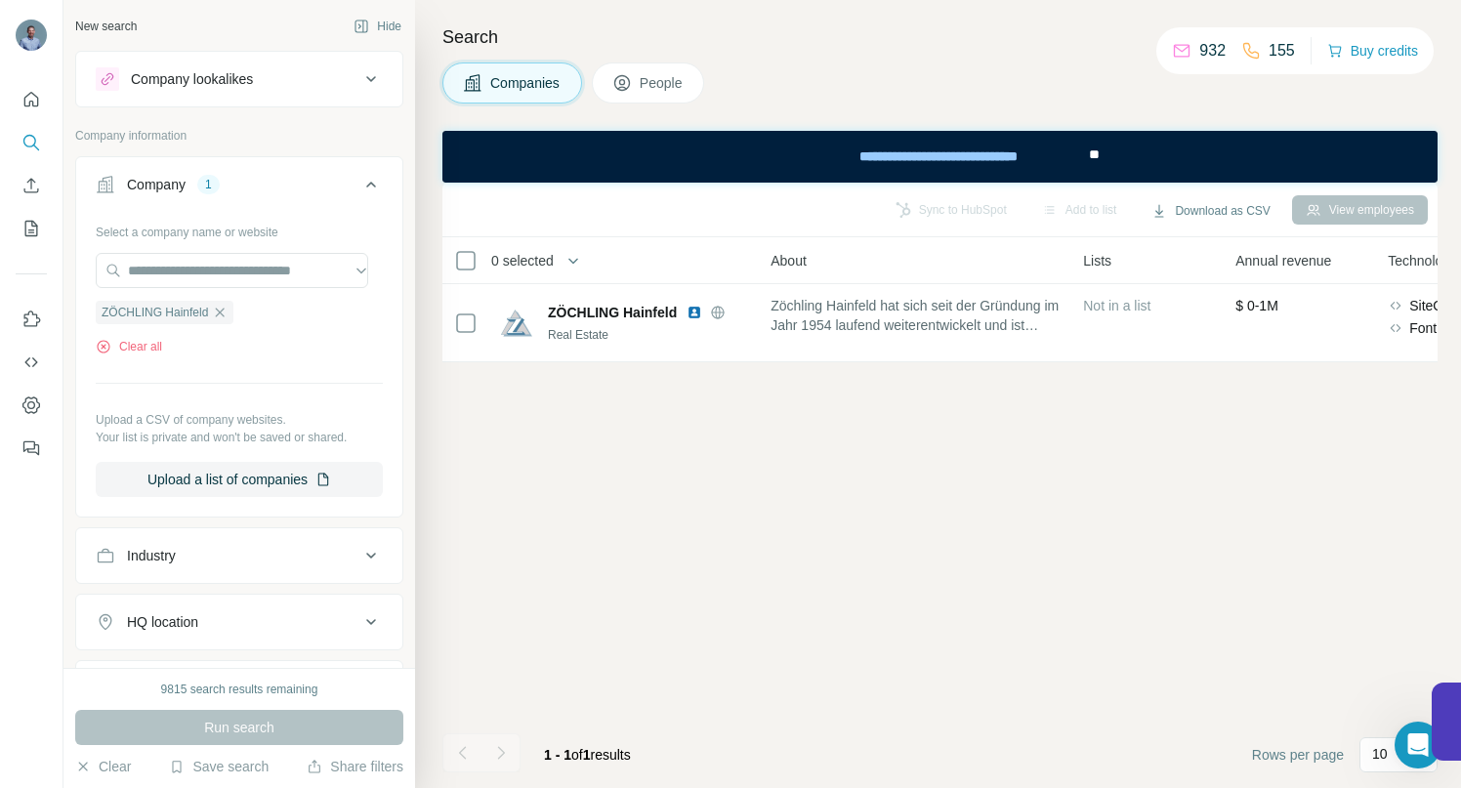
scroll to position [0, 536]
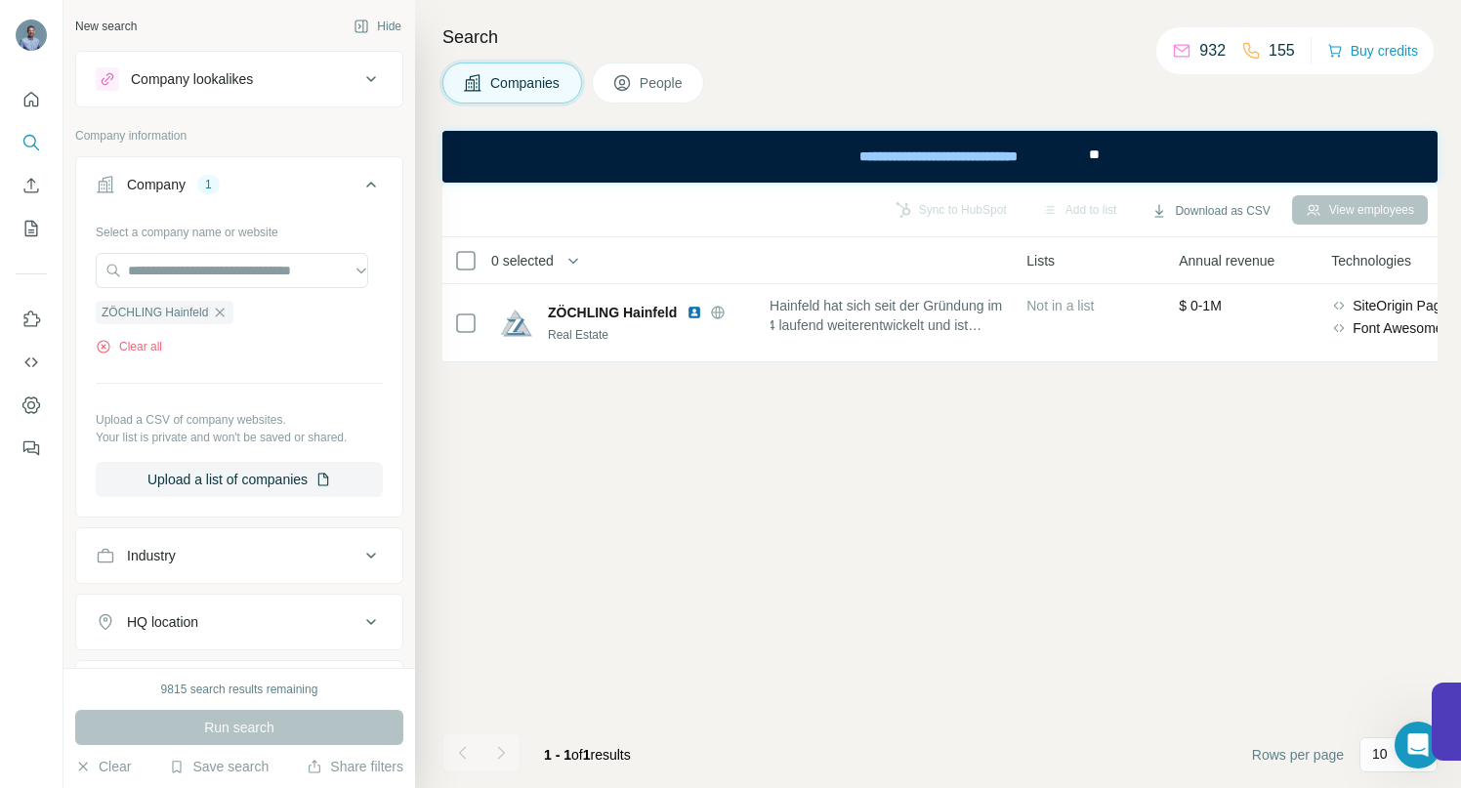
click at [867, 386] on div "Sync to HubSpot Add to list Download as CSV View employees 0 selected Companies…" at bounding box center [940, 486] width 995 height 606
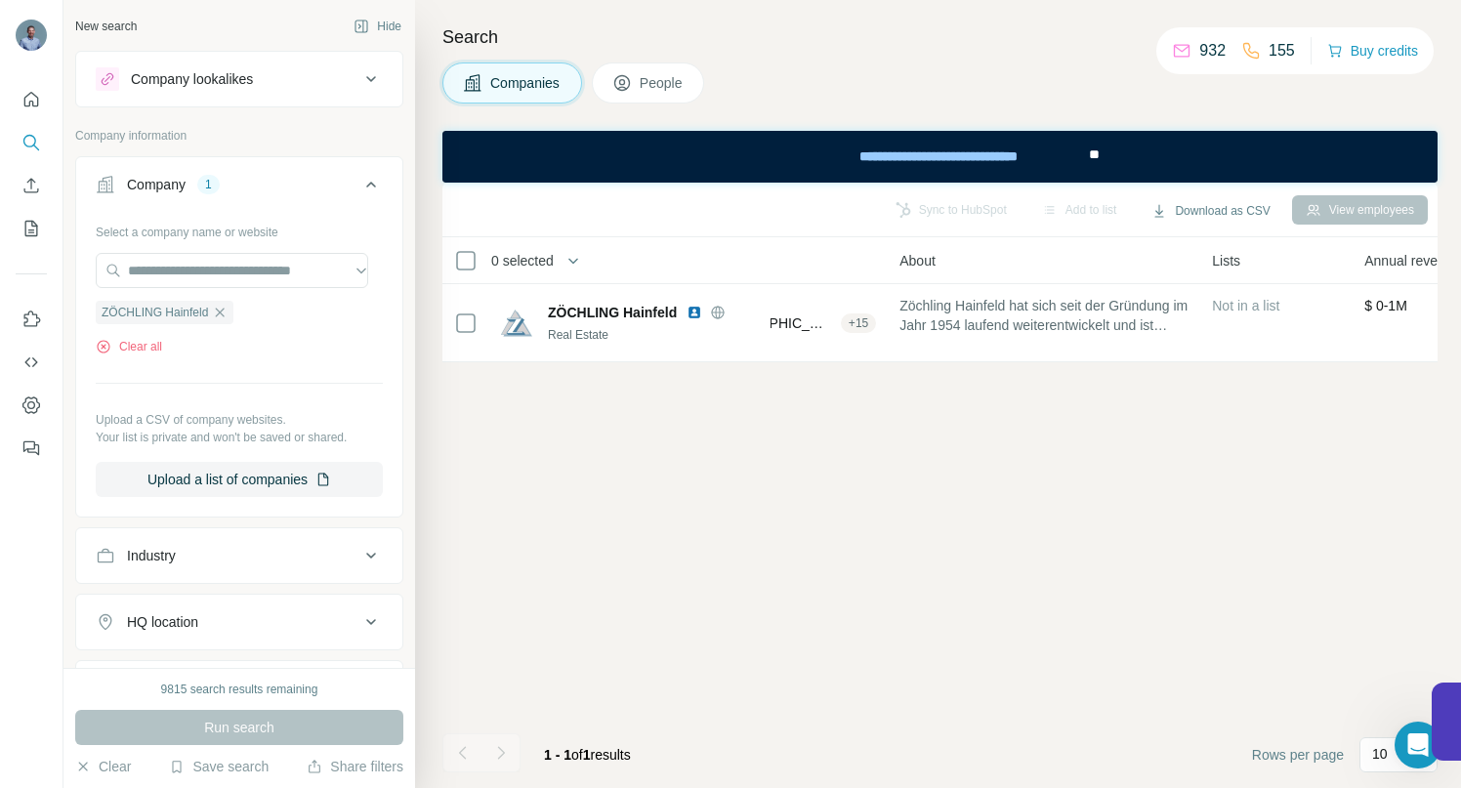
scroll to position [0, 0]
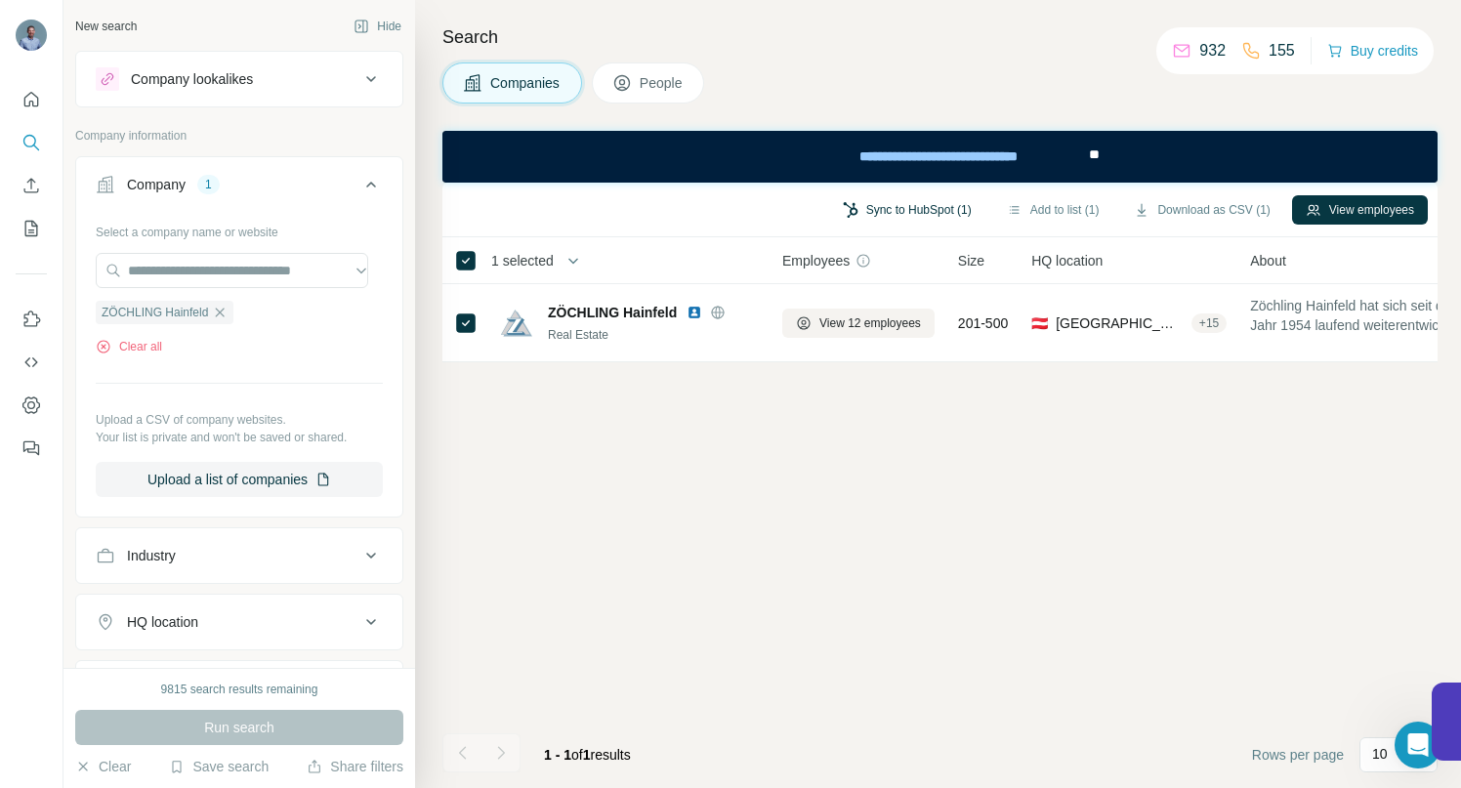
click at [878, 205] on button "Sync to HubSpot (1)" at bounding box center [907, 209] width 156 height 29
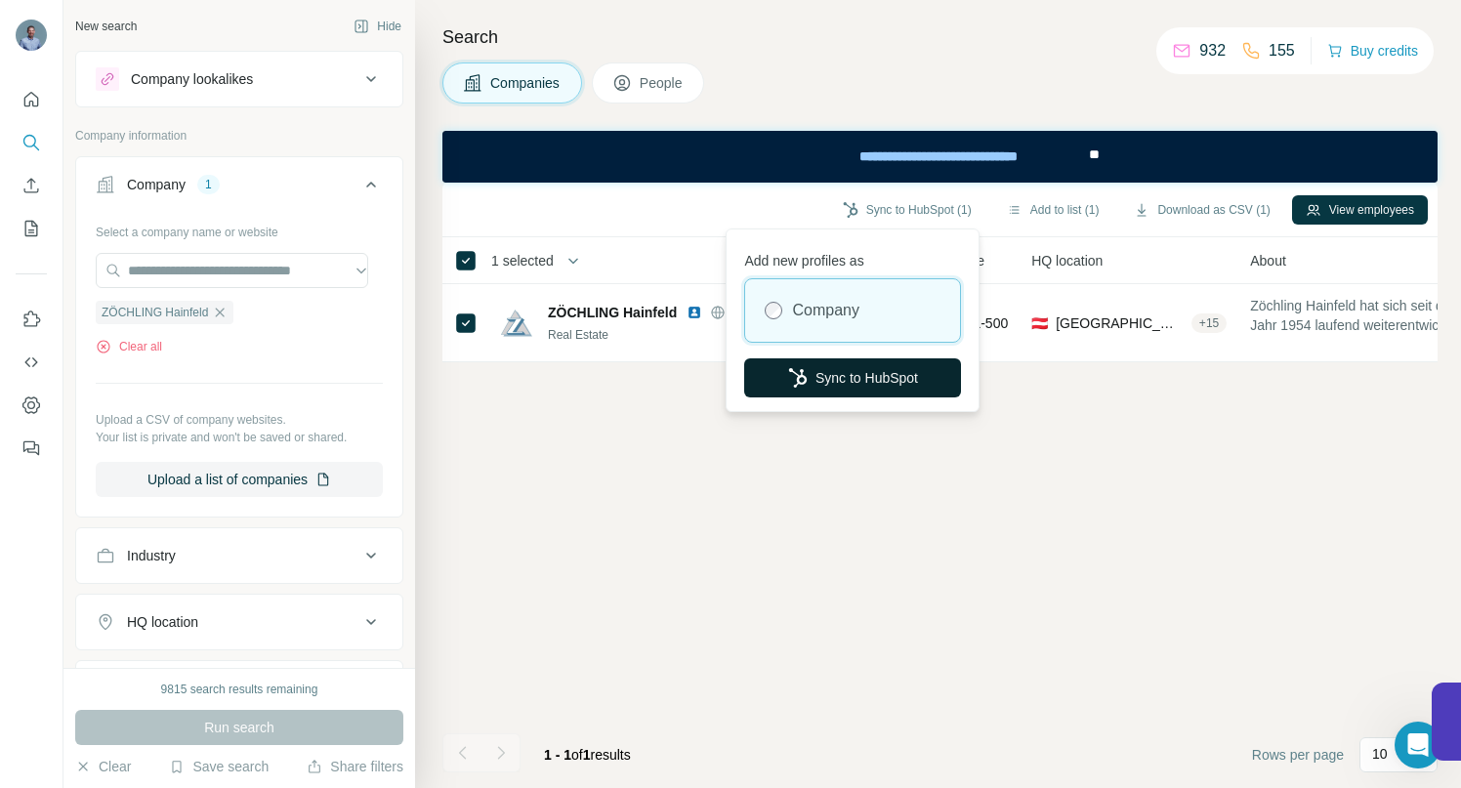
click at [876, 376] on button "Sync to HubSpot" at bounding box center [852, 378] width 217 height 39
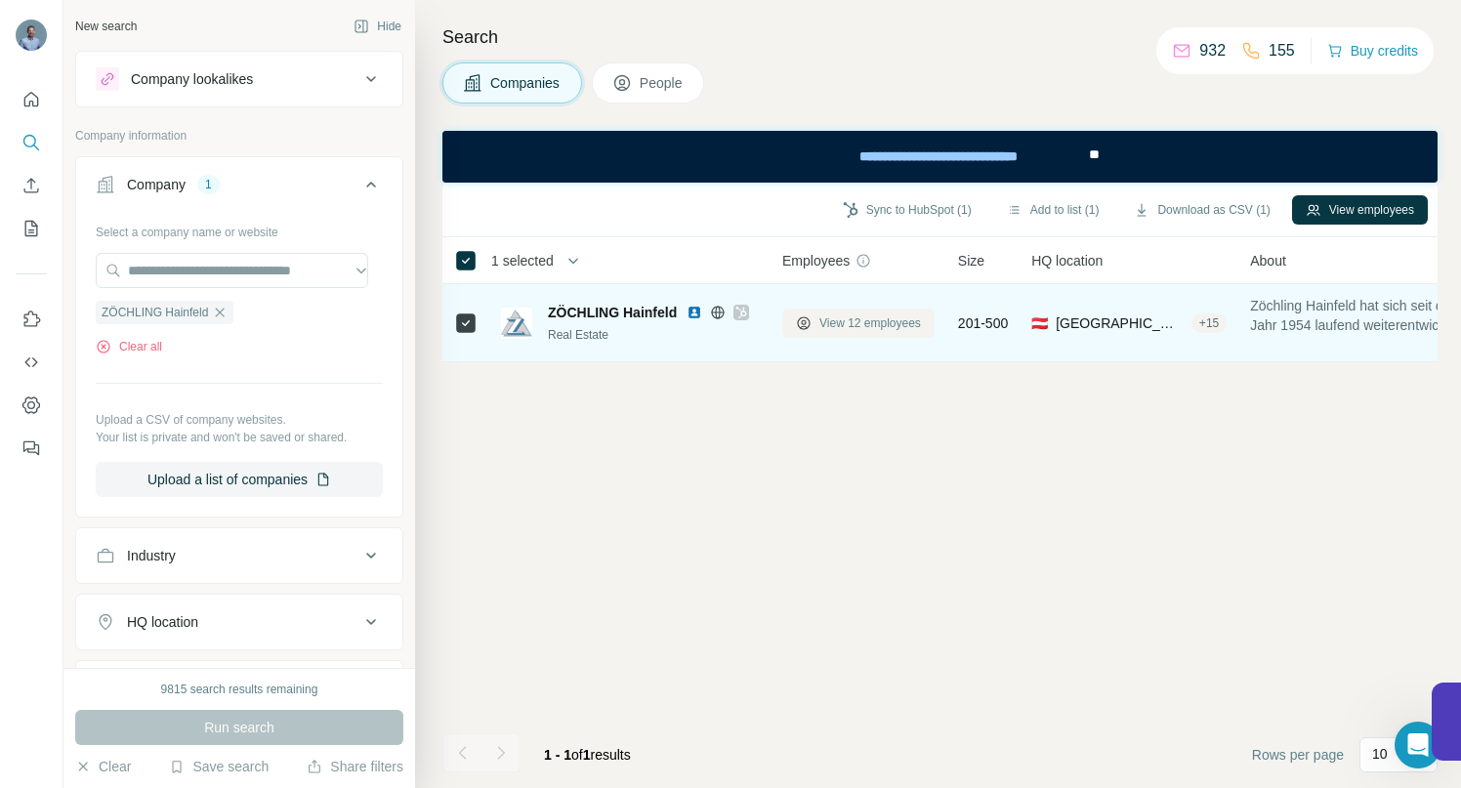
click at [853, 321] on span "View 12 employees" at bounding box center [871, 324] width 102 height 18
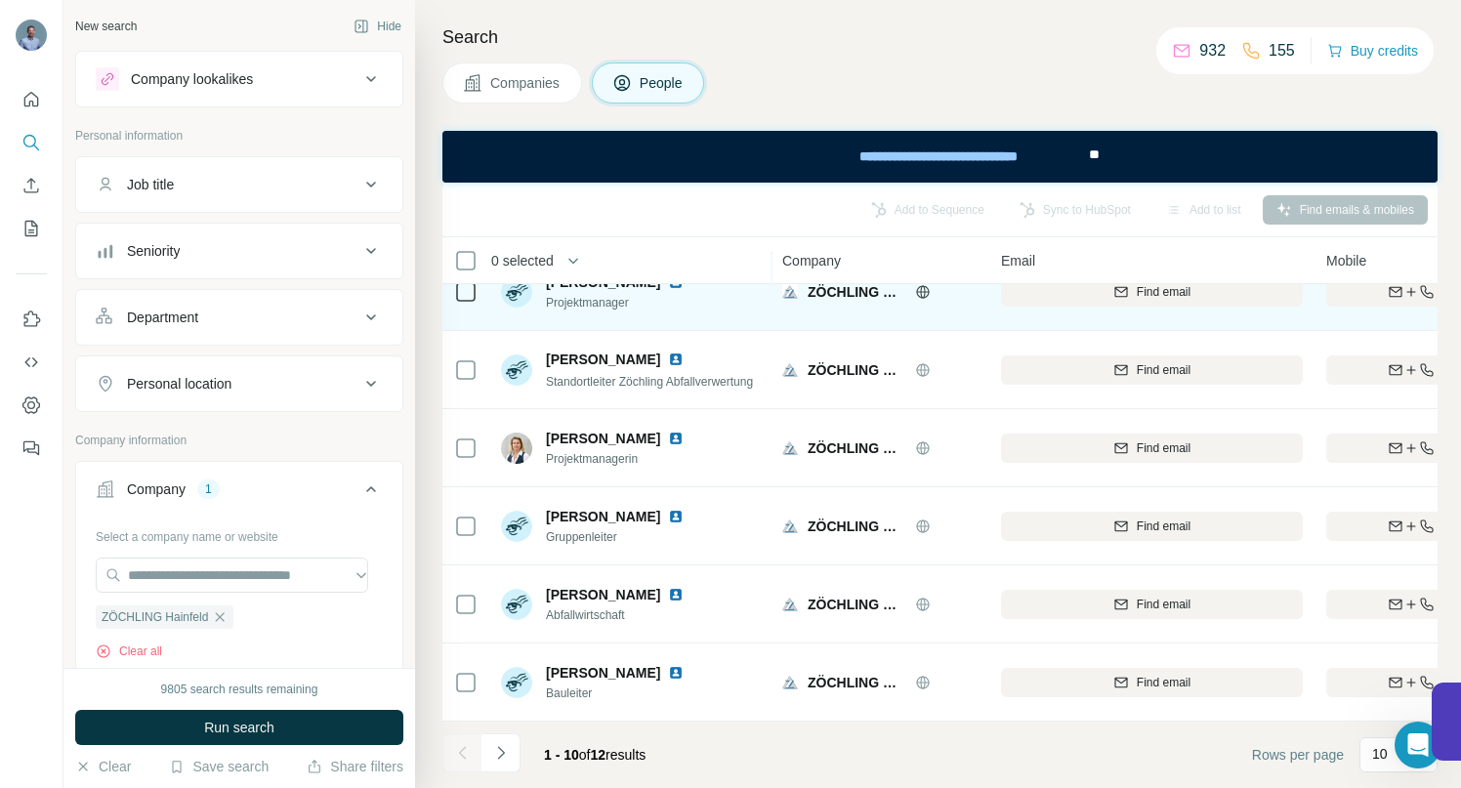
scroll to position [355, 0]
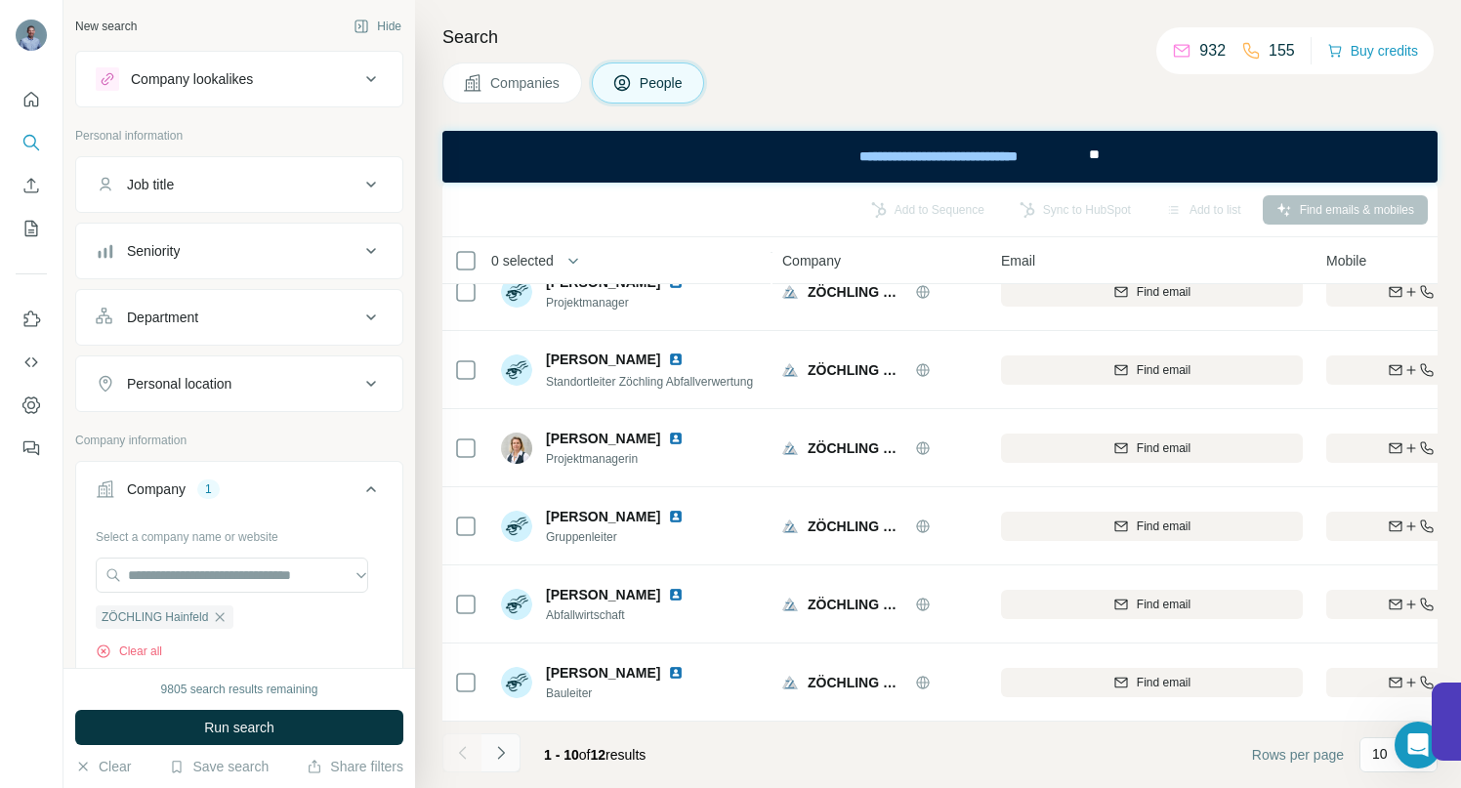
click at [501, 748] on icon "Navigate to next page" at bounding box center [501, 753] width 20 height 20
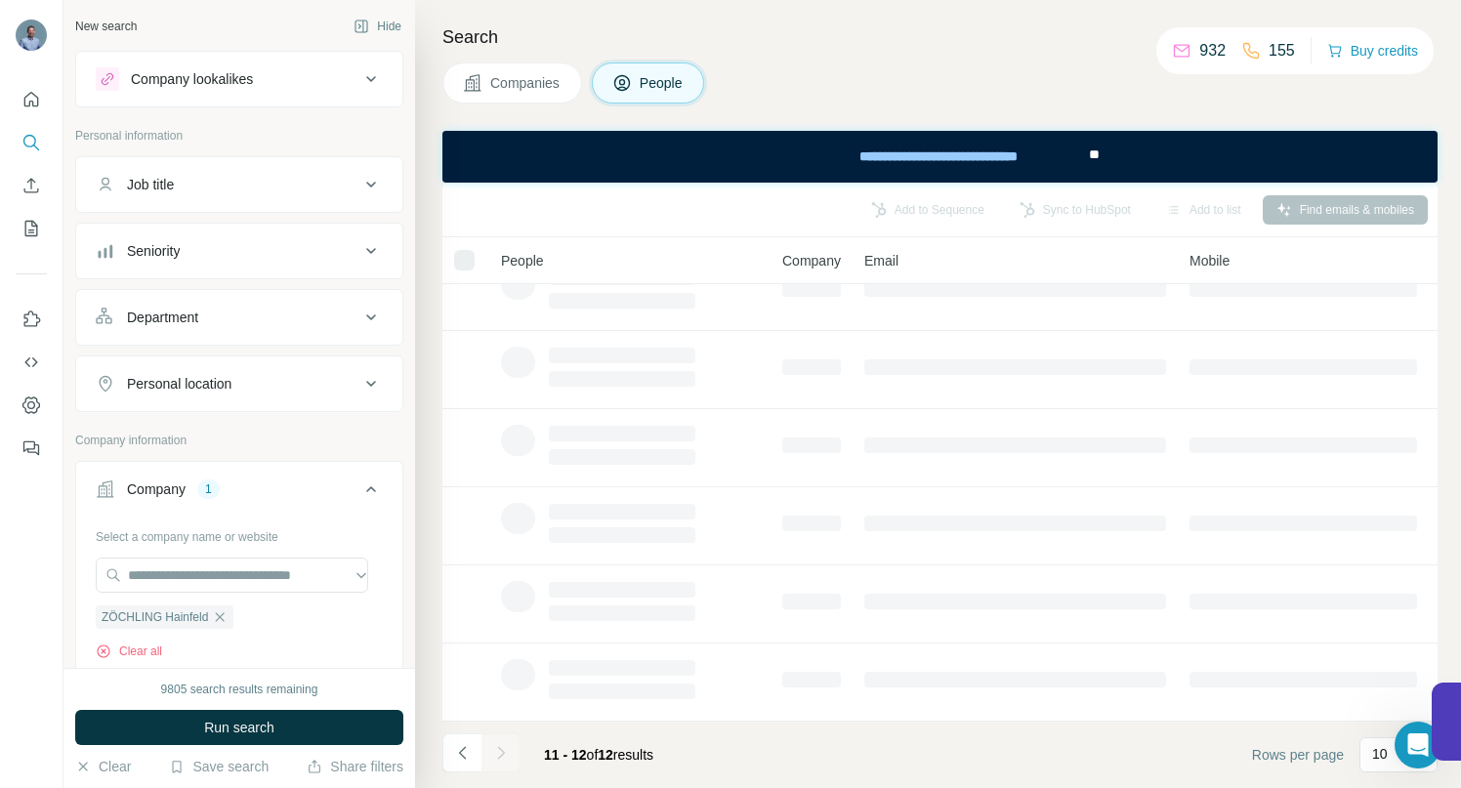
scroll to position [0, 0]
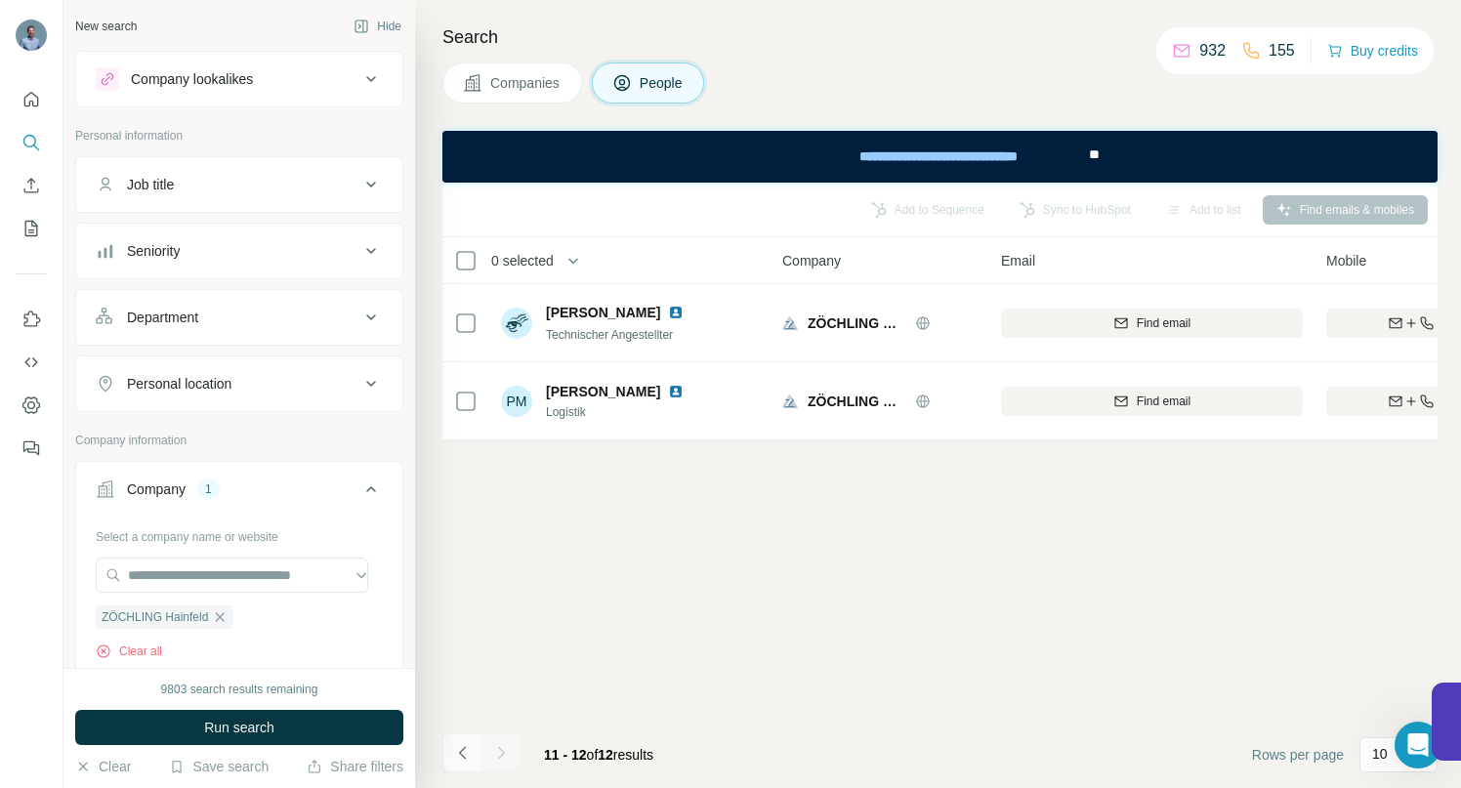
click at [460, 754] on icon "Navigate to previous page" at bounding box center [461, 752] width 7 height 13
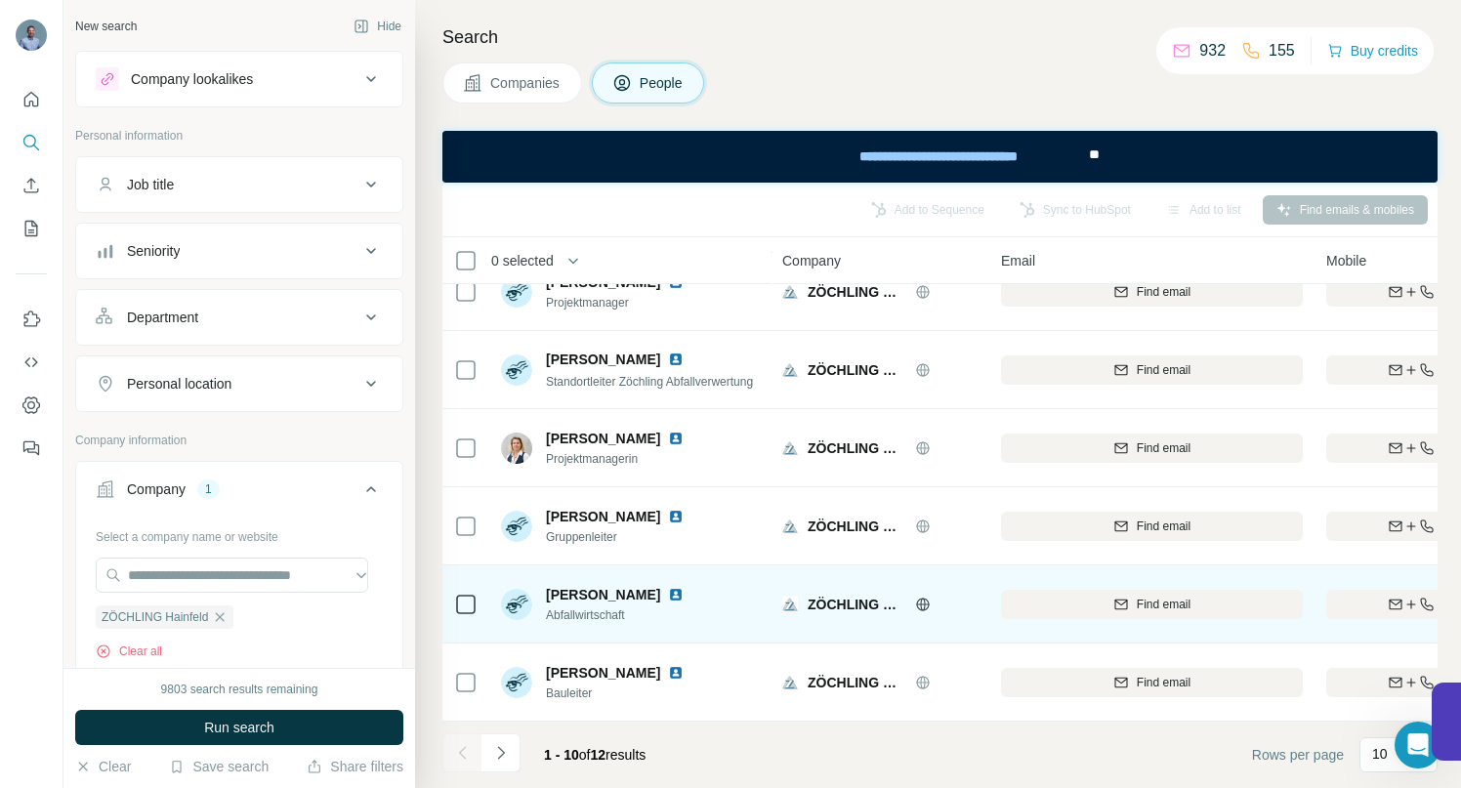
scroll to position [355, 0]
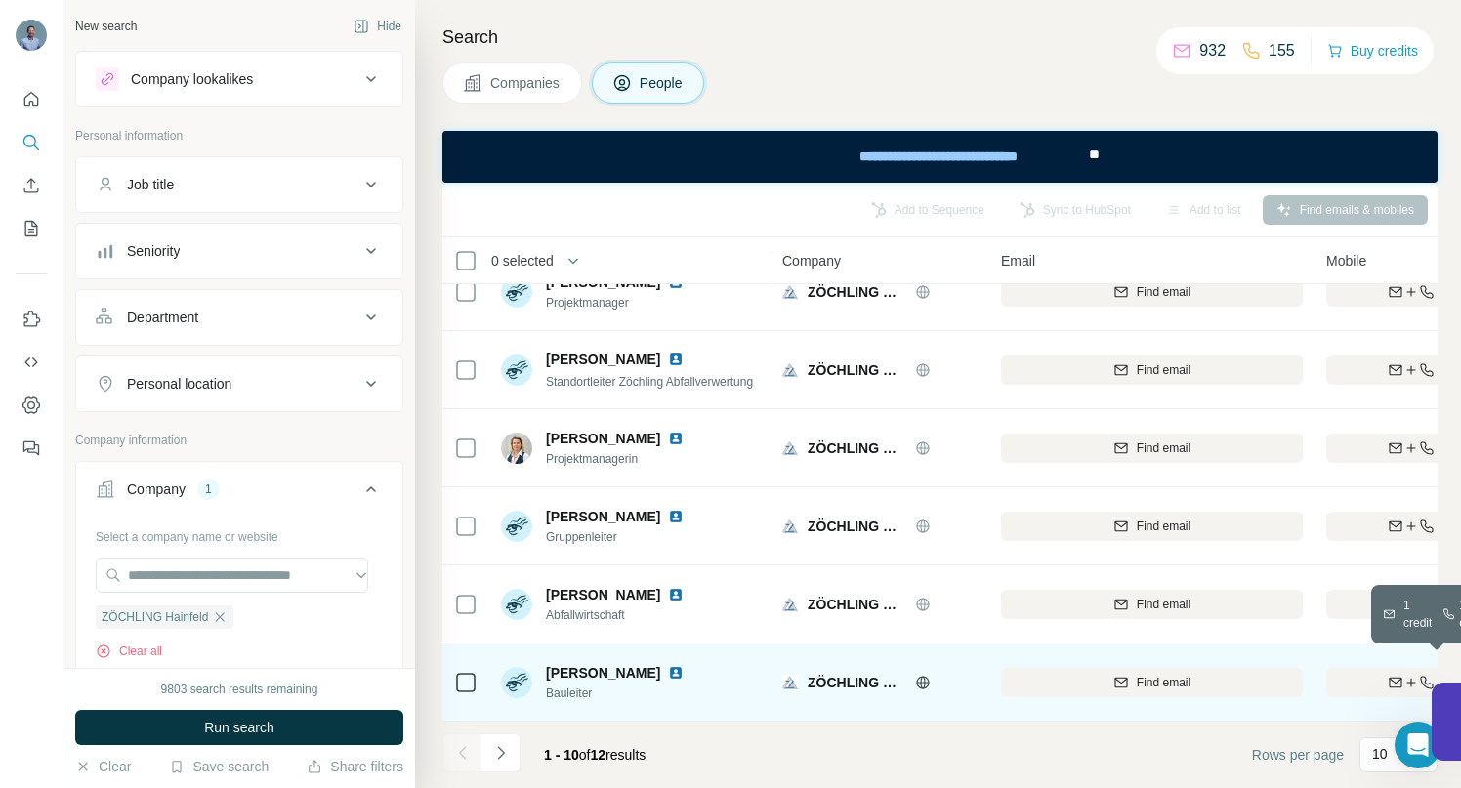
click at [1388, 675] on icon "button" at bounding box center [1396, 683] width 16 height 16
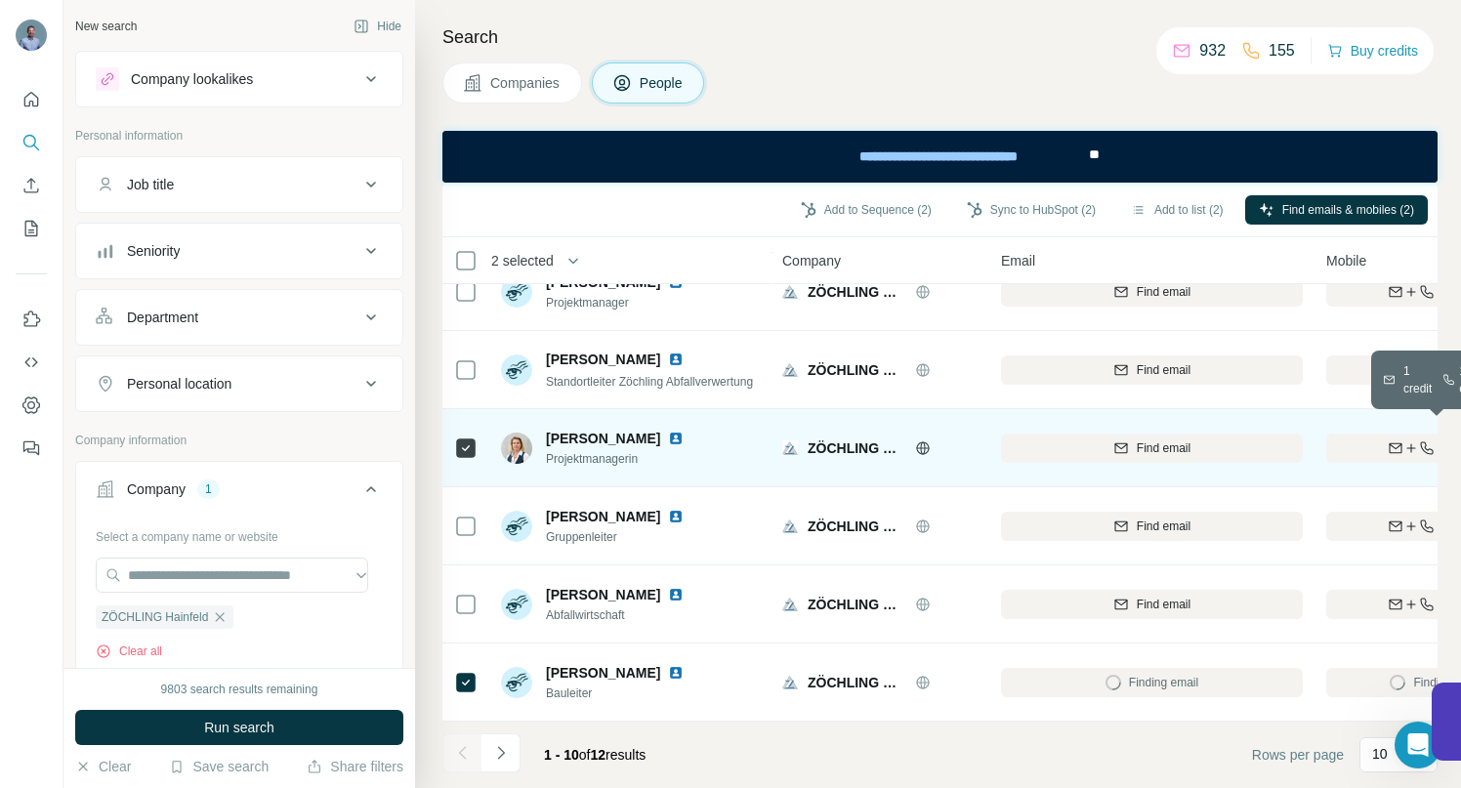
click at [1370, 440] on div "Find both" at bounding box center [1441, 449] width 228 height 18
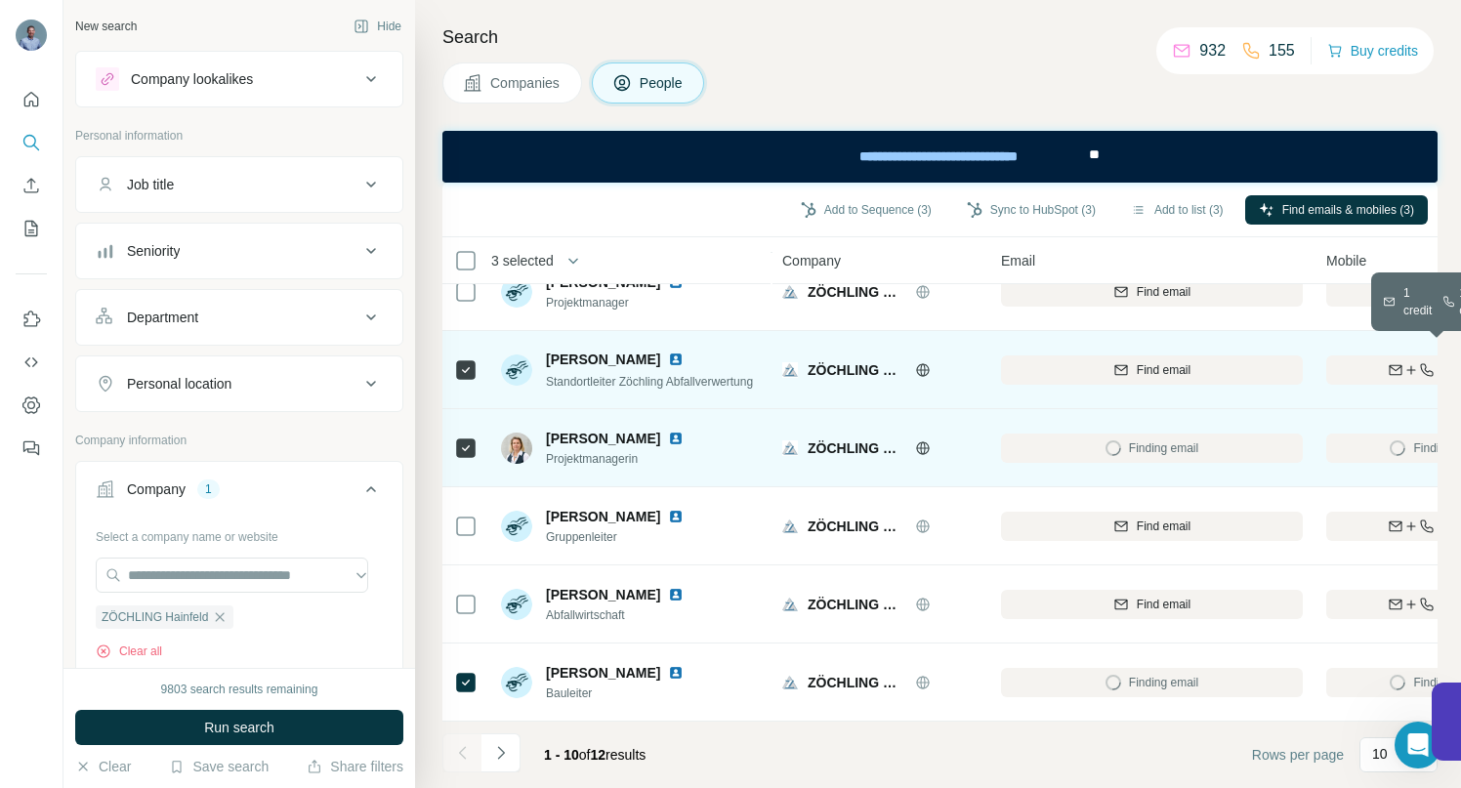
click at [1373, 361] on div "Find both" at bounding box center [1441, 370] width 228 height 18
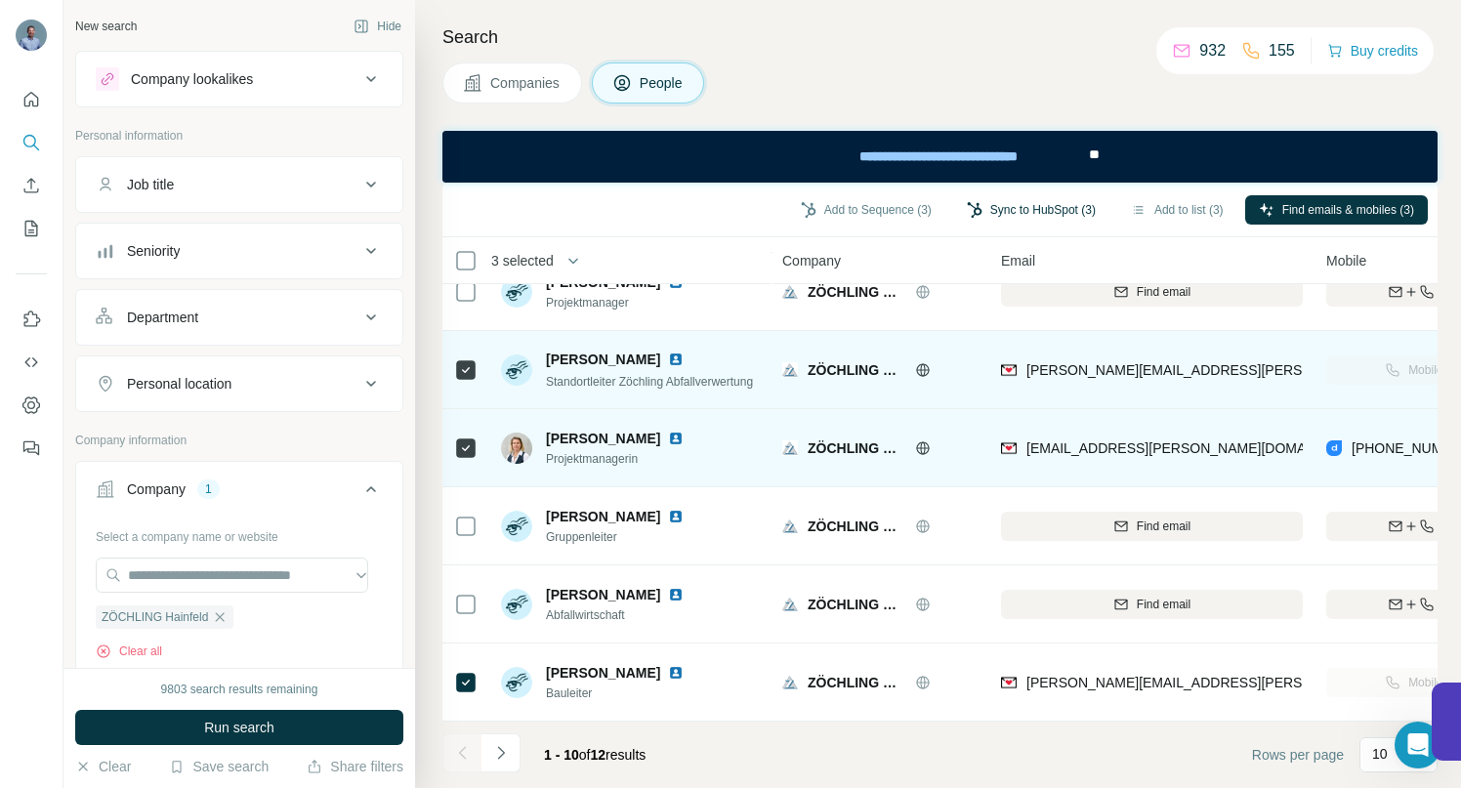
click at [985, 209] on button "Sync to HubSpot (3)" at bounding box center [1031, 209] width 156 height 29
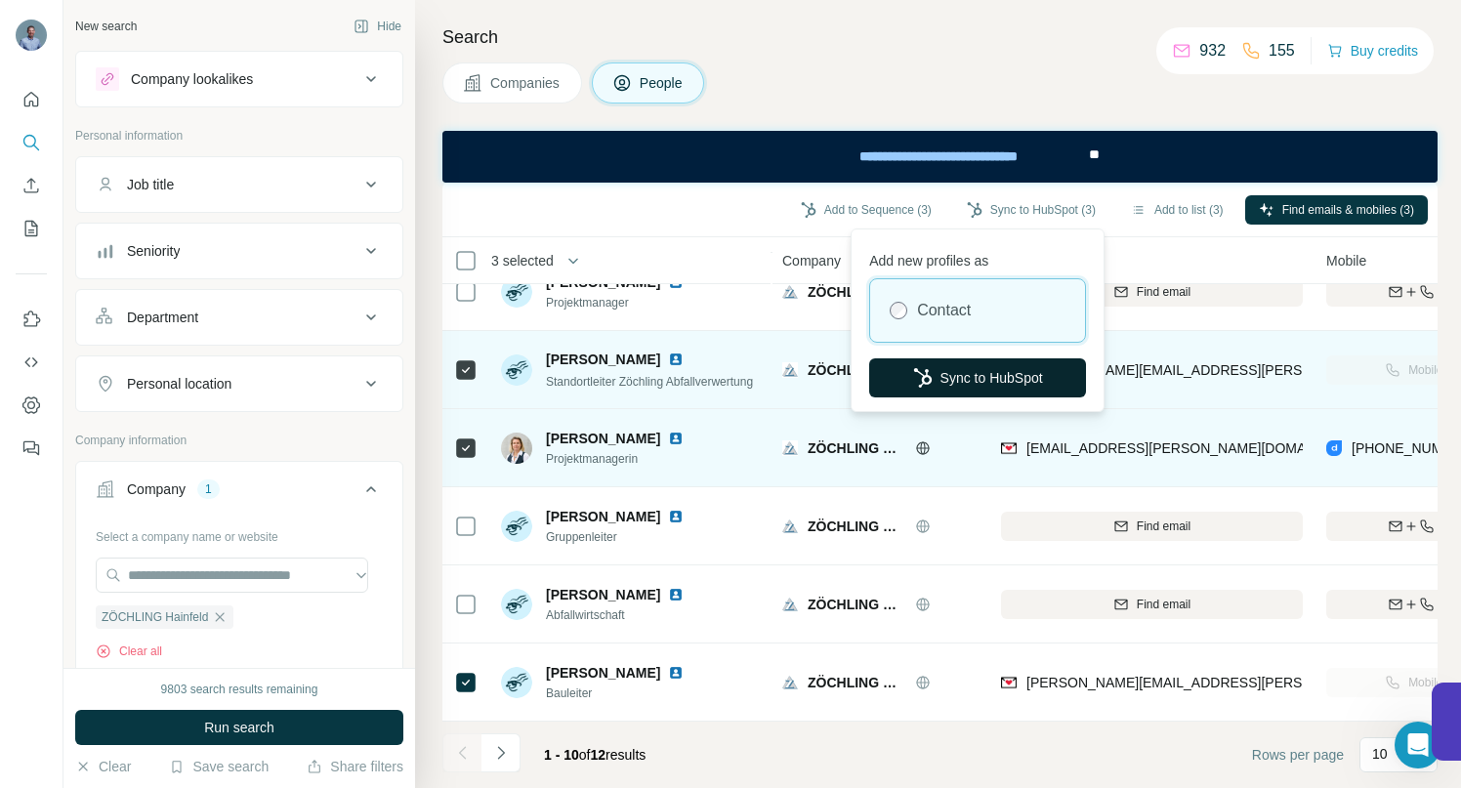
click at [967, 377] on button "Sync to HubSpot" at bounding box center [977, 378] width 217 height 39
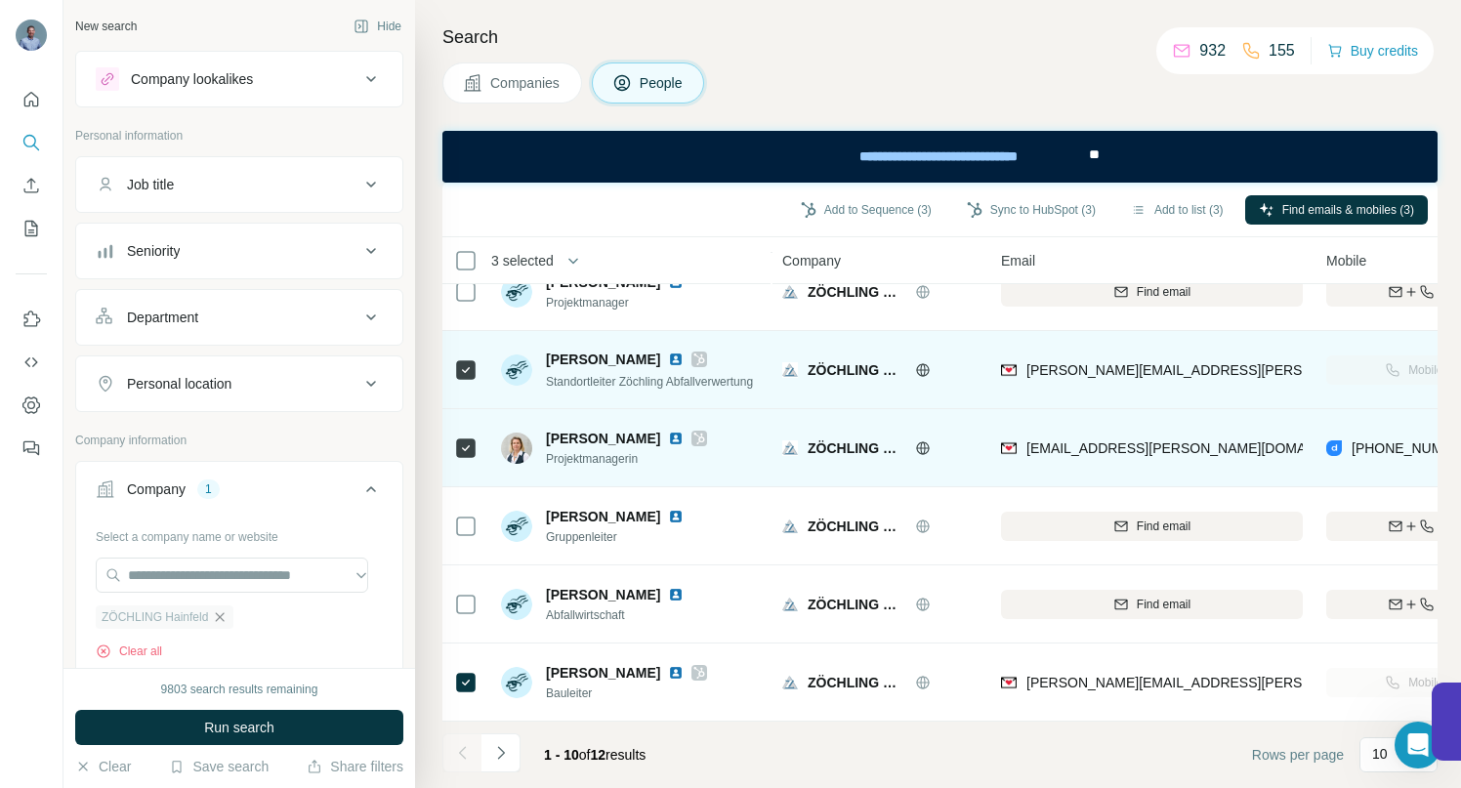
click at [221, 618] on icon "button" at bounding box center [220, 617] width 9 height 9
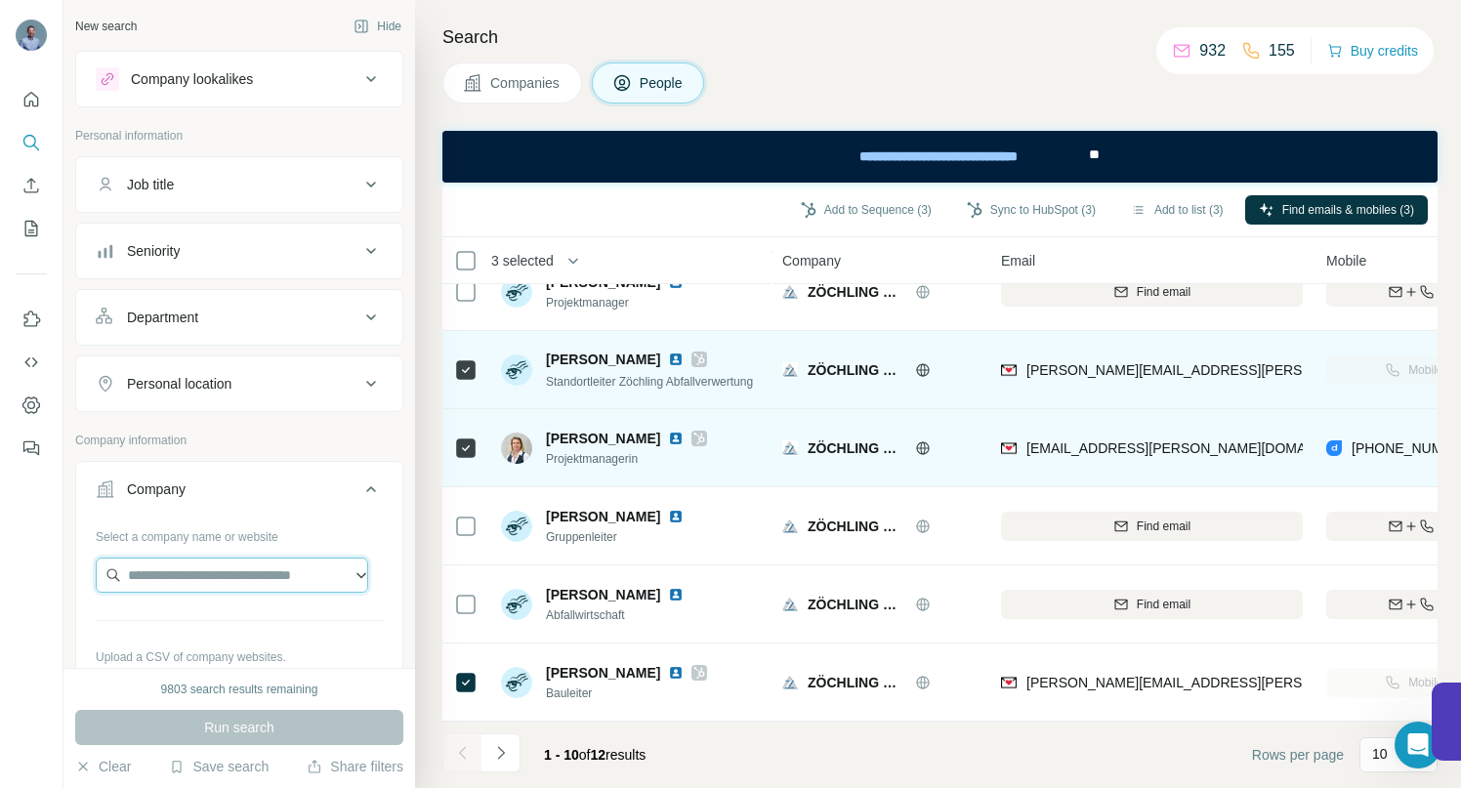
click at [205, 581] on input "text" at bounding box center [232, 575] width 273 height 35
paste input "**********"
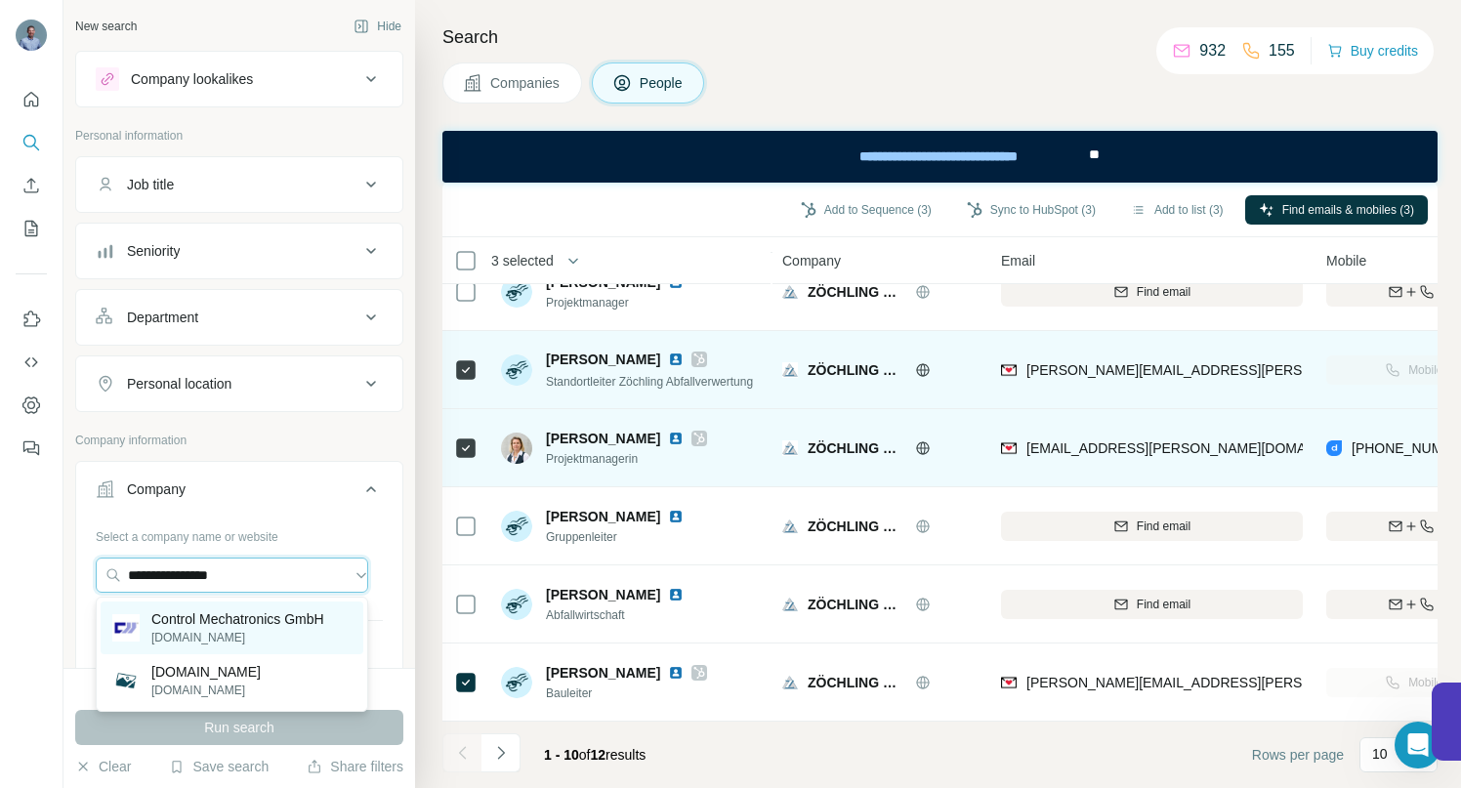
type input "**********"
click at [188, 621] on p "Control Mechatronics GmbH" at bounding box center [237, 620] width 173 height 20
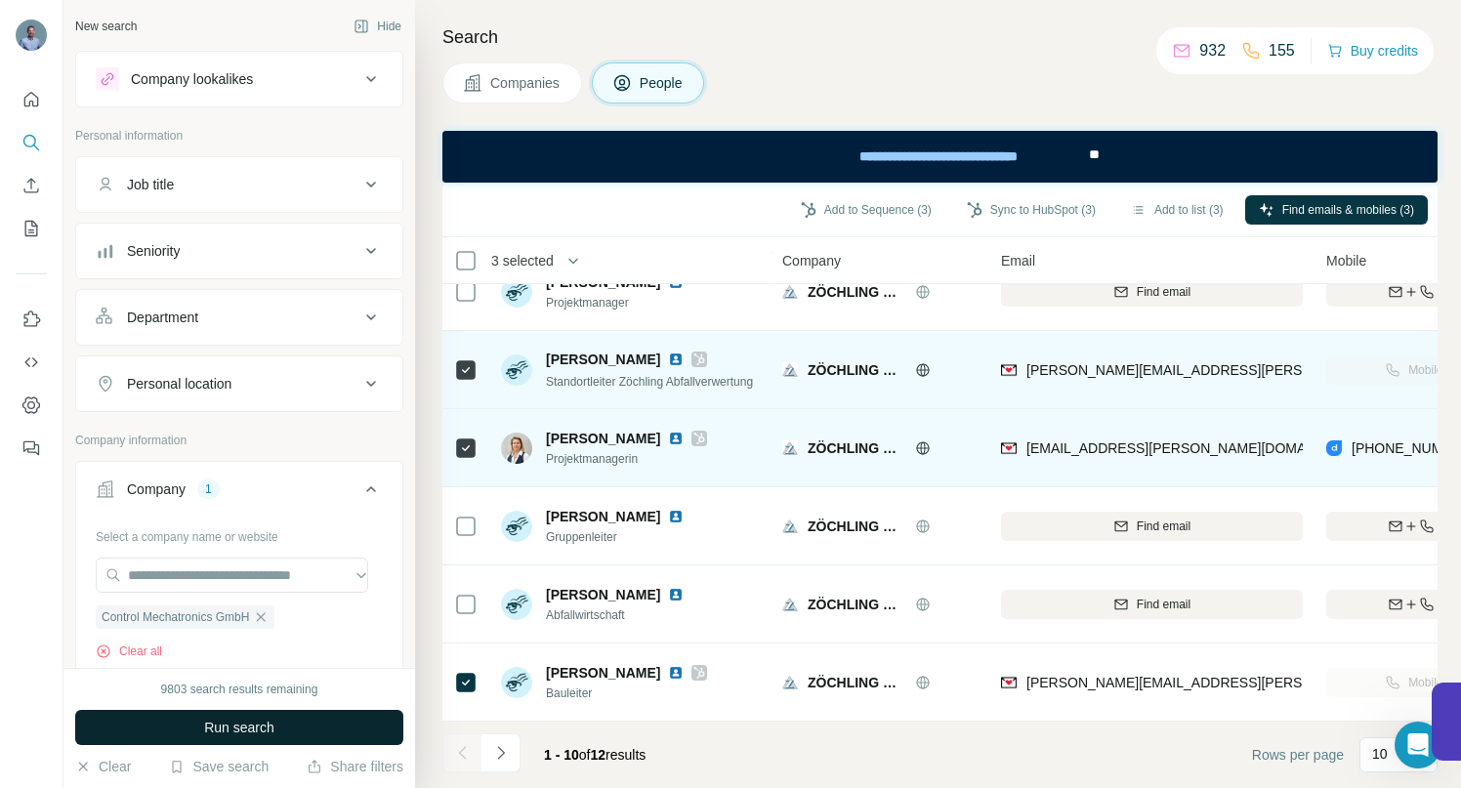
click at [207, 723] on span "Run search" at bounding box center [239, 728] width 70 height 20
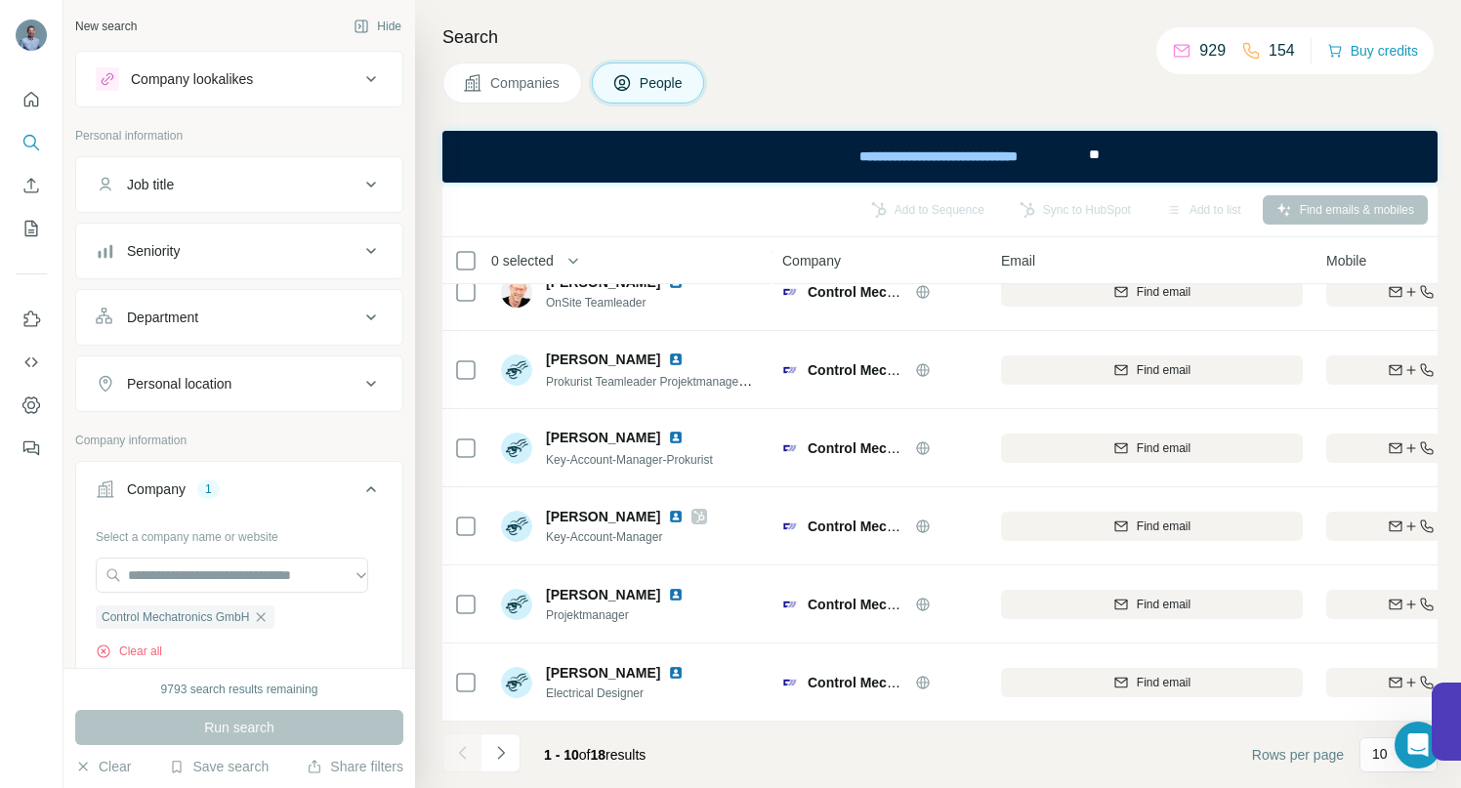
drag, startPoint x: 538, startPoint y: 82, endPoint x: 528, endPoint y: 105, distance: 24.9
click at [538, 82] on span "Companies" at bounding box center [525, 83] width 71 height 20
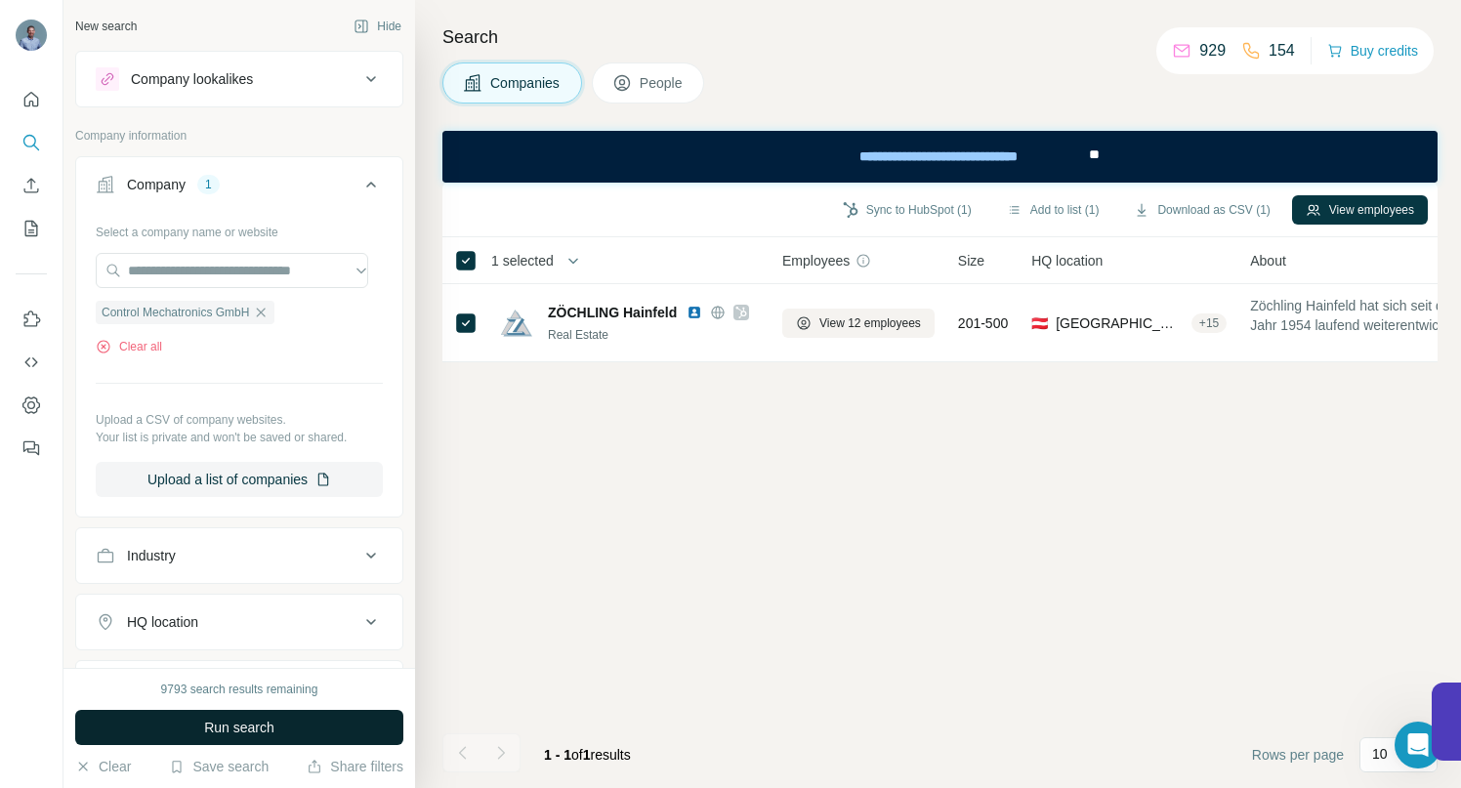
click at [254, 721] on span "Run search" at bounding box center [239, 728] width 70 height 20
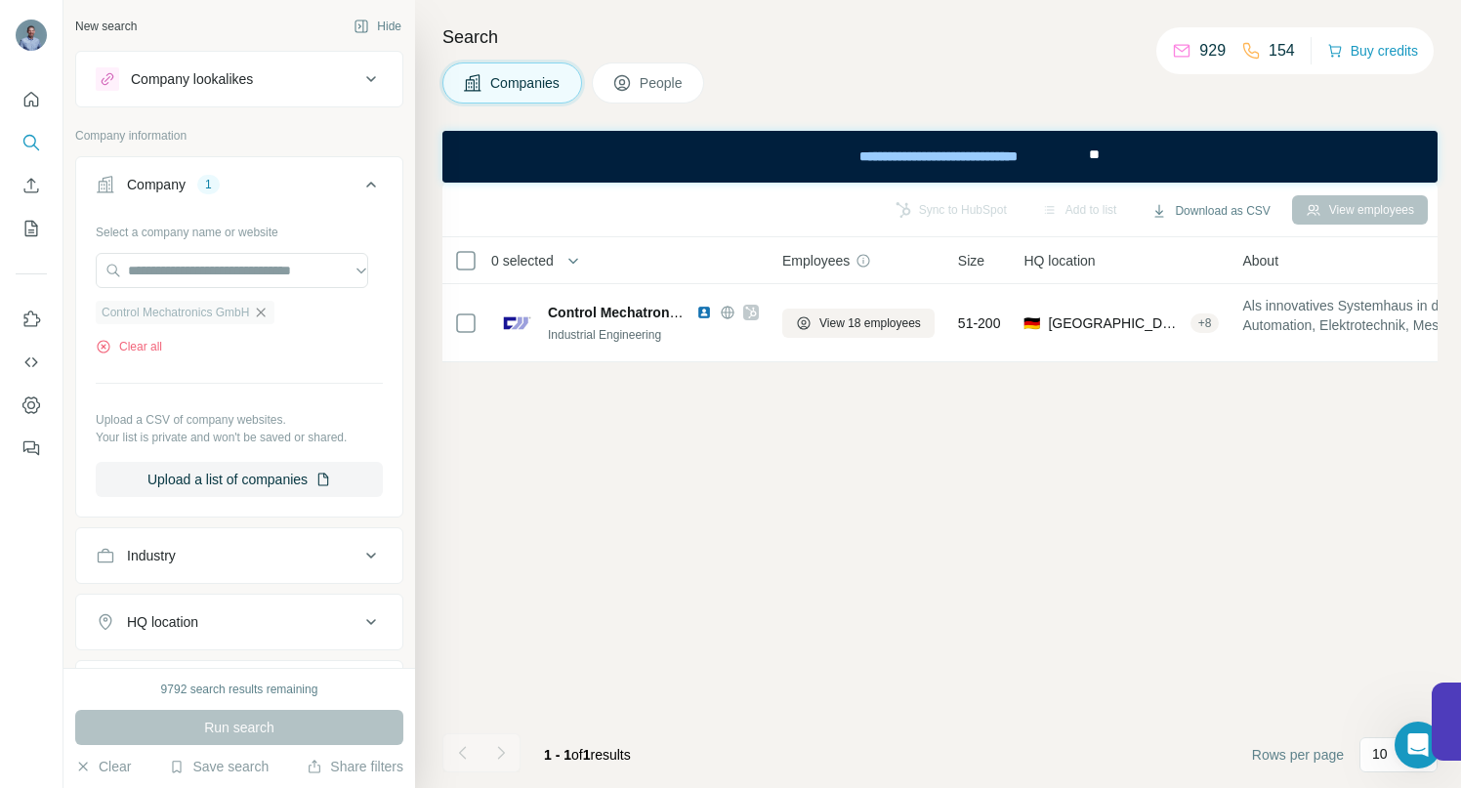
click at [269, 314] on icon "button" at bounding box center [261, 313] width 16 height 16
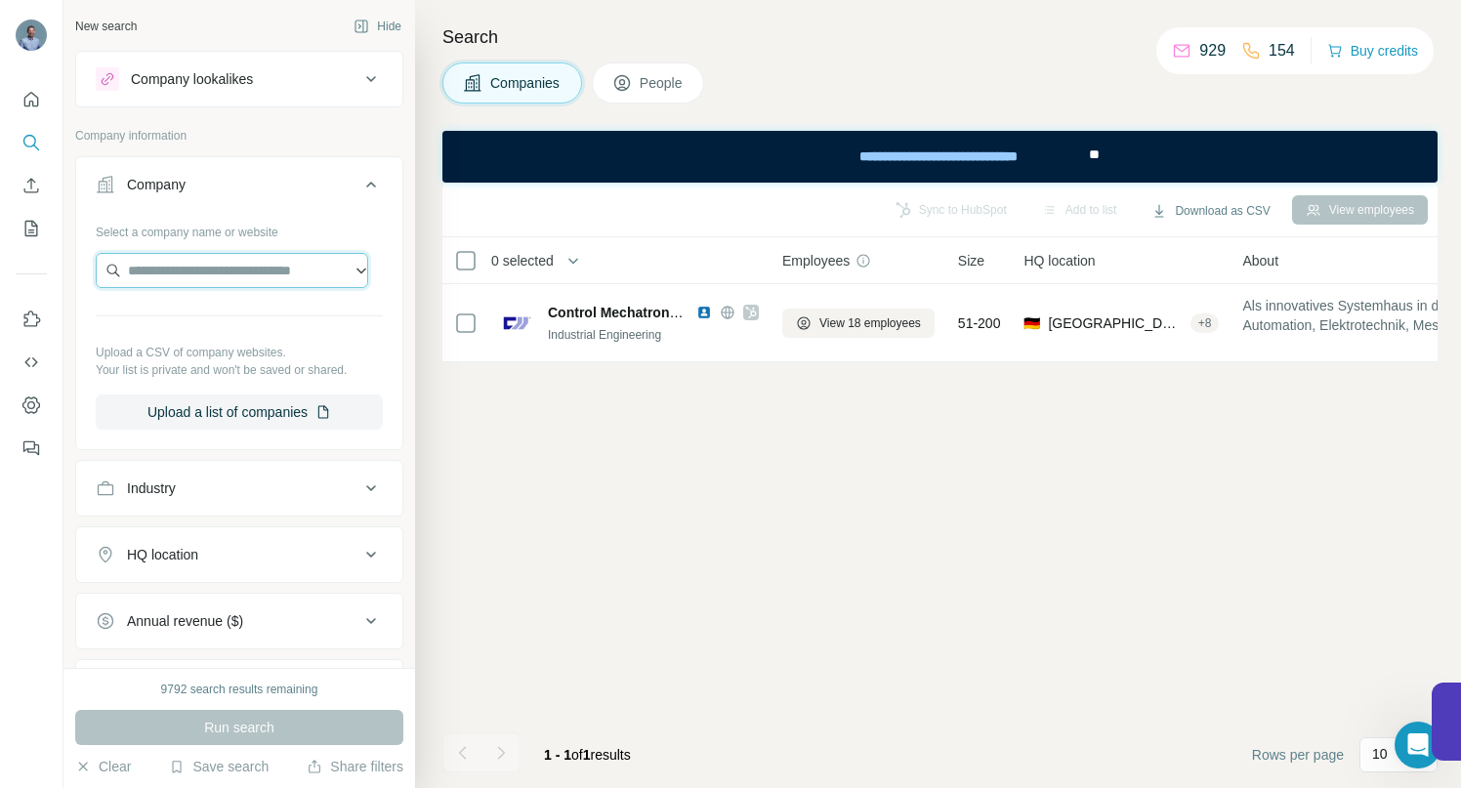
click at [211, 261] on input "text" at bounding box center [232, 270] width 273 height 35
drag, startPoint x: 332, startPoint y: 274, endPoint x: 212, endPoint y: 276, distance: 120.2
click at [212, 276] on input "**********" at bounding box center [232, 270] width 273 height 35
drag, startPoint x: 209, startPoint y: 269, endPoint x: 85, endPoint y: 258, distance: 124.5
click at [87, 259] on div "**********" at bounding box center [239, 331] width 326 height 230
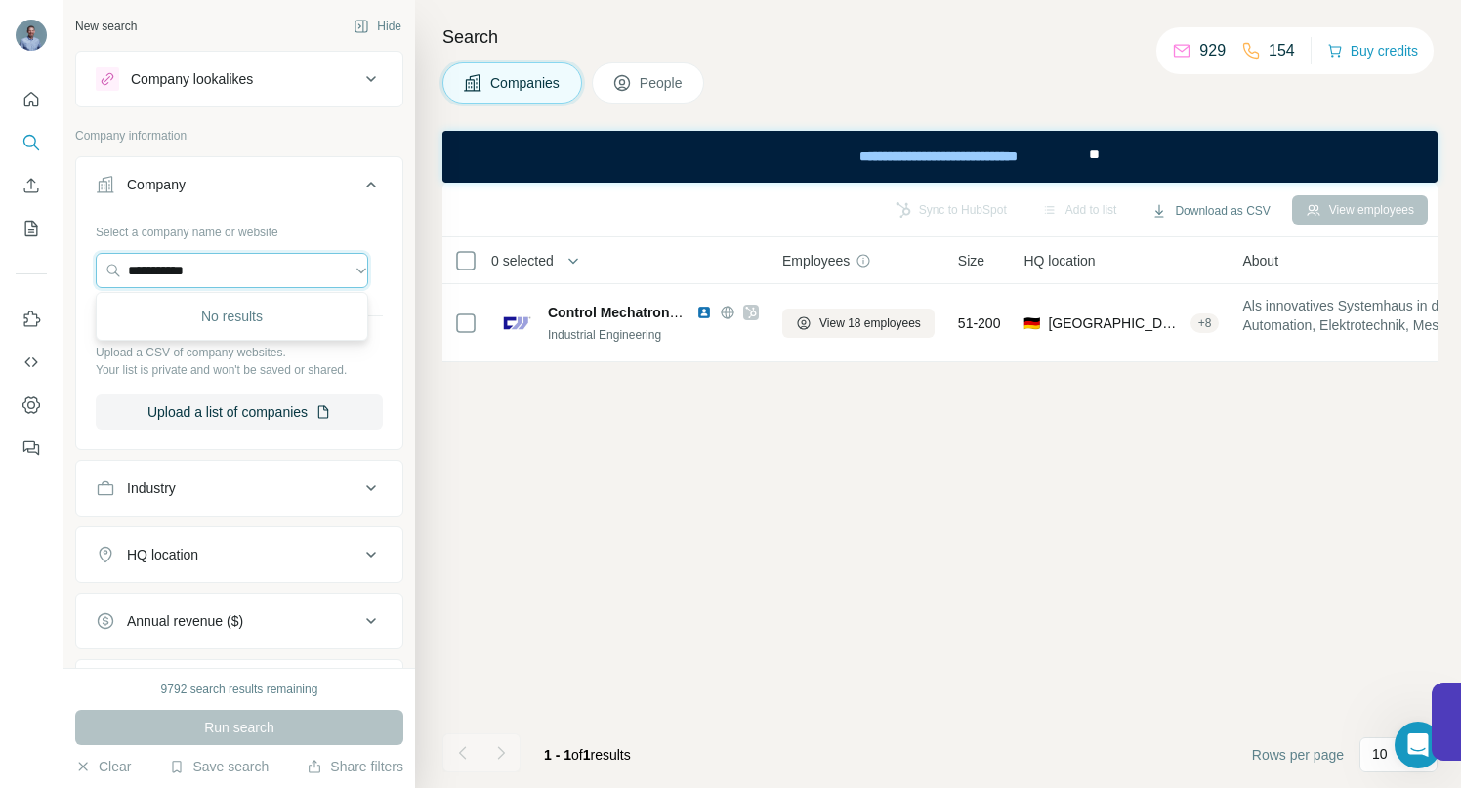
paste input "**********"
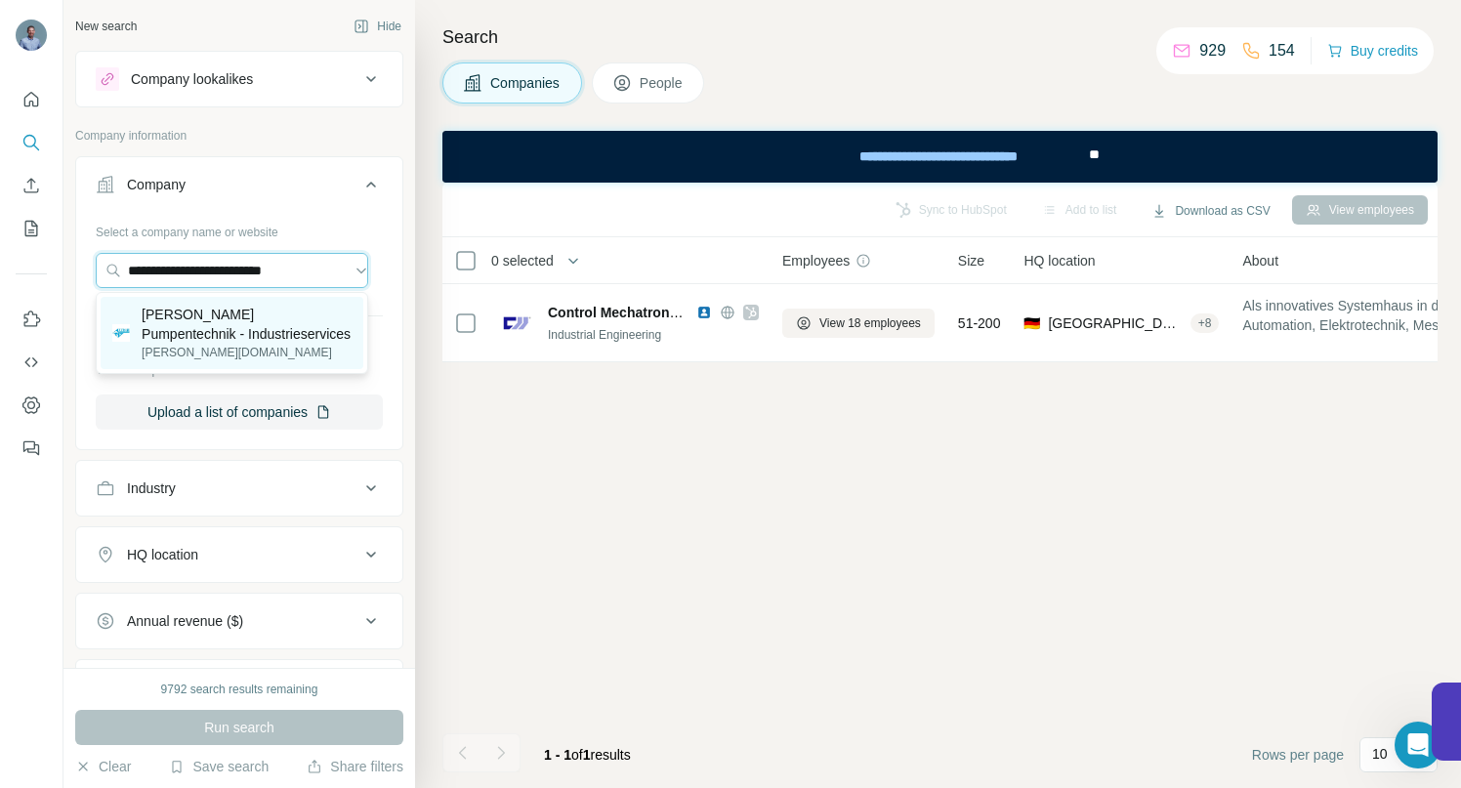
type input "**********"
click at [182, 327] on p "[PERSON_NAME] Pumpentechnik - Industrieservices" at bounding box center [247, 324] width 210 height 39
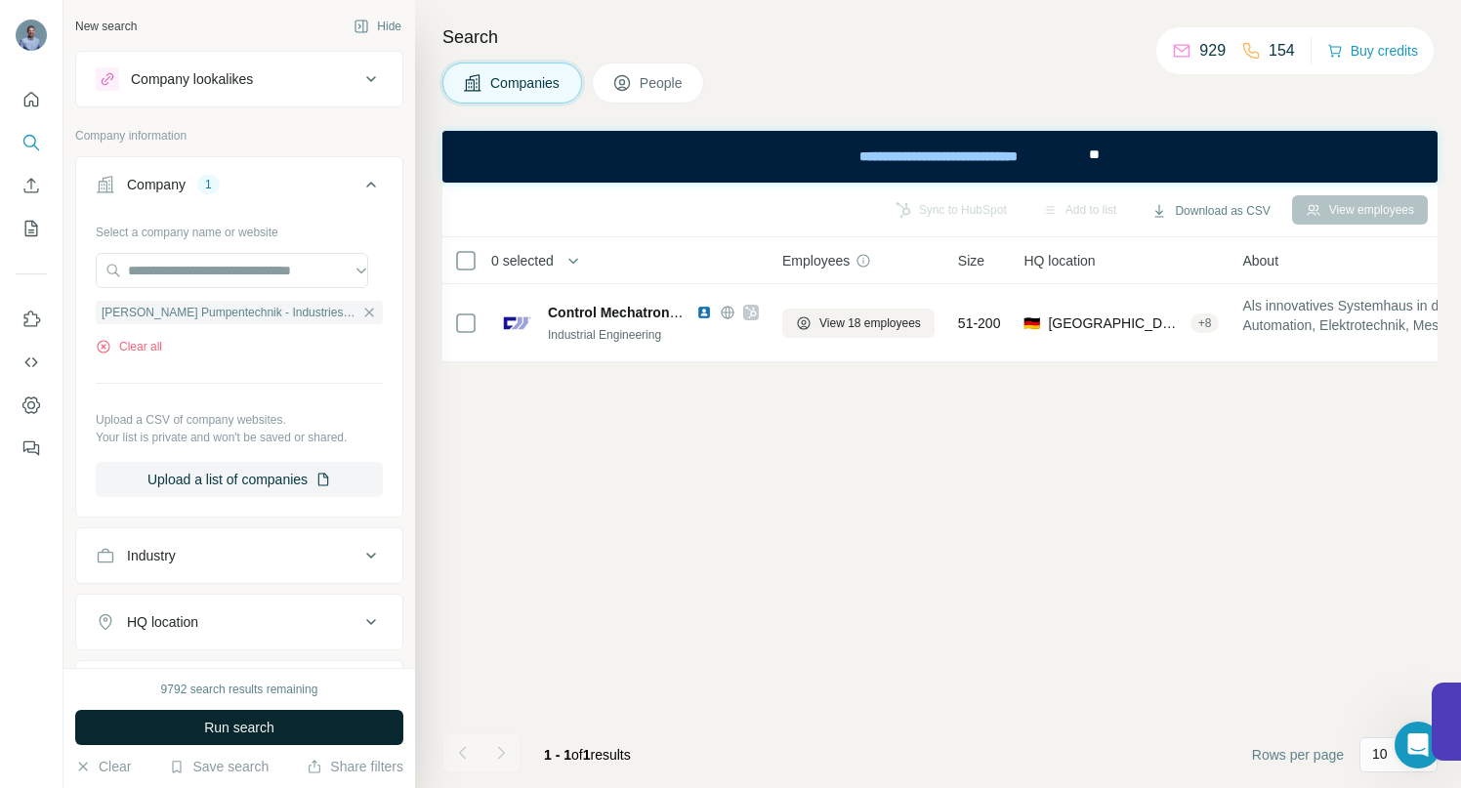
click at [206, 721] on span "Run search" at bounding box center [239, 728] width 70 height 20
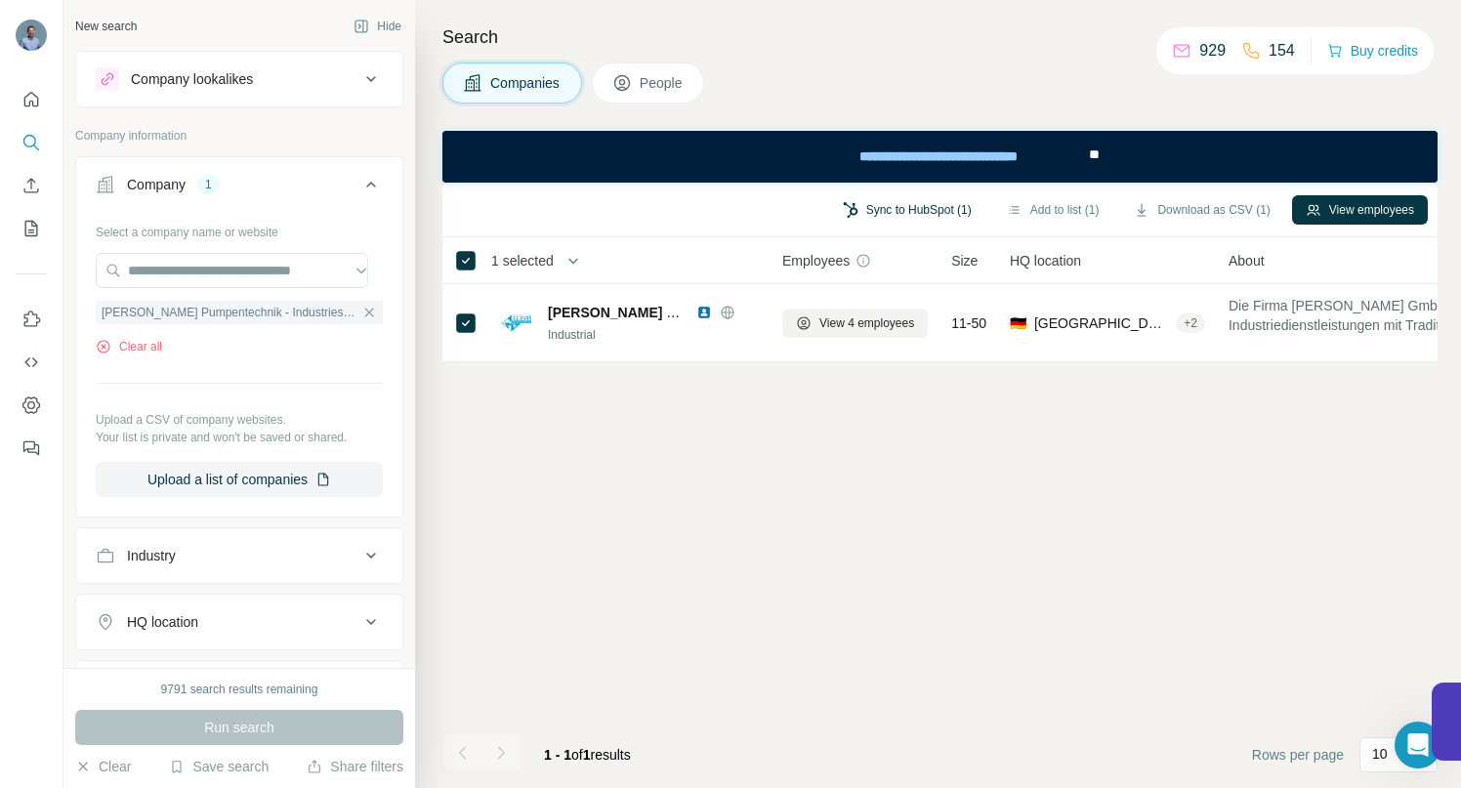
click at [923, 211] on button "Sync to HubSpot (1)" at bounding box center [907, 209] width 156 height 29
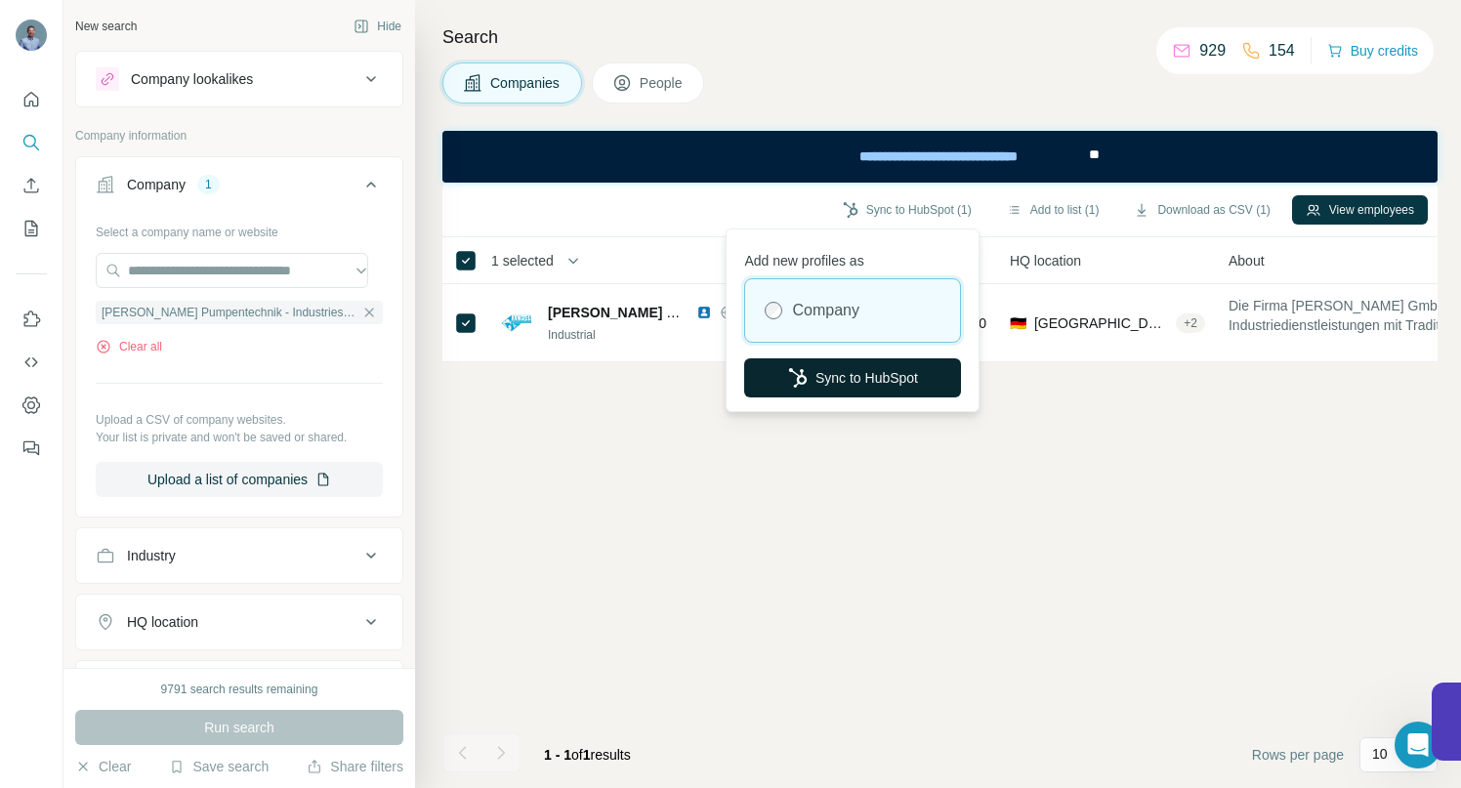
click at [876, 378] on button "Sync to HubSpot" at bounding box center [852, 378] width 217 height 39
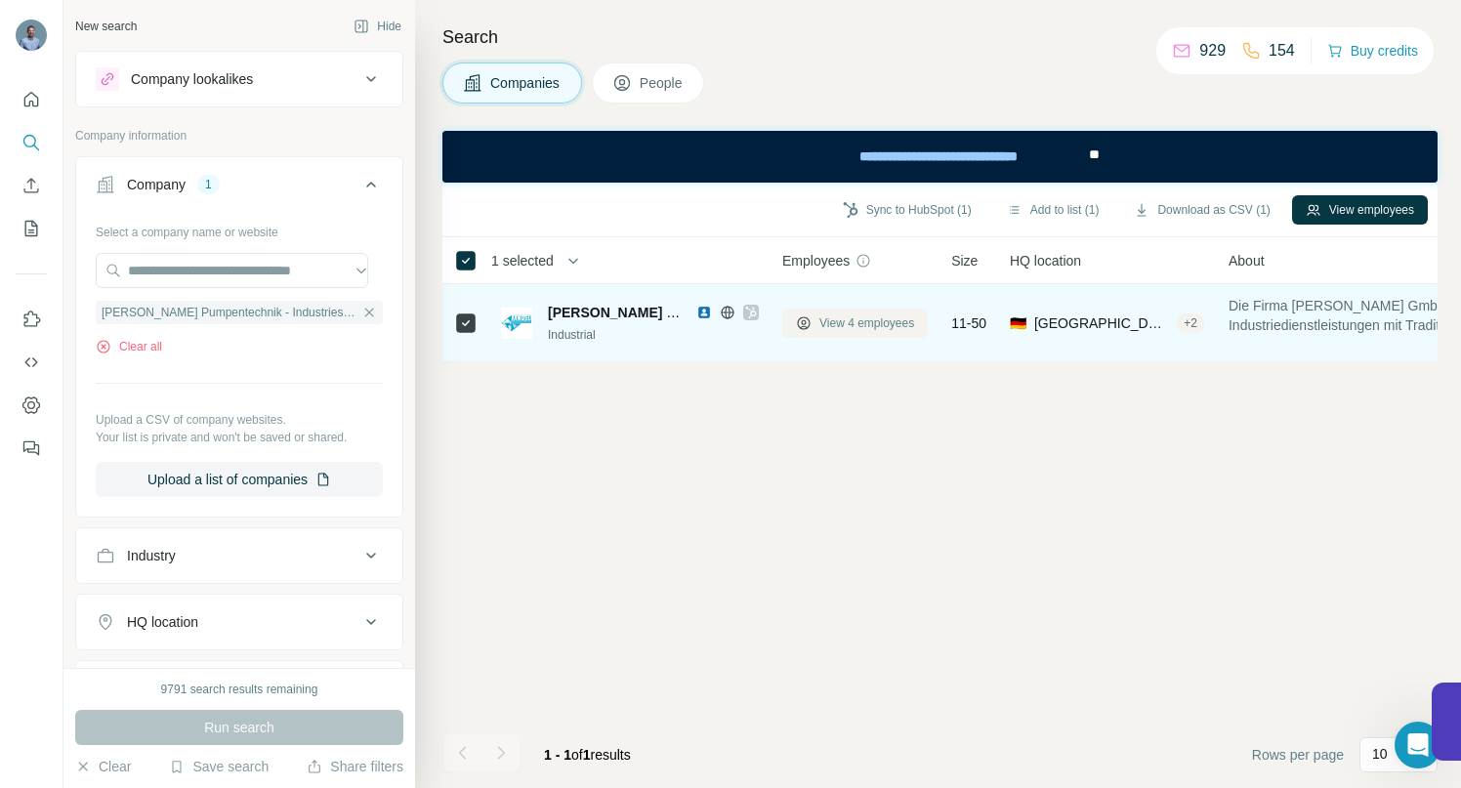
click at [849, 325] on span "View 4 employees" at bounding box center [867, 324] width 95 height 18
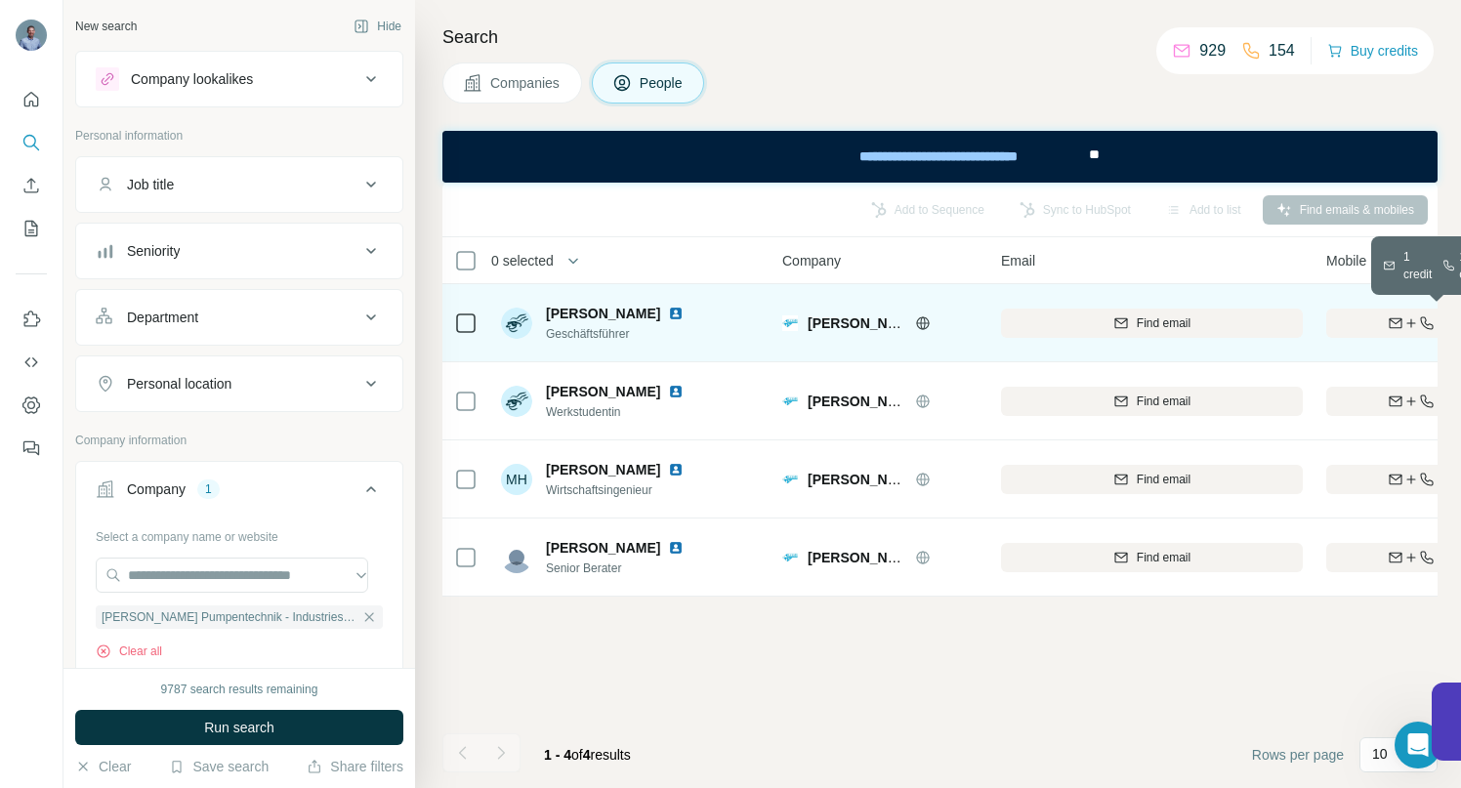
click at [1376, 317] on div "Find both" at bounding box center [1441, 324] width 228 height 18
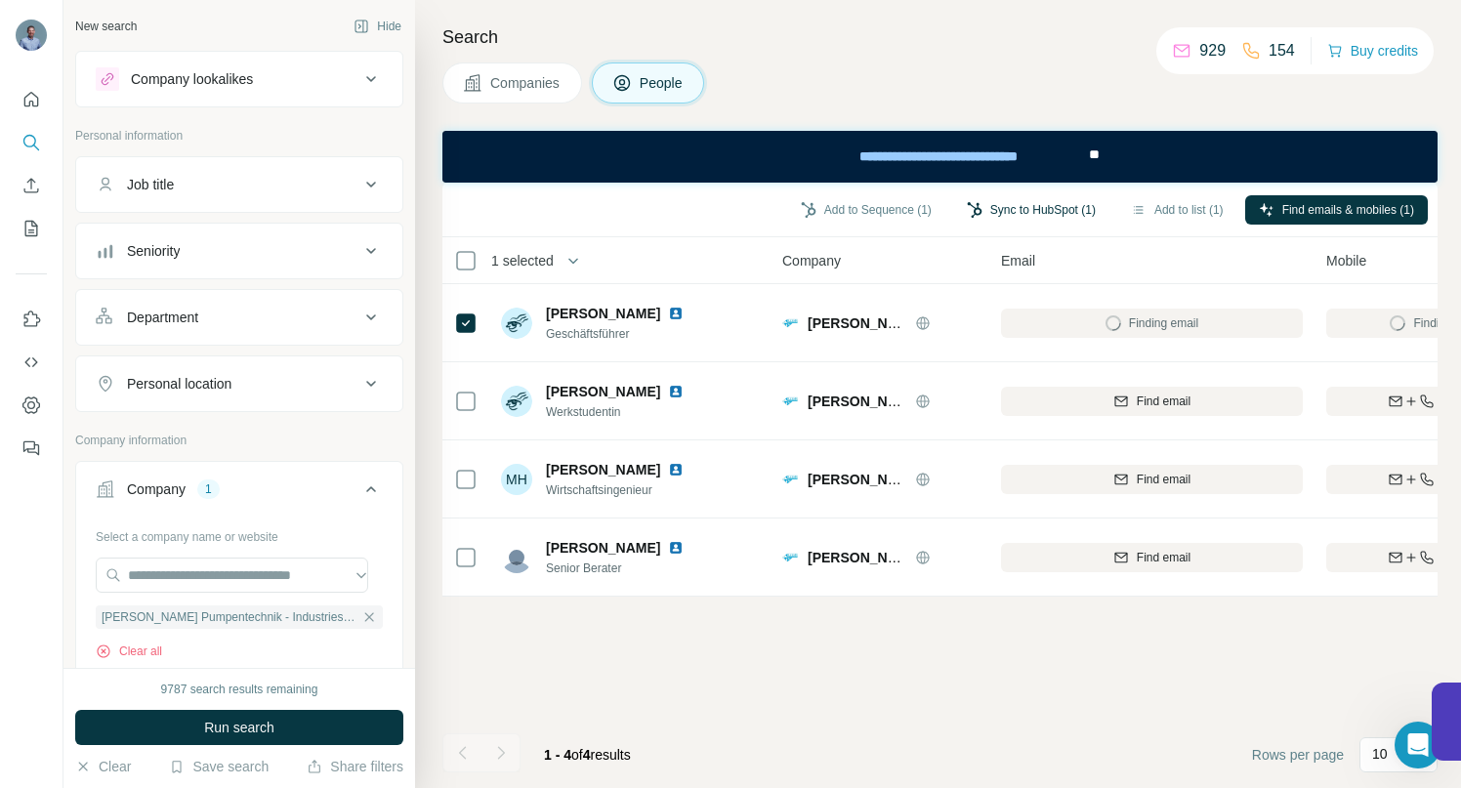
click at [1004, 205] on button "Sync to HubSpot (1)" at bounding box center [1031, 209] width 156 height 29
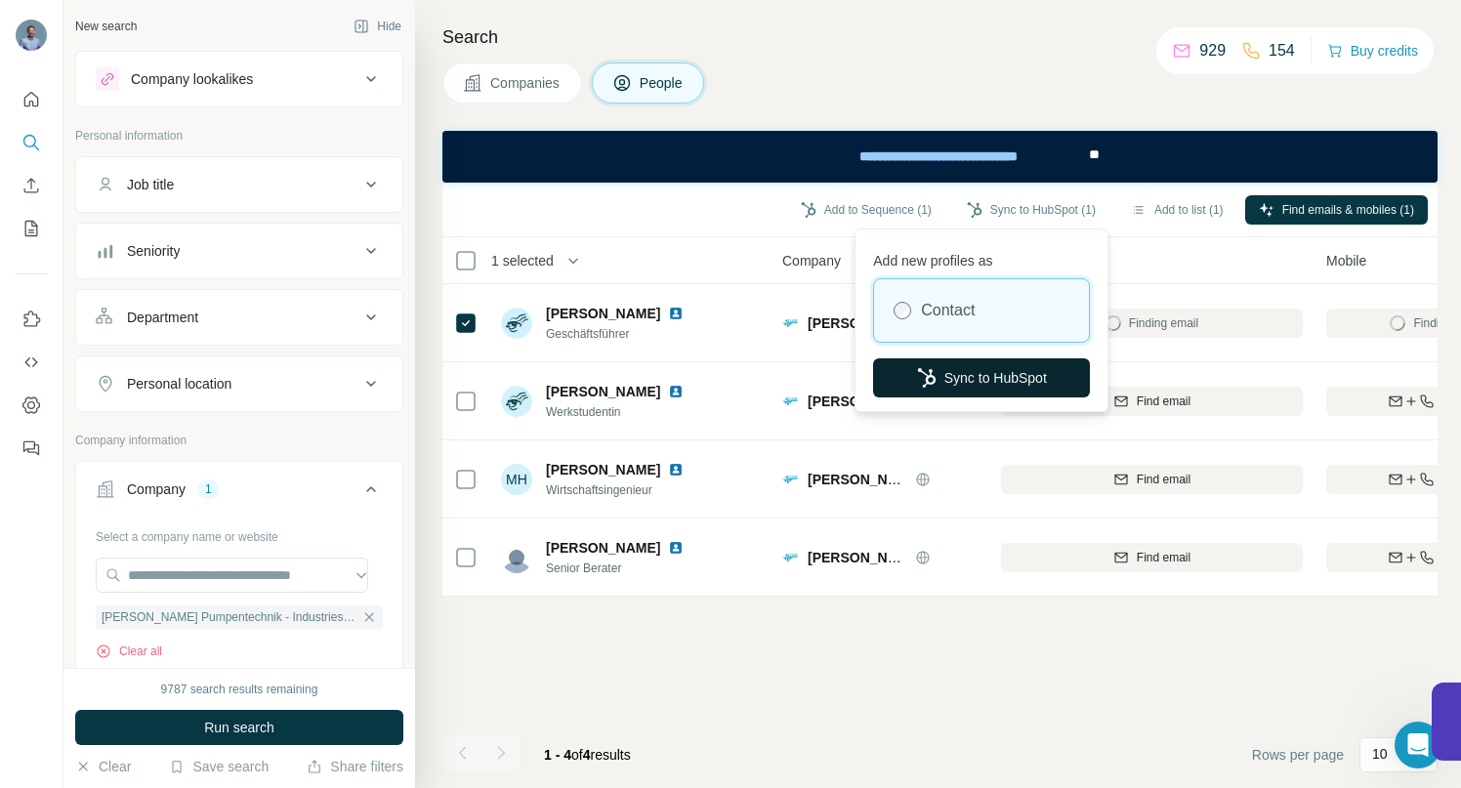
click at [963, 374] on button "Sync to HubSpot" at bounding box center [981, 378] width 217 height 39
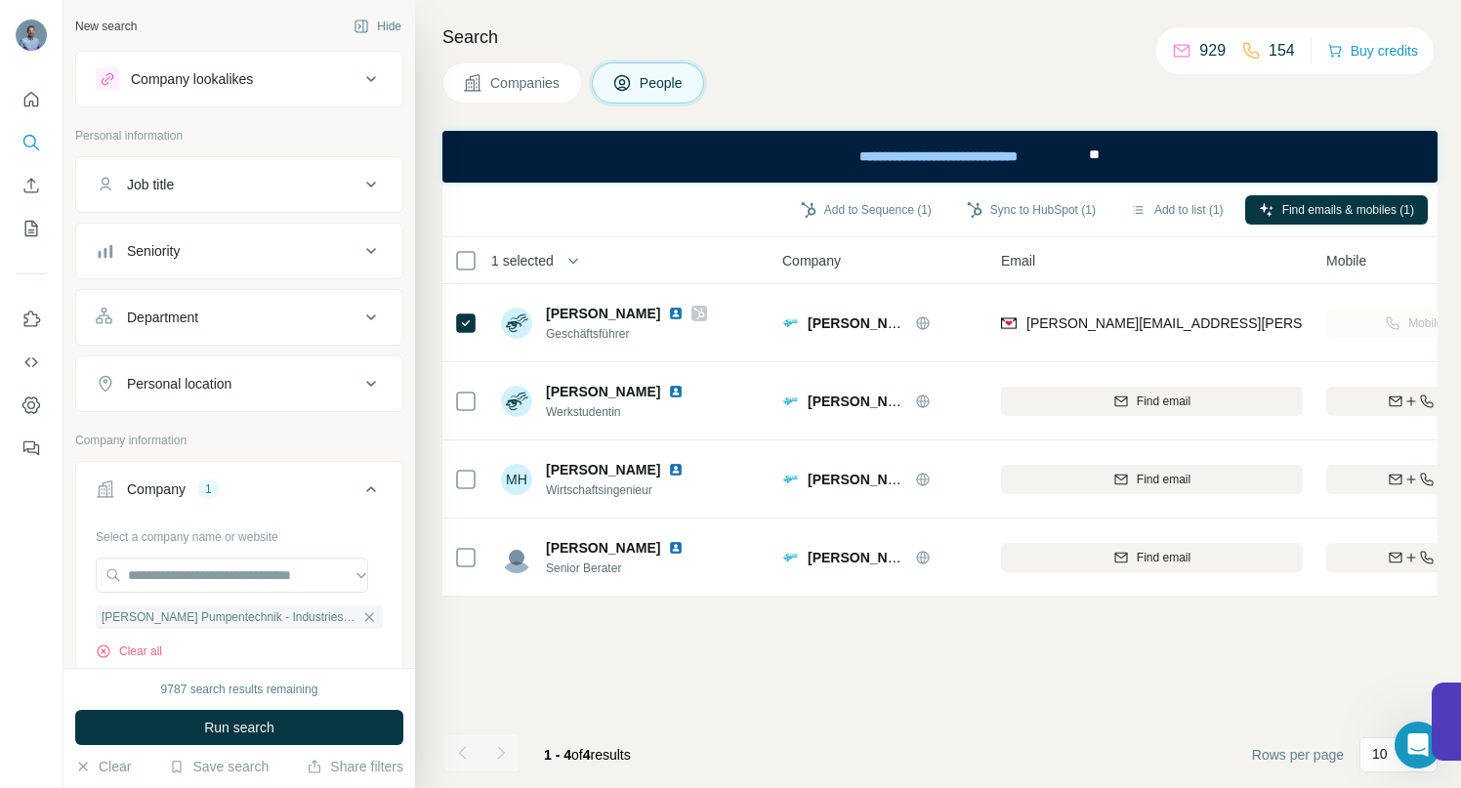
click at [361, 615] on icon "button" at bounding box center [369, 618] width 16 height 16
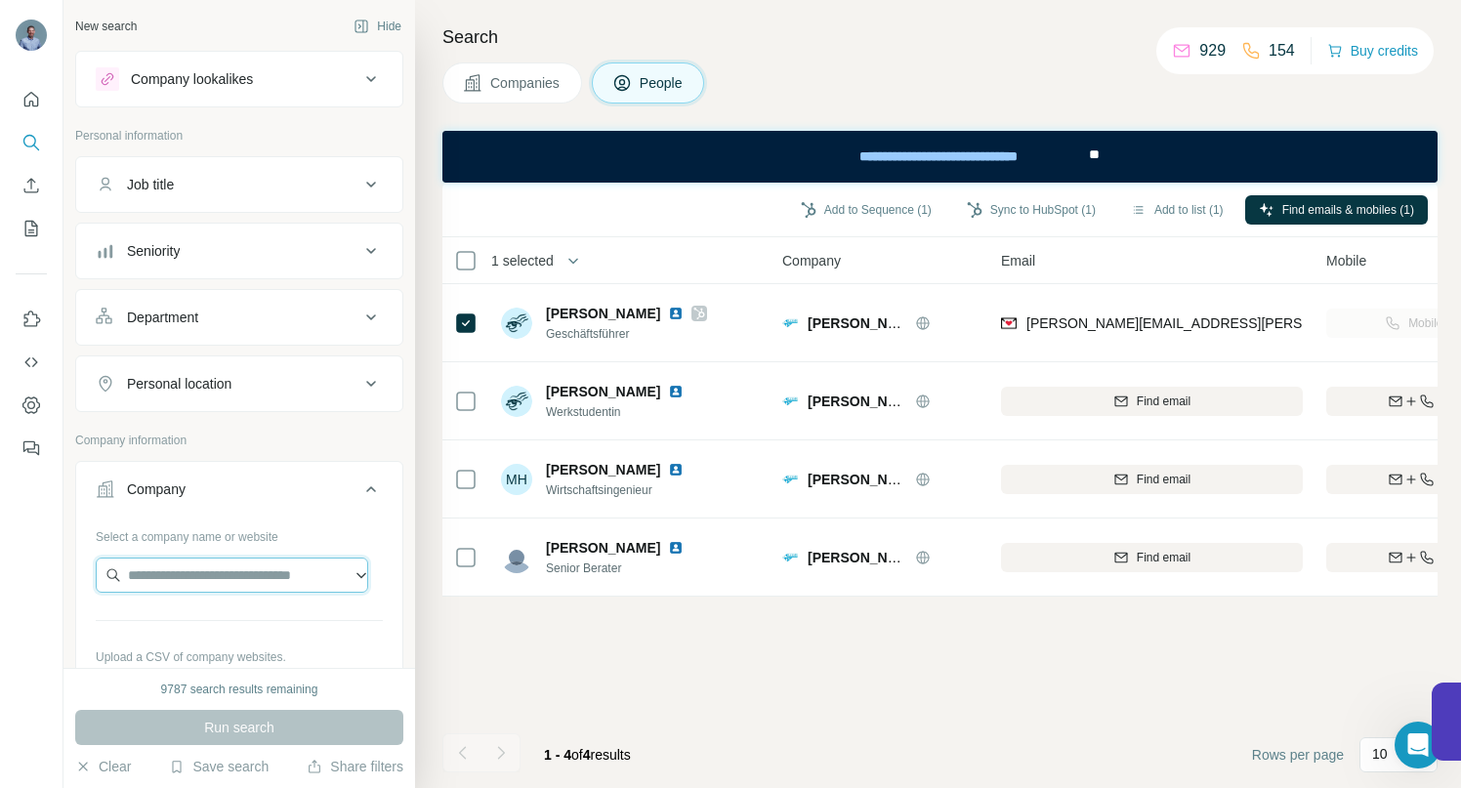
click at [241, 574] on input "text" at bounding box center [232, 575] width 273 height 35
paste input "**********"
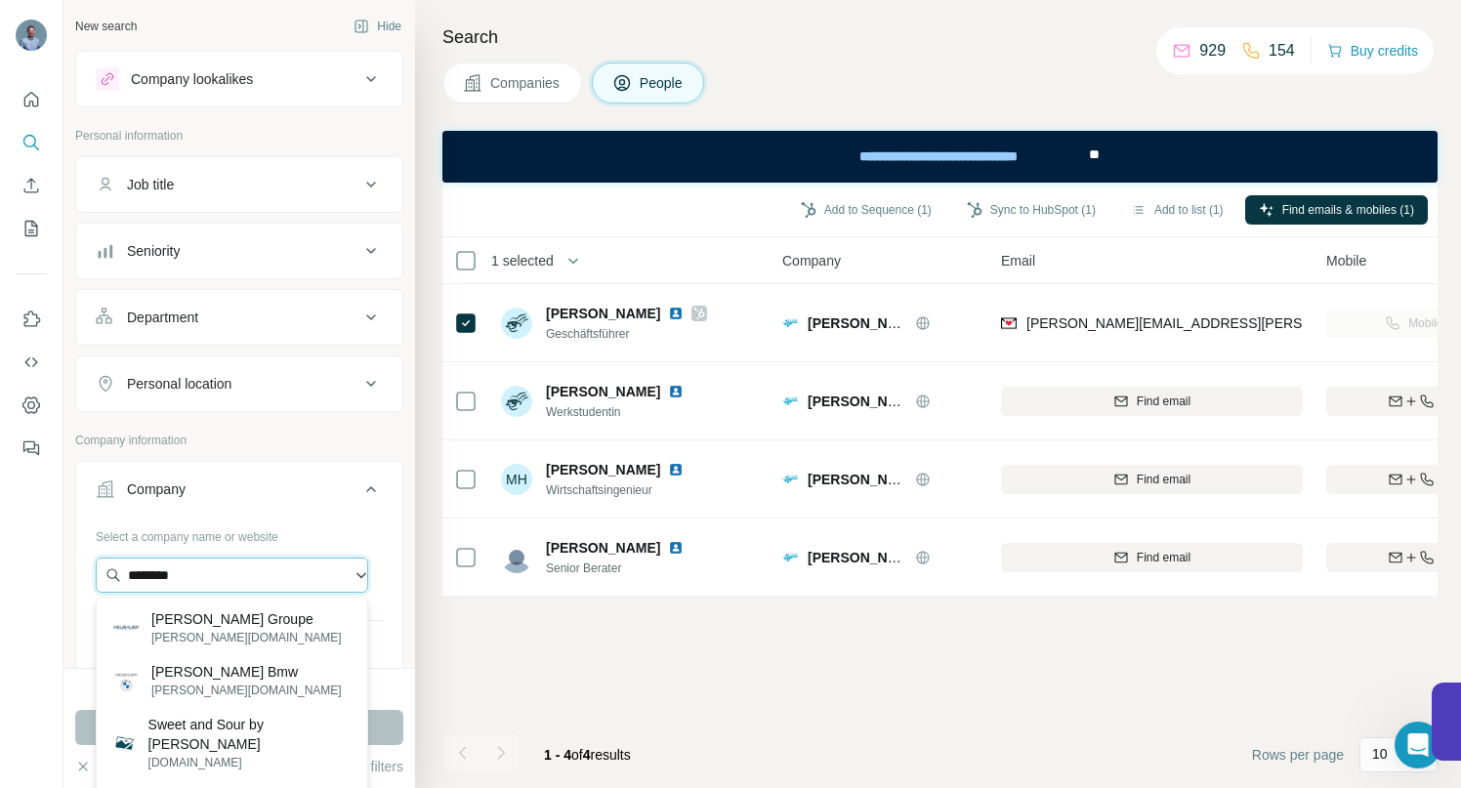
drag, startPoint x: 196, startPoint y: 570, endPoint x: 102, endPoint y: 573, distance: 94.8
click at [106, 574] on input "********" at bounding box center [232, 575] width 273 height 35
paste input "**********"
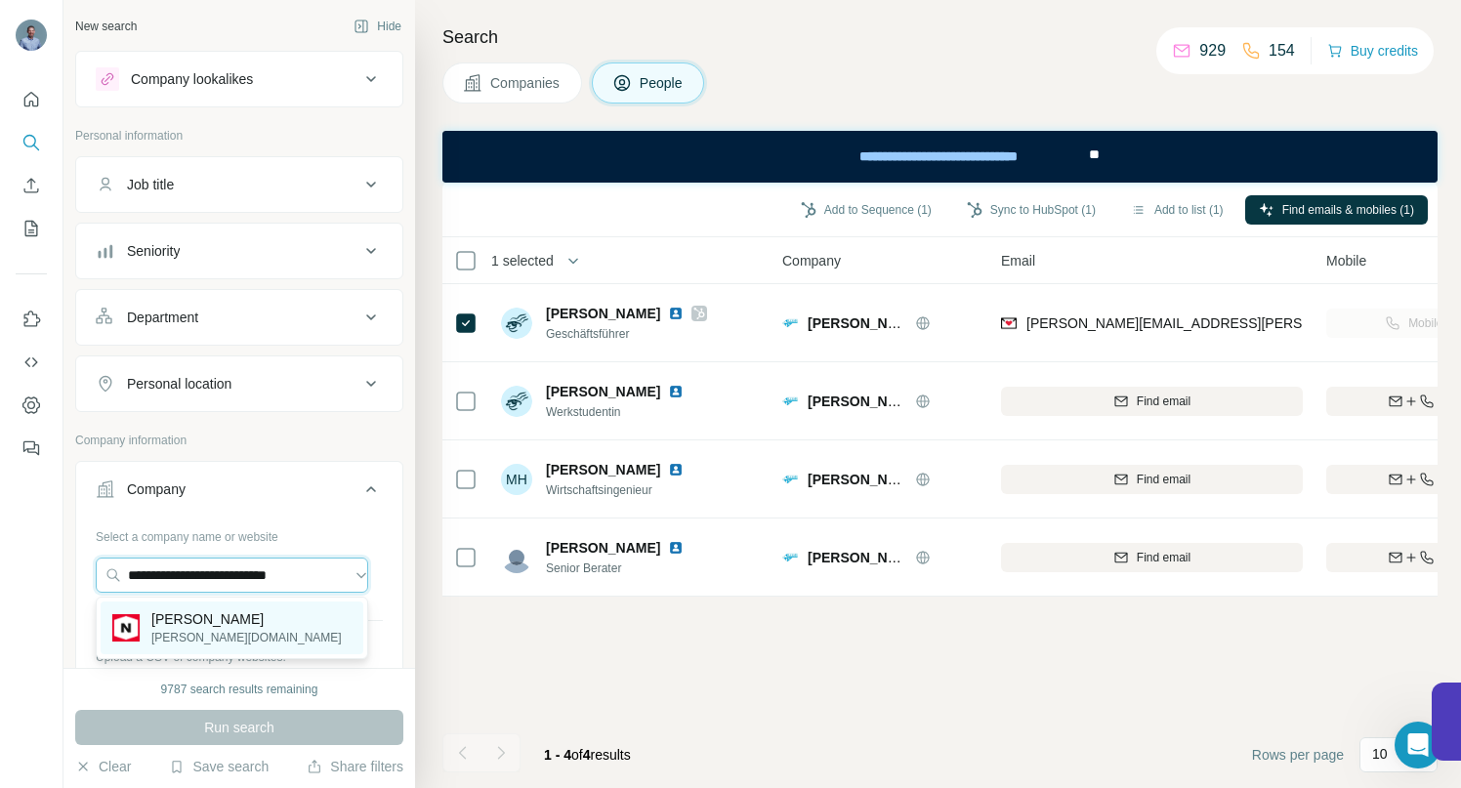
type input "**********"
click at [219, 617] on p "[PERSON_NAME]" at bounding box center [246, 620] width 190 height 20
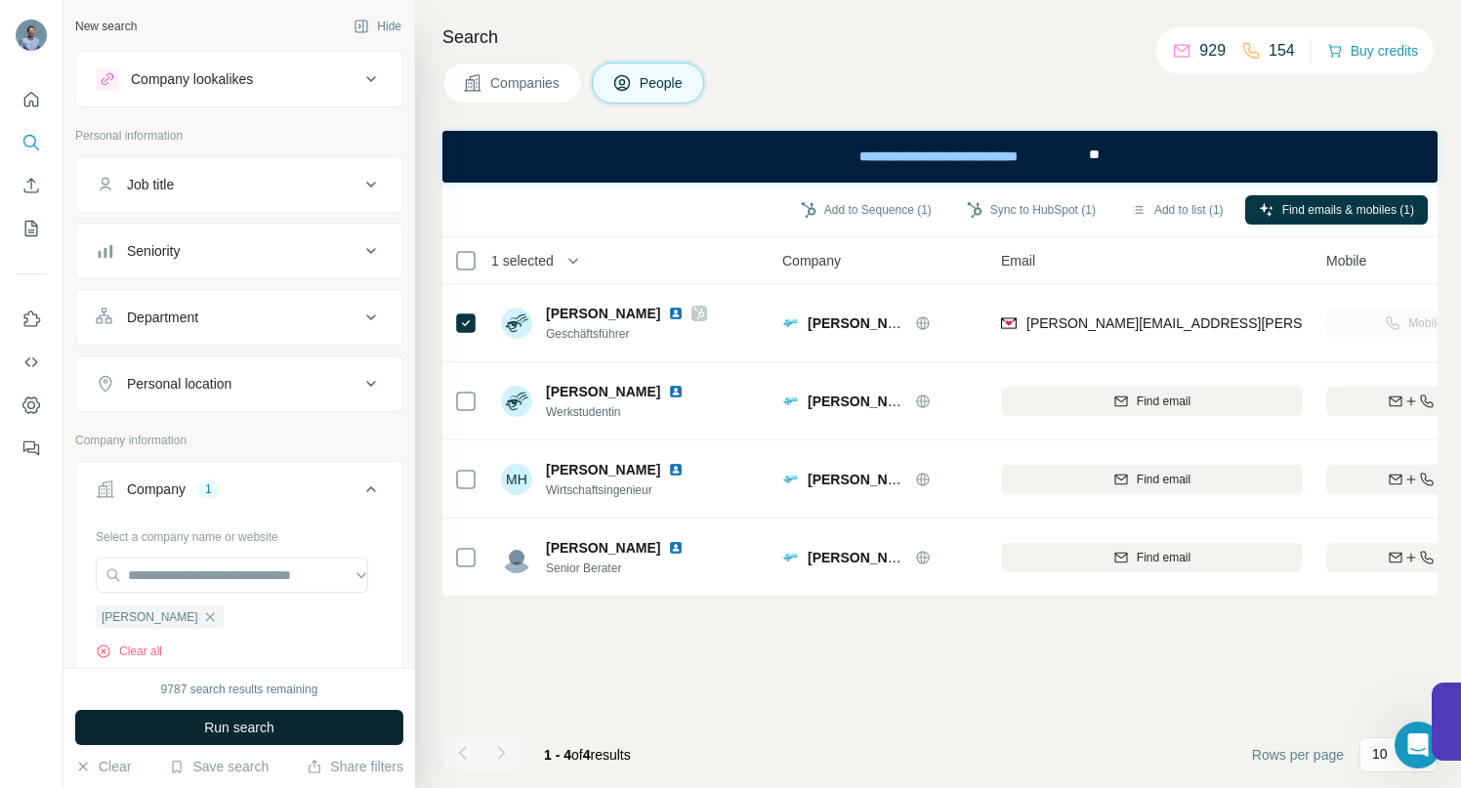
click at [233, 721] on span "Run search" at bounding box center [239, 728] width 70 height 20
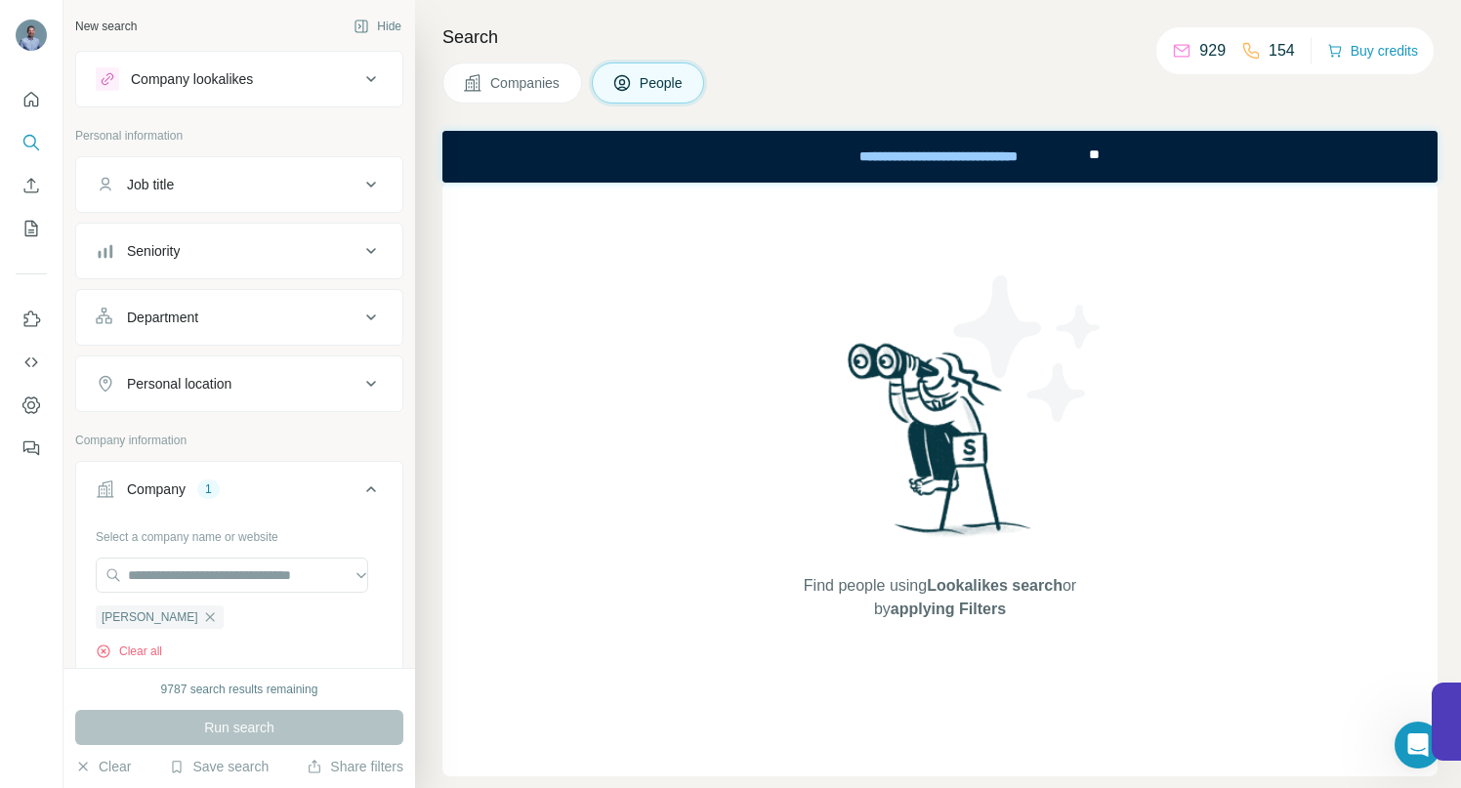
click at [543, 83] on span "Companies" at bounding box center [525, 83] width 71 height 20
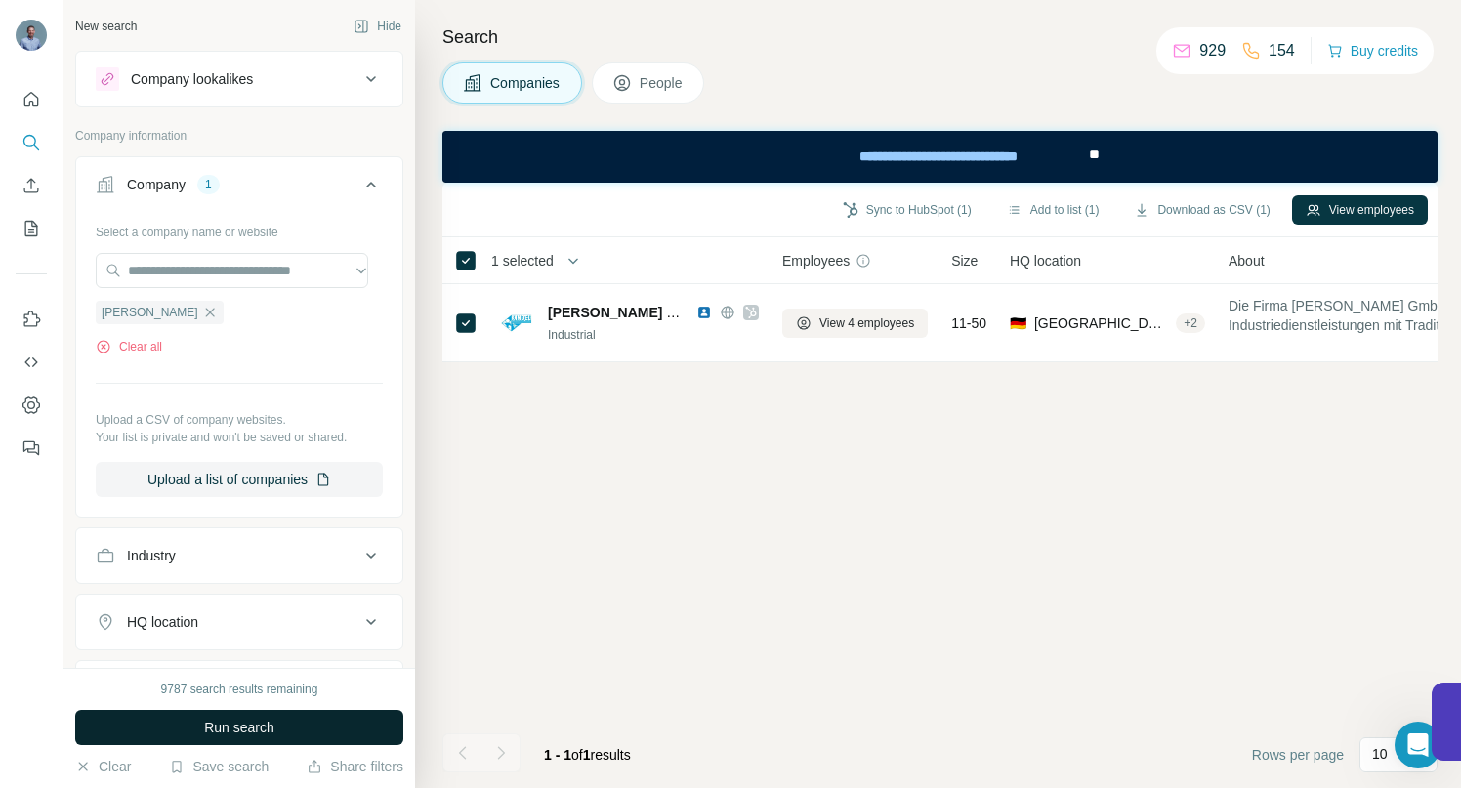
click at [240, 720] on span "Run search" at bounding box center [239, 728] width 70 height 20
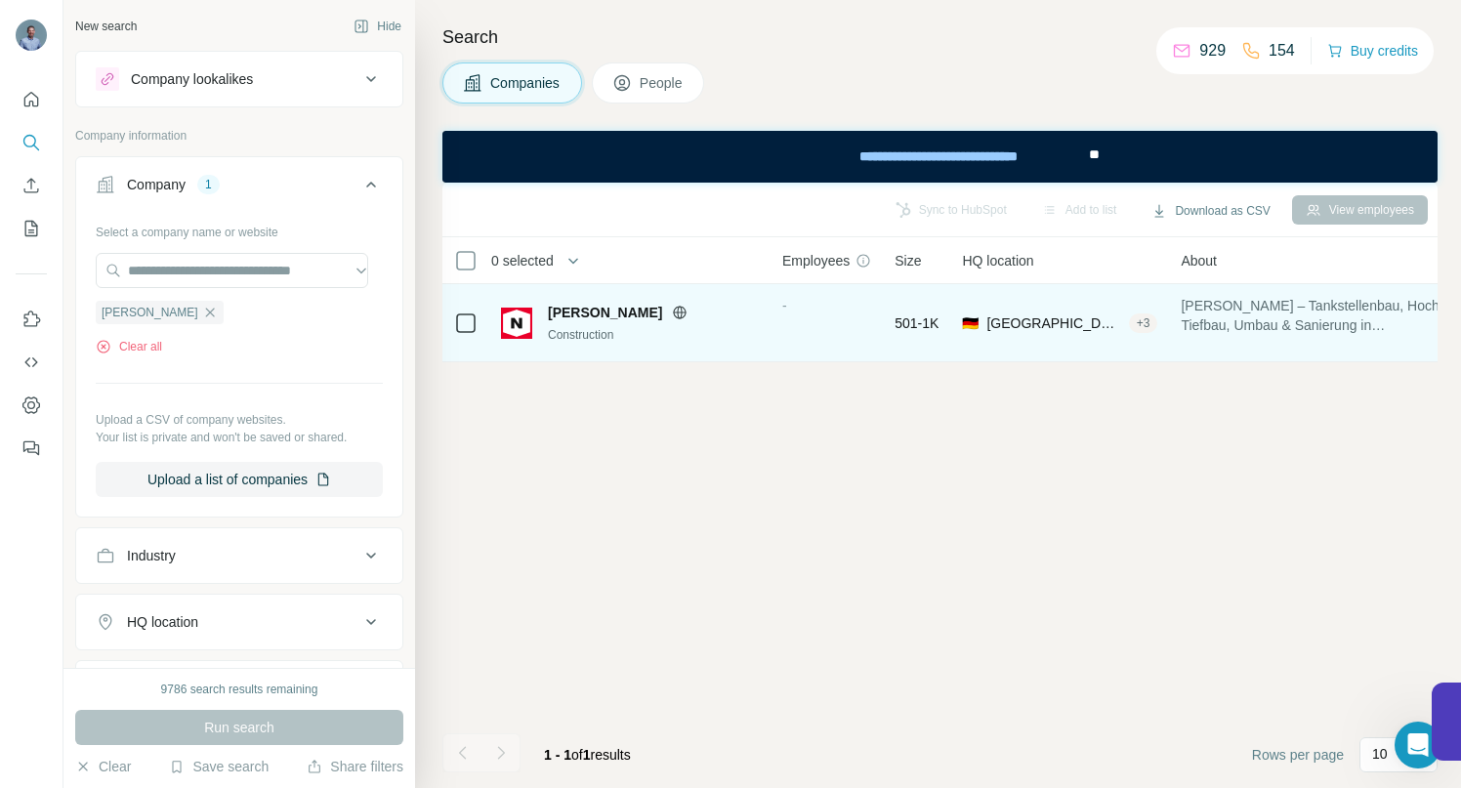
click at [620, 312] on span "[PERSON_NAME]" at bounding box center [605, 313] width 114 height 20
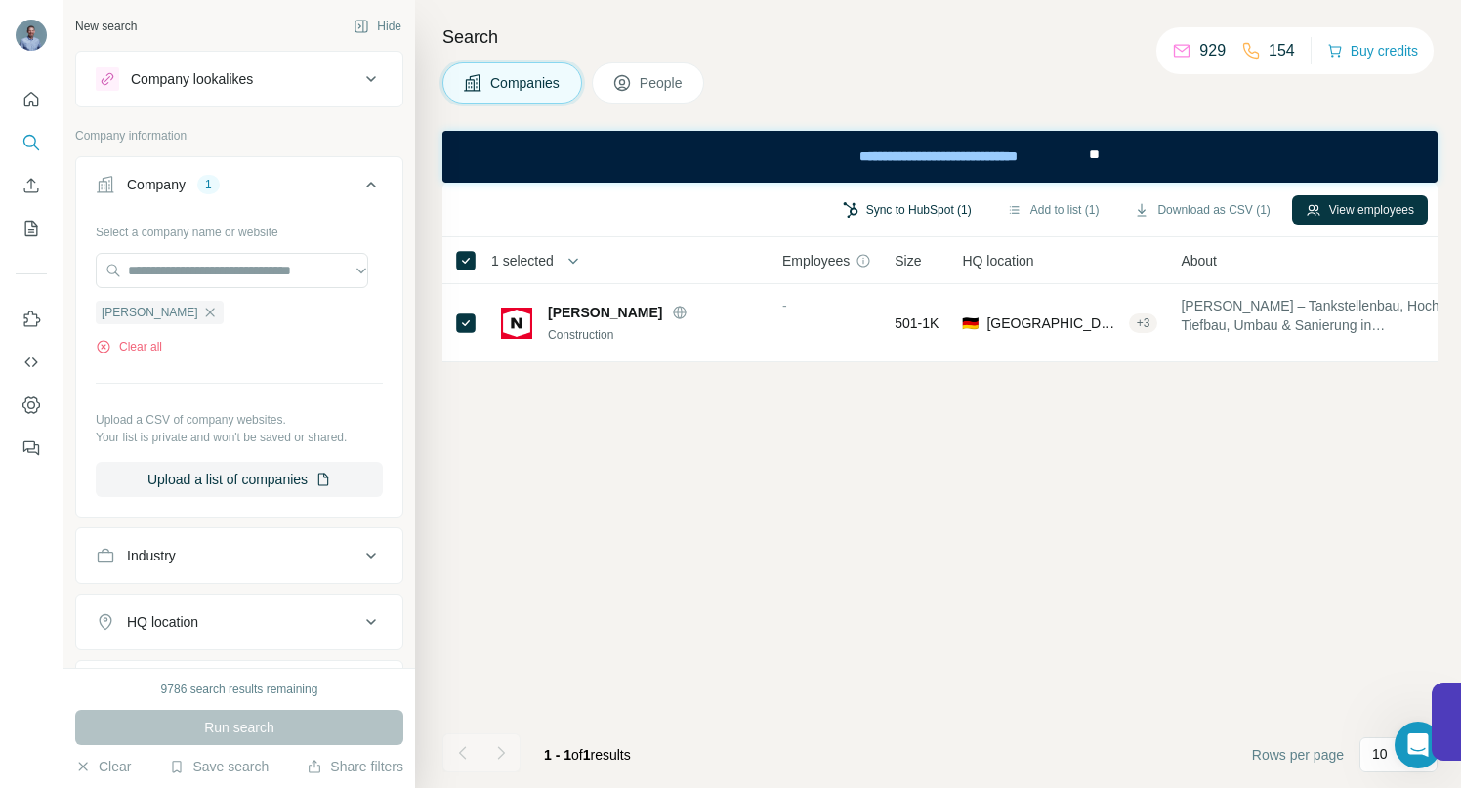
click at [875, 205] on button "Sync to HubSpot (1)" at bounding box center [907, 209] width 156 height 29
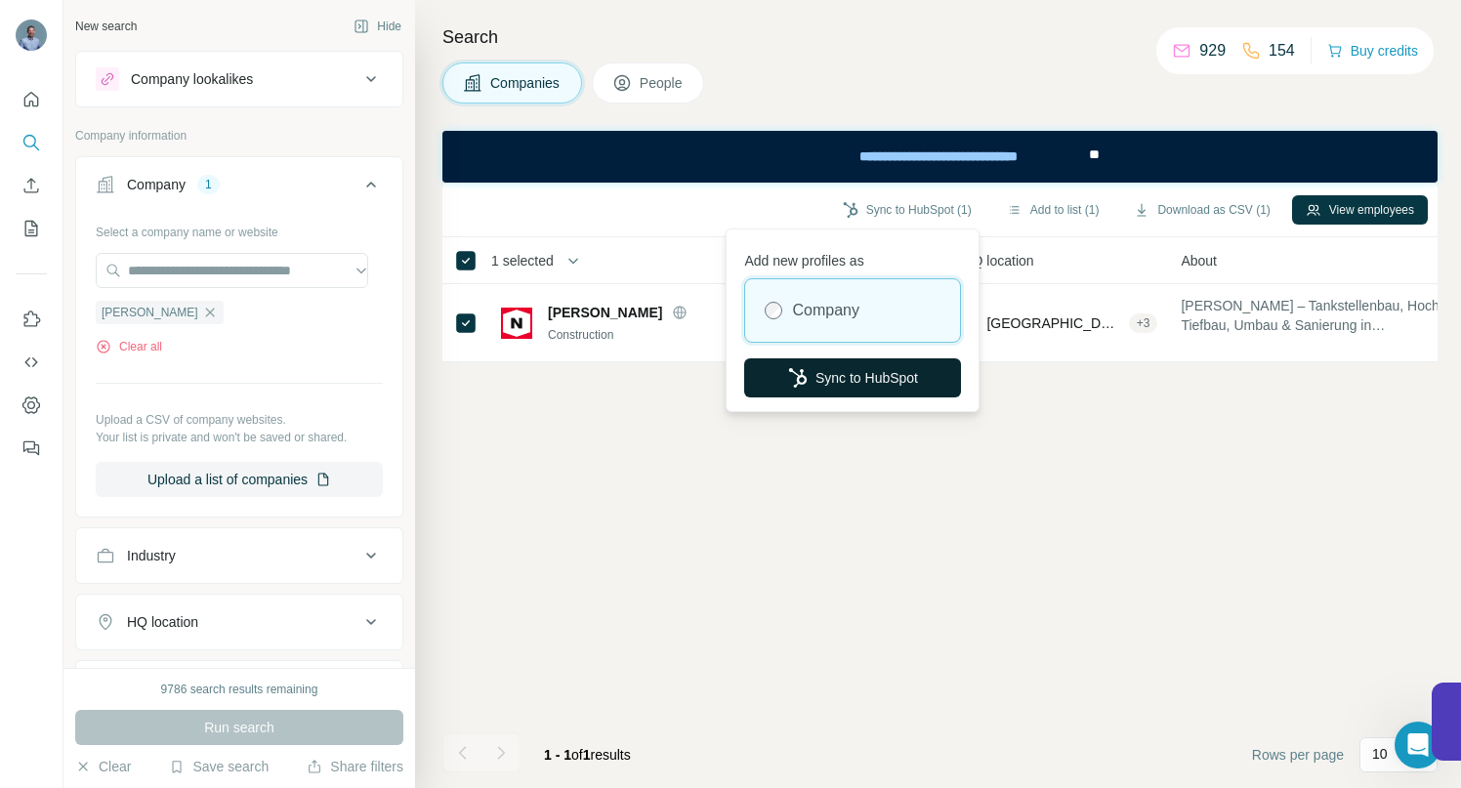
click at [863, 371] on button "Sync to HubSpot" at bounding box center [852, 378] width 217 height 39
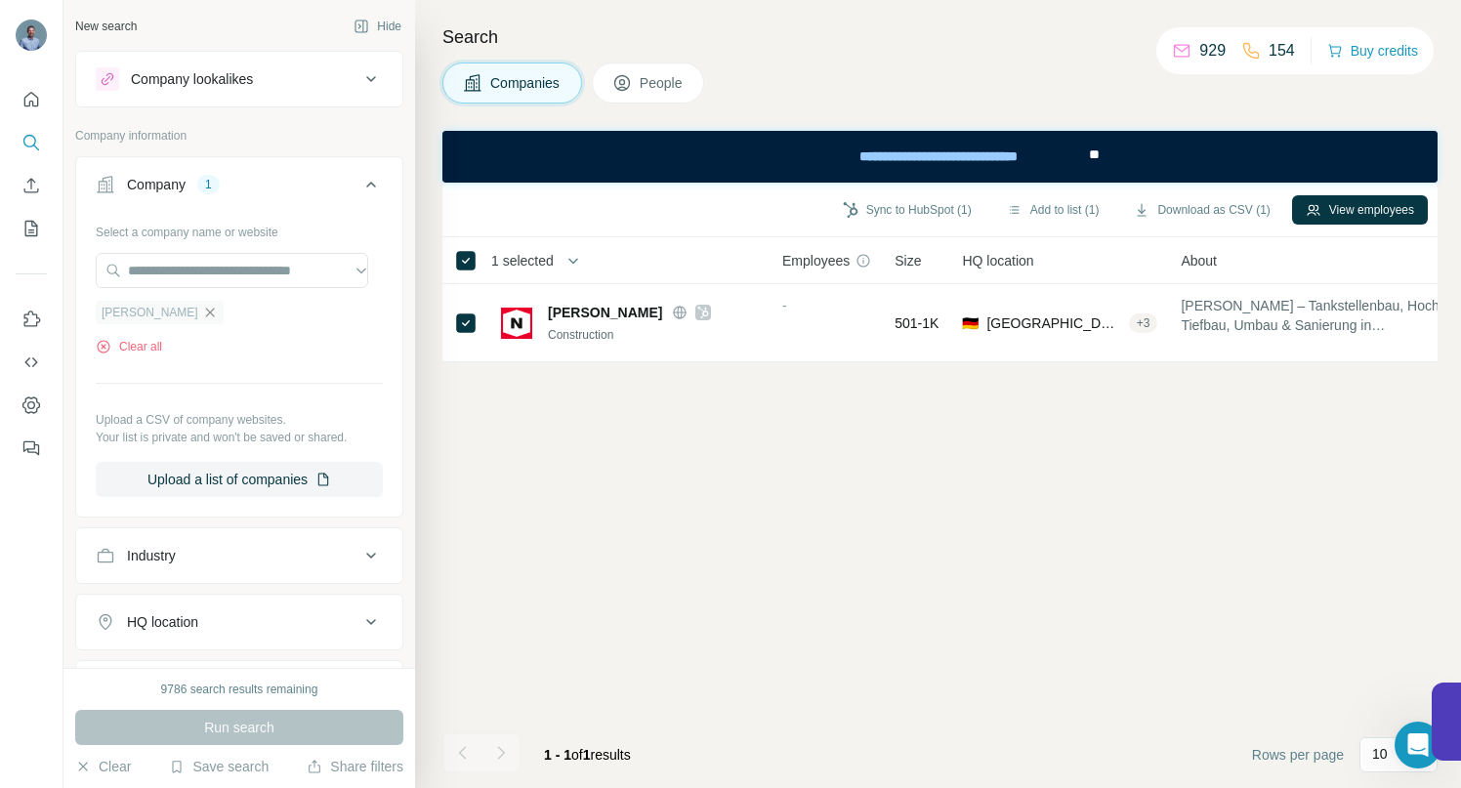
click at [202, 310] on icon "button" at bounding box center [210, 313] width 16 height 16
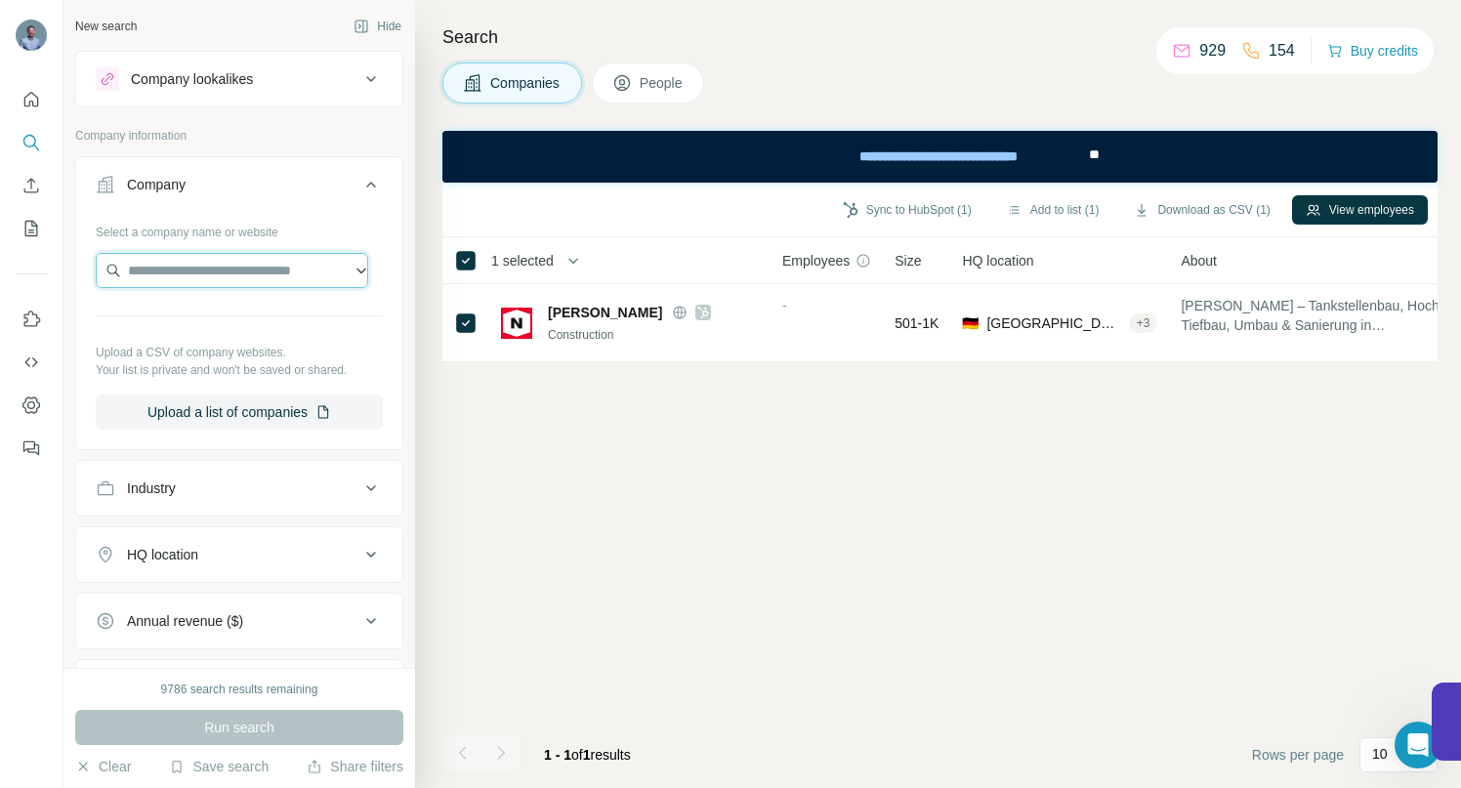
click at [187, 268] on input "text" at bounding box center [232, 270] width 273 height 35
type input "**********"
drag, startPoint x: 294, startPoint y: 264, endPoint x: 105, endPoint y: 268, distance: 189.6
click at [112, 270] on input "**********" at bounding box center [232, 270] width 273 height 35
paste input "**********"
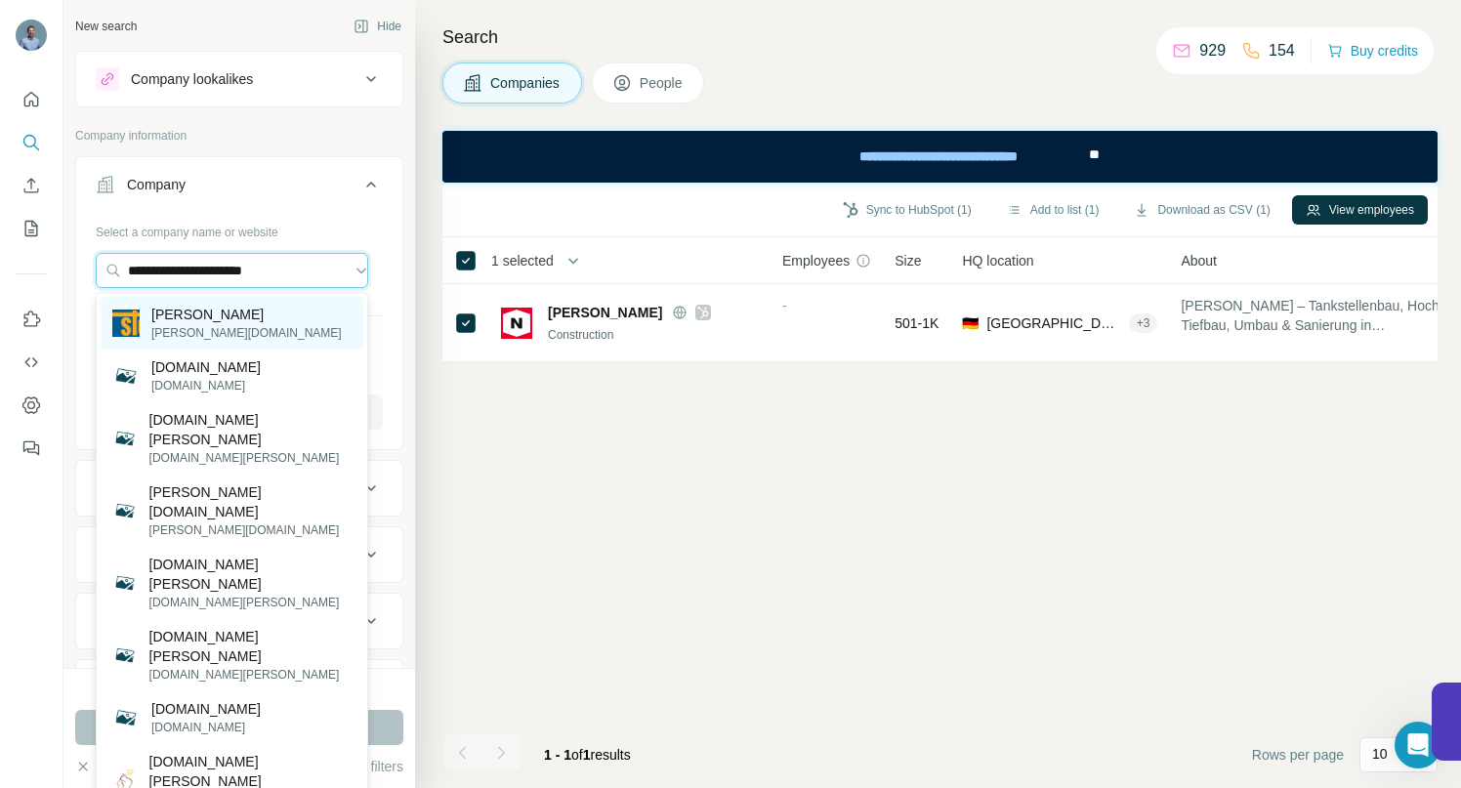
type input "**********"
click at [178, 313] on p "[PERSON_NAME]" at bounding box center [246, 315] width 190 height 20
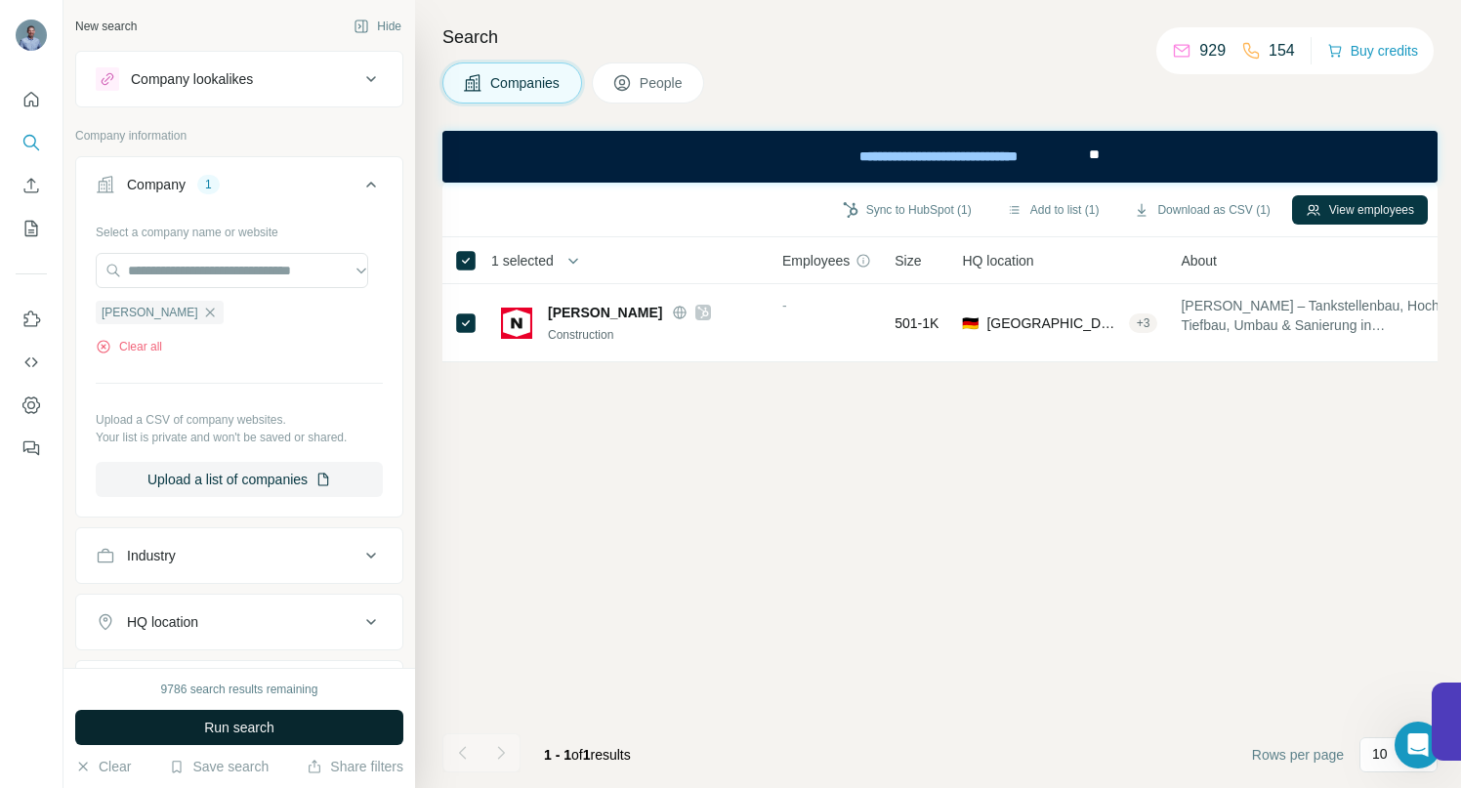
click at [236, 725] on span "Run search" at bounding box center [239, 728] width 70 height 20
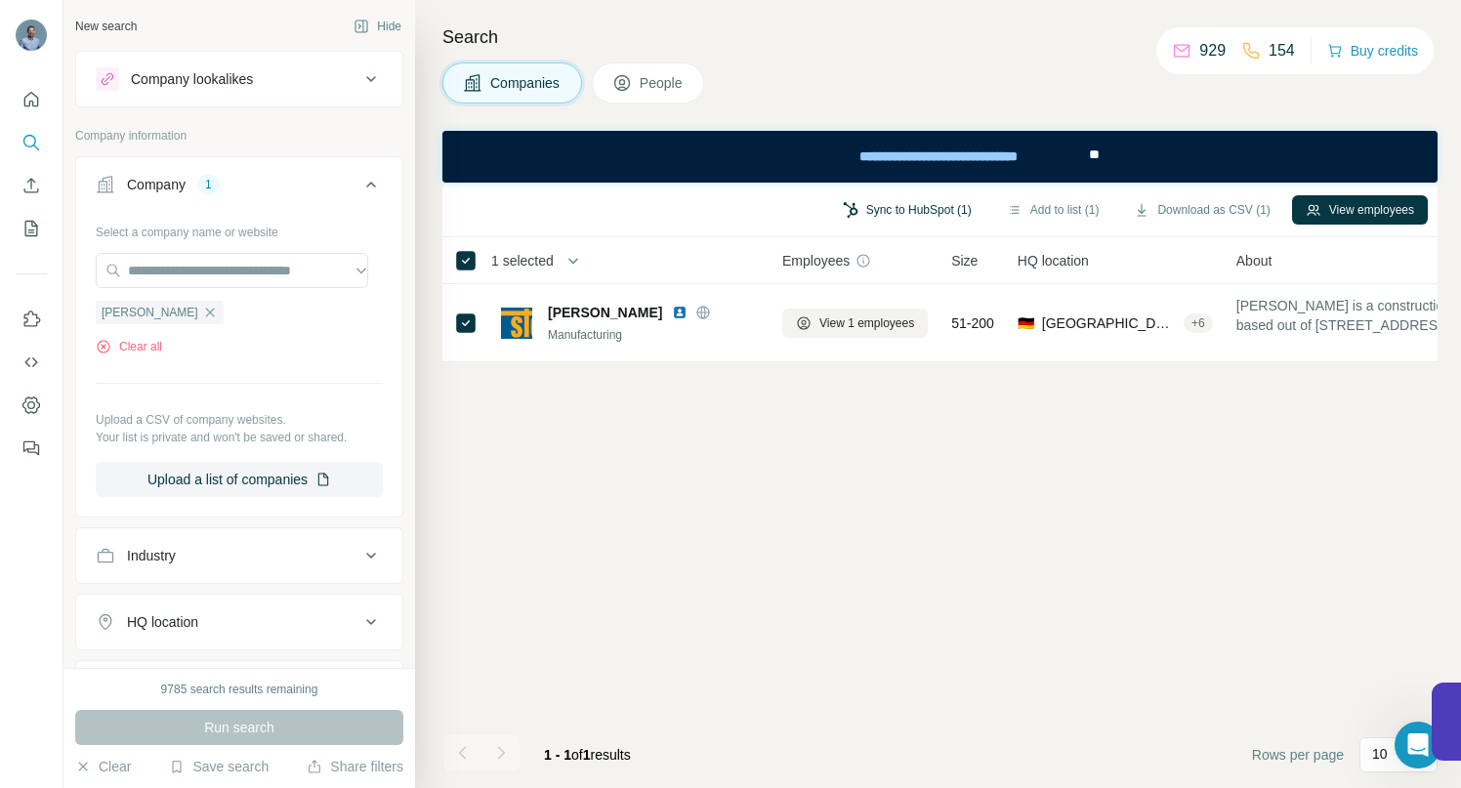
click at [881, 211] on button "Sync to HubSpot (1)" at bounding box center [907, 209] width 156 height 29
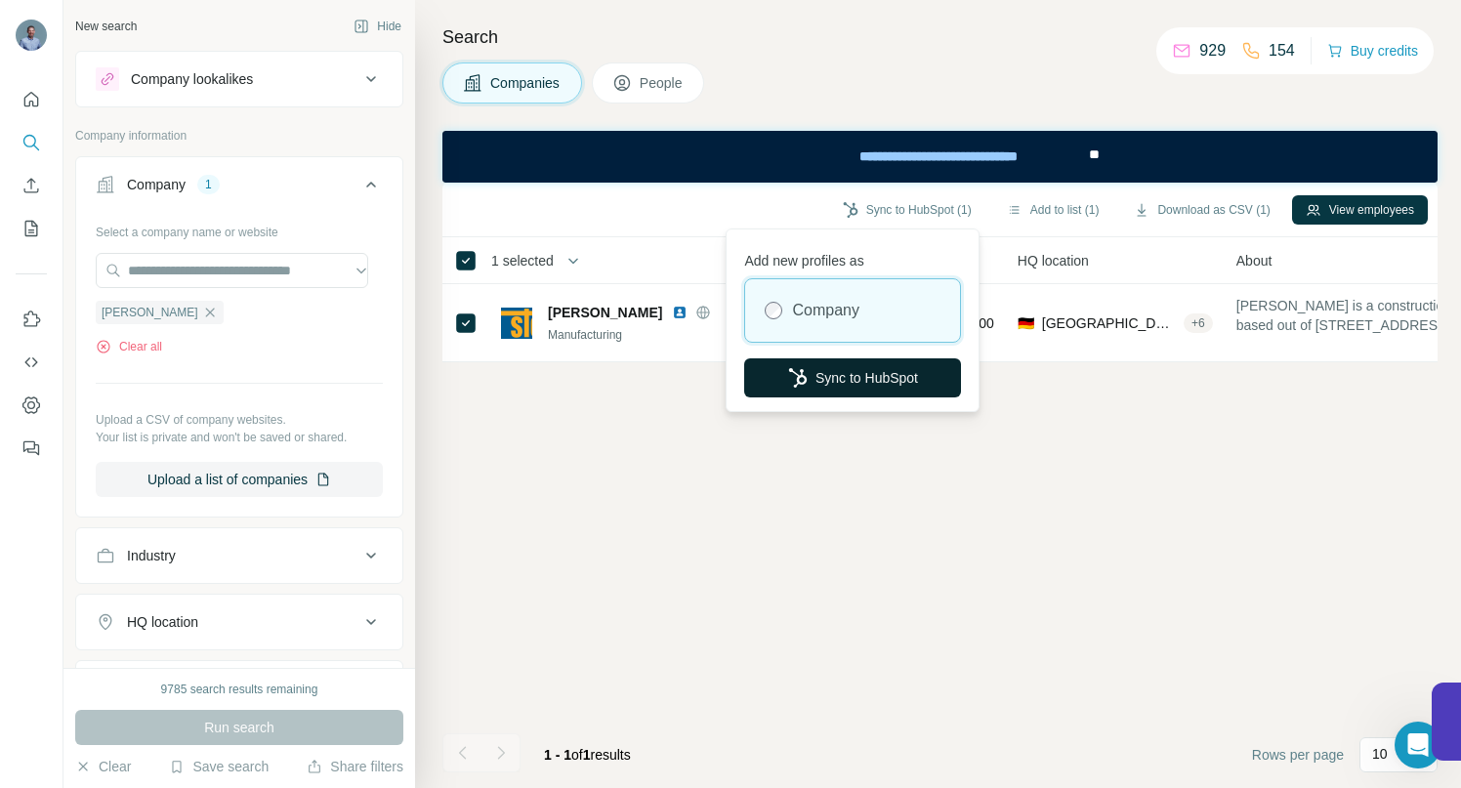
click at [840, 375] on button "Sync to HubSpot" at bounding box center [852, 378] width 217 height 39
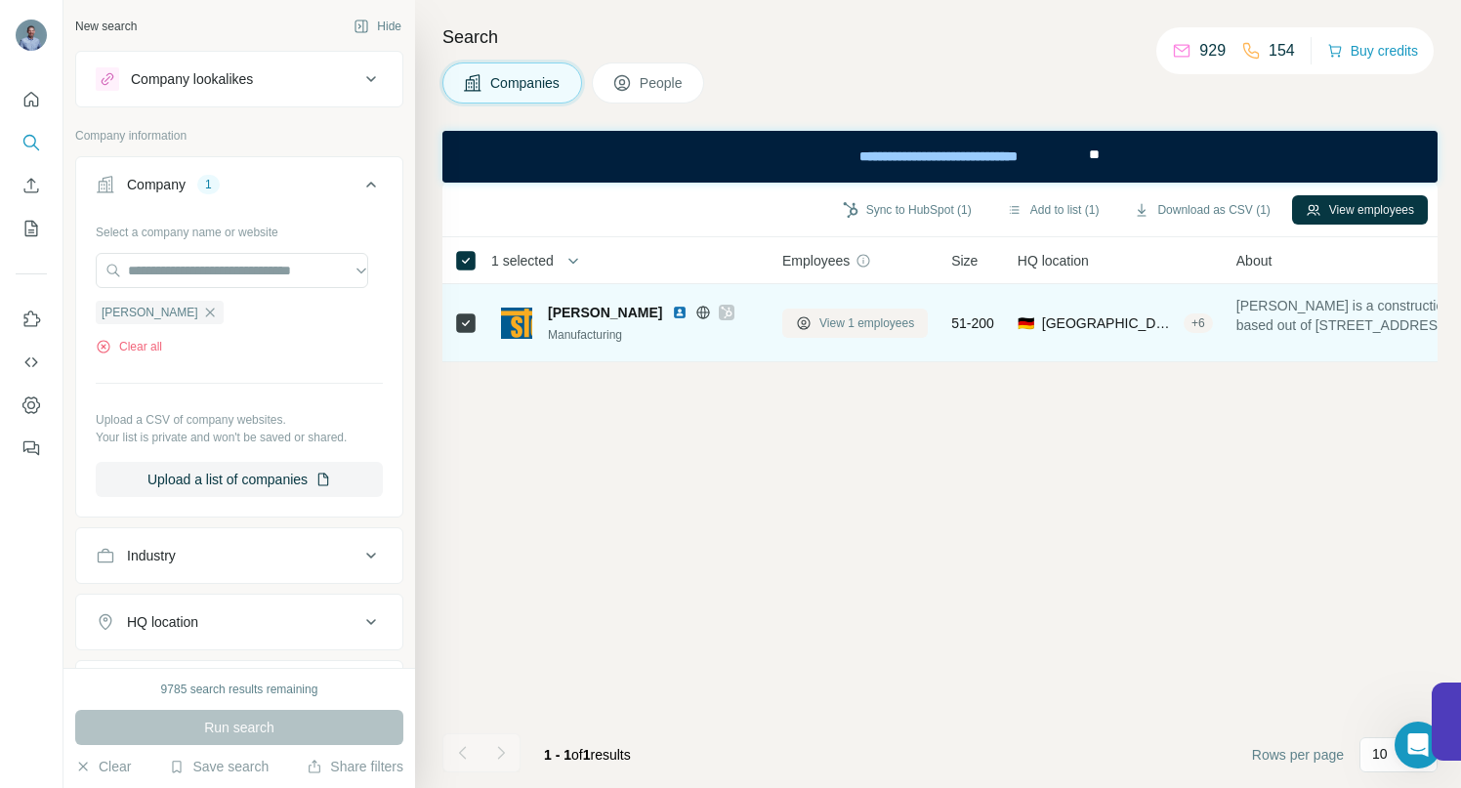
click at [861, 326] on span "View 1 employees" at bounding box center [867, 324] width 95 height 18
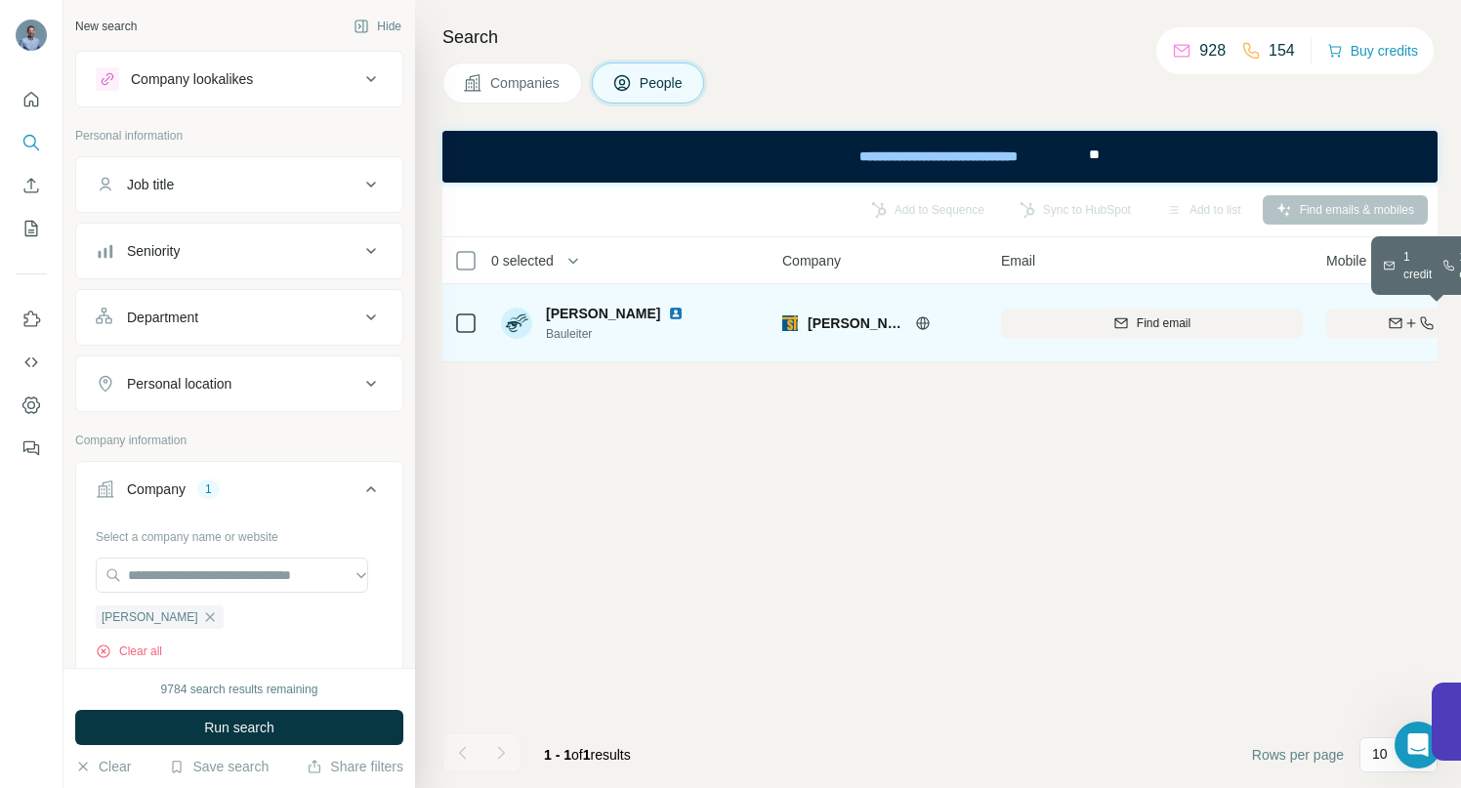
click at [1345, 322] on div "Find both" at bounding box center [1441, 324] width 228 height 18
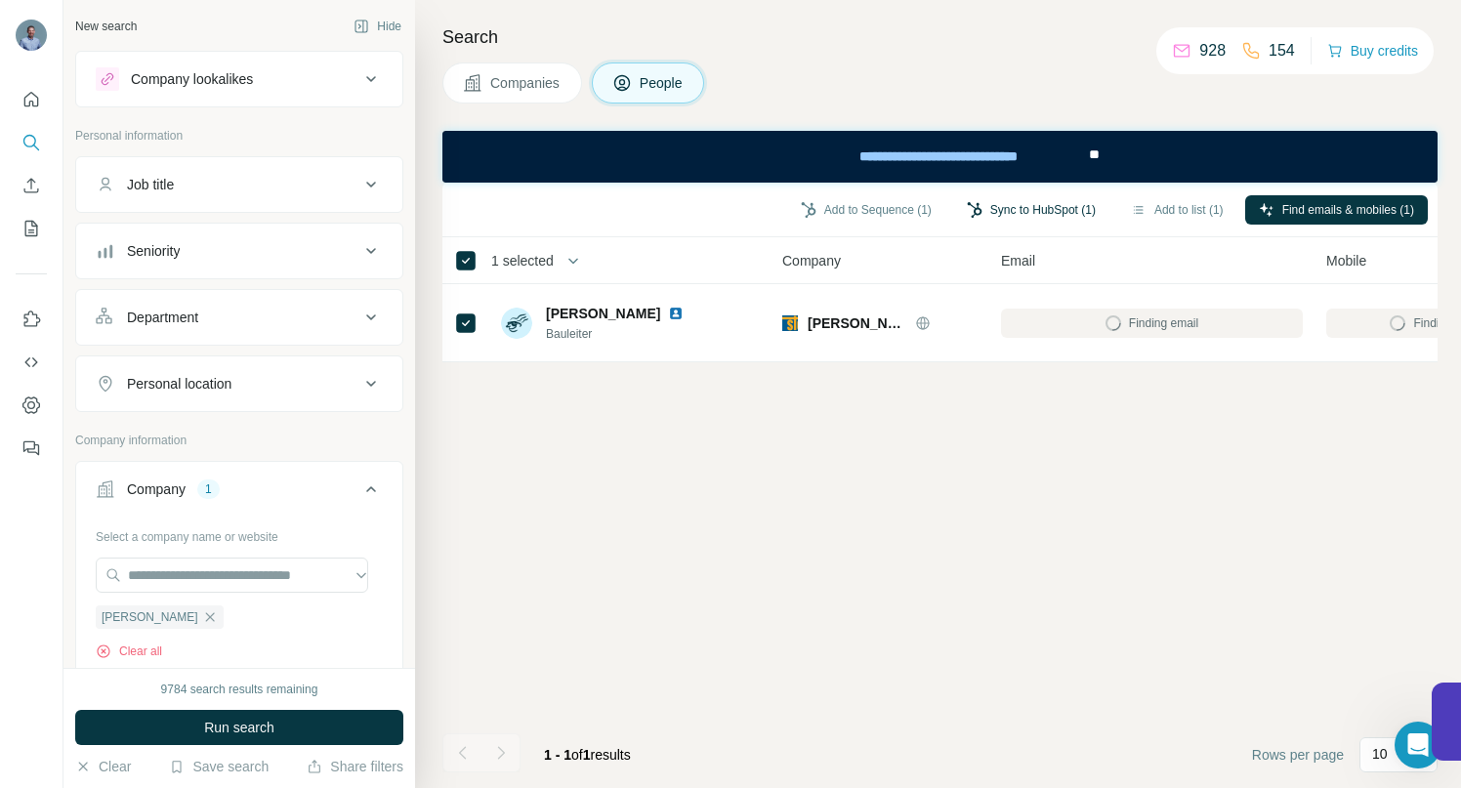
click at [984, 209] on button "Sync to HubSpot (1)" at bounding box center [1031, 209] width 156 height 29
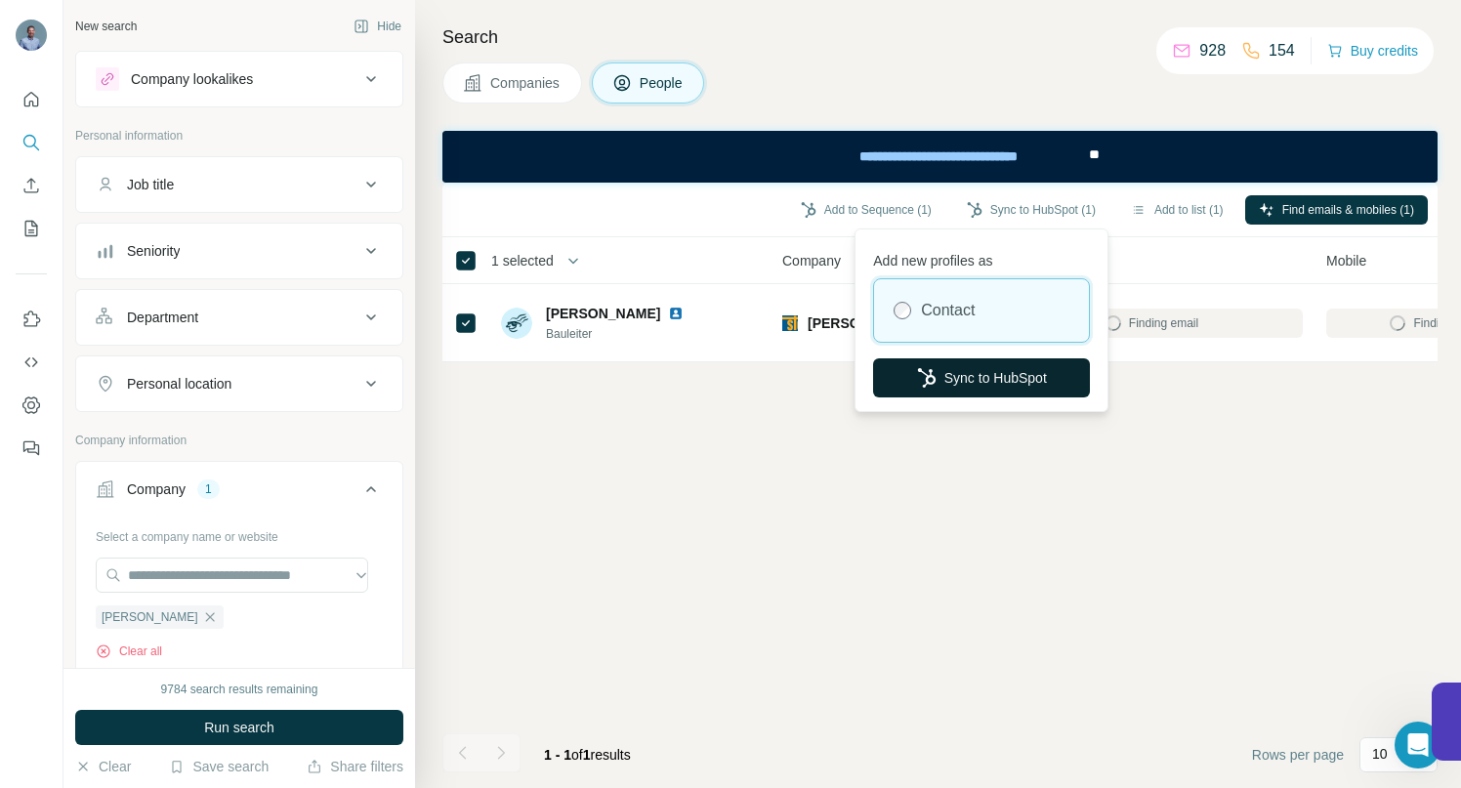
click at [930, 377] on icon "button" at bounding box center [927, 378] width 18 height 20
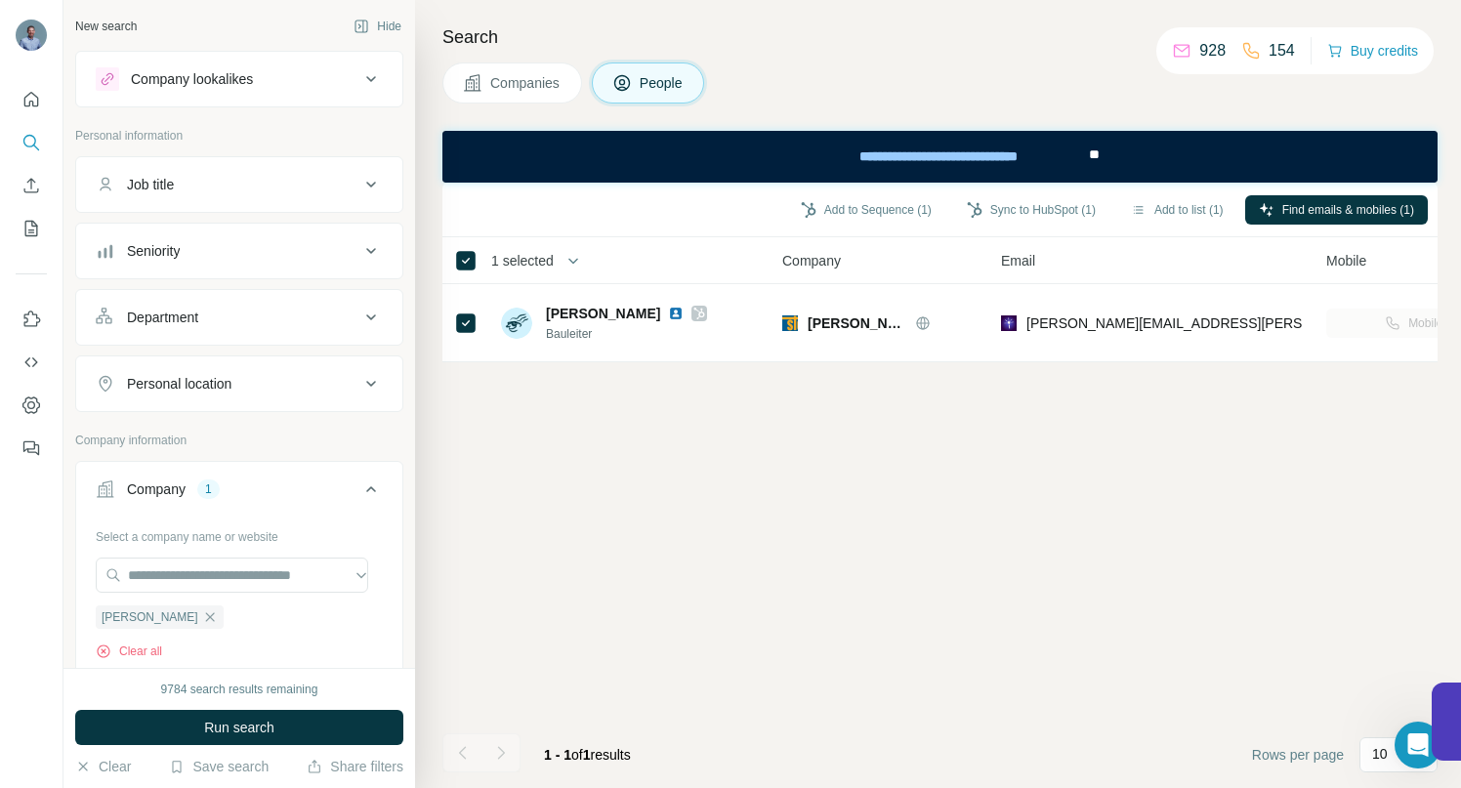
click at [202, 619] on icon "button" at bounding box center [210, 618] width 16 height 16
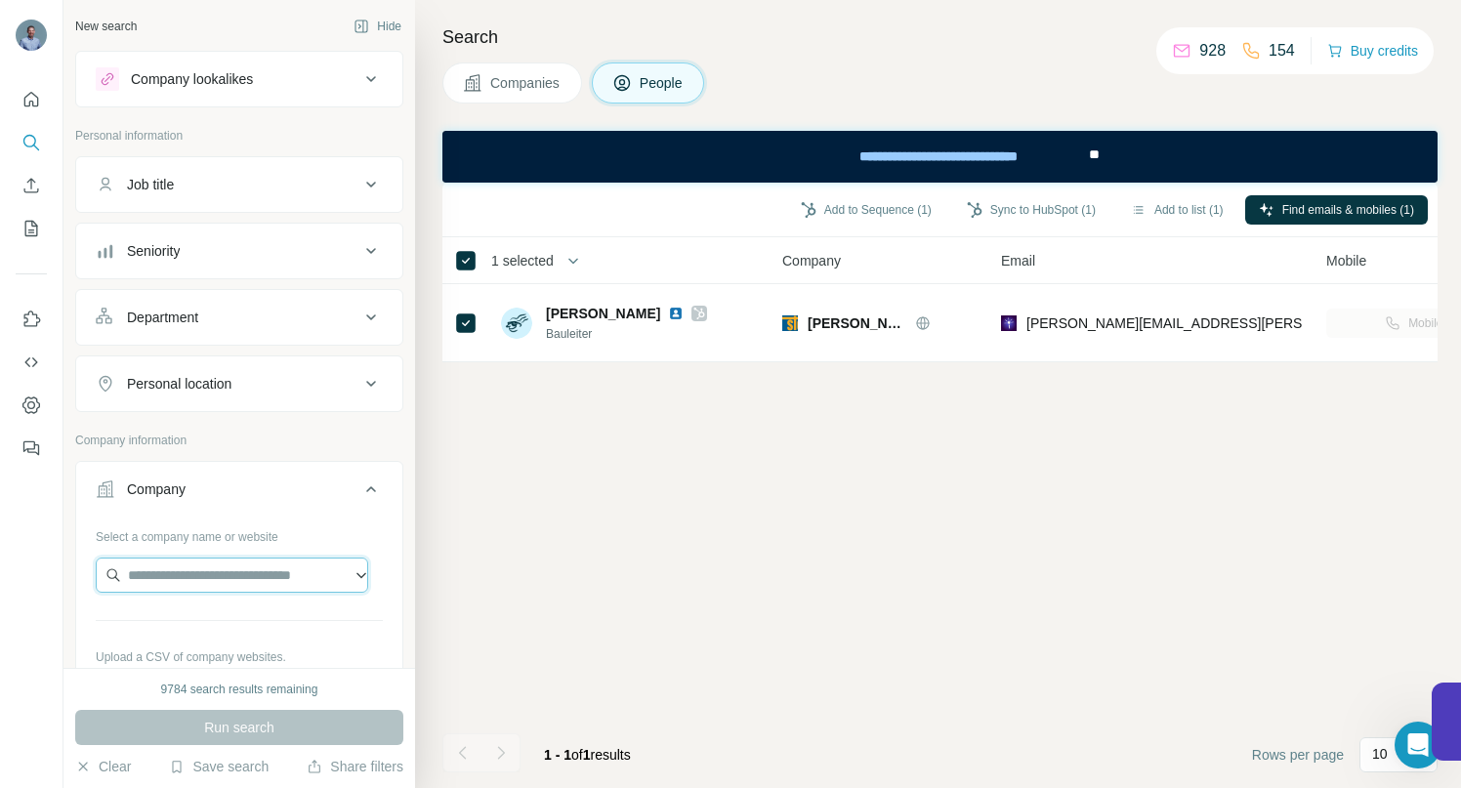
click at [174, 572] on input "text" at bounding box center [232, 575] width 273 height 35
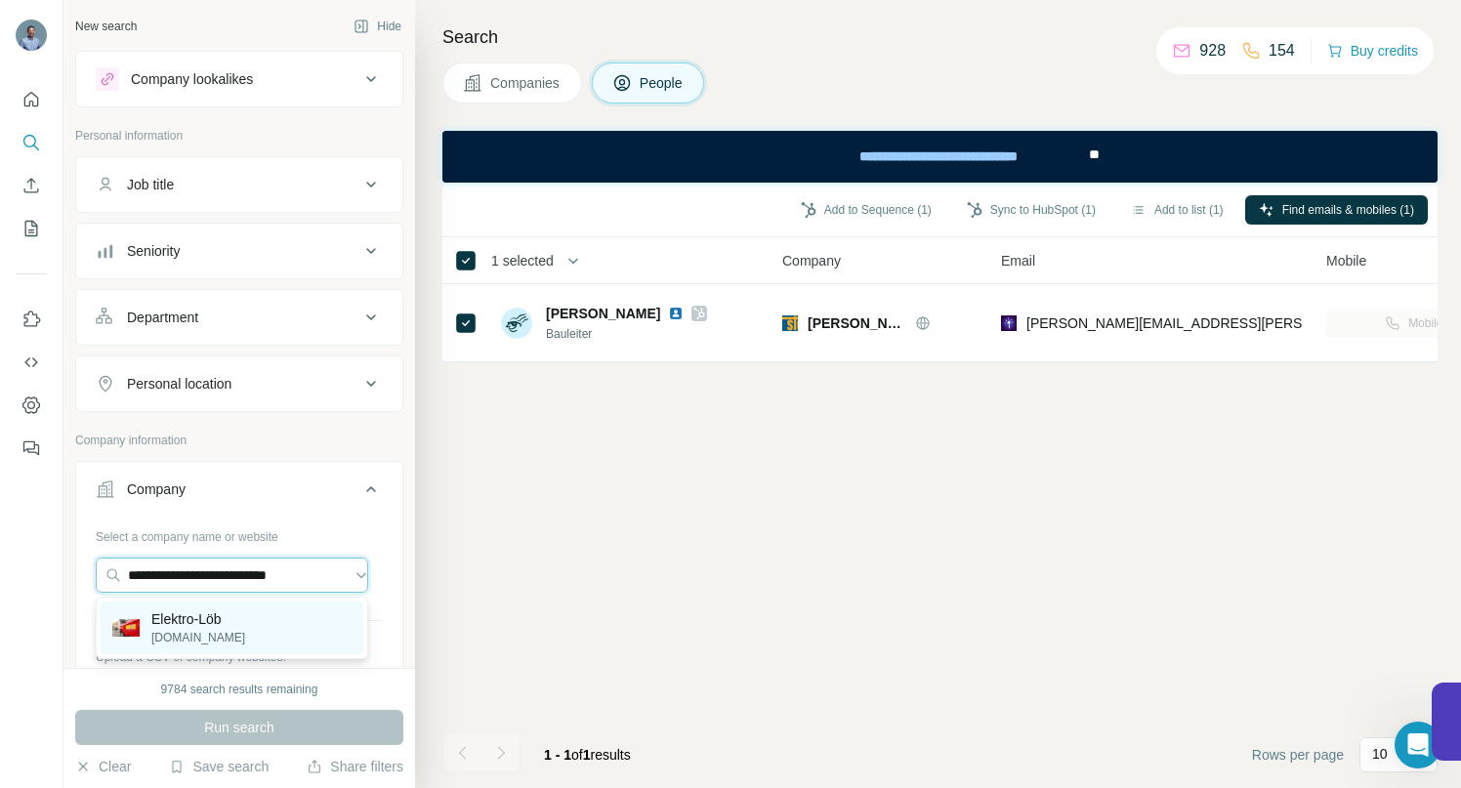
type input "**********"
click at [200, 624] on p "Elektro-Löb" at bounding box center [198, 620] width 94 height 20
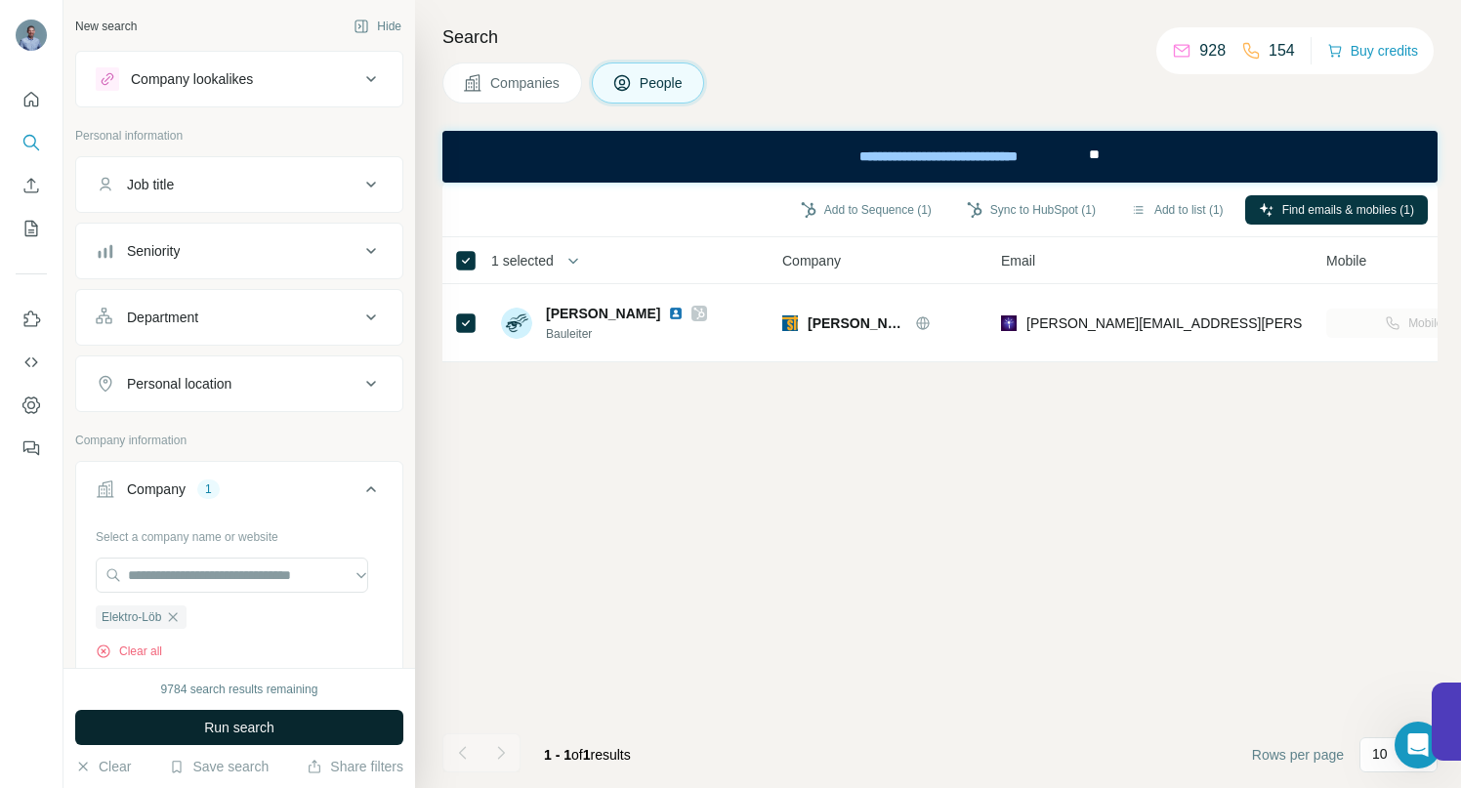
click at [229, 725] on span "Run search" at bounding box center [239, 728] width 70 height 20
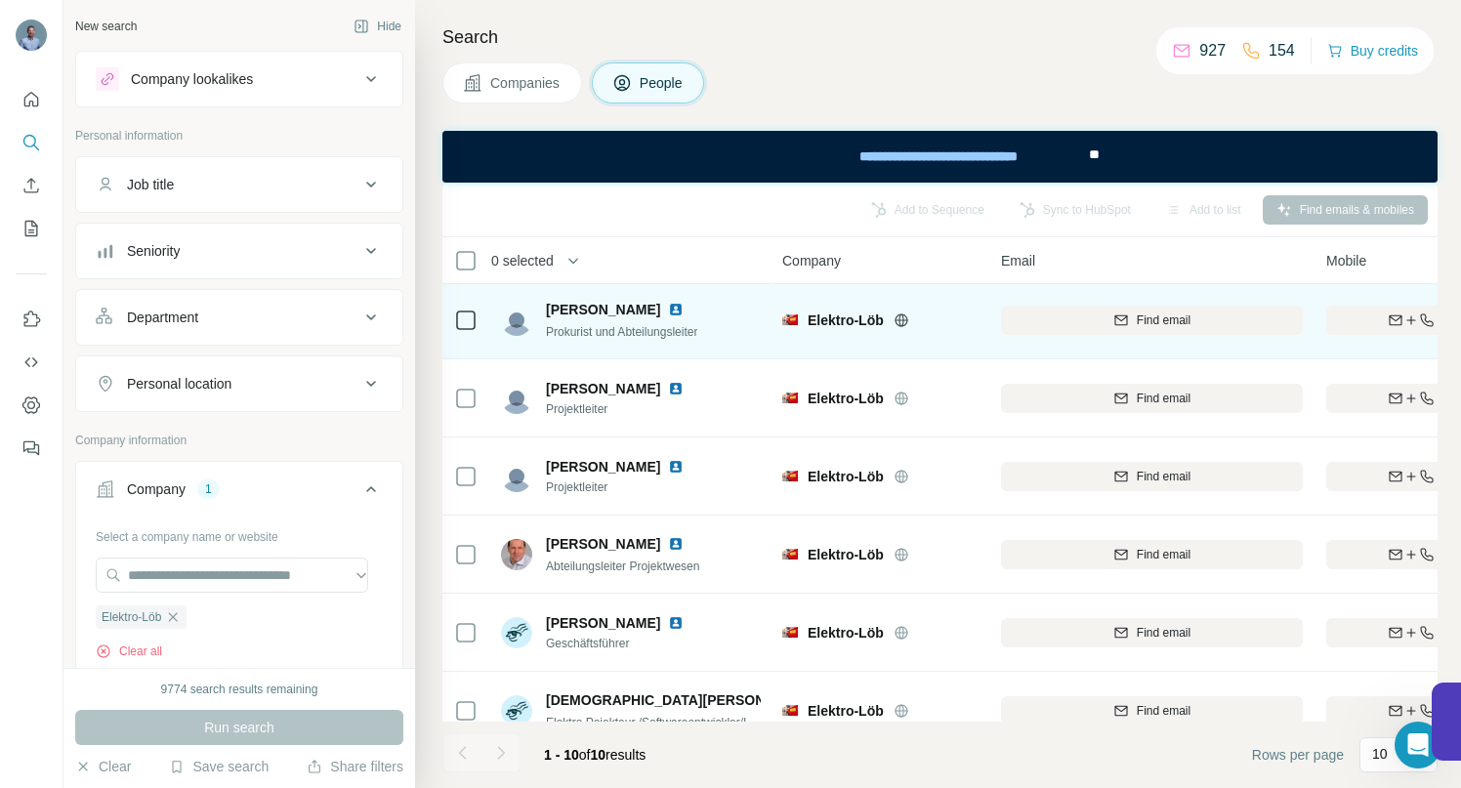
scroll to position [4, 0]
click at [1353, 321] on div "Find both" at bounding box center [1441, 320] width 228 height 18
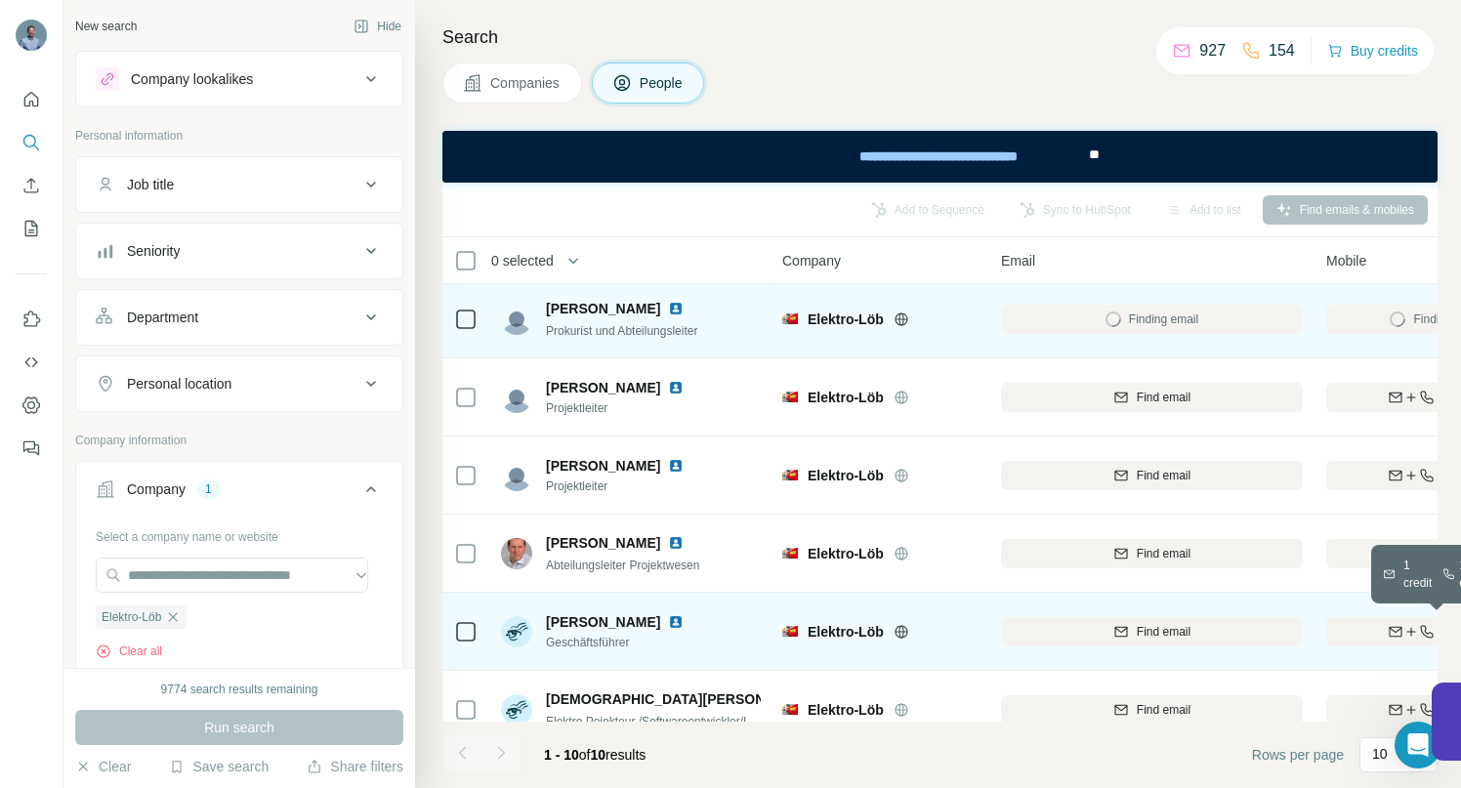
click at [1357, 630] on div "Find both" at bounding box center [1441, 632] width 228 height 18
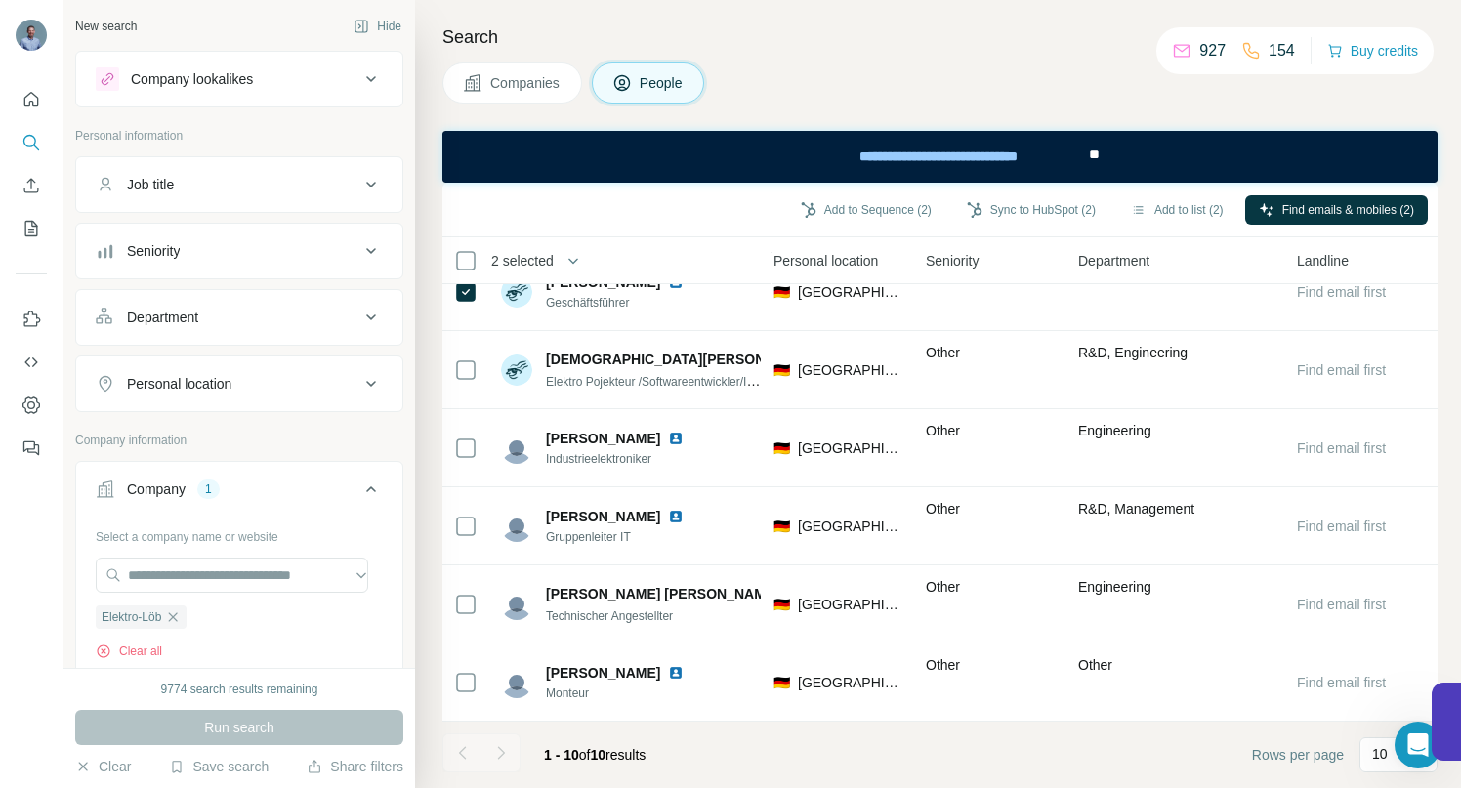
scroll to position [355, 0]
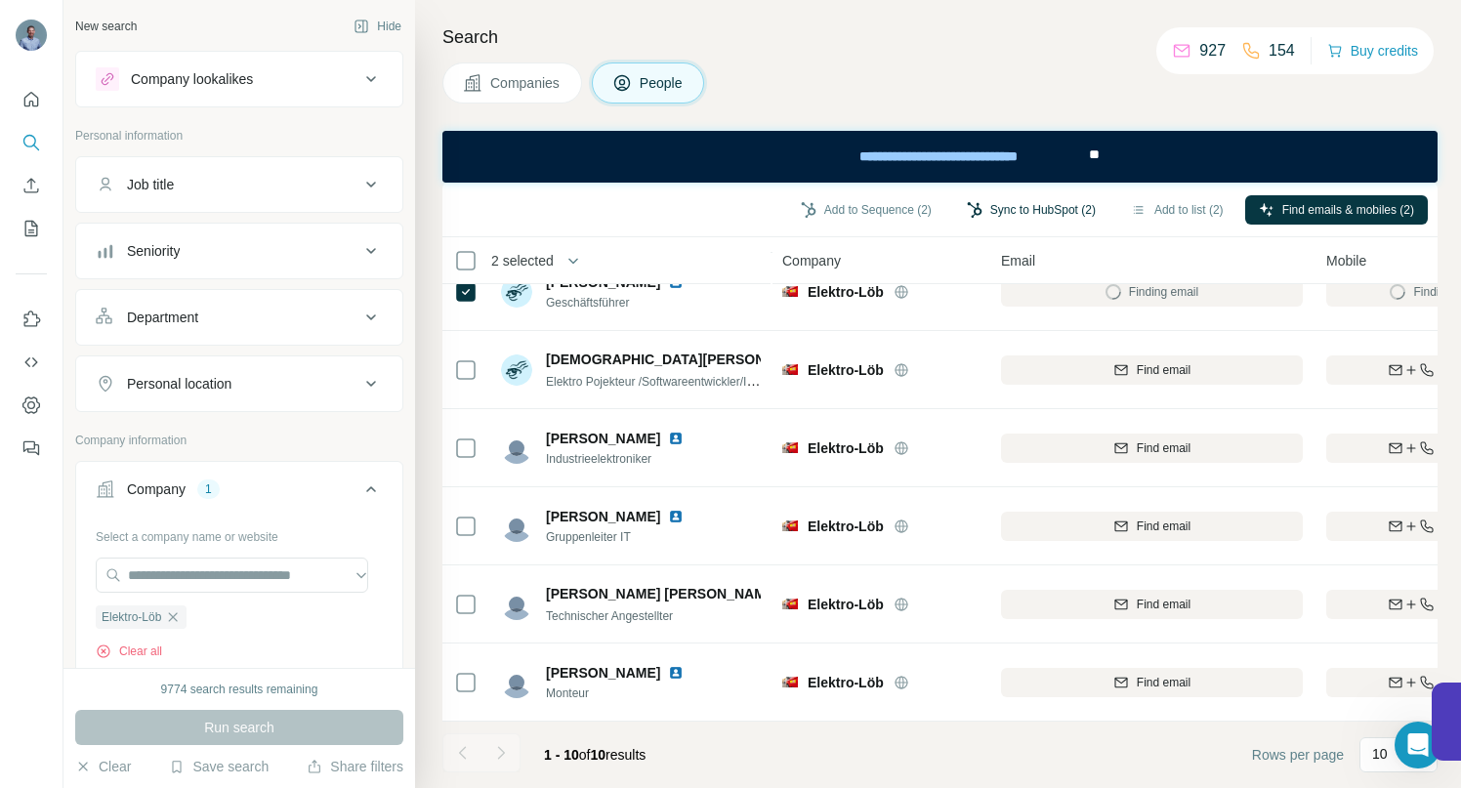
click at [977, 205] on button "Sync to HubSpot (2)" at bounding box center [1031, 209] width 156 height 29
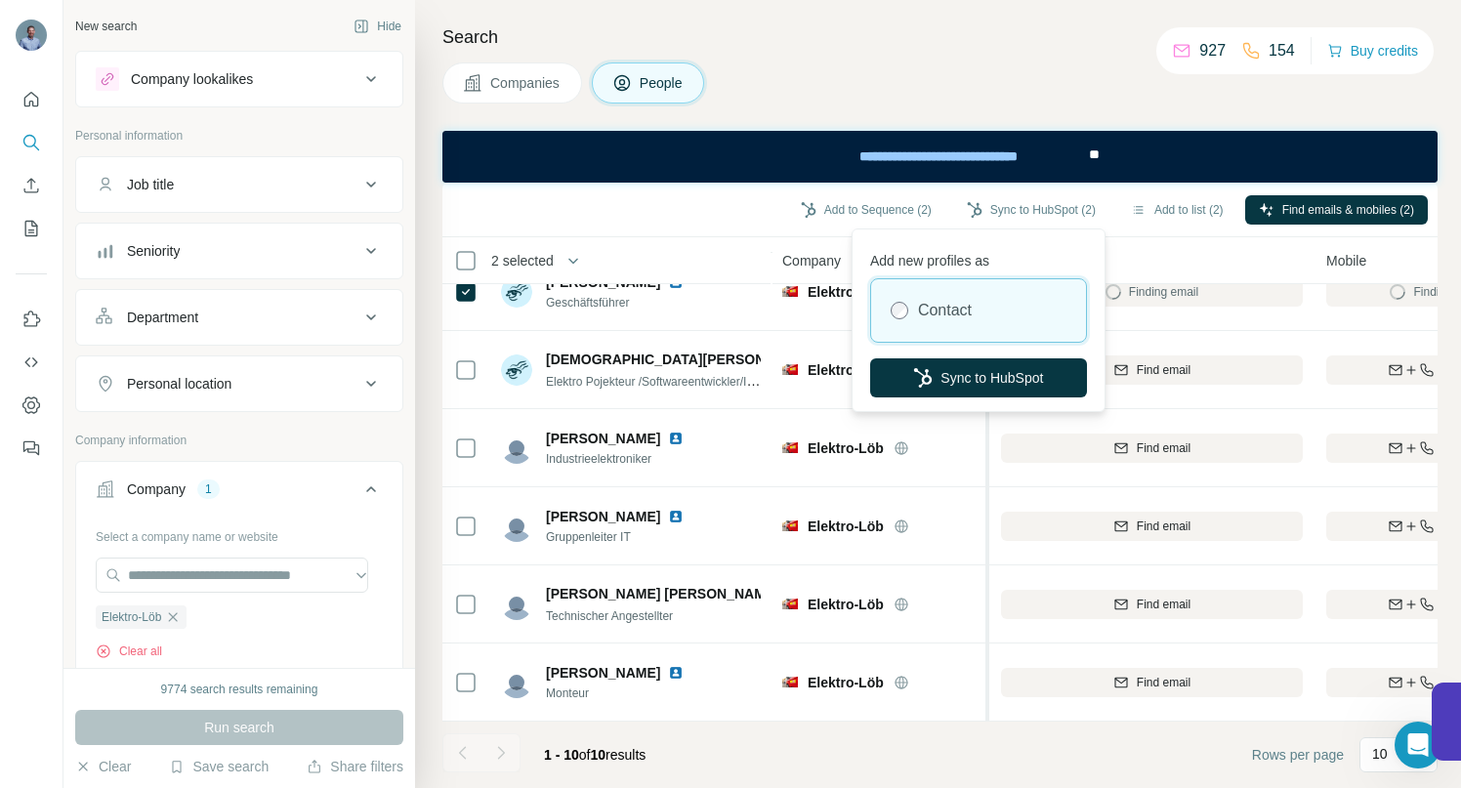
click at [989, 377] on button "Sync to HubSpot" at bounding box center [978, 378] width 217 height 39
